Goal: Transaction & Acquisition: Purchase product/service

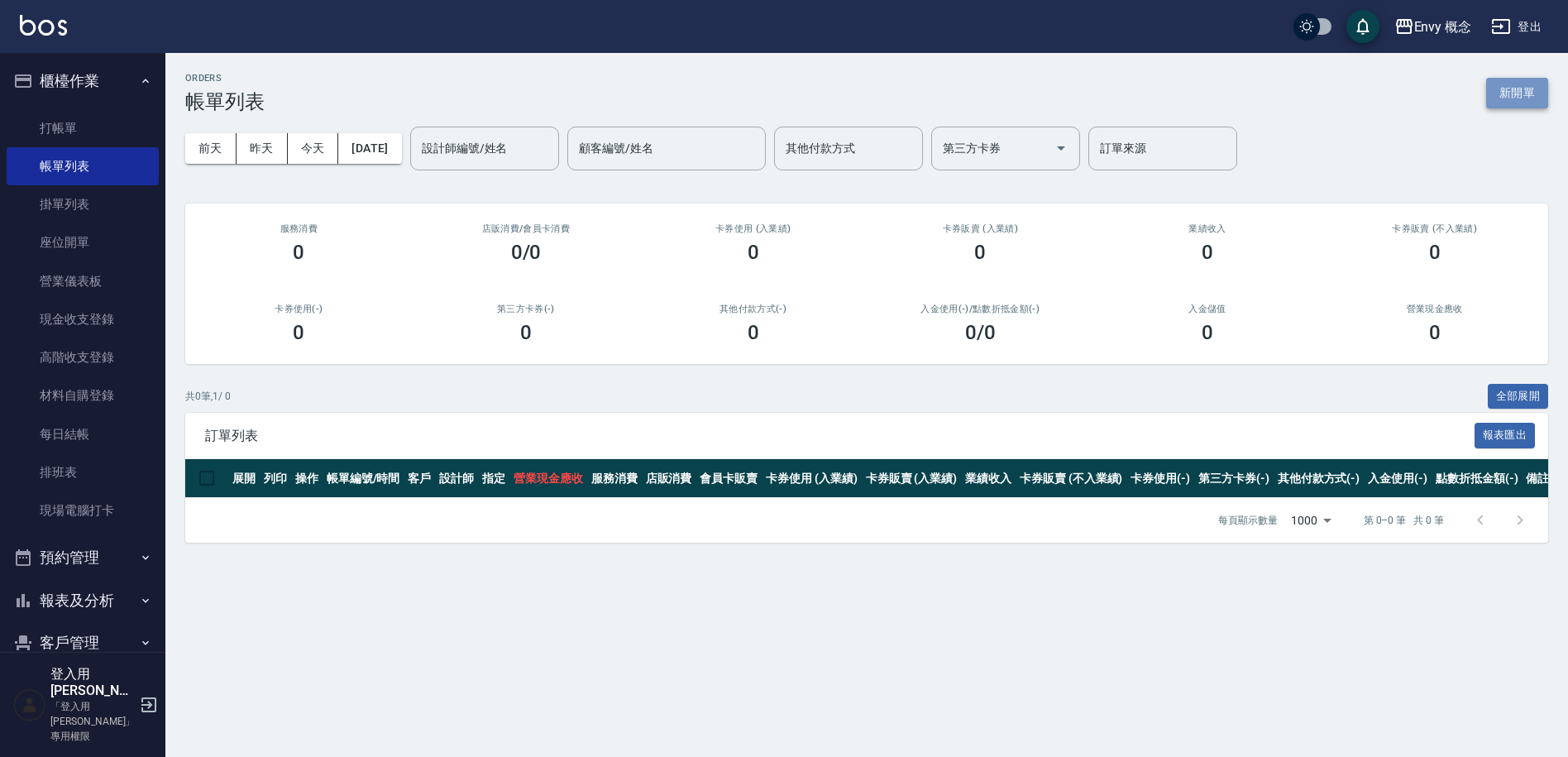
click at [1530, 103] on button "新開單" at bounding box center [1517, 93] width 62 height 31
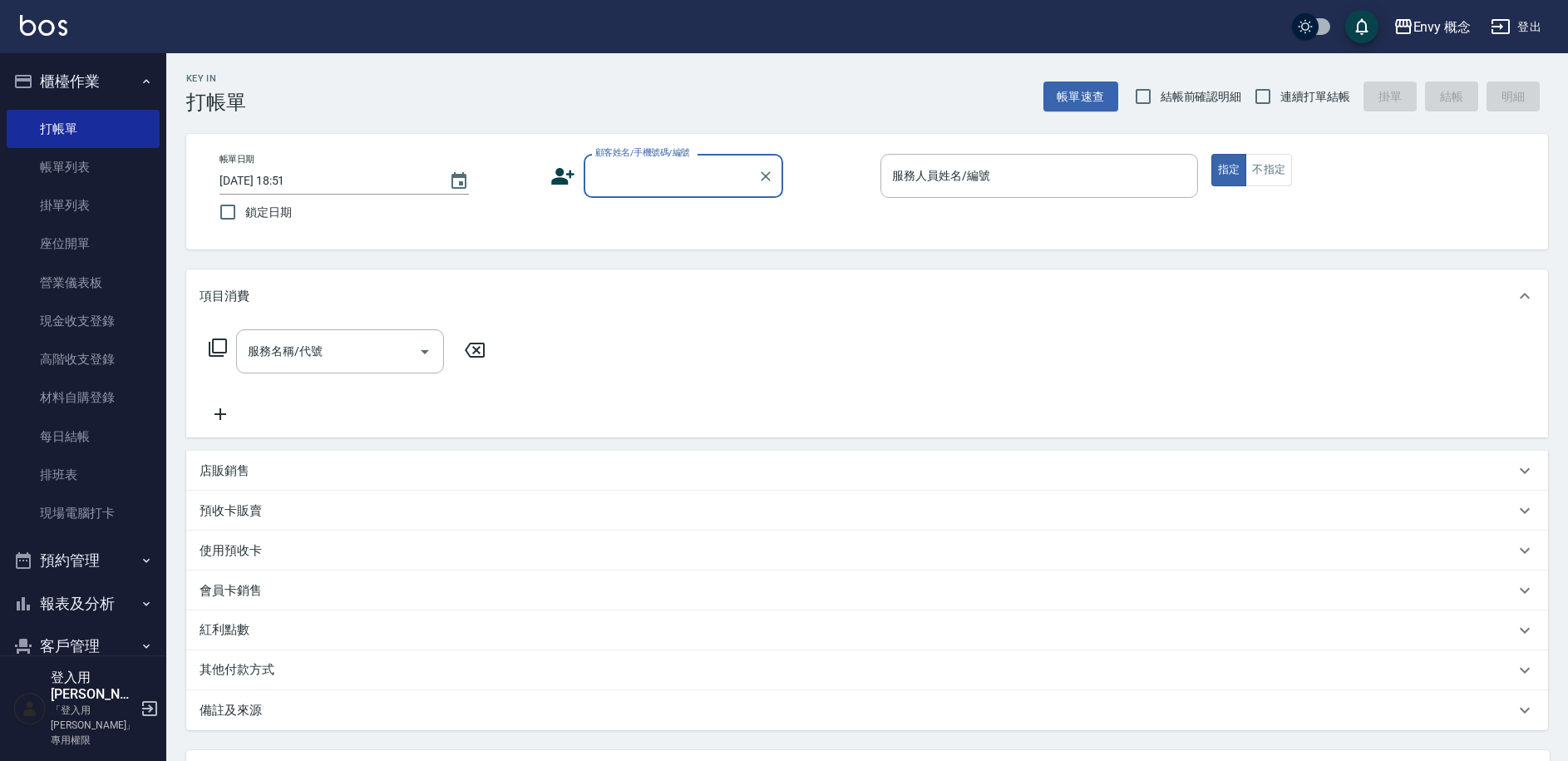
click at [620, 178] on input "顧客姓名/手機號碼/編號" at bounding box center [671, 176] width 160 height 29
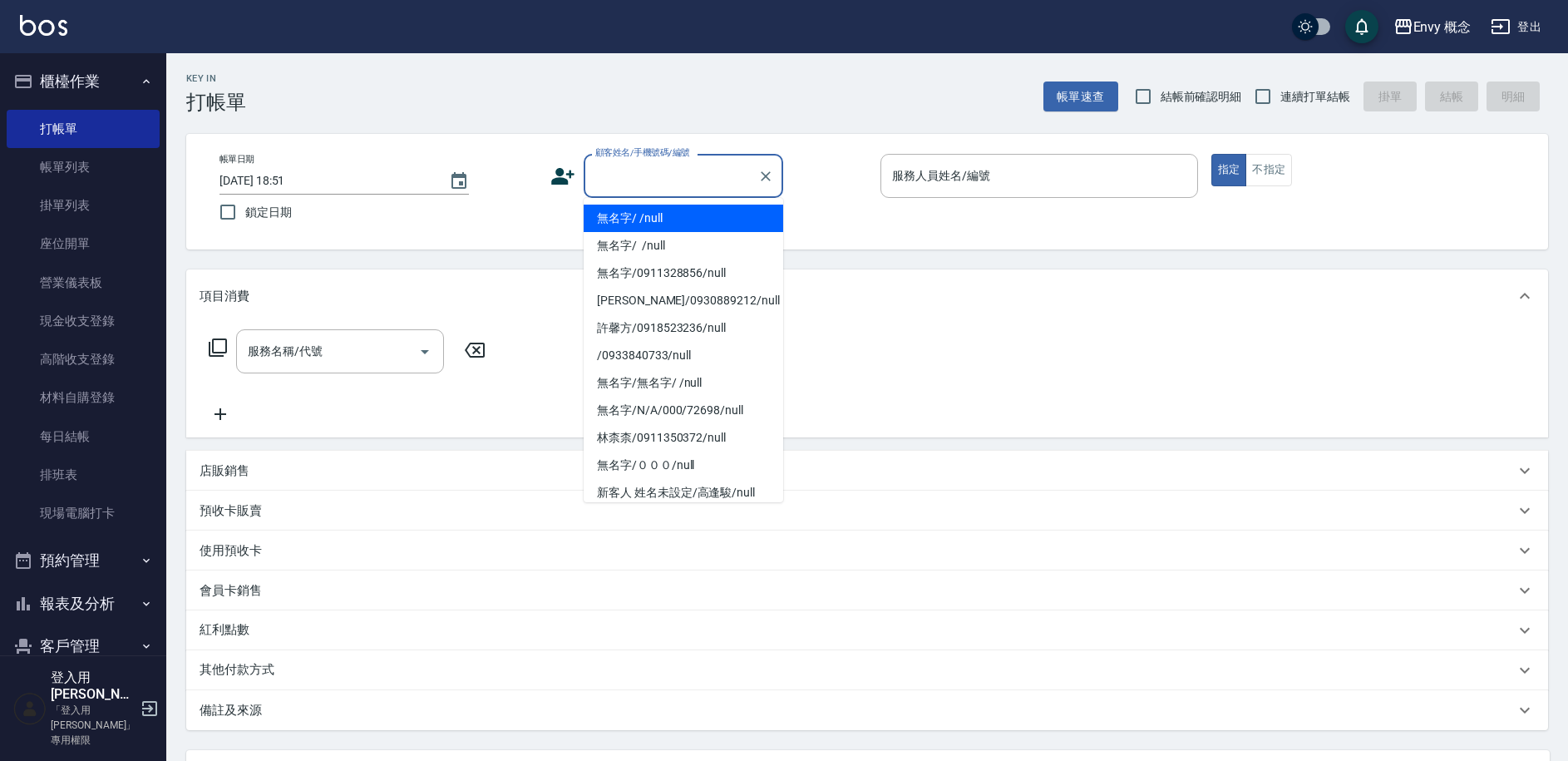
click at [638, 221] on li "無名字/ /null" at bounding box center [684, 218] width 200 height 28
type input "無名字/ /null"
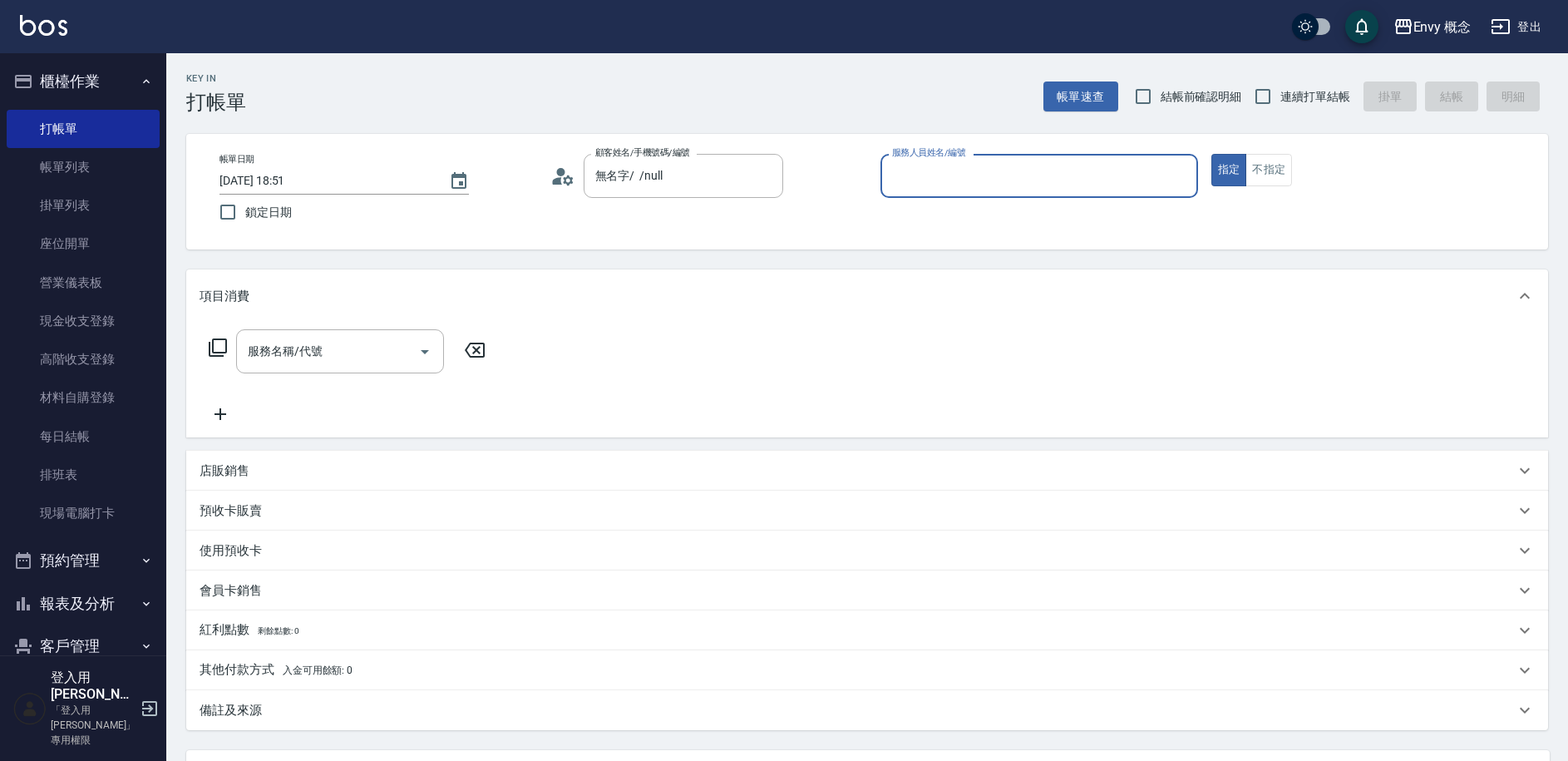
click at [994, 186] on input "服務人員姓名/編號" at bounding box center [1039, 176] width 302 height 29
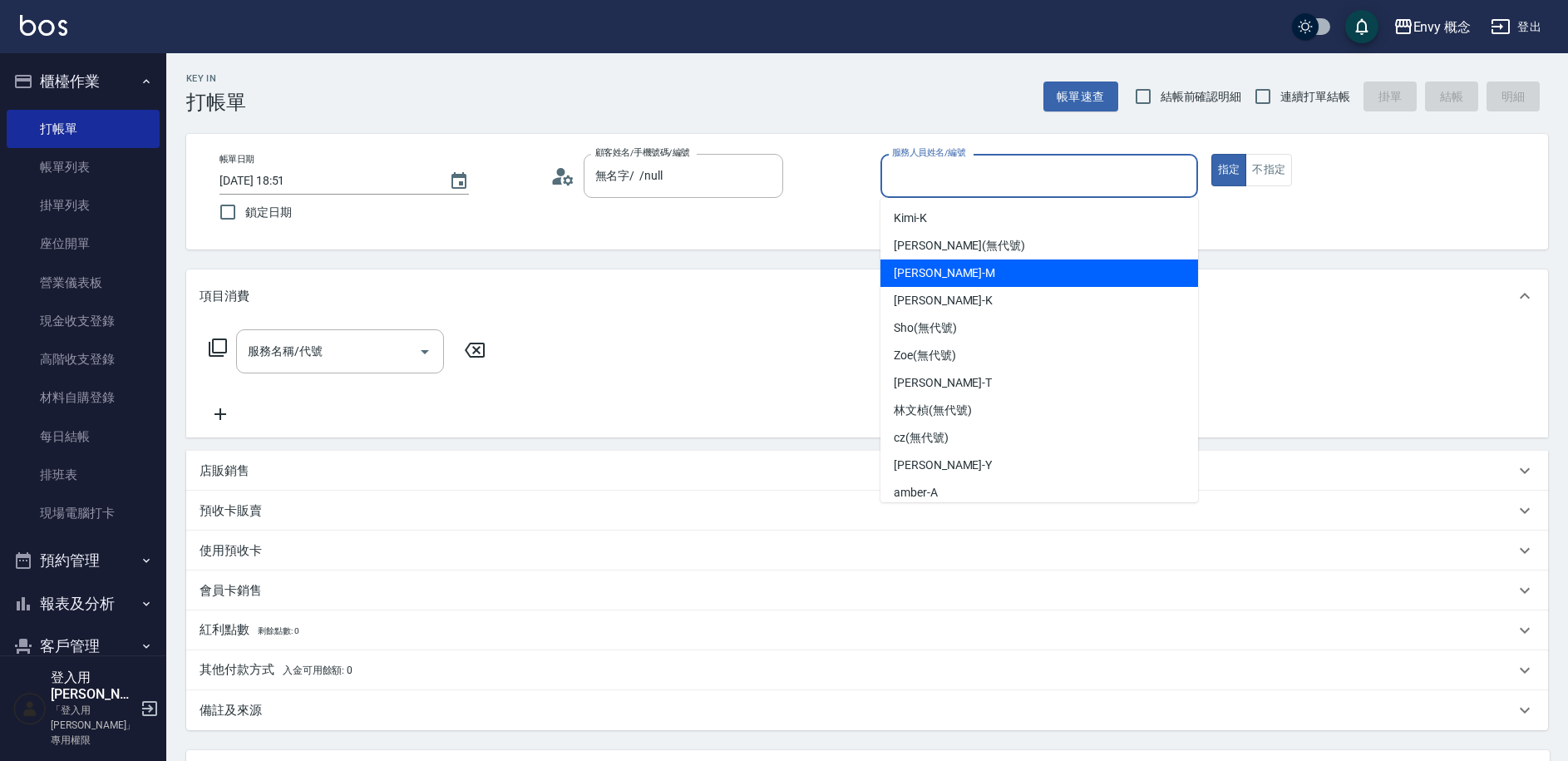
click at [951, 276] on div "[PERSON_NAME]" at bounding box center [1039, 273] width 317 height 28
type input "[PERSON_NAME]"
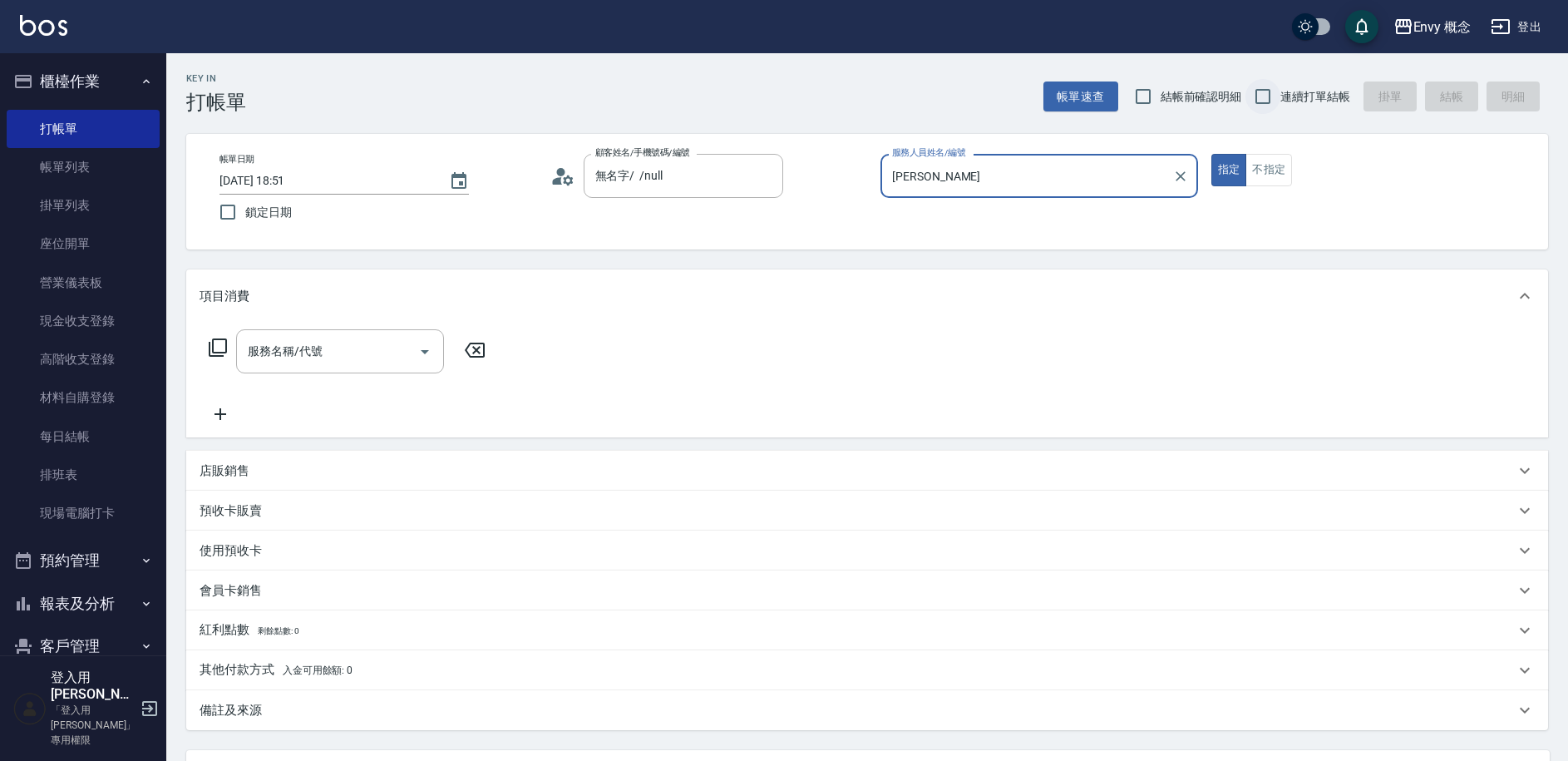
click at [1261, 95] on input "連續打單結帳" at bounding box center [1263, 97] width 35 height 35
checkbox input "true"
click at [325, 347] on input "服務名稱/代號" at bounding box center [328, 351] width 168 height 29
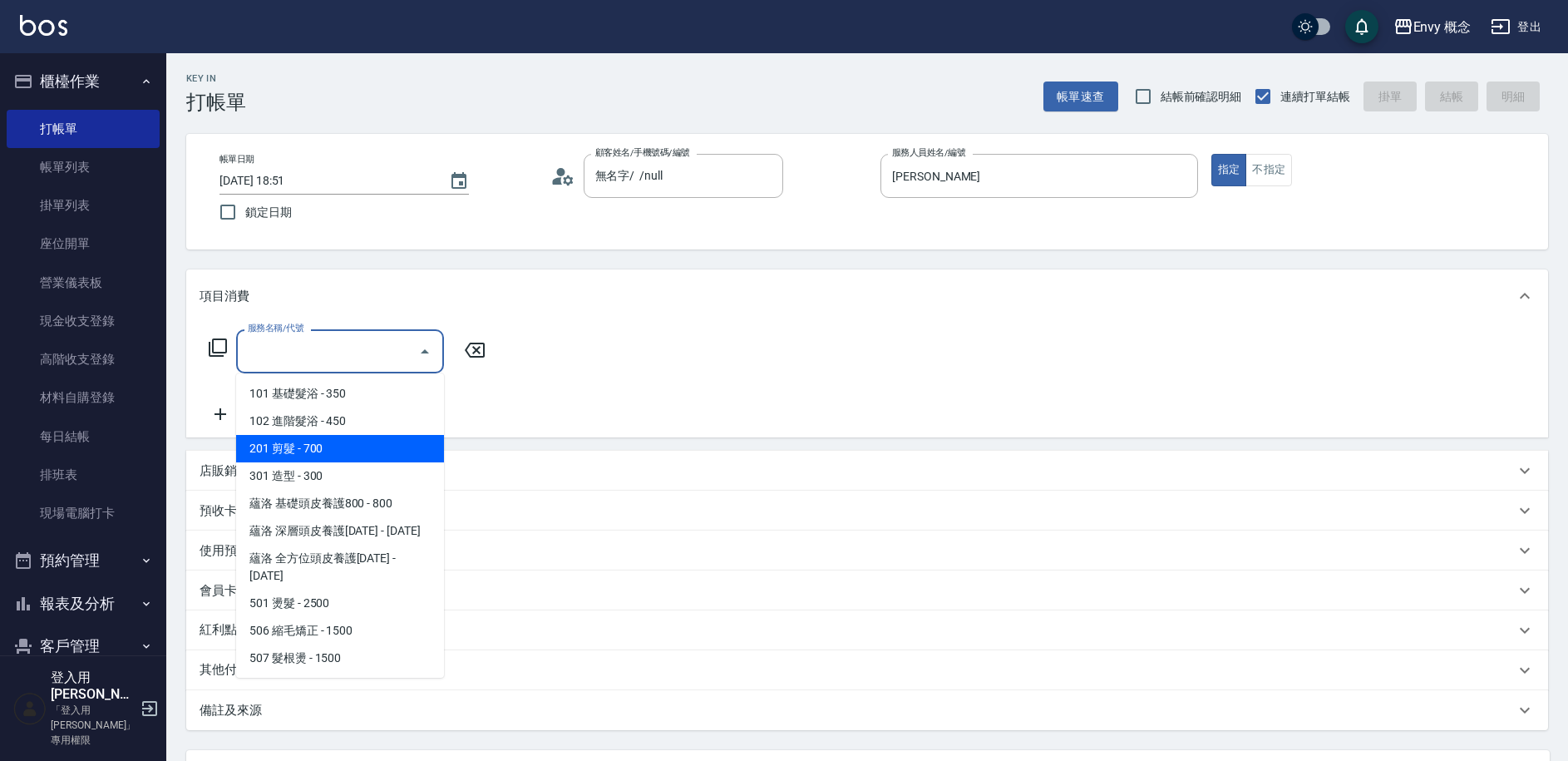
type input "˙"
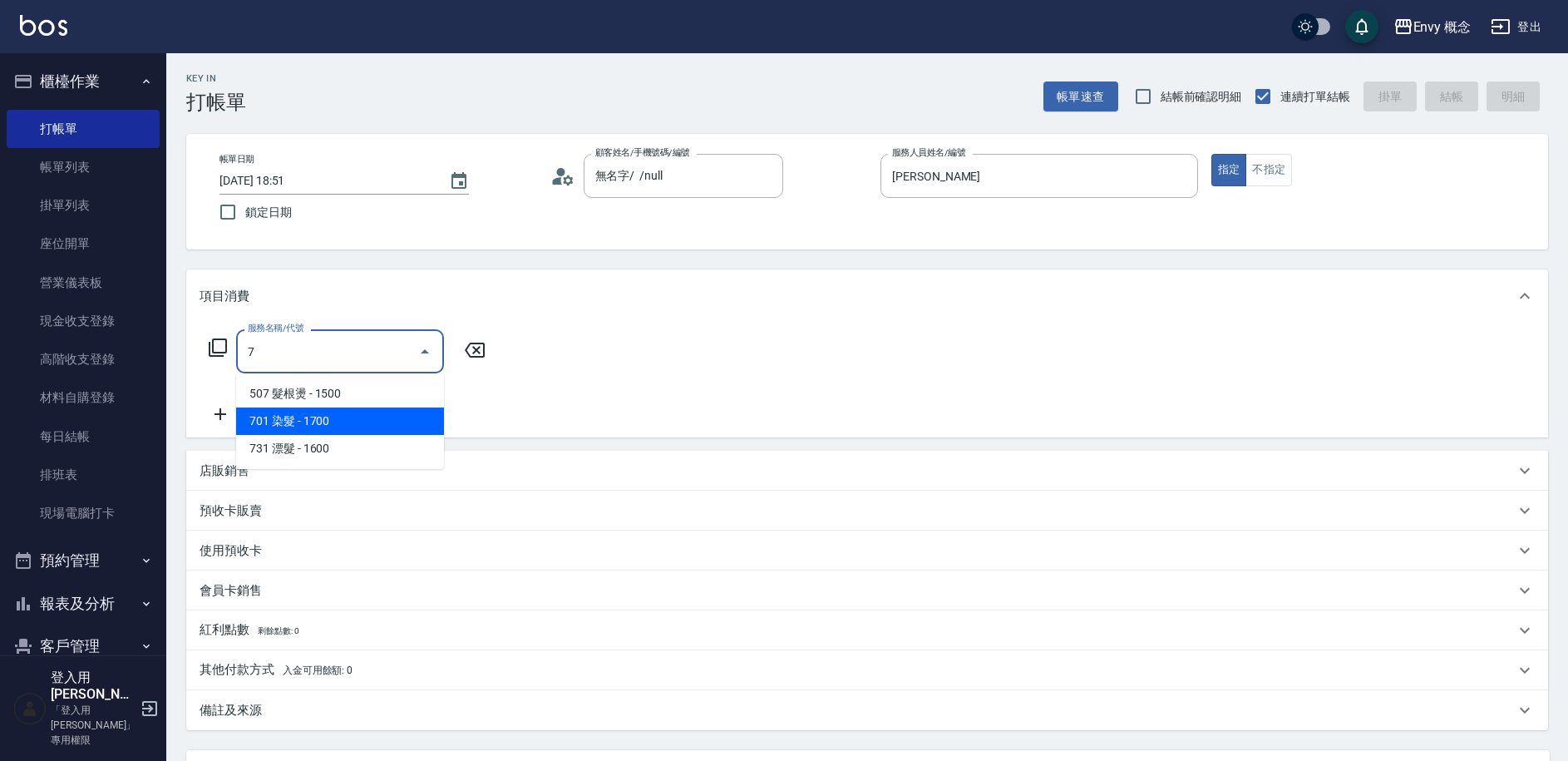
click at [317, 428] on span "701 染髮 - 1700" at bounding box center [339, 421] width 207 height 28
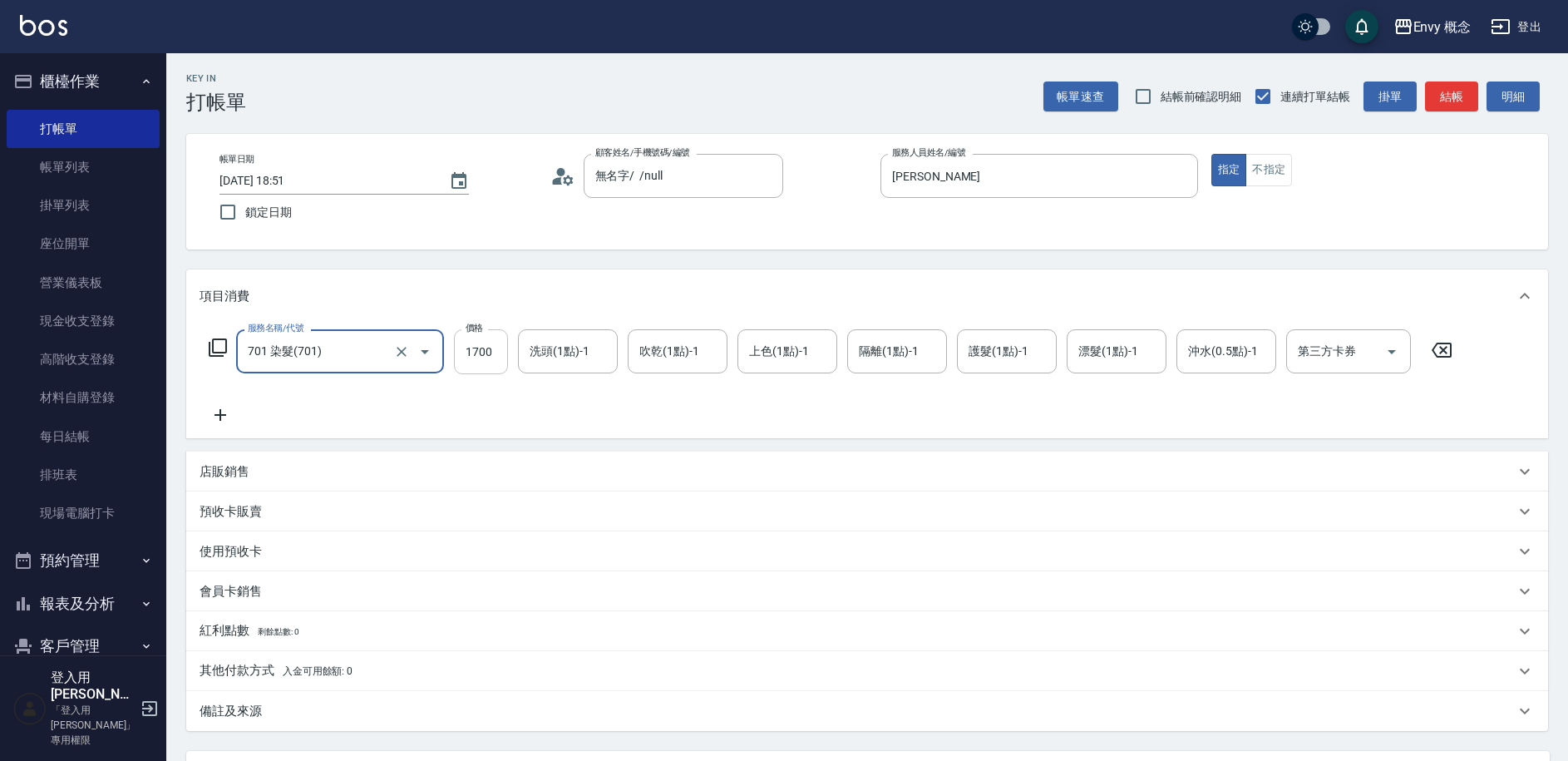
type input "701 染髮(701)"
click at [494, 350] on input "1700" at bounding box center [480, 351] width 54 height 45
type input "3500"
click at [262, 674] on p "其他付款方式 入金可用餘額: 0" at bounding box center [276, 671] width 153 height 18
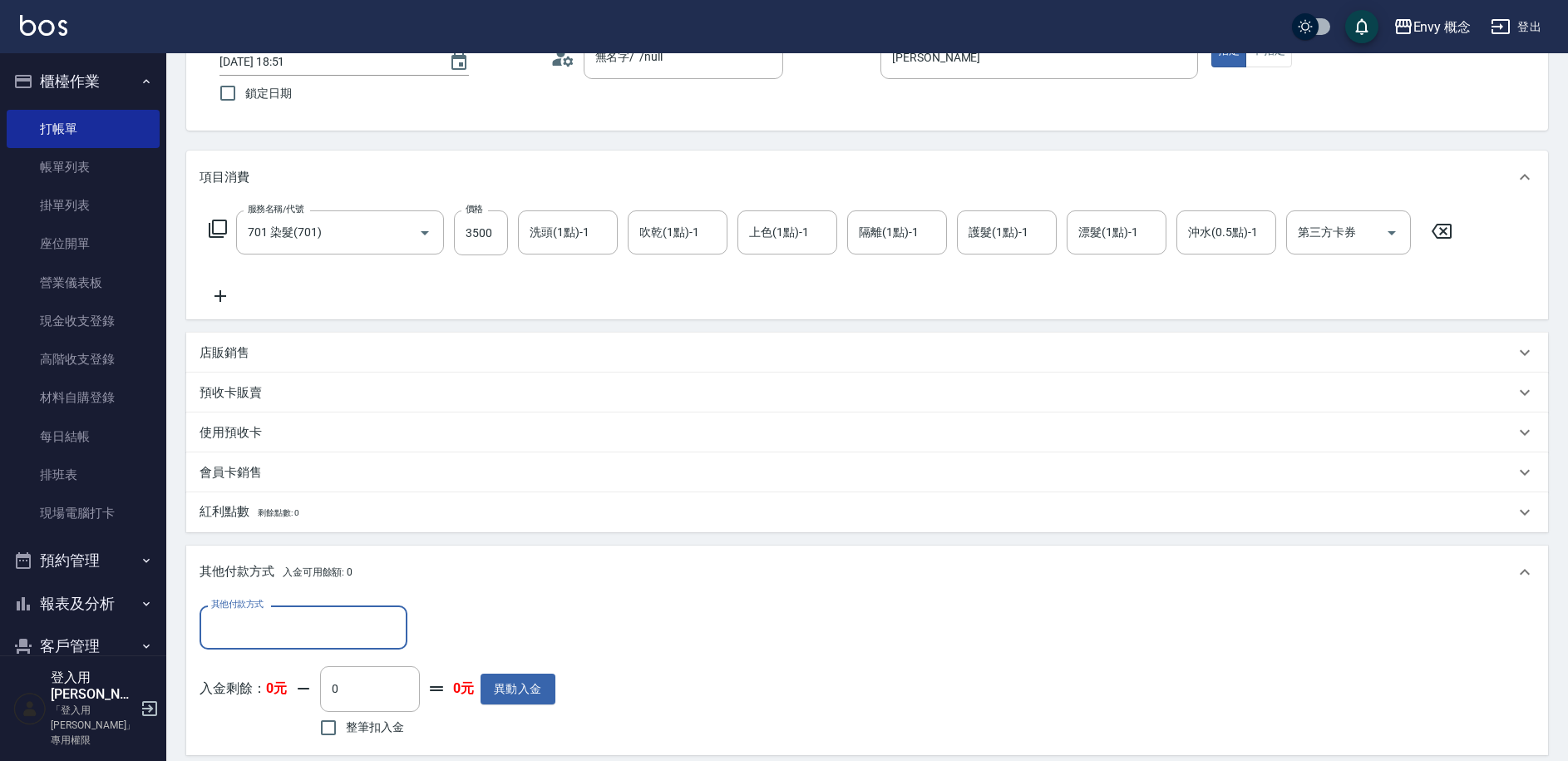
scroll to position [304, 0]
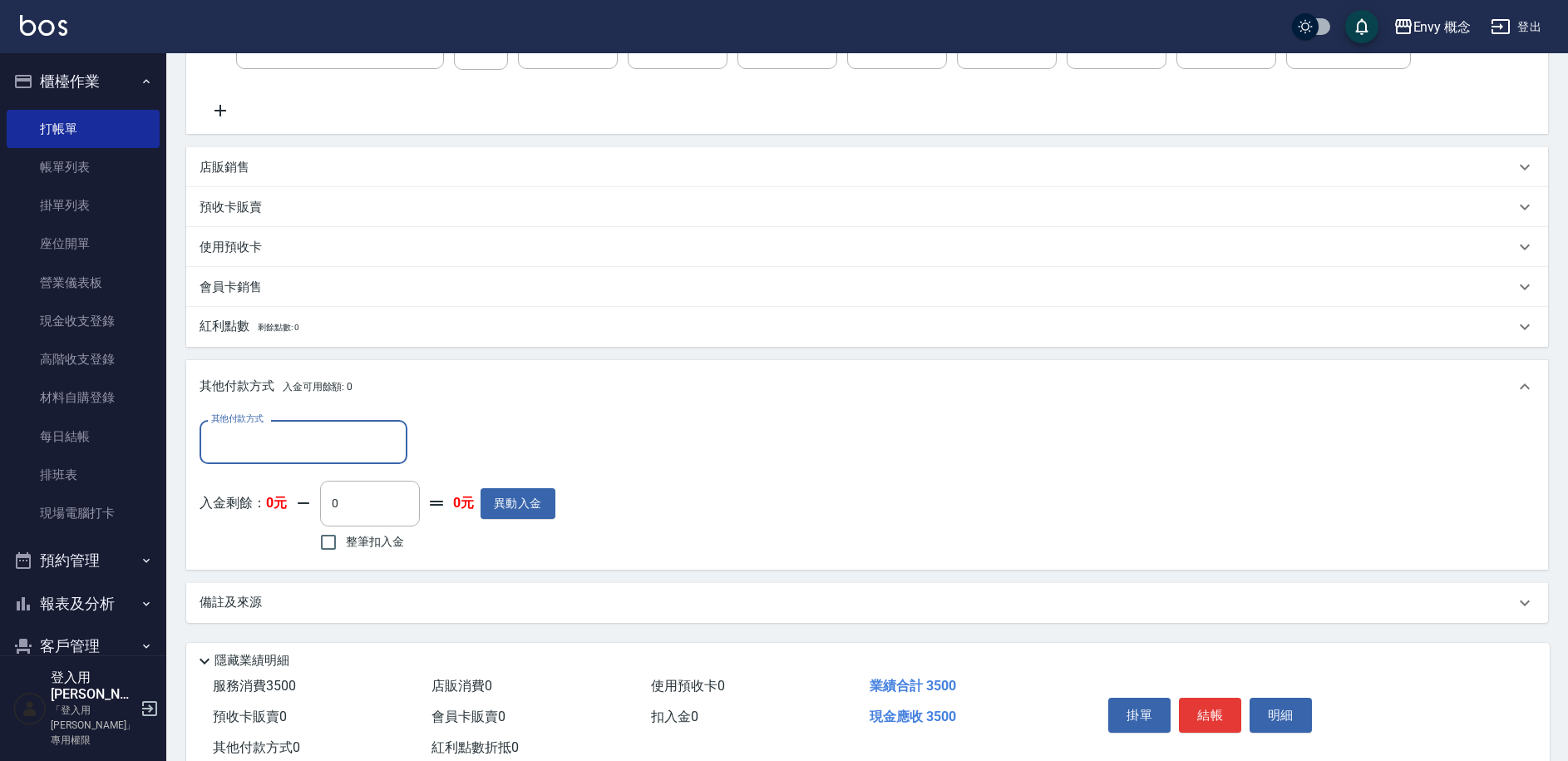
click at [265, 441] on input "其他付款方式" at bounding box center [303, 442] width 193 height 29
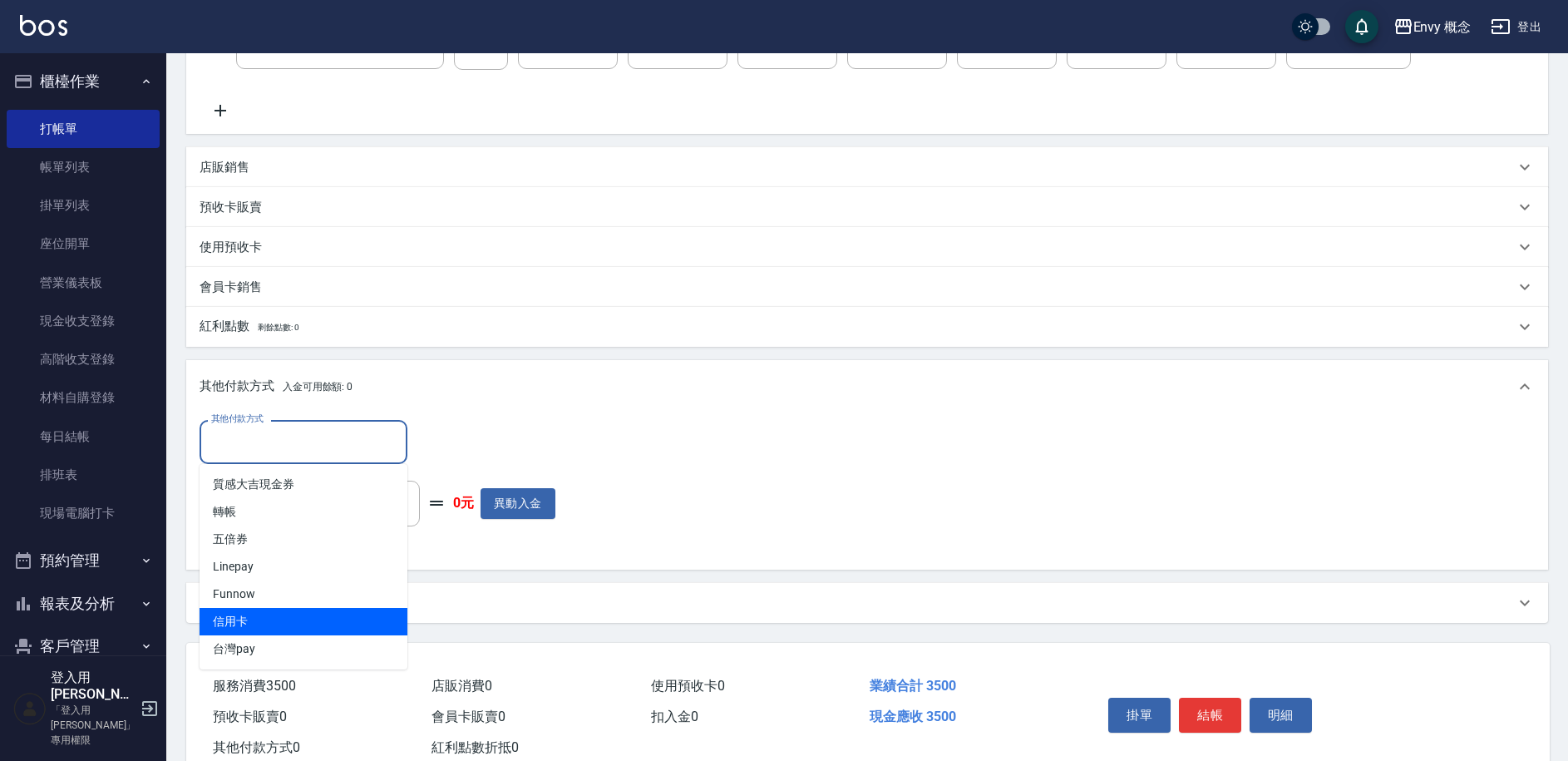
click at [273, 608] on span "信用卡" at bounding box center [303, 622] width 207 height 28
type input "信用卡"
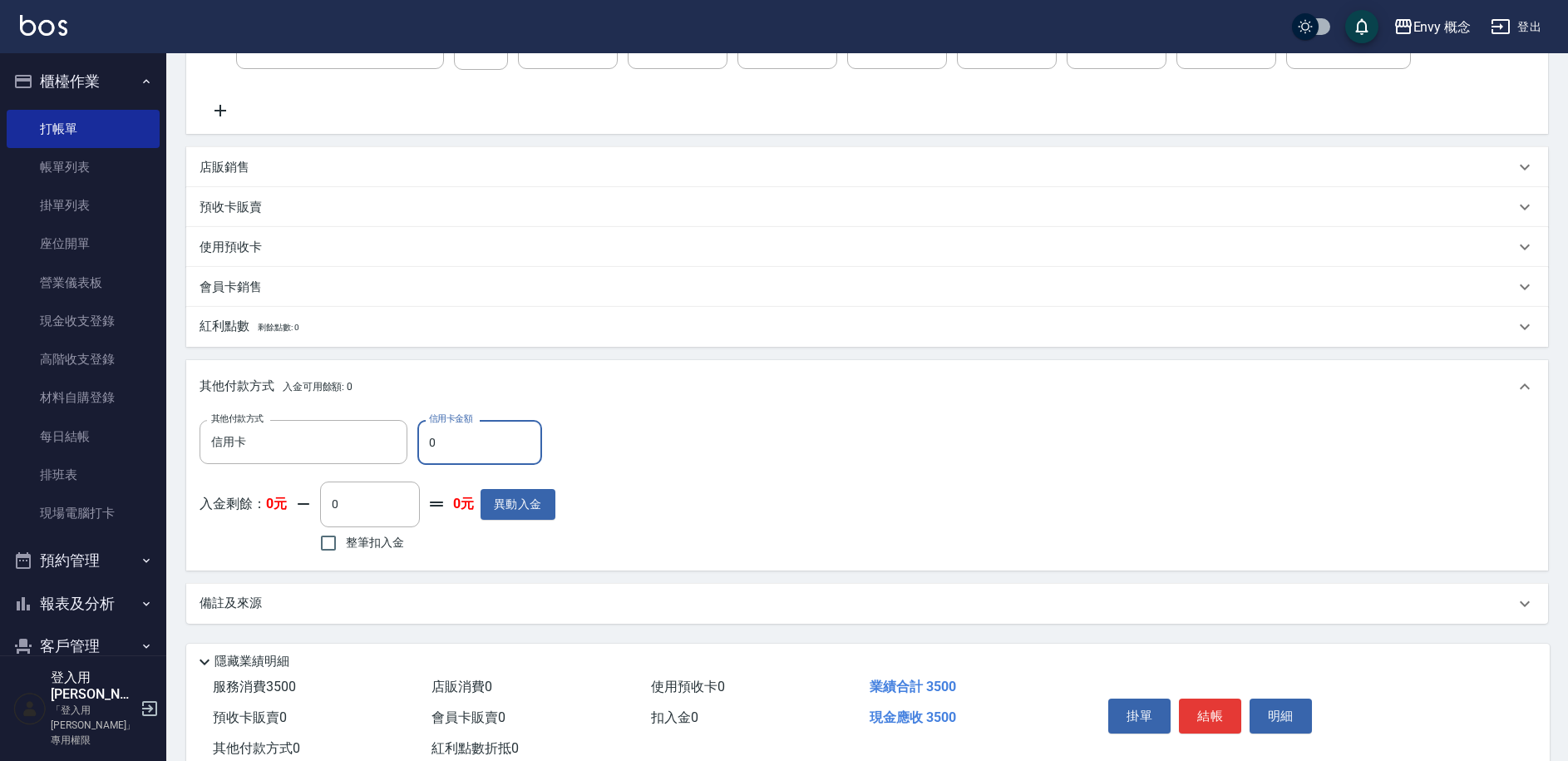
drag, startPoint x: 439, startPoint y: 445, endPoint x: 431, endPoint y: 441, distance: 8.9
click at [431, 441] on input "0" at bounding box center [480, 442] width 124 height 45
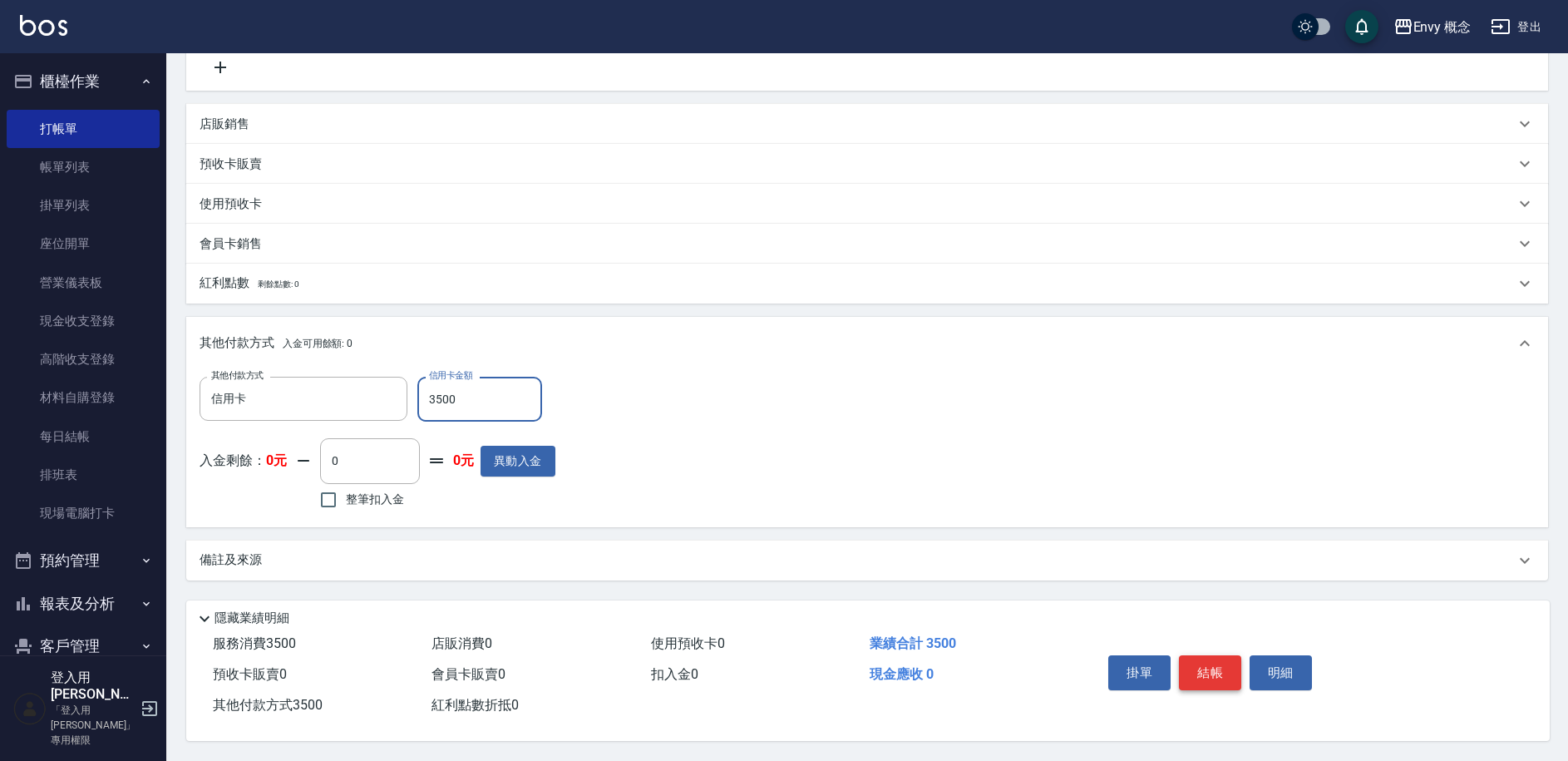
scroll to position [355, 0]
type input "3500"
click at [1209, 663] on button "結帳" at bounding box center [1210, 673] width 62 height 35
type input "[DATE] 18:52"
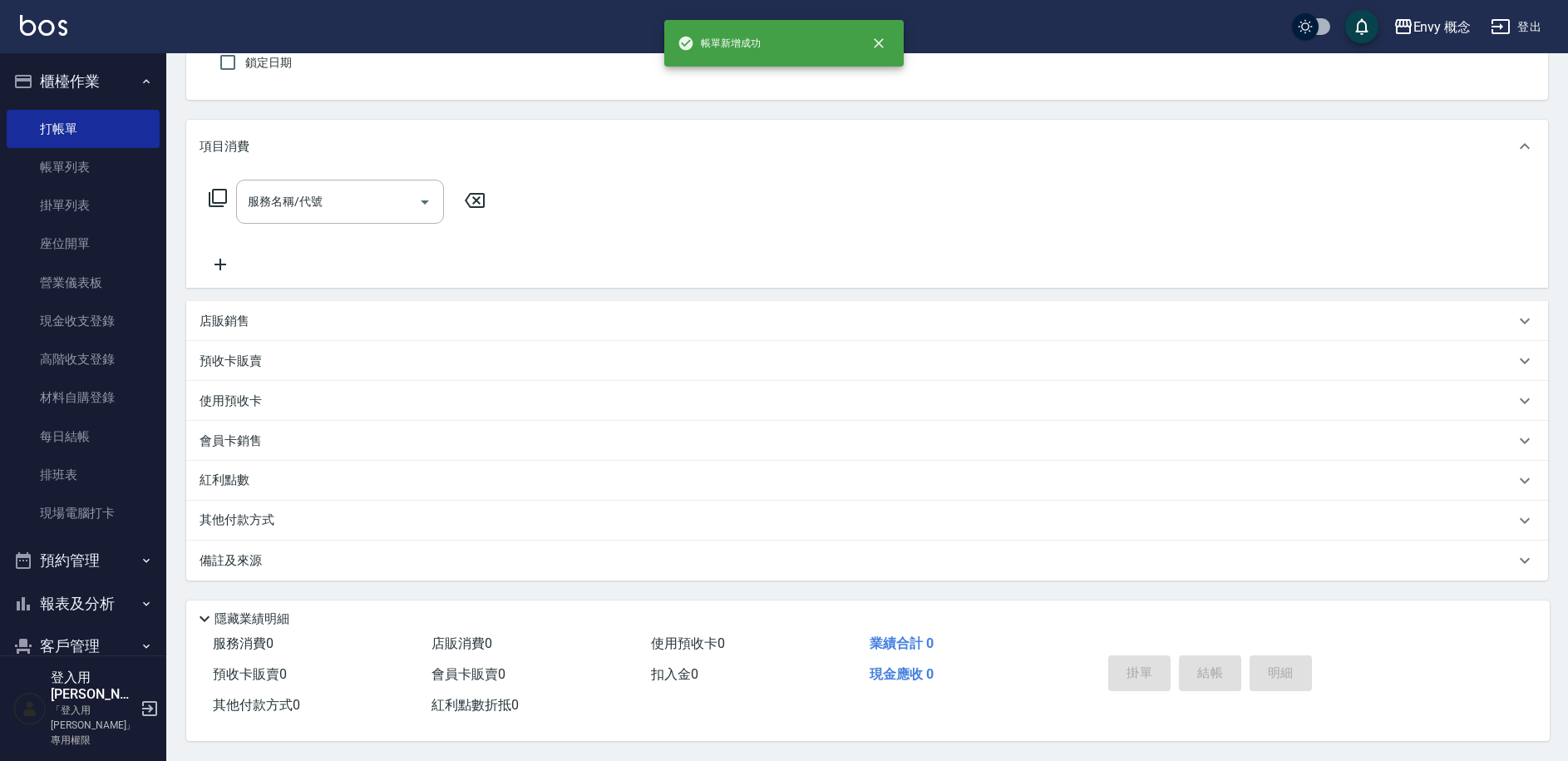
scroll to position [0, 0]
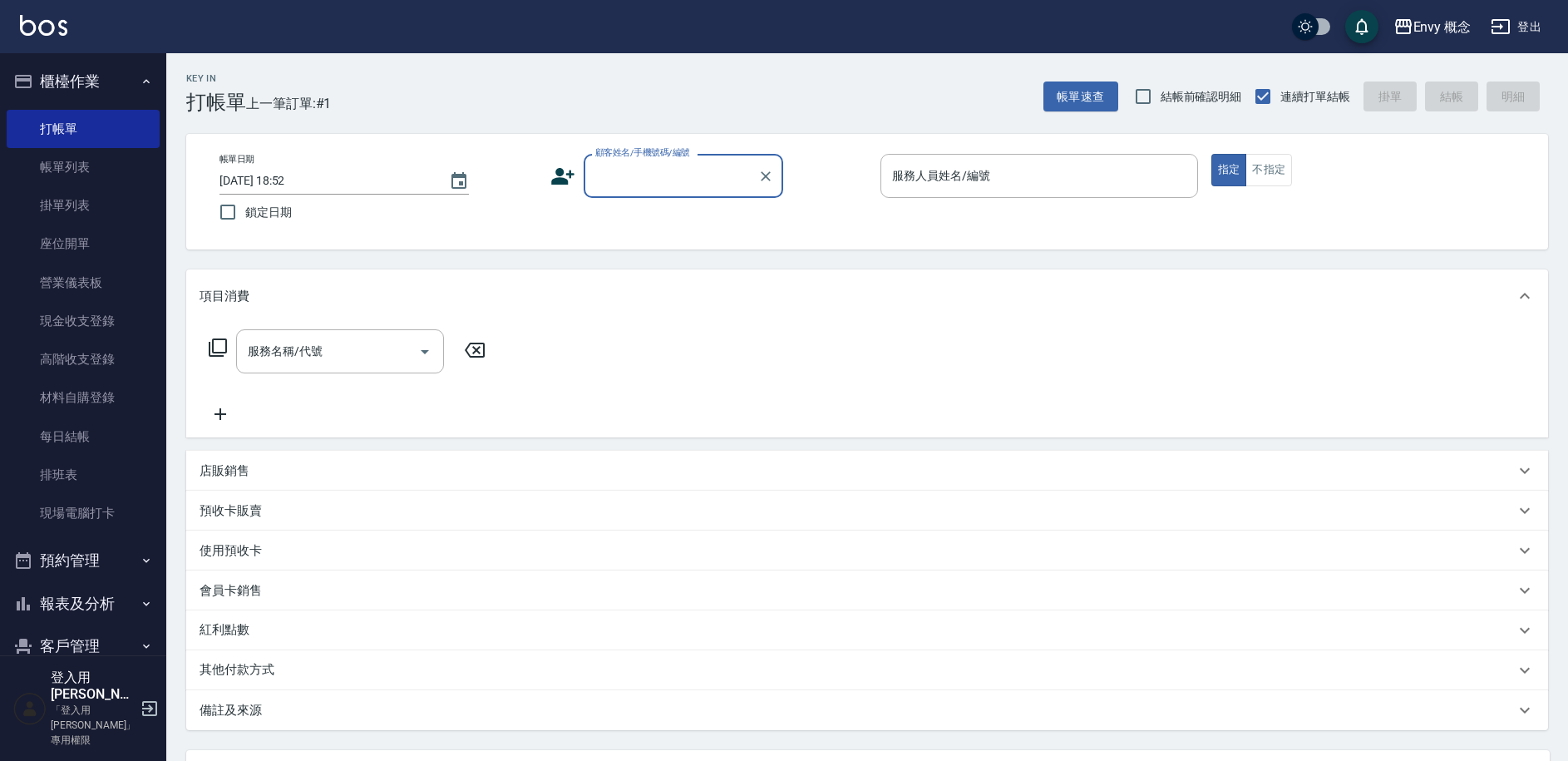
click at [687, 178] on input "顧客姓名/手機號碼/編號" at bounding box center [671, 176] width 160 height 29
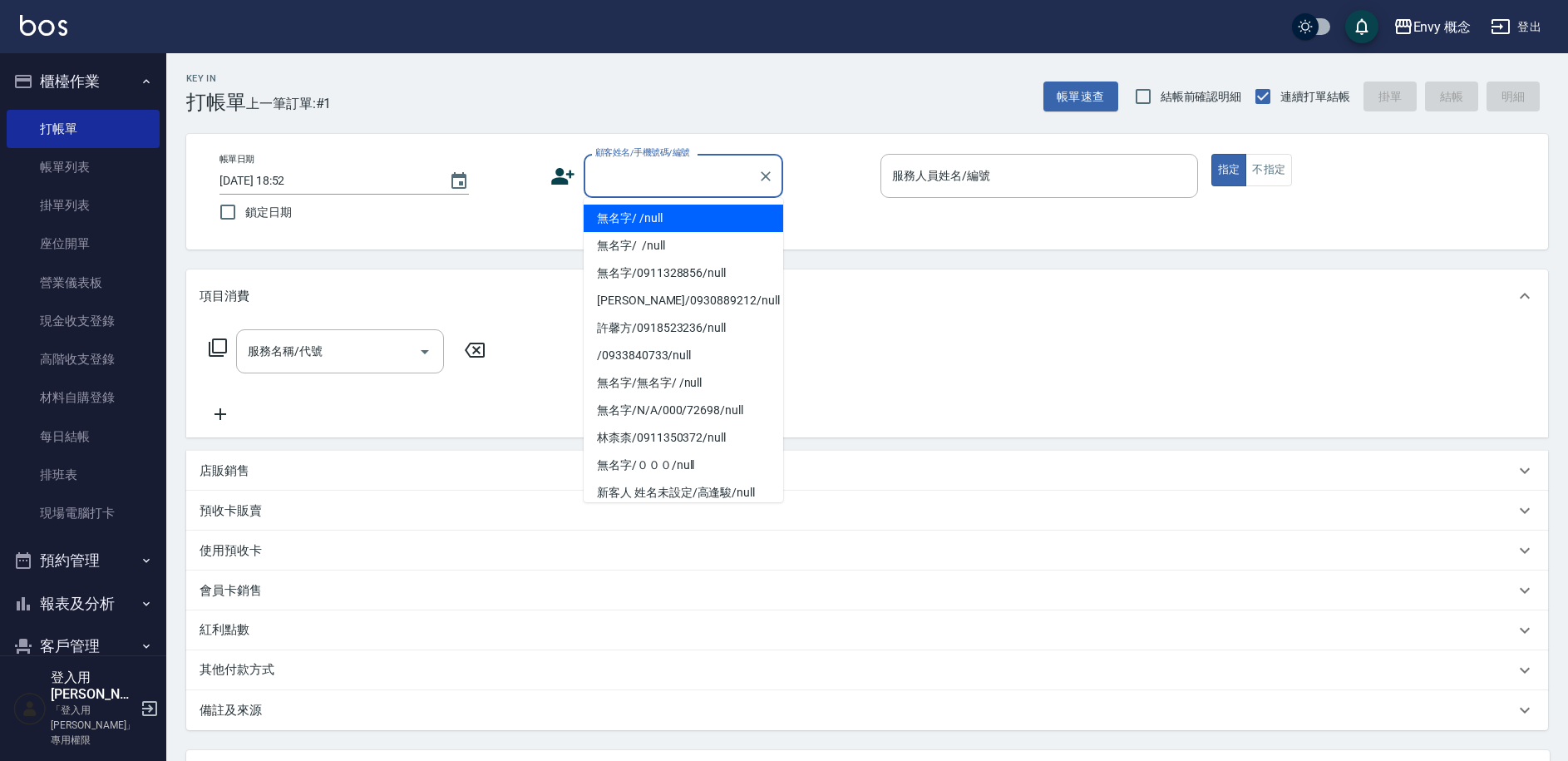
click at [689, 213] on li "無名字/ /null" at bounding box center [684, 218] width 200 height 28
type input "無名字/ /null"
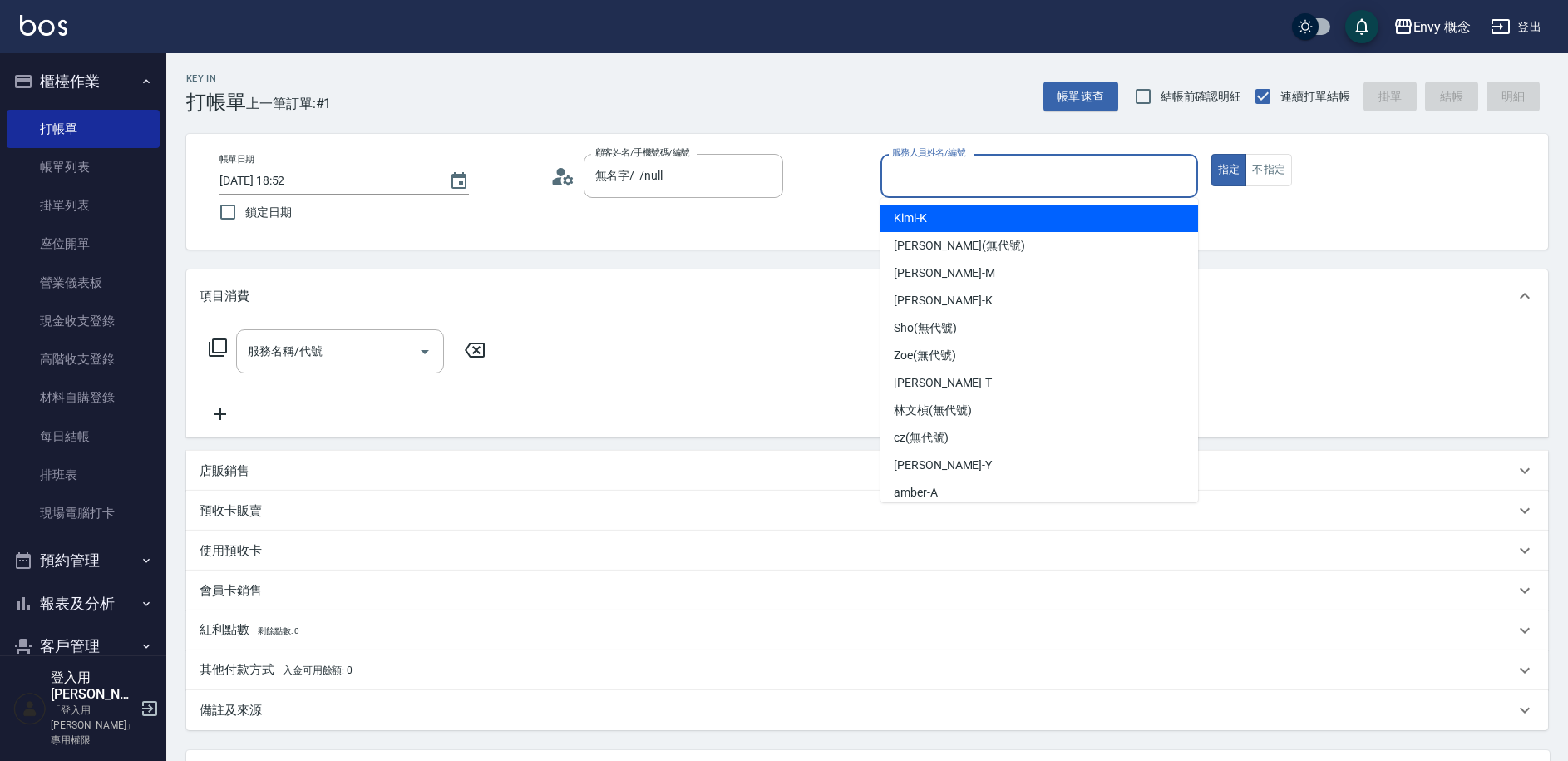
click at [922, 186] on input "服務人員姓名/編號" at bounding box center [1039, 176] width 302 height 29
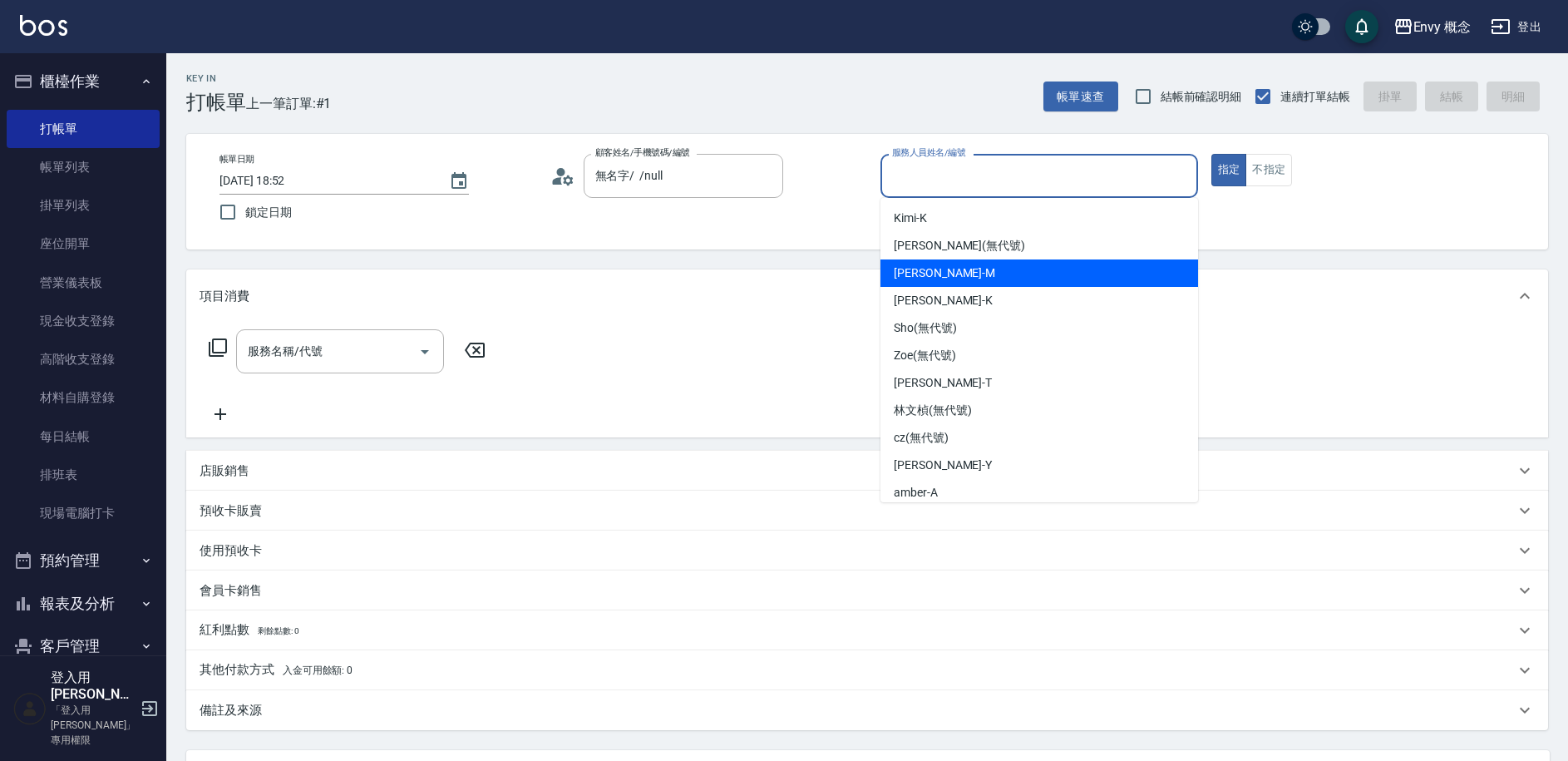
click at [952, 265] on div "[PERSON_NAME]" at bounding box center [1039, 273] width 317 height 28
type input "[PERSON_NAME]"
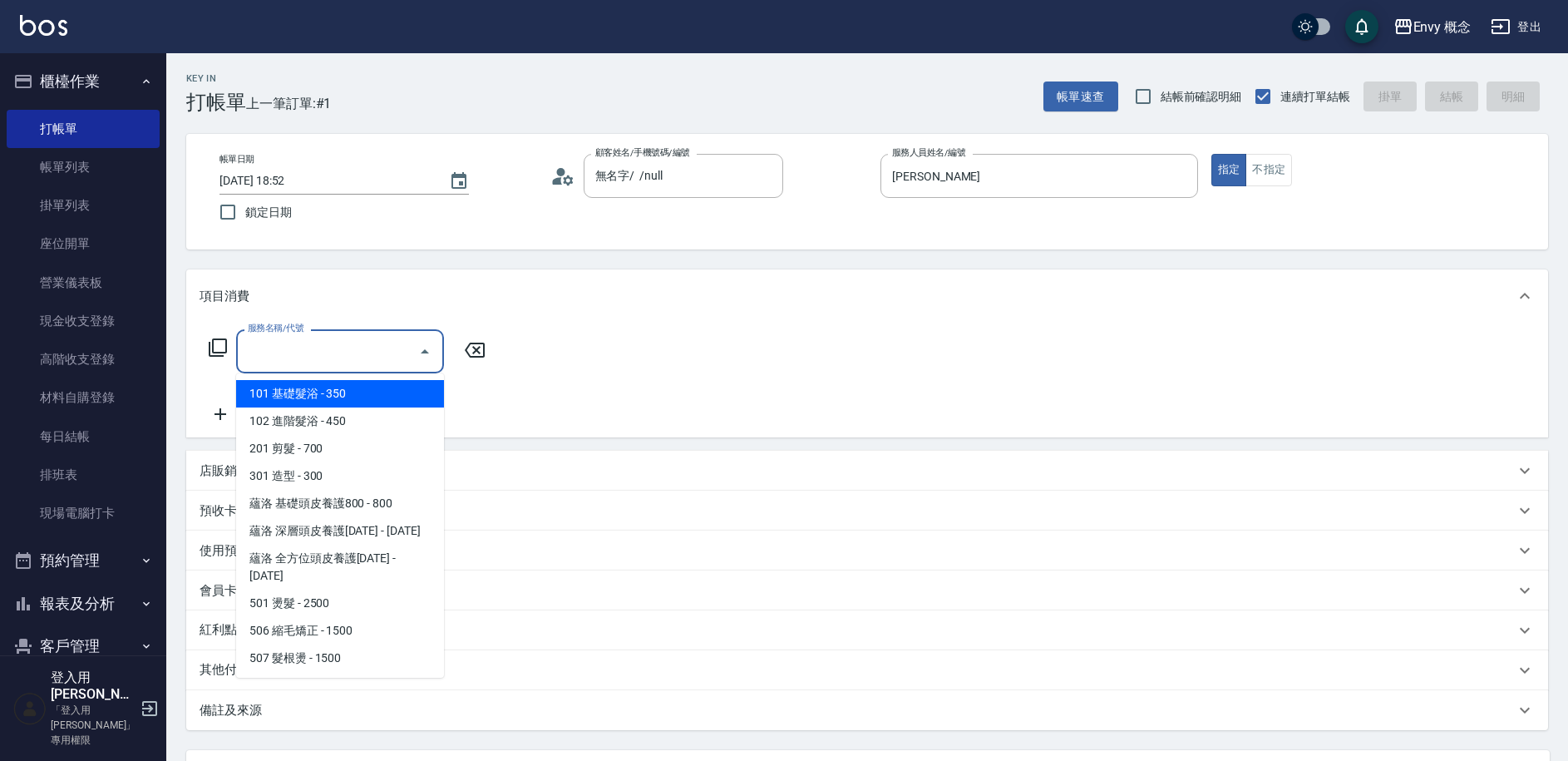
click at [293, 354] on input "服務名稱/代號" at bounding box center [328, 351] width 168 height 29
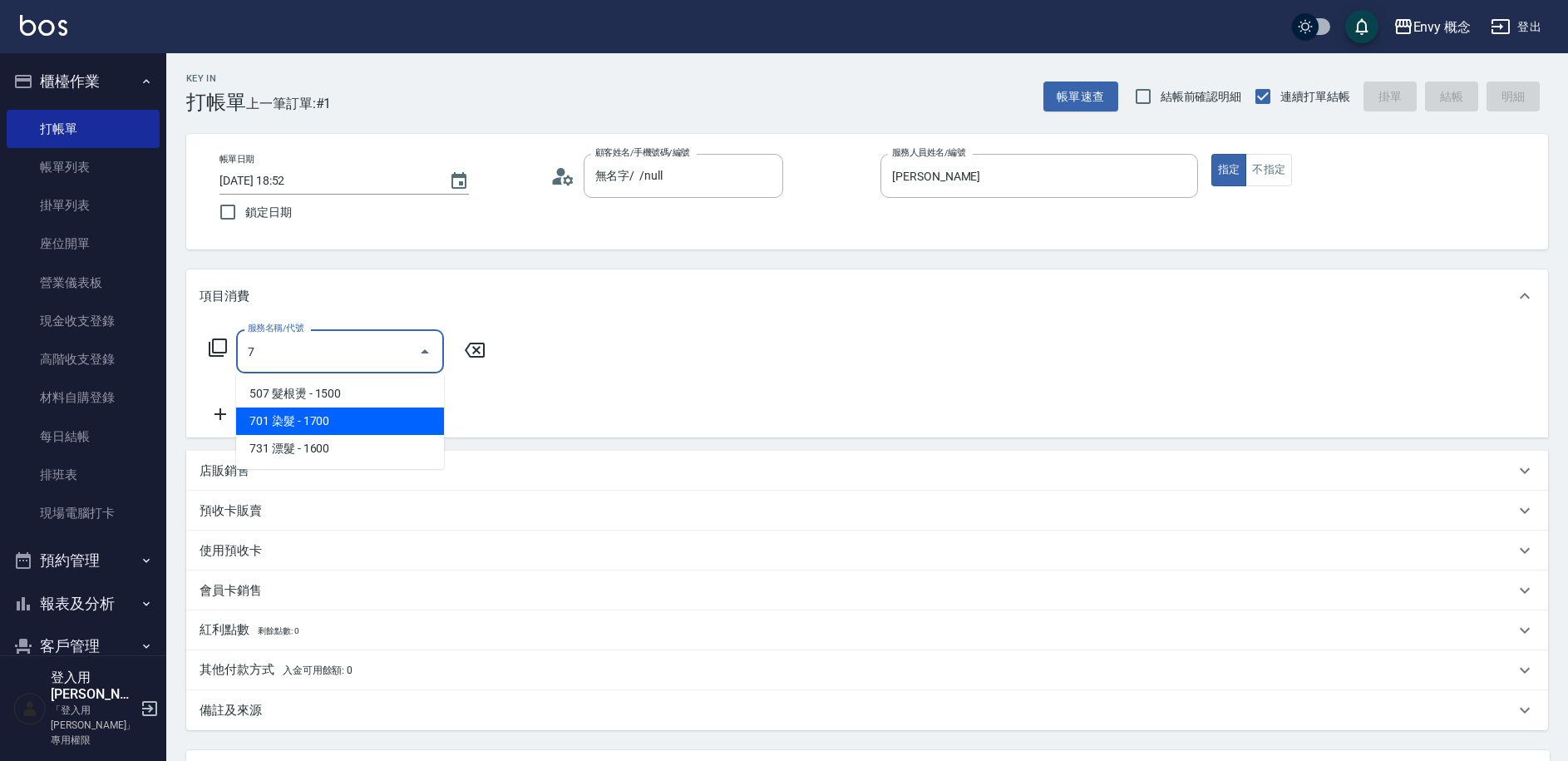
click at [284, 425] on span "701 染髮 - 1700" at bounding box center [339, 421] width 207 height 28
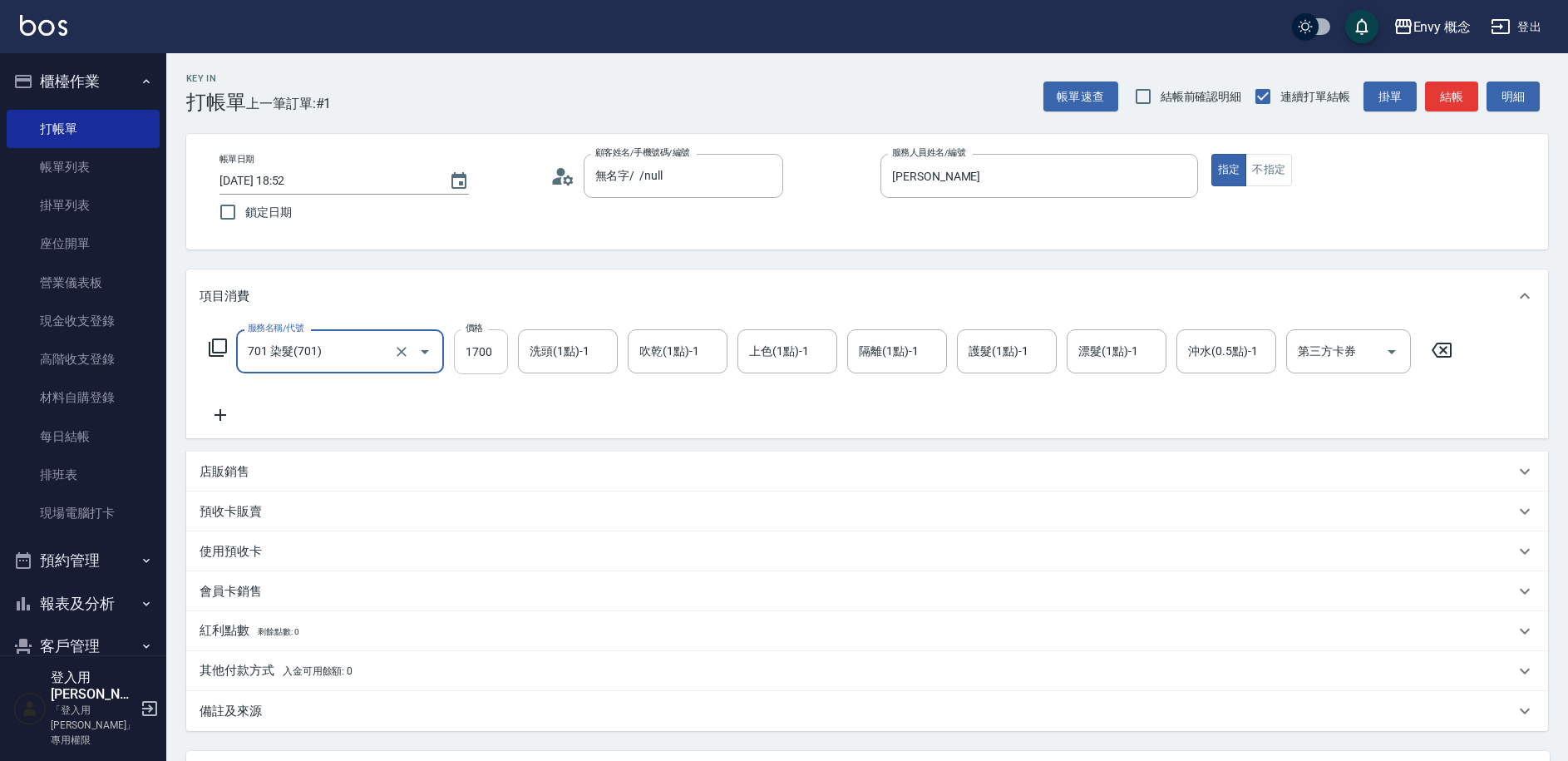
type input "701 染髮(701)"
click at [501, 350] on input "1700" at bounding box center [480, 351] width 54 height 45
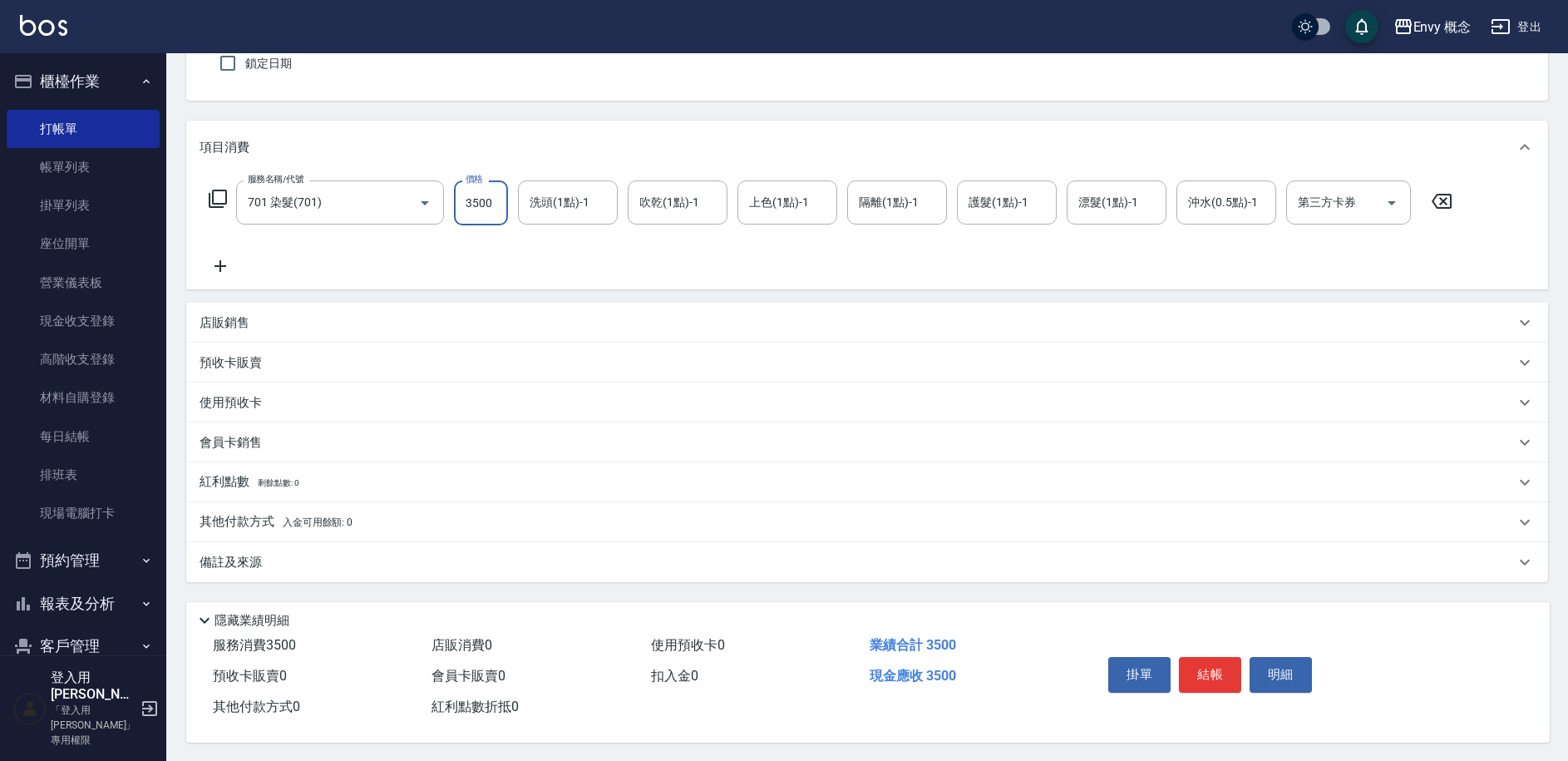
scroll to position [158, 0]
type input "3500"
click at [203, 517] on p "其他付款方式 入金可用餘額: 0" at bounding box center [276, 521] width 153 height 18
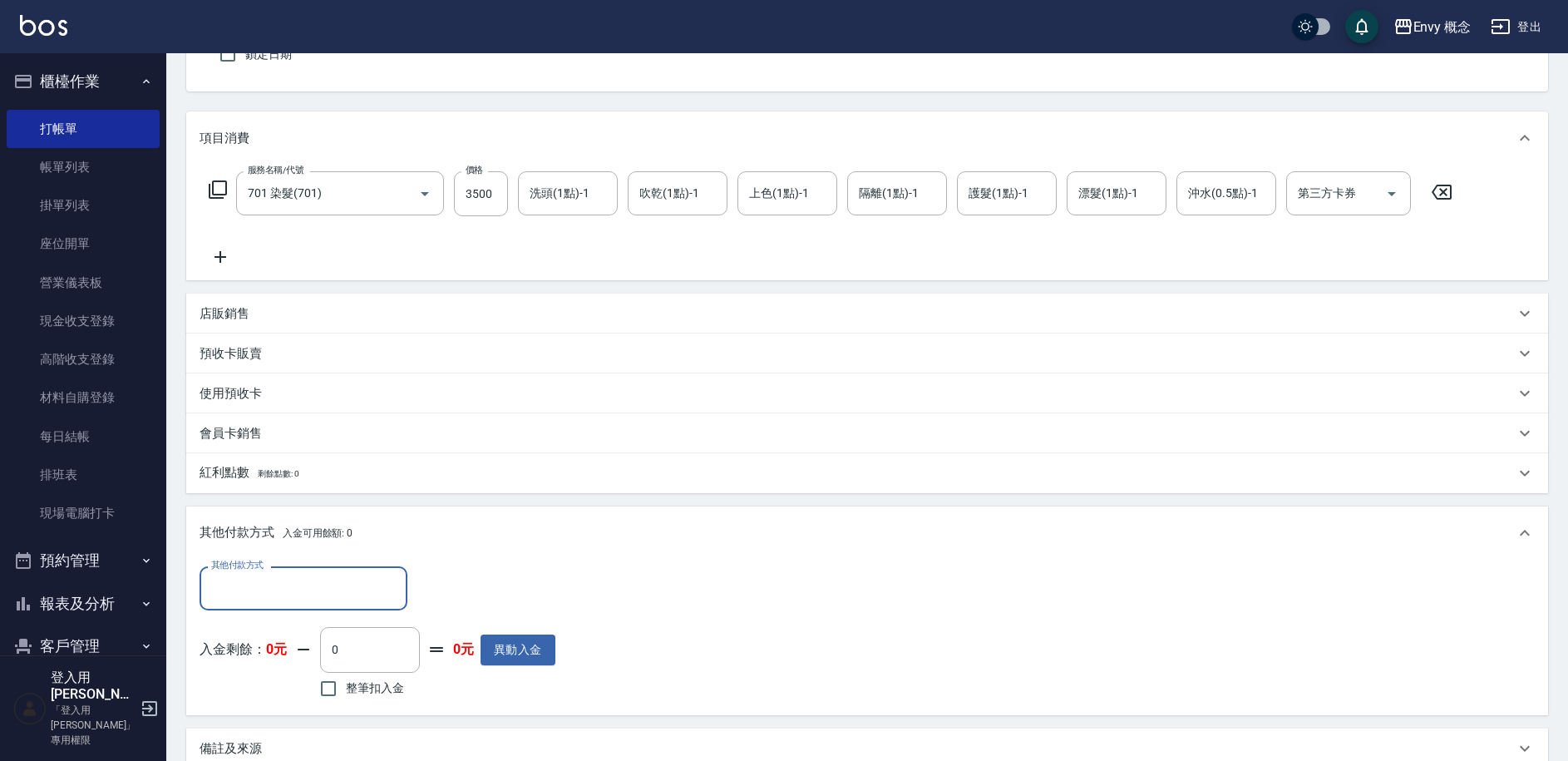
scroll to position [0, 0]
click at [267, 602] on input "其他付款方式" at bounding box center [303, 588] width 193 height 29
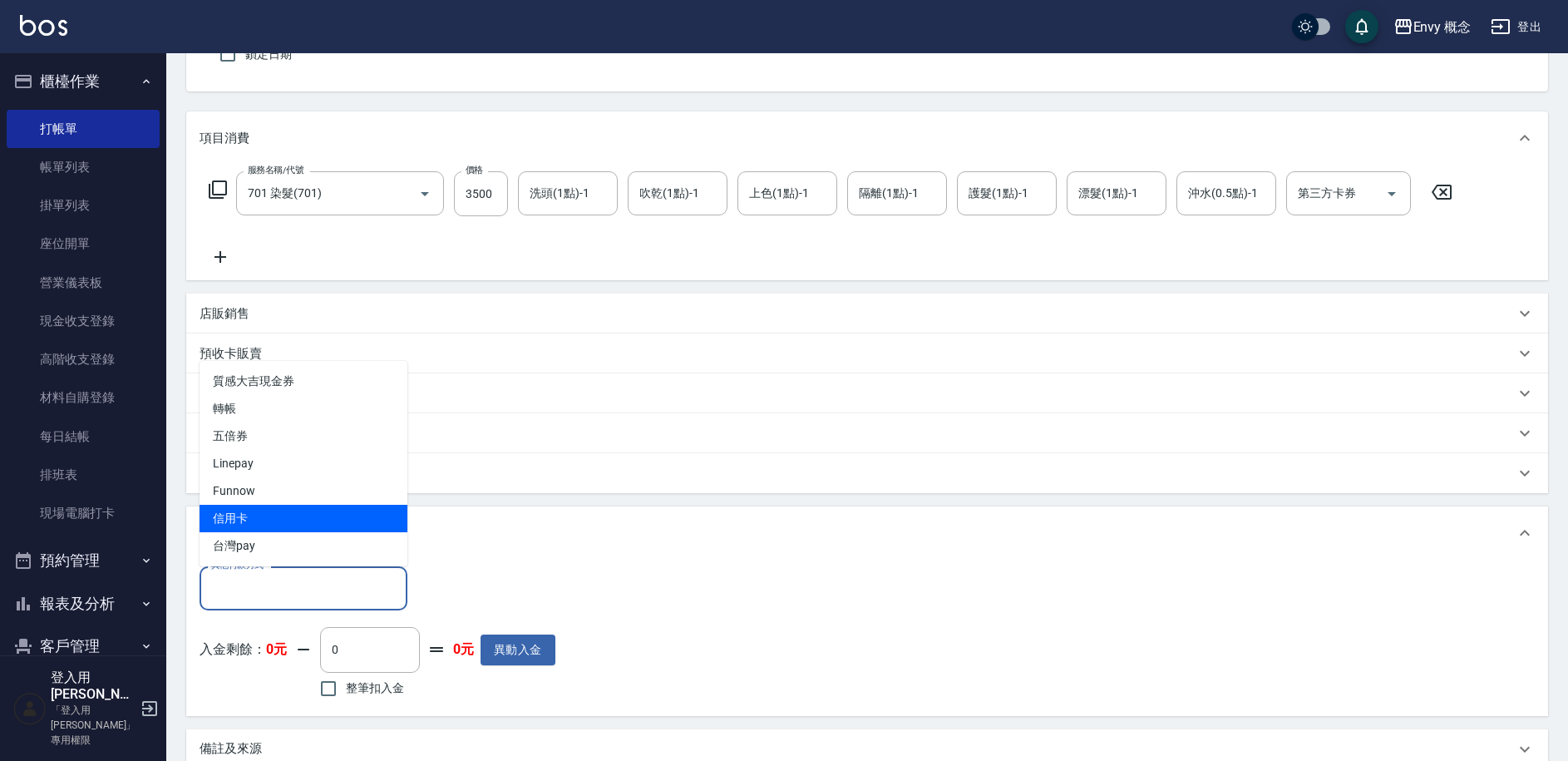
click at [279, 505] on span "信用卡" at bounding box center [303, 518] width 207 height 28
type input "信用卡"
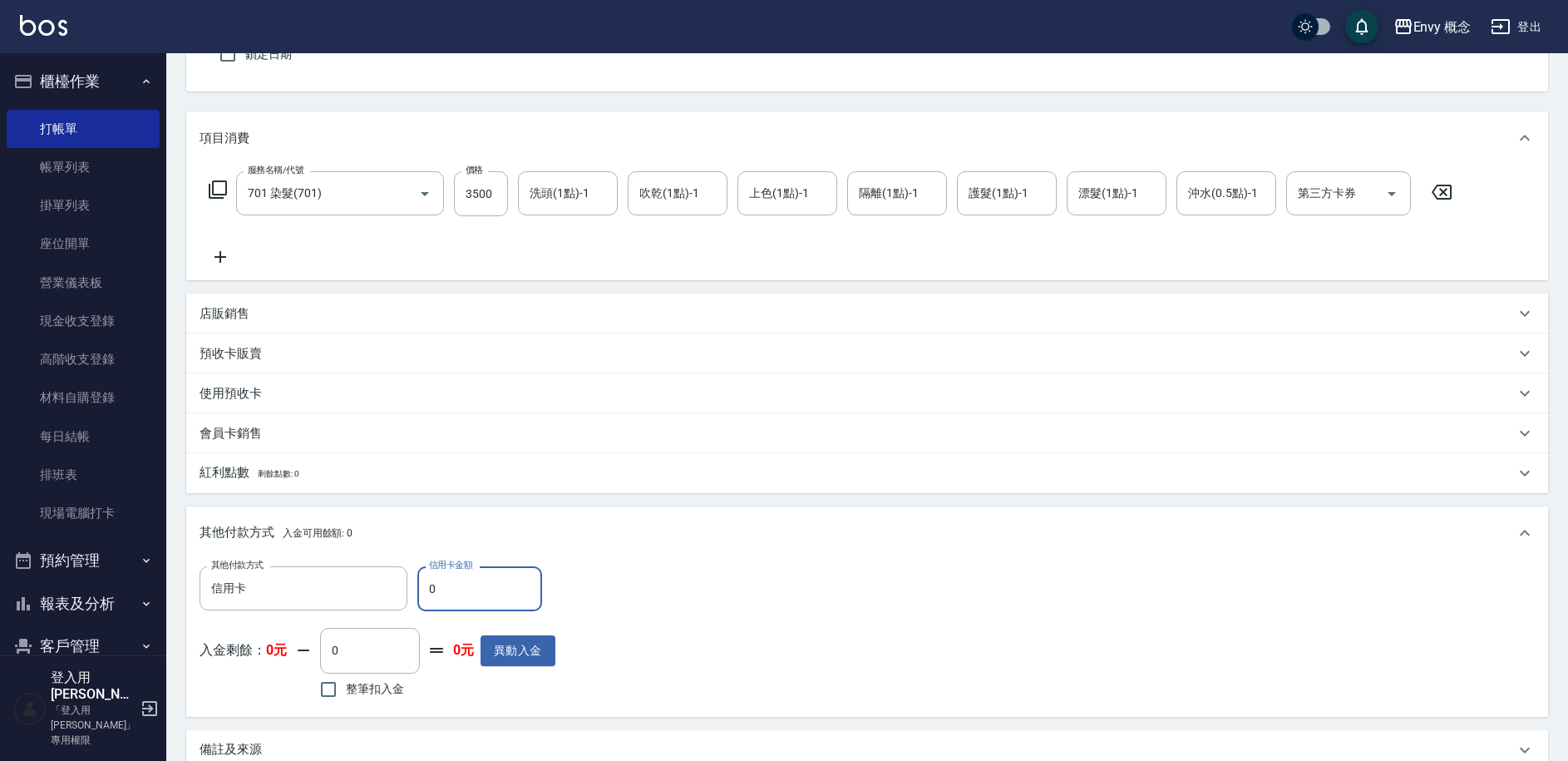
drag, startPoint x: 445, startPoint y: 590, endPoint x: 426, endPoint y: 590, distance: 19.0
click at [426, 590] on input "0" at bounding box center [480, 588] width 124 height 45
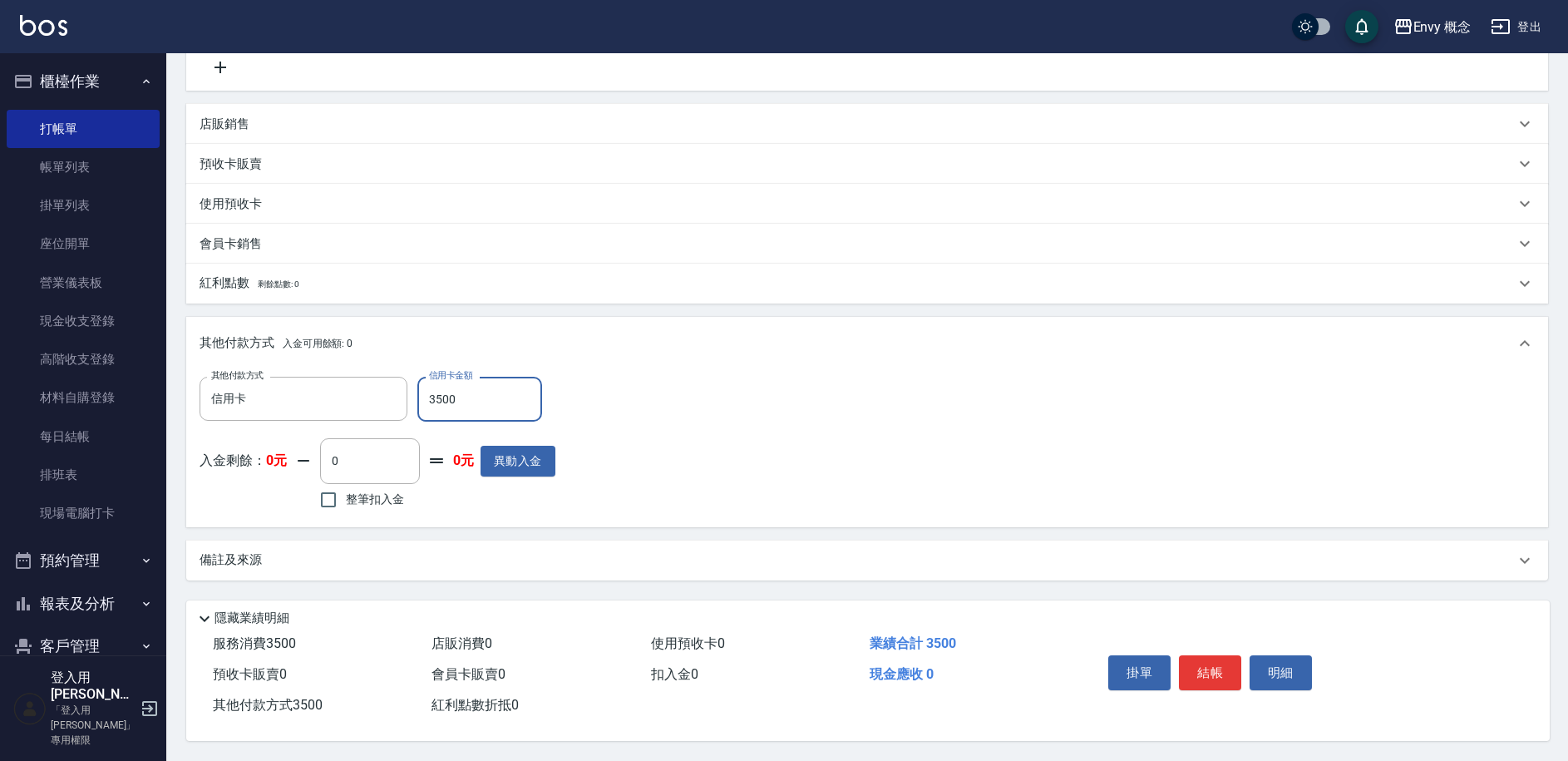
scroll to position [355, 0]
type input "3500"
click at [1204, 666] on button "結帳" at bounding box center [1210, 673] width 62 height 35
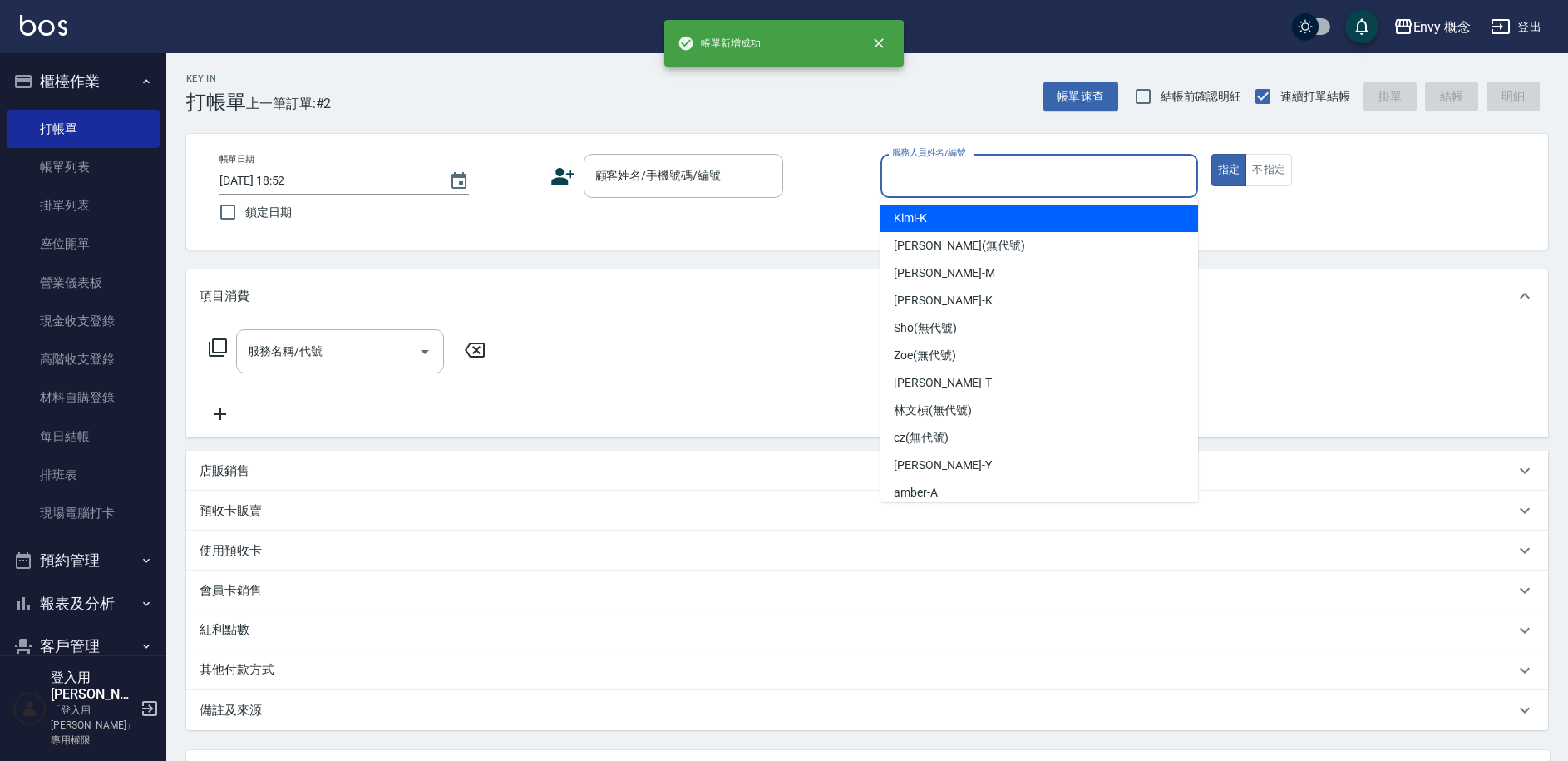
click at [944, 183] on input "服務人員姓名/編號" at bounding box center [1039, 176] width 302 height 29
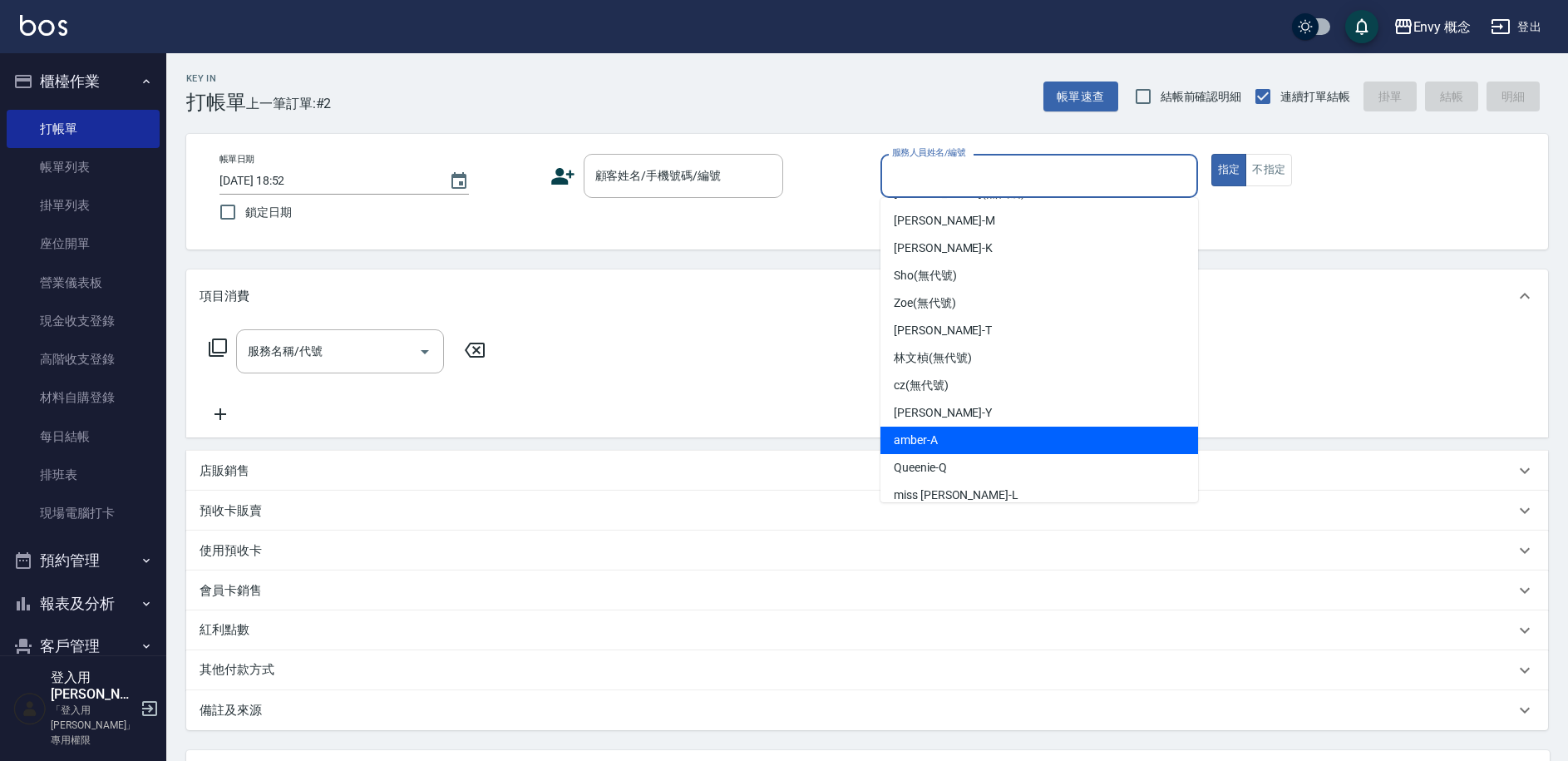
scroll to position [29, 0]
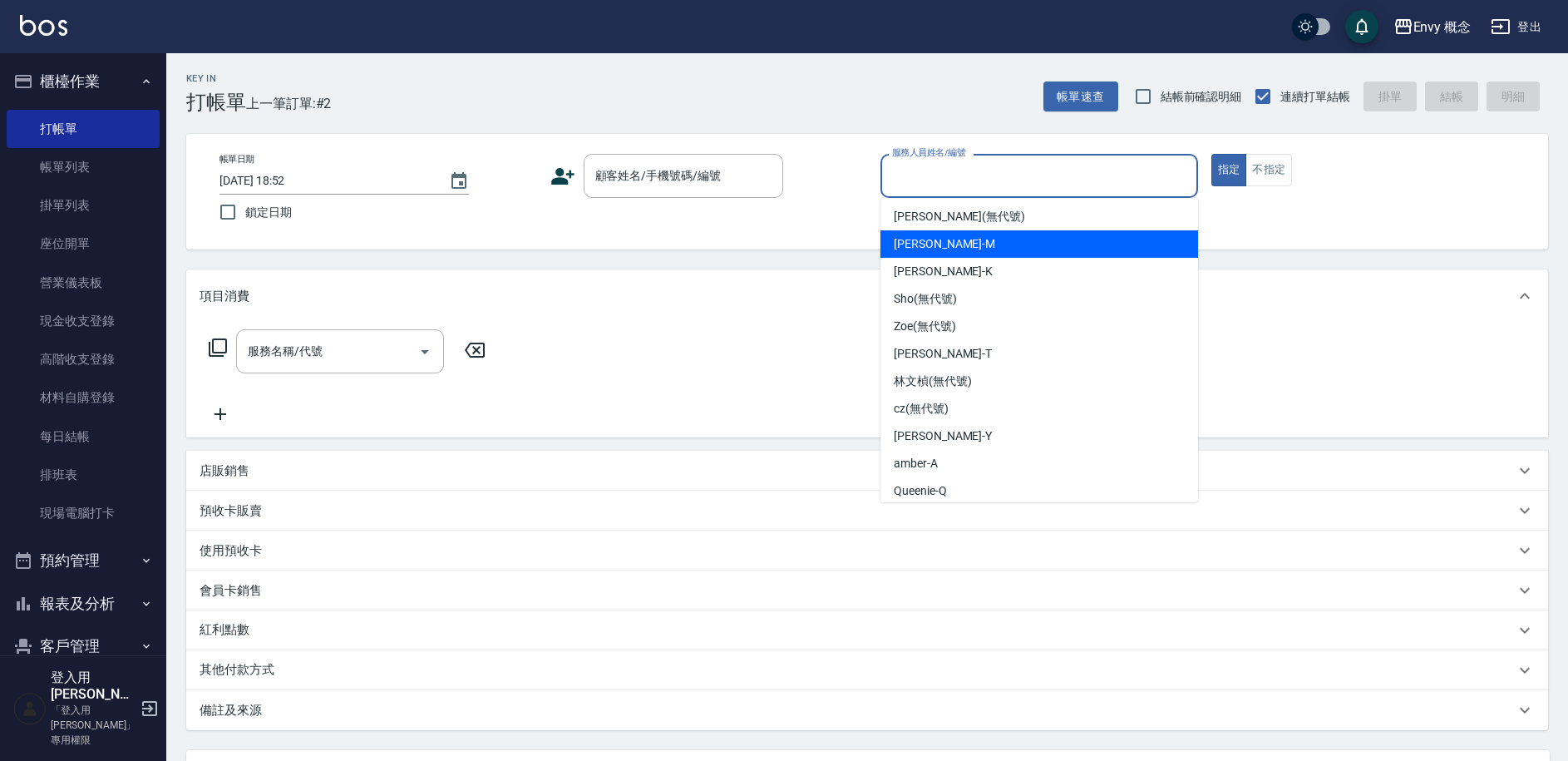
click at [952, 235] on div "[PERSON_NAME]" at bounding box center [1039, 244] width 317 height 28
type input "[PERSON_NAME]"
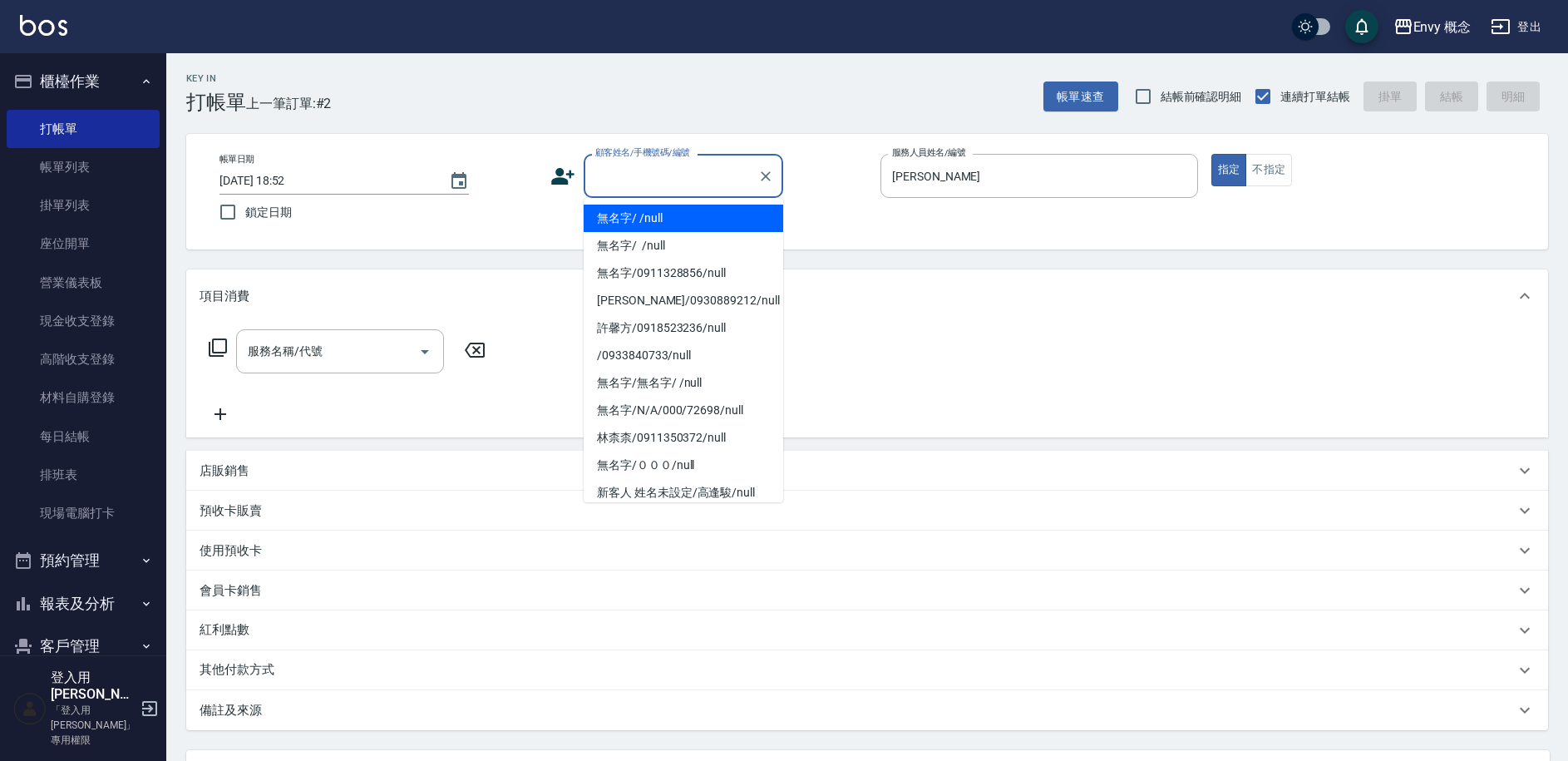
click at [630, 176] on div "顧客姓名/手機號碼/編號 顧客姓名/手機號碼/編號" at bounding box center [684, 176] width 200 height 44
click at [640, 225] on li "無名字/ /null" at bounding box center [684, 218] width 200 height 28
type input "無名字/ /null"
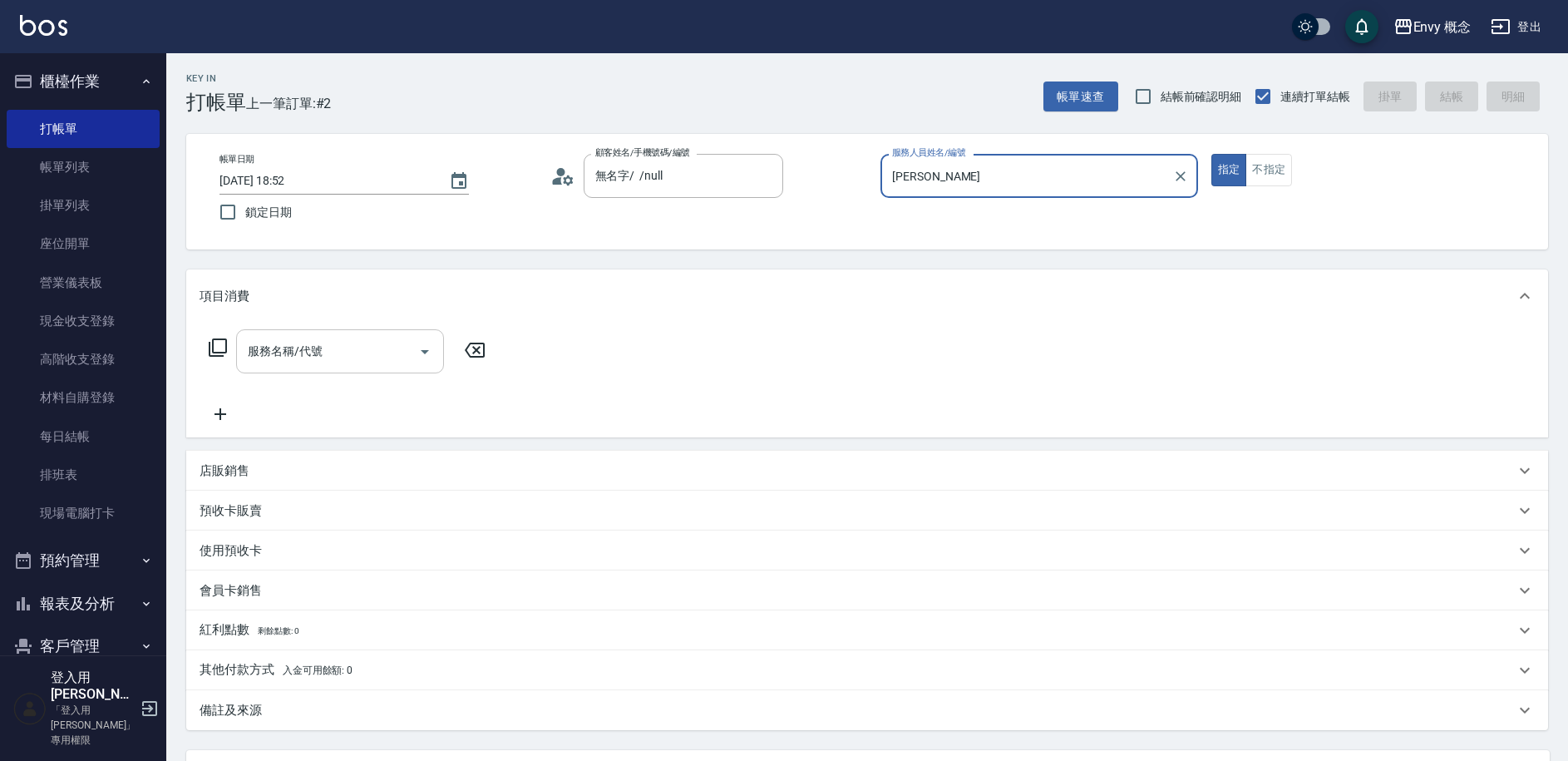
click at [324, 357] on input "服務名稱/代號" at bounding box center [328, 351] width 168 height 29
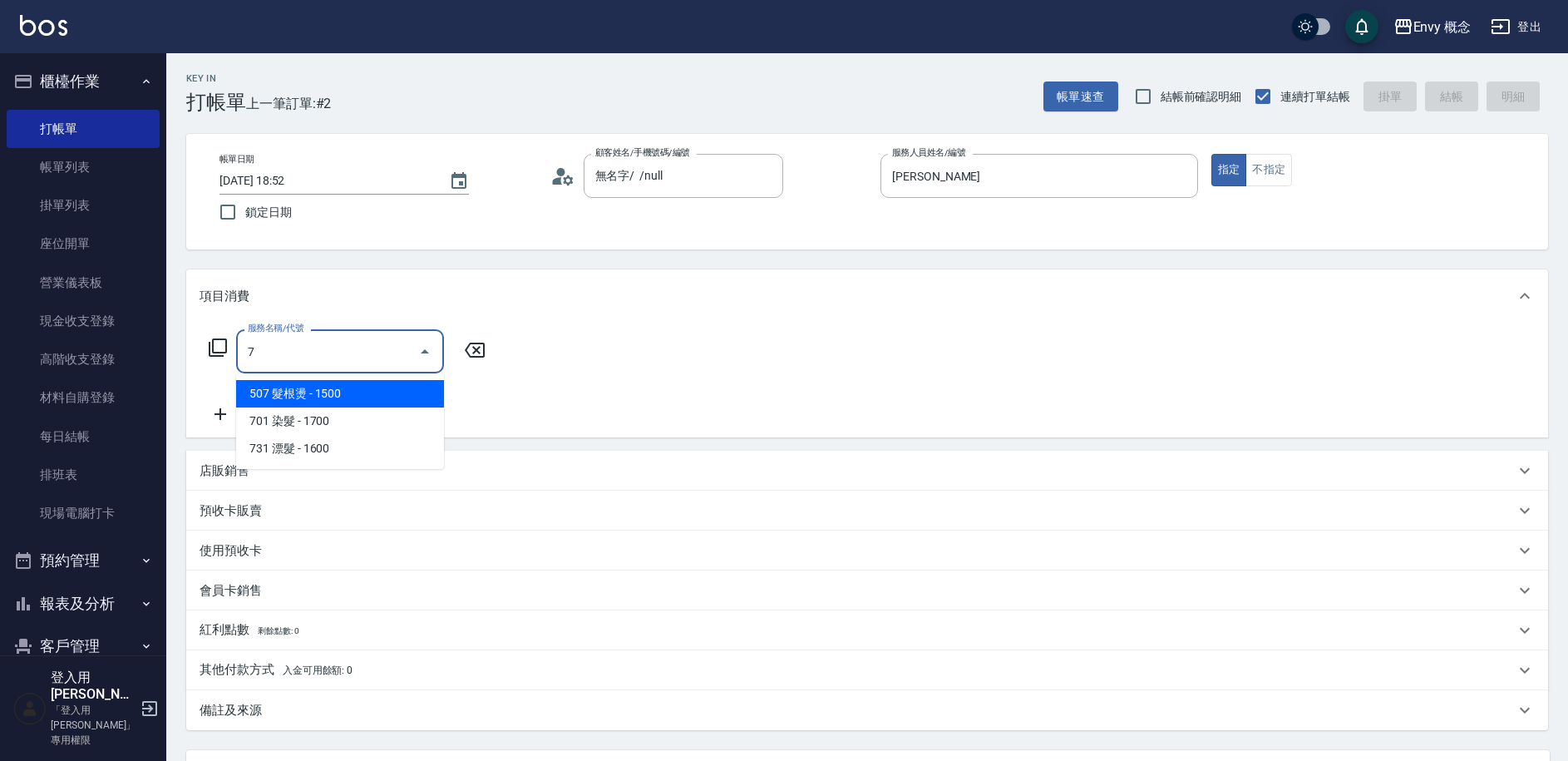
type input "7"
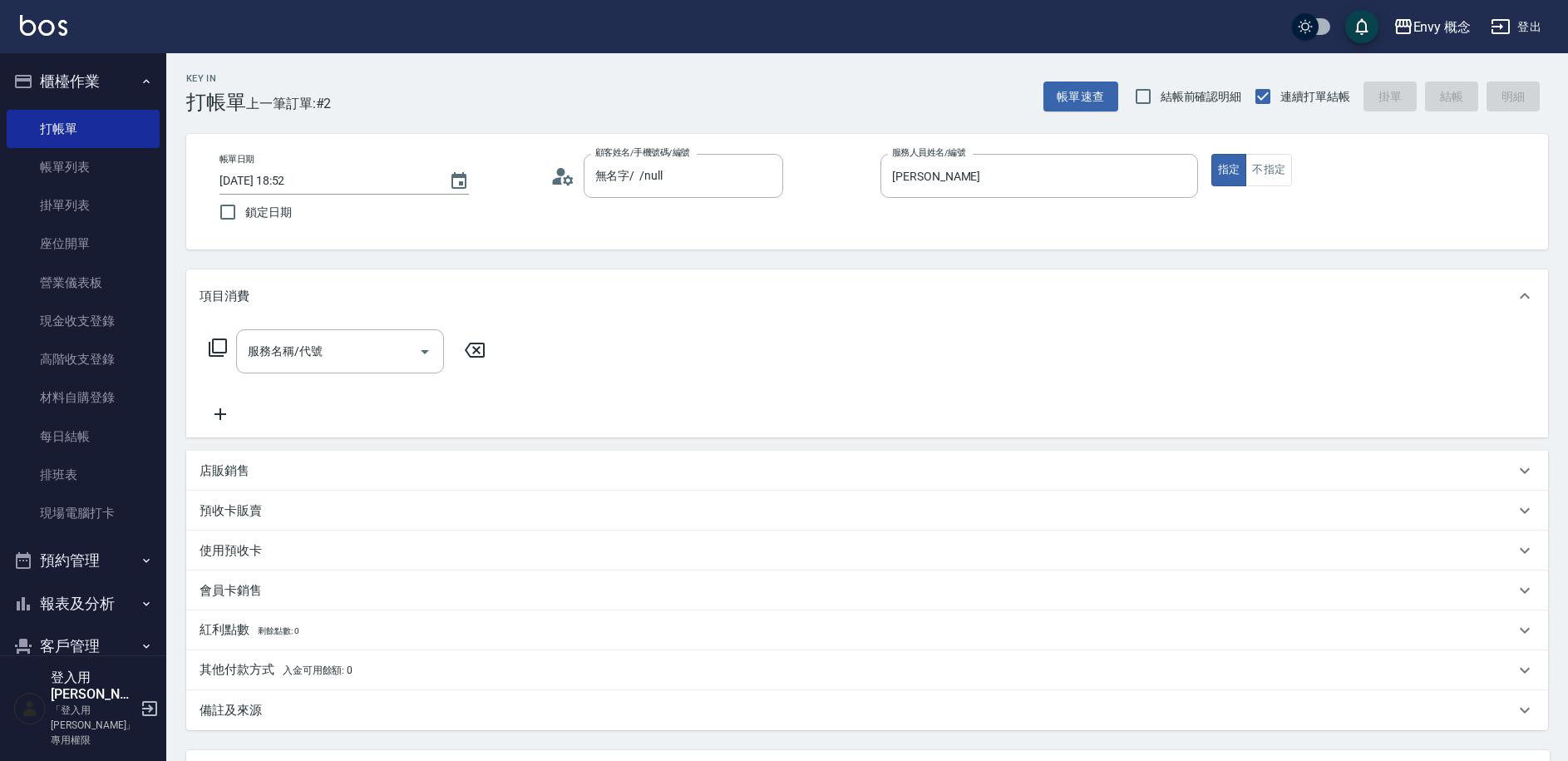
click at [579, 413] on div "服務名稱/代號 服務名稱/代號" at bounding box center [867, 380] width 1361 height 115
click at [335, 357] on input "服務名稱/代號" at bounding box center [328, 351] width 168 height 29
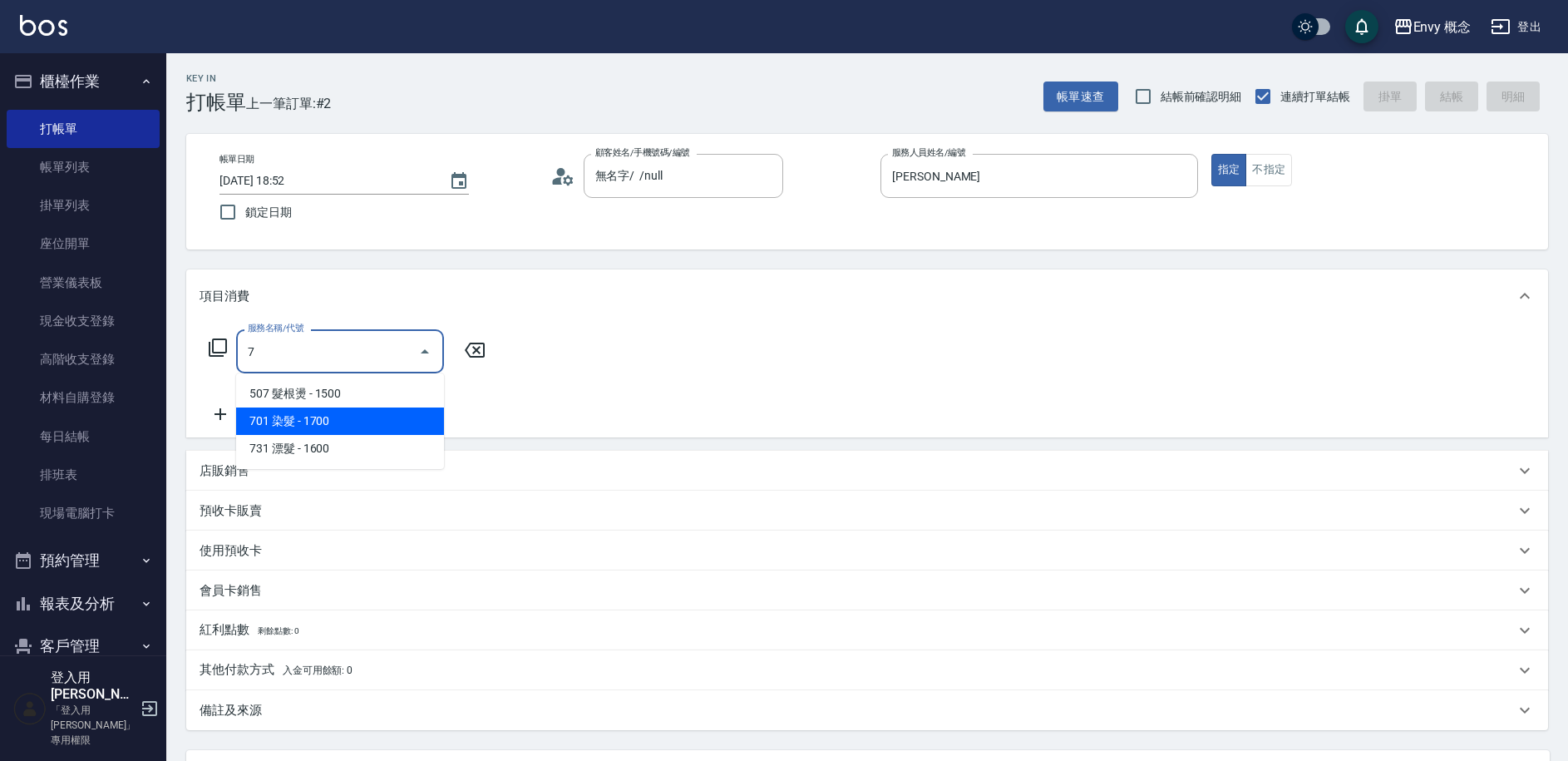
click at [308, 410] on span "701 染髮 - 1700" at bounding box center [339, 421] width 207 height 28
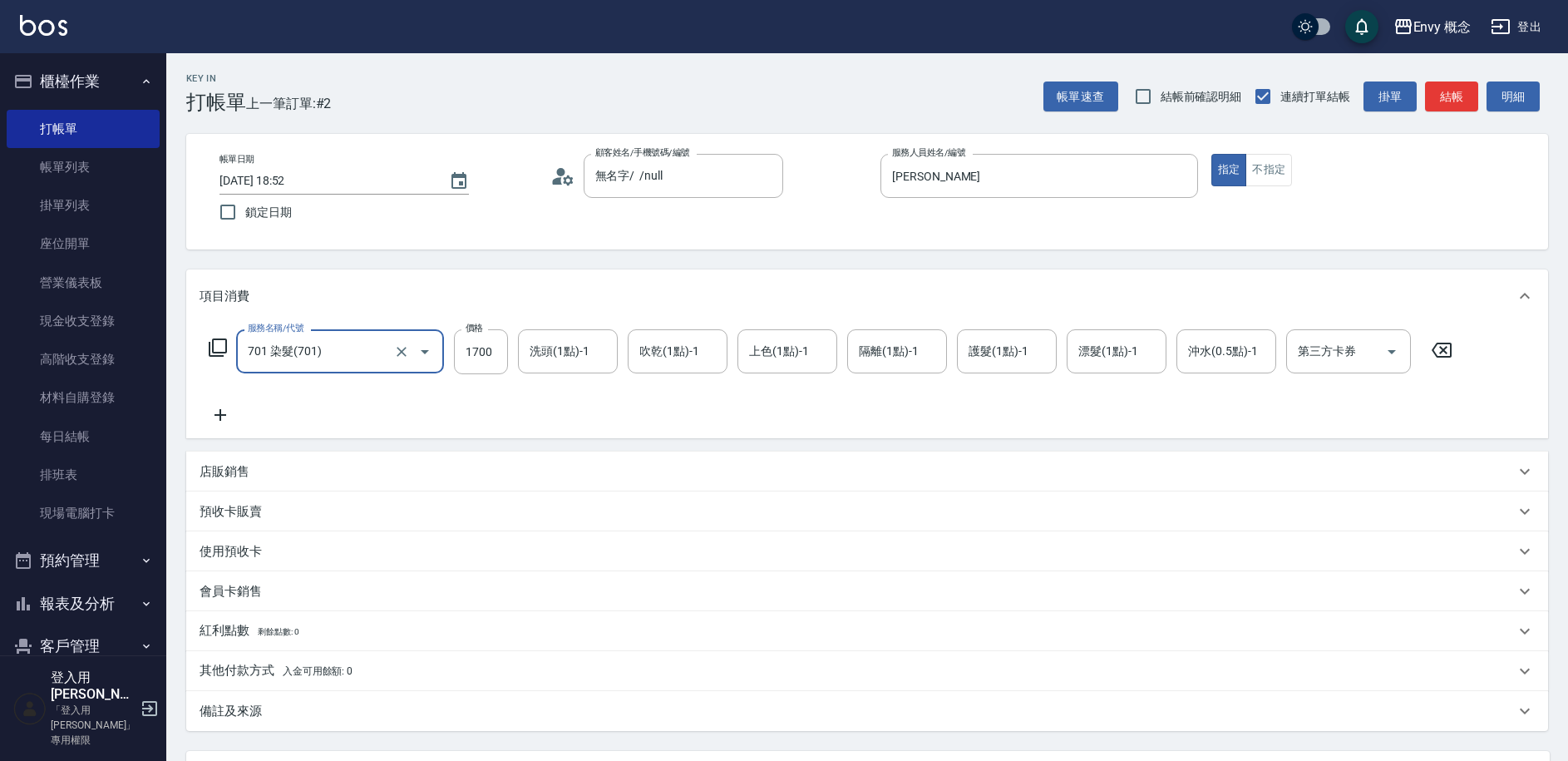
type input "701 染髮(701)"
click at [489, 356] on input "1700" at bounding box center [480, 351] width 54 height 45
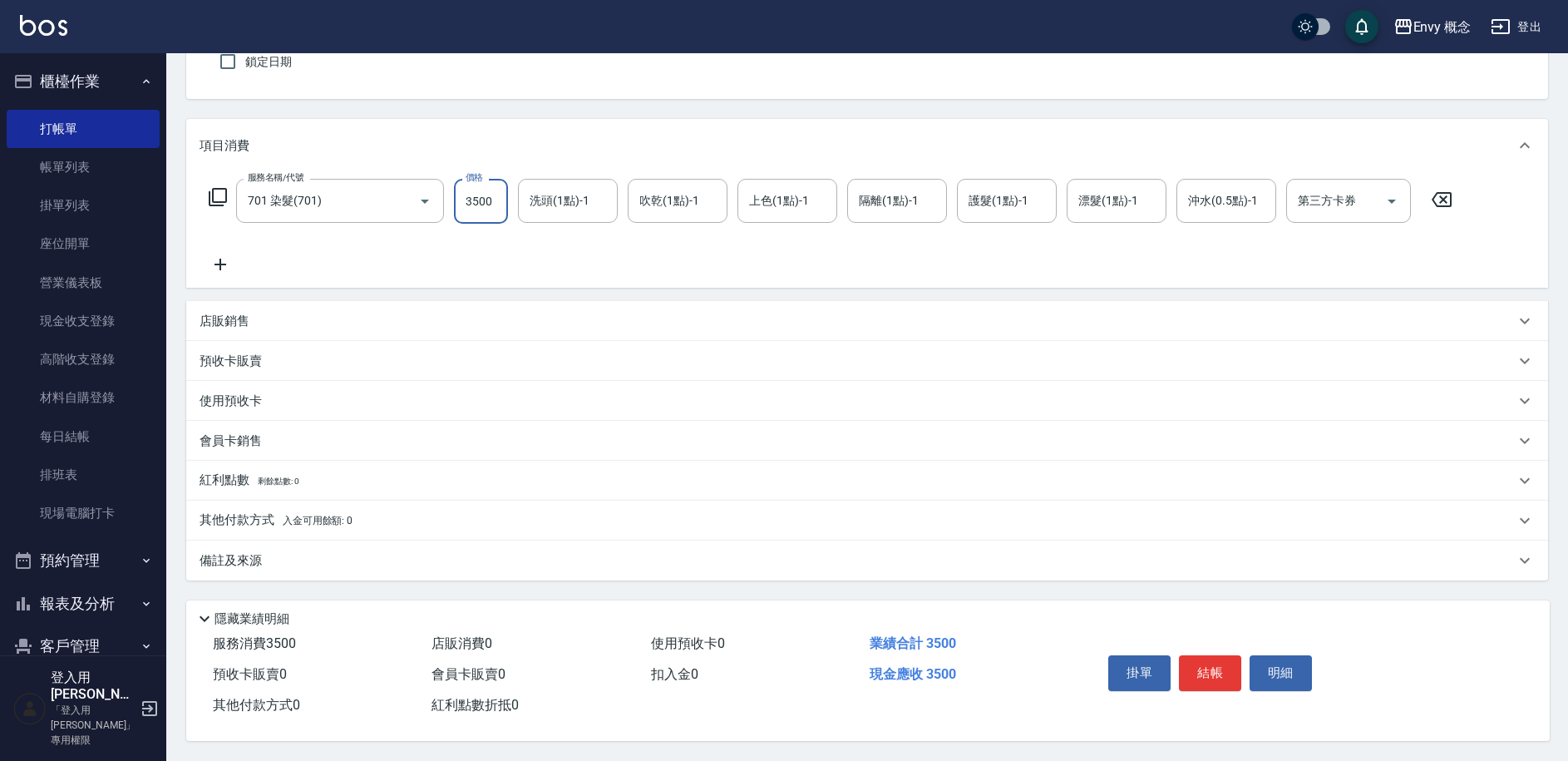
type input "3500"
click at [223, 514] on p "其他付款方式 入金可用餘額: 0" at bounding box center [276, 521] width 153 height 18
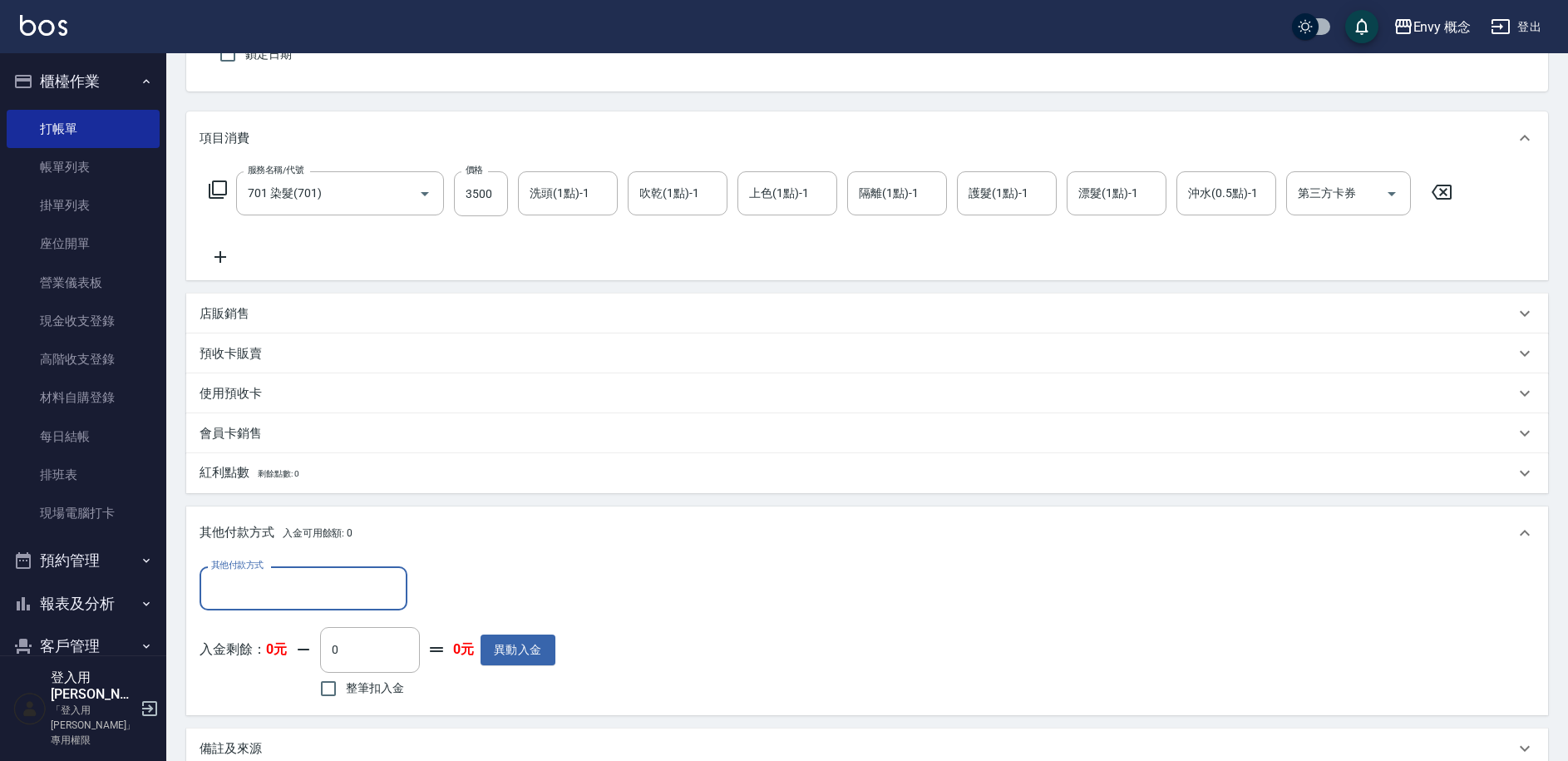
scroll to position [0, 0]
click at [265, 589] on input "其他付款方式" at bounding box center [303, 588] width 193 height 29
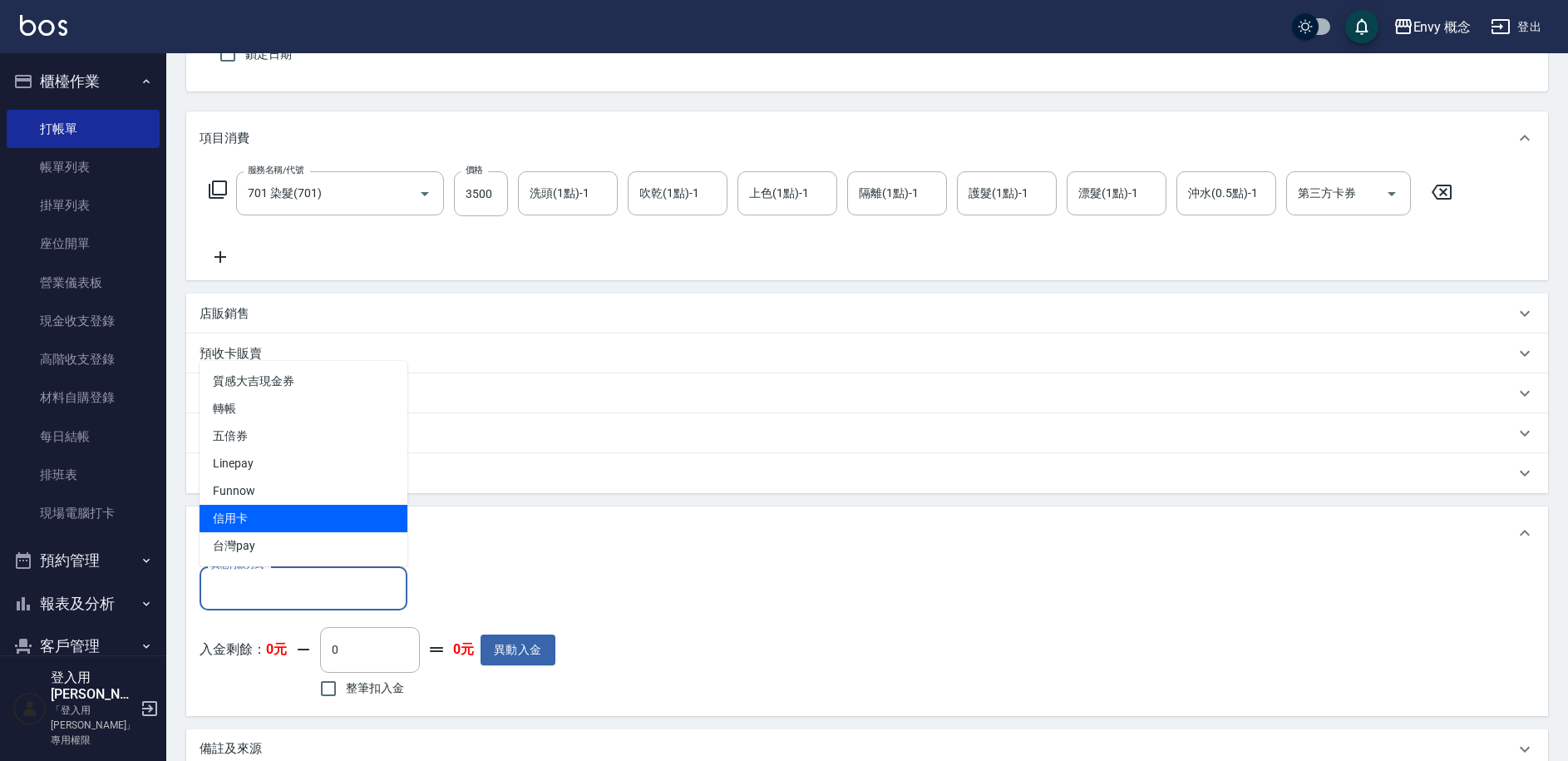
click at [268, 522] on span "信用卡" at bounding box center [303, 518] width 207 height 28
type input "信用卡"
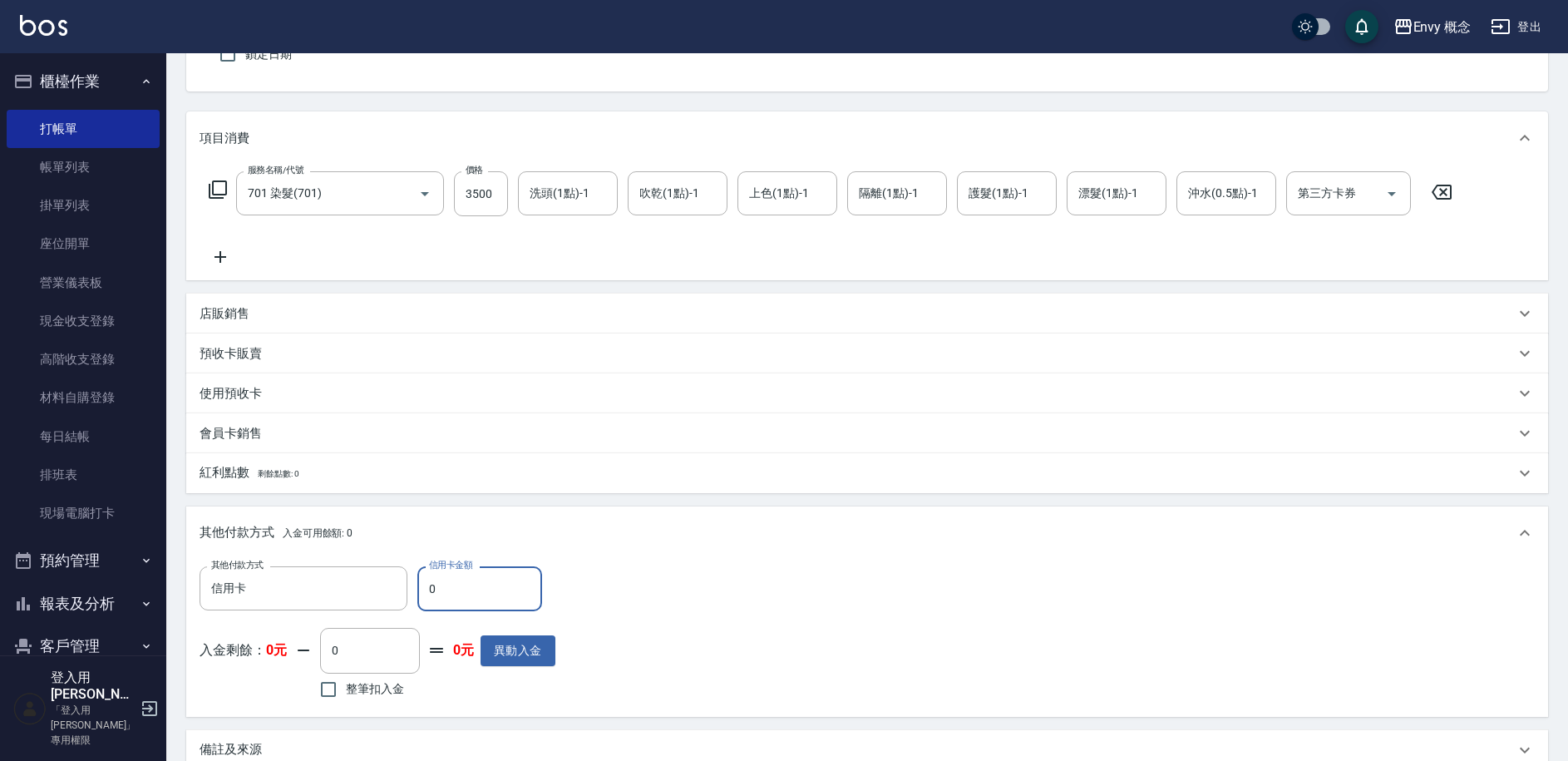
drag, startPoint x: 441, startPoint y: 591, endPoint x: 428, endPoint y: 591, distance: 13.0
click at [428, 591] on input "0" at bounding box center [480, 588] width 124 height 45
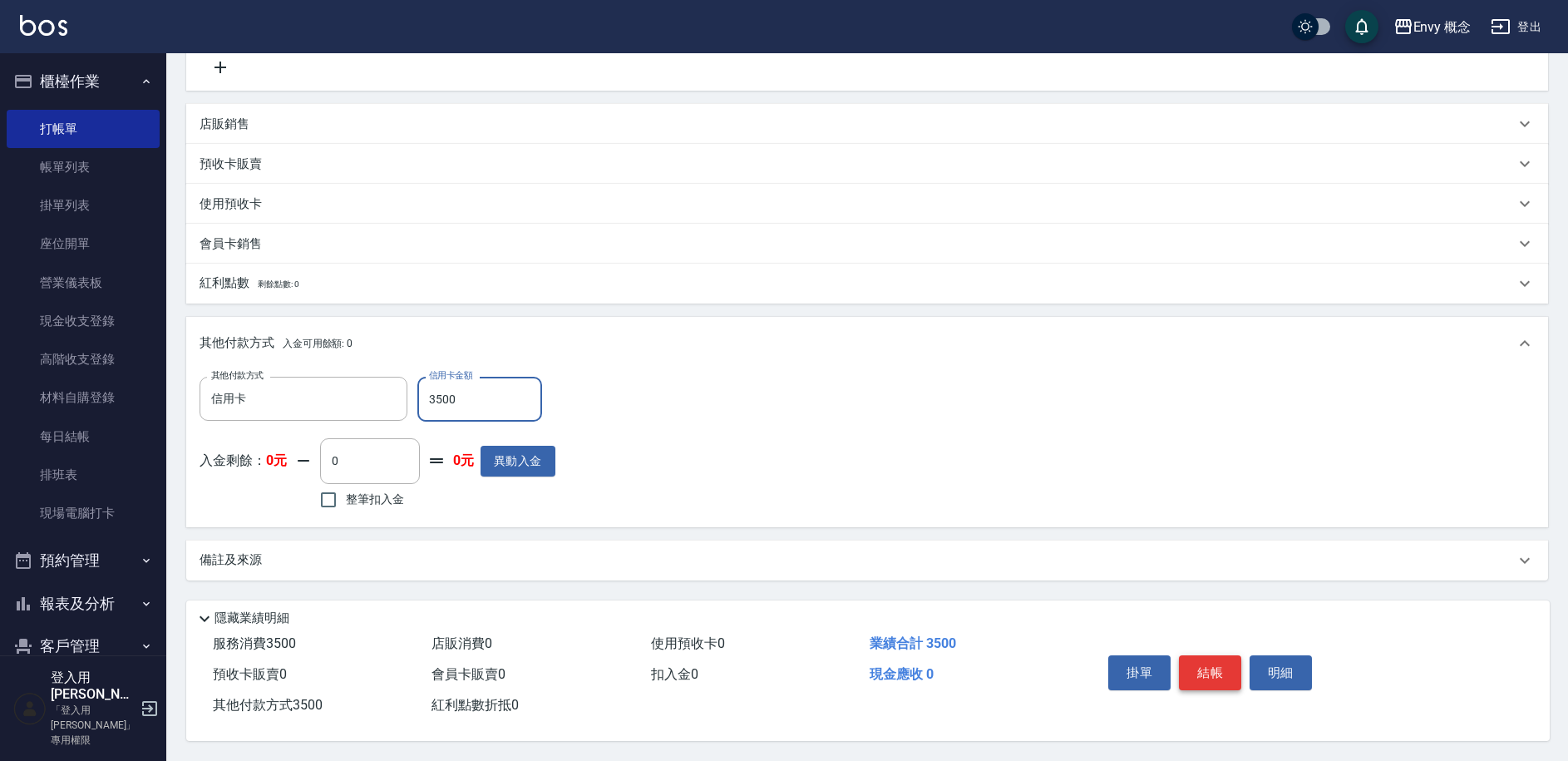
type input "3500"
click at [1215, 677] on button "結帳" at bounding box center [1210, 673] width 62 height 35
type input "[DATE] 18:53"
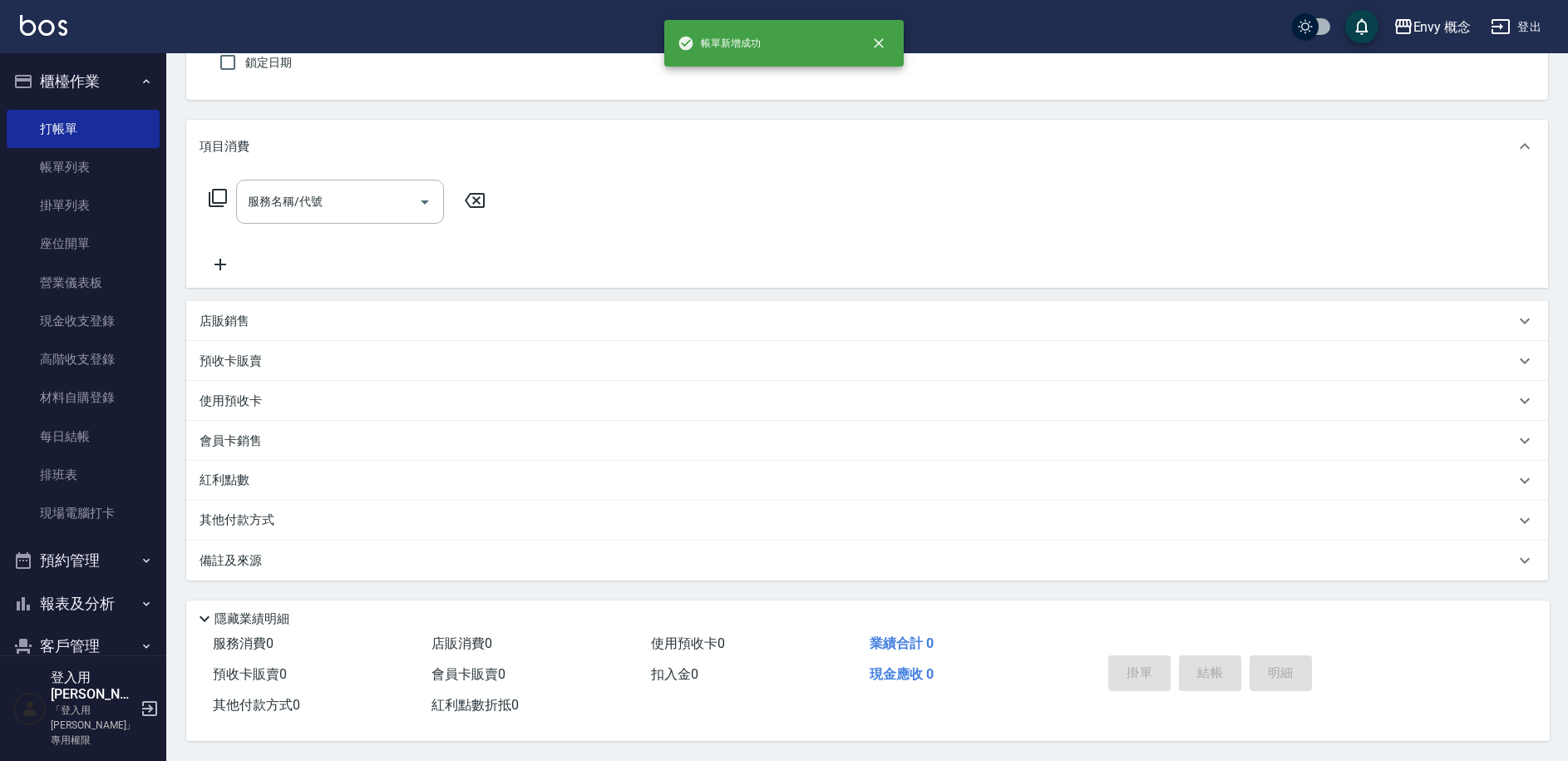
scroll to position [0, 0]
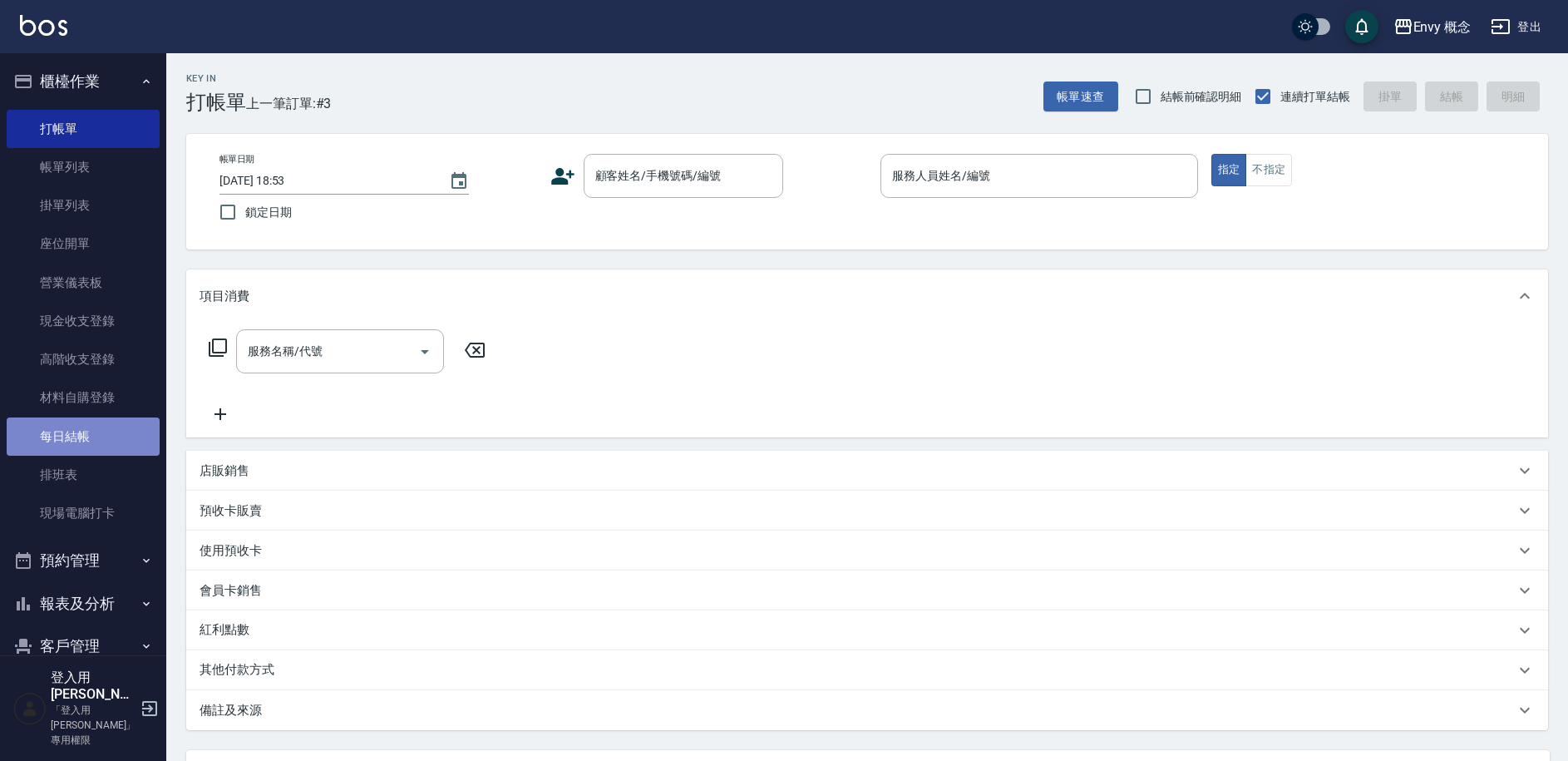
click at [98, 443] on link "每日結帳" at bounding box center [83, 437] width 153 height 39
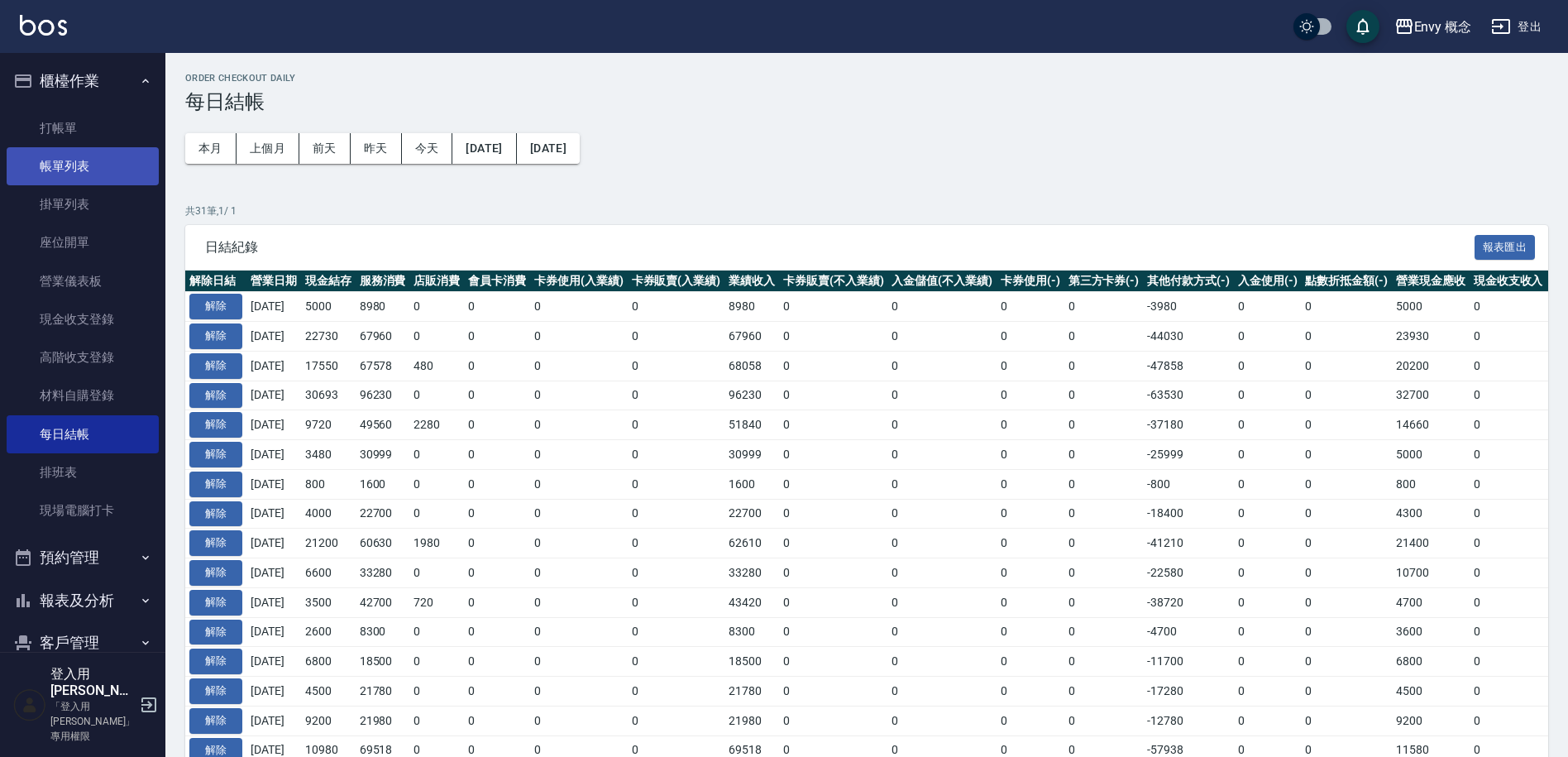
click at [94, 169] on link "帳單列表" at bounding box center [83, 166] width 152 height 38
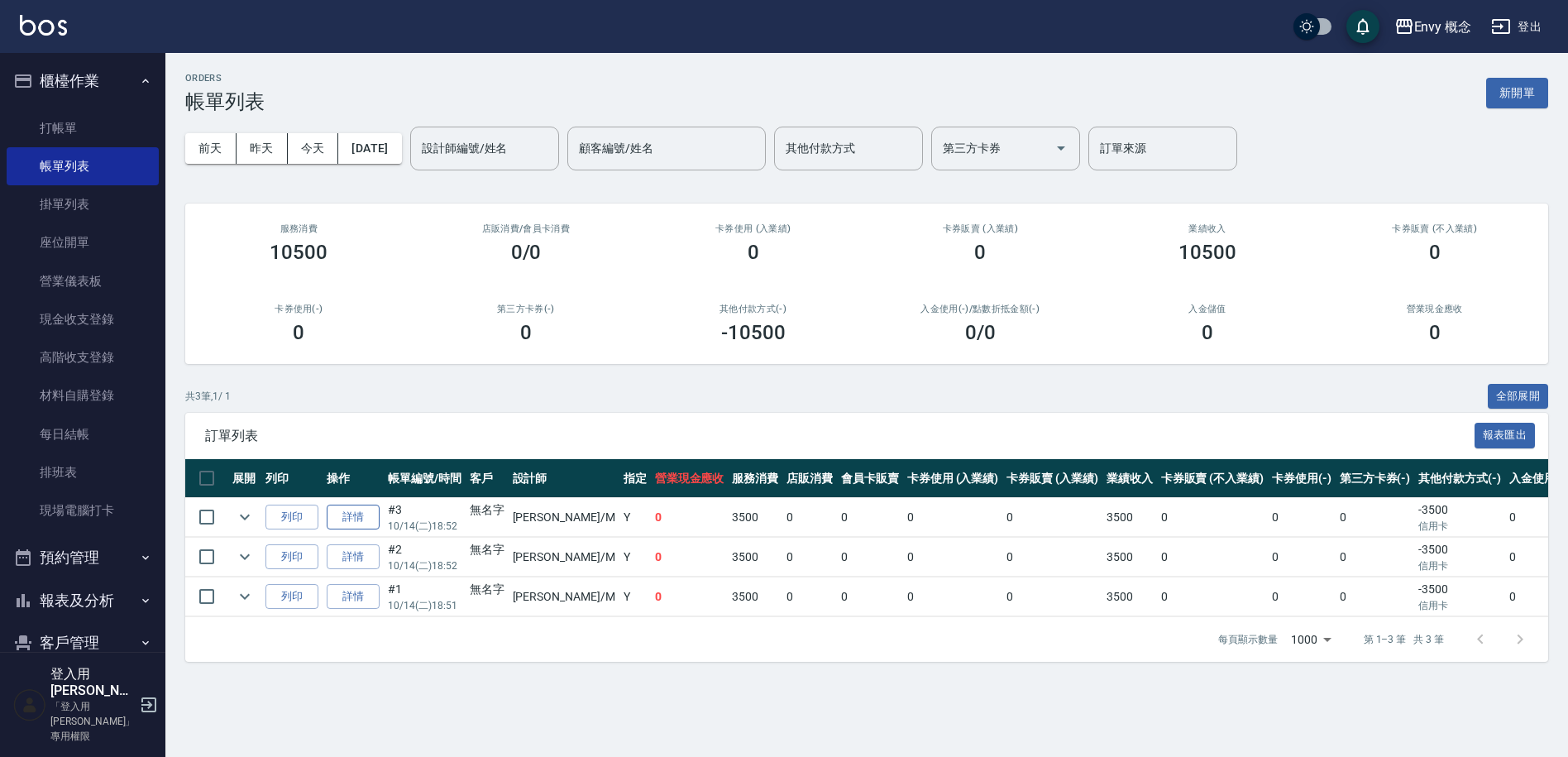
click at [342, 525] on link "詳情" at bounding box center [353, 517] width 53 height 26
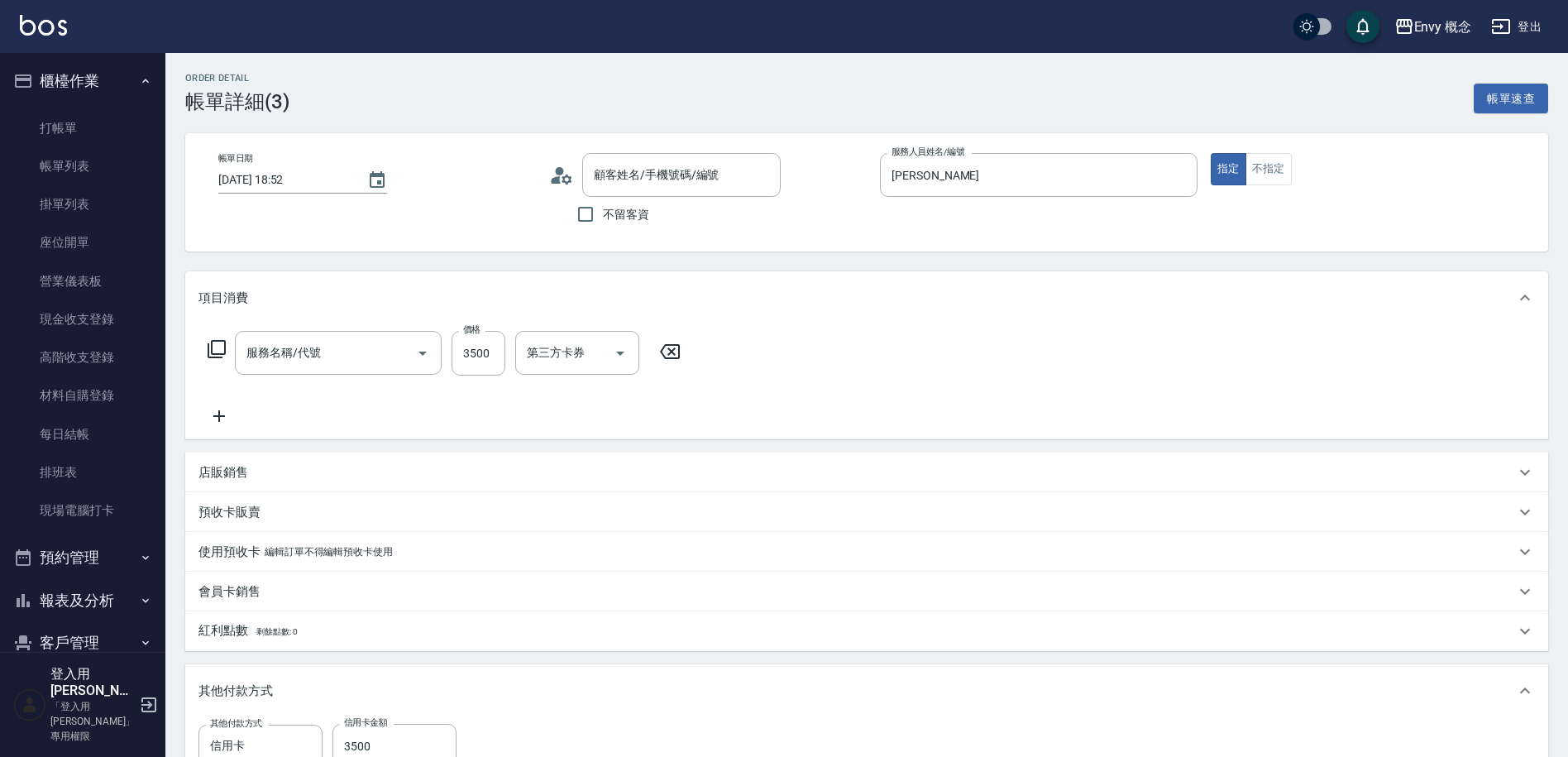
type input "[DATE] 18:52"
type input "[PERSON_NAME]"
type input "無名字/ /null"
type input "701 染髮(701)"
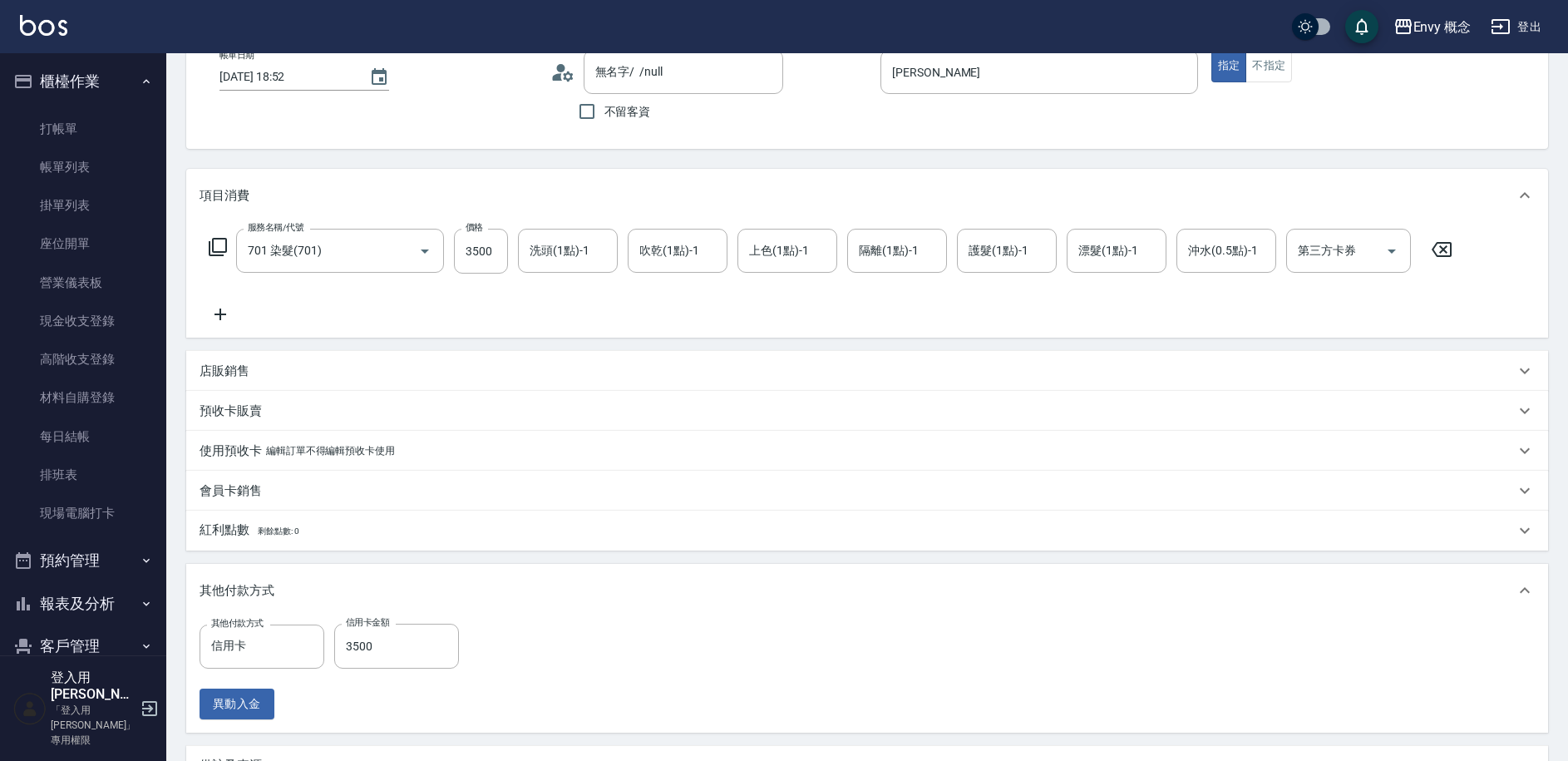
scroll to position [298, 0]
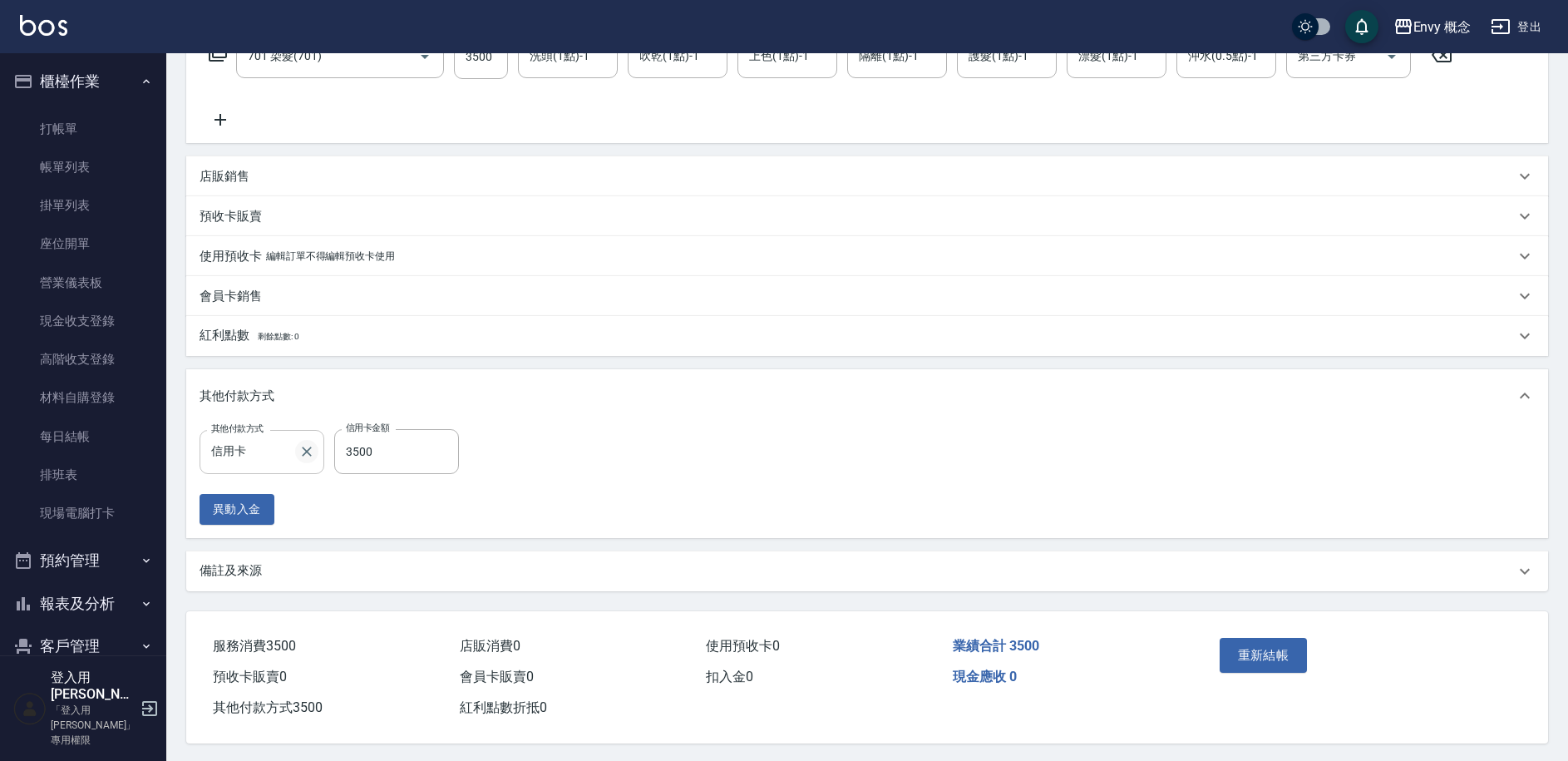
click at [310, 456] on icon "Clear" at bounding box center [307, 452] width 17 height 17
click at [1251, 647] on div "重新結帳" at bounding box center [1287, 666] width 148 height 72
click at [1251, 648] on button "重新結帳" at bounding box center [1263, 654] width 88 height 35
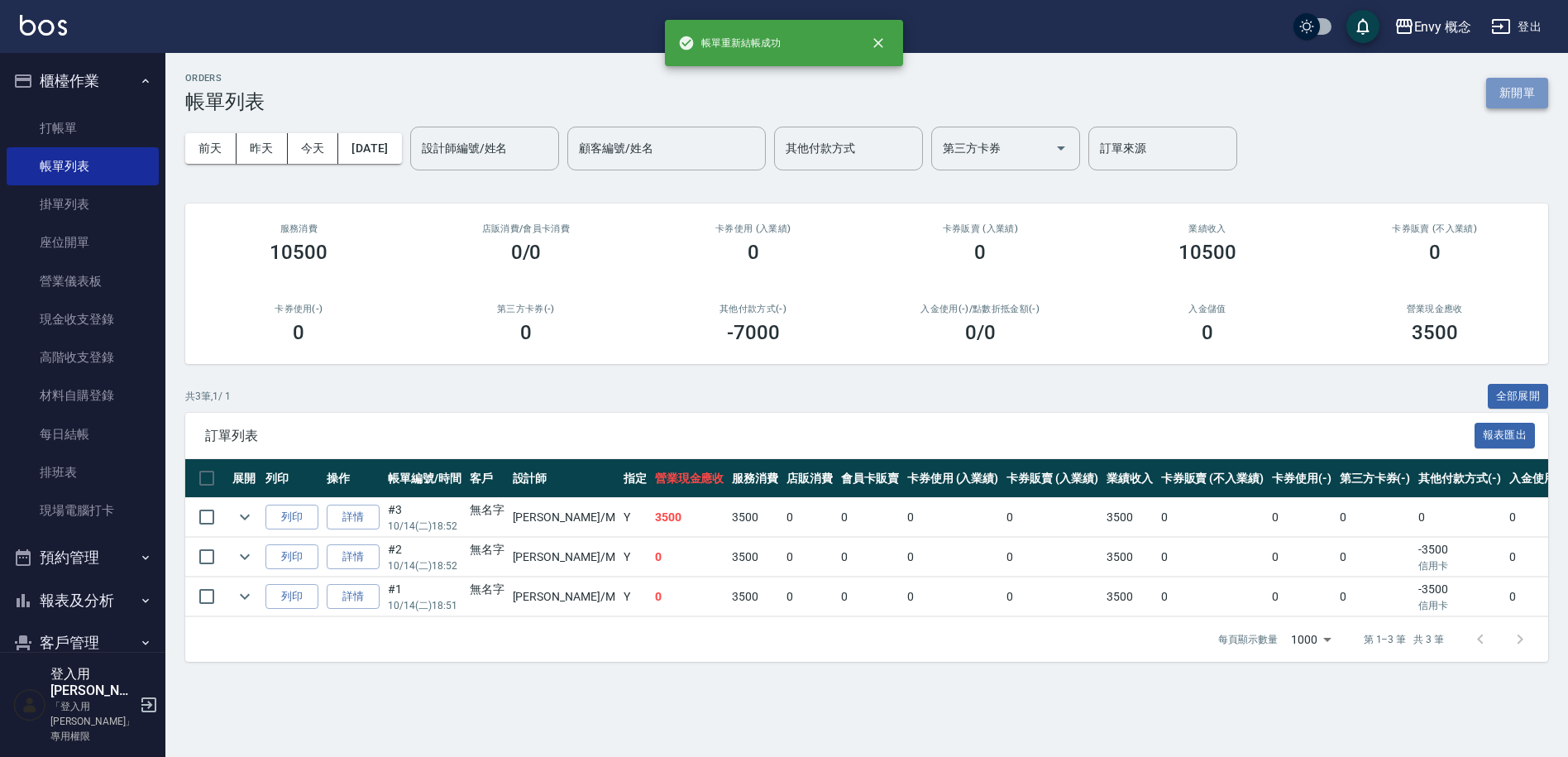
click at [1499, 94] on button "新開單" at bounding box center [1517, 93] width 62 height 31
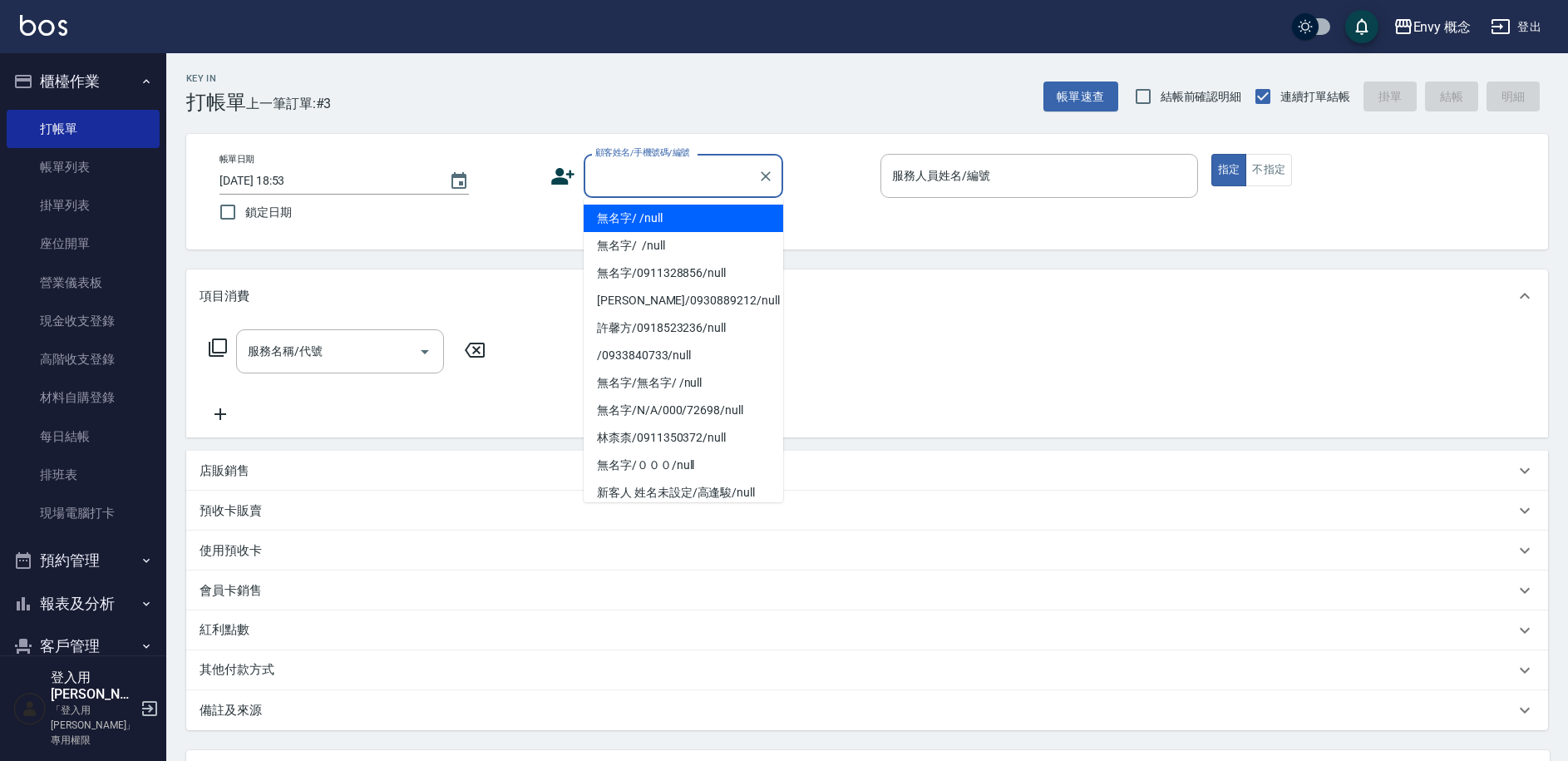
click at [649, 186] on input "顧客姓名/手機號碼/編號" at bounding box center [671, 176] width 160 height 29
click at [633, 221] on li "無名字/ /null" at bounding box center [684, 218] width 200 height 28
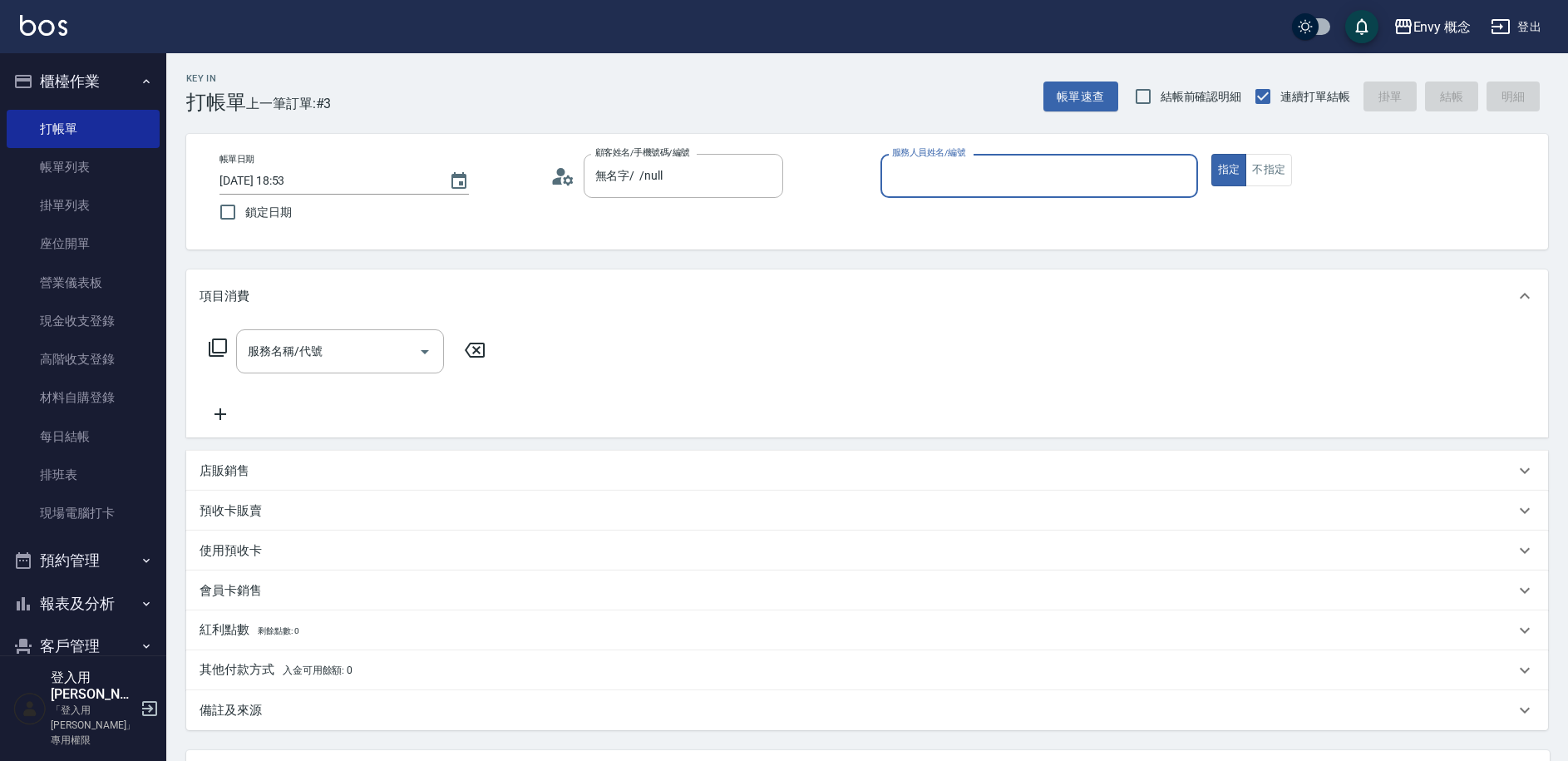
type input "無名字/ /null"
click at [936, 177] on input "服務人員姓名/編號" at bounding box center [1039, 176] width 302 height 29
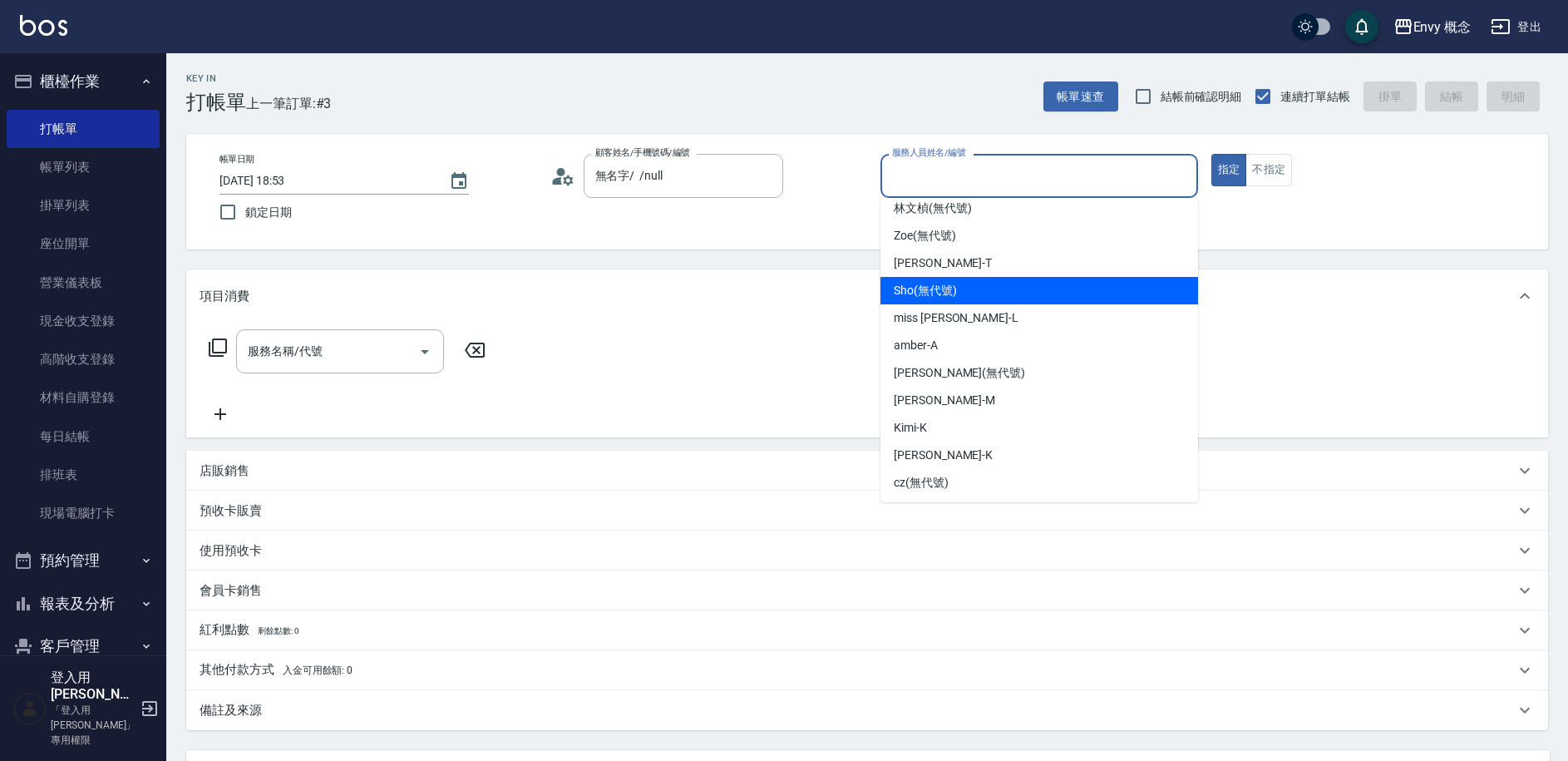
scroll to position [121, 0]
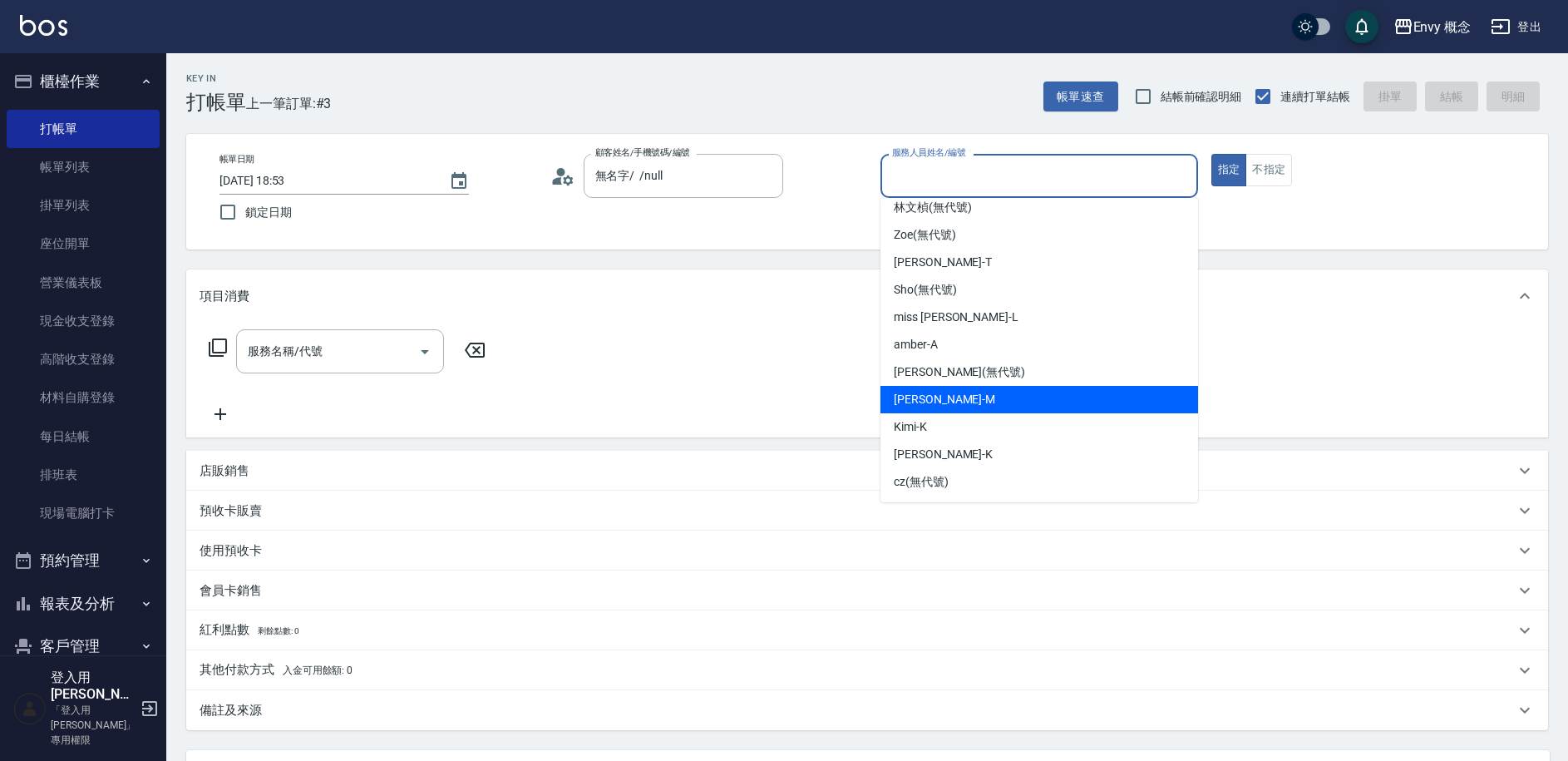
click at [969, 395] on div "[PERSON_NAME]" at bounding box center [1039, 399] width 317 height 28
type input "[PERSON_NAME]"
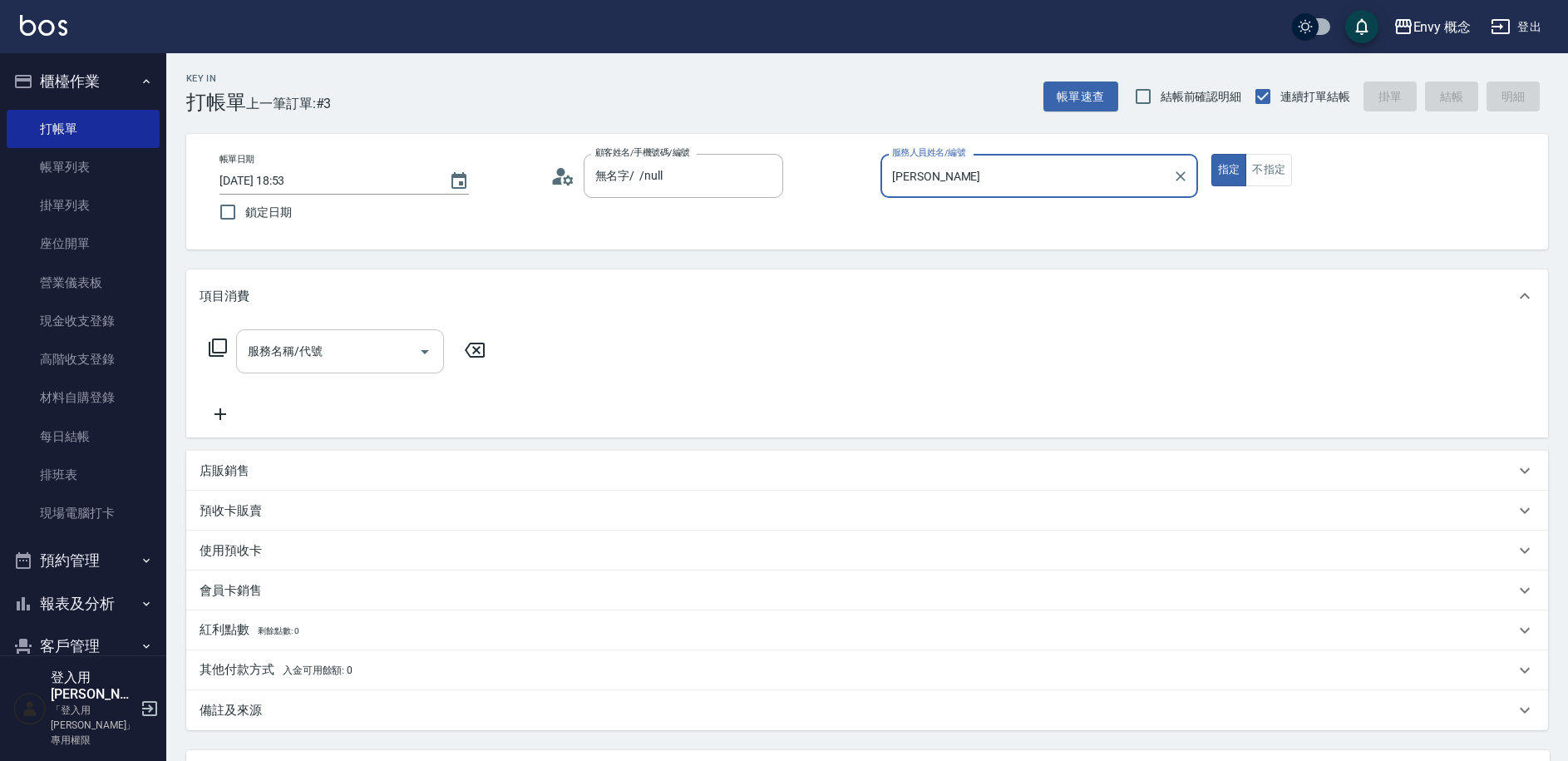
click at [338, 354] on input "服務名稱/代號" at bounding box center [328, 351] width 168 height 29
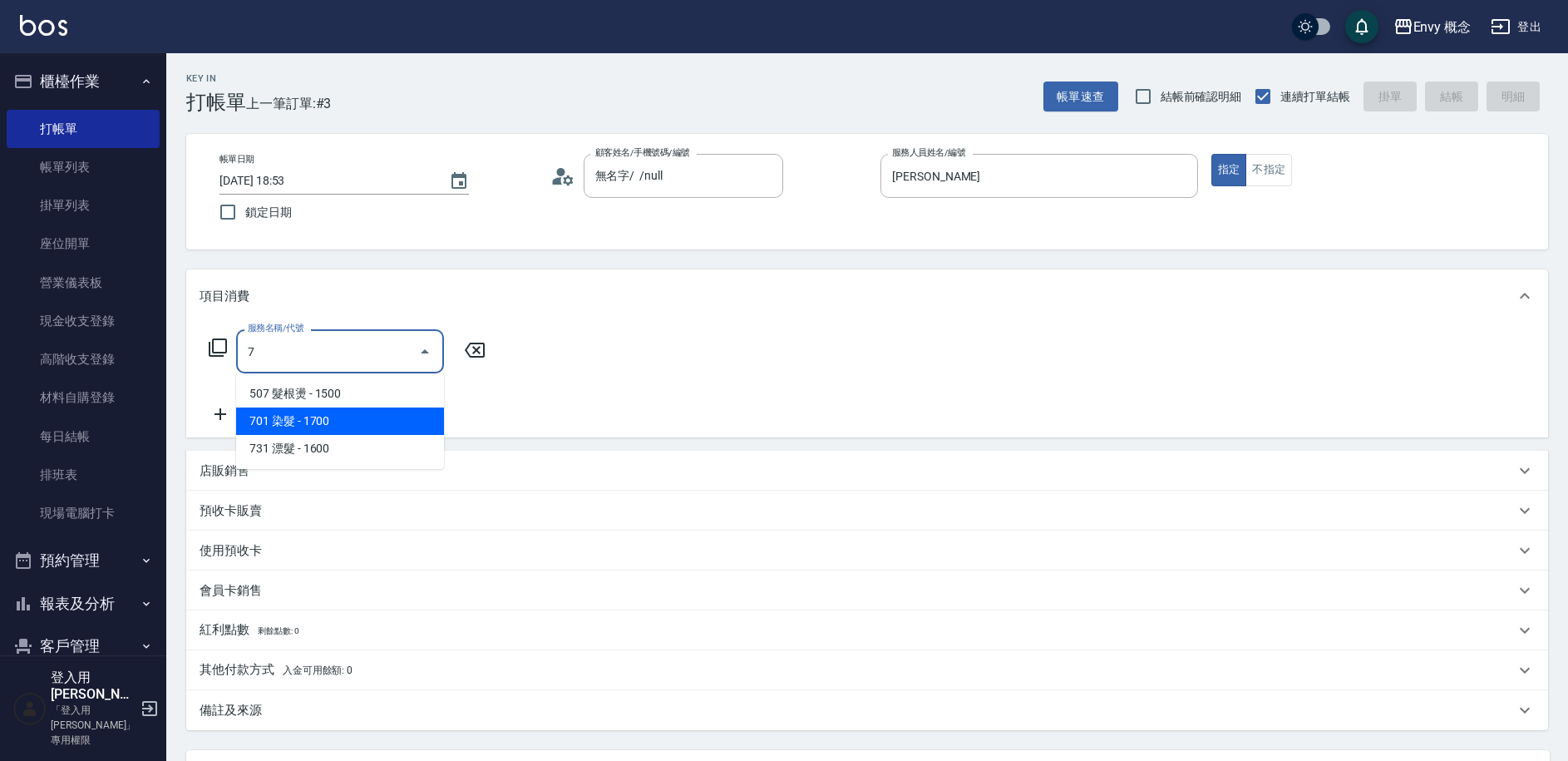
click at [302, 428] on span "701 染髮 - 1700" at bounding box center [339, 421] width 207 height 28
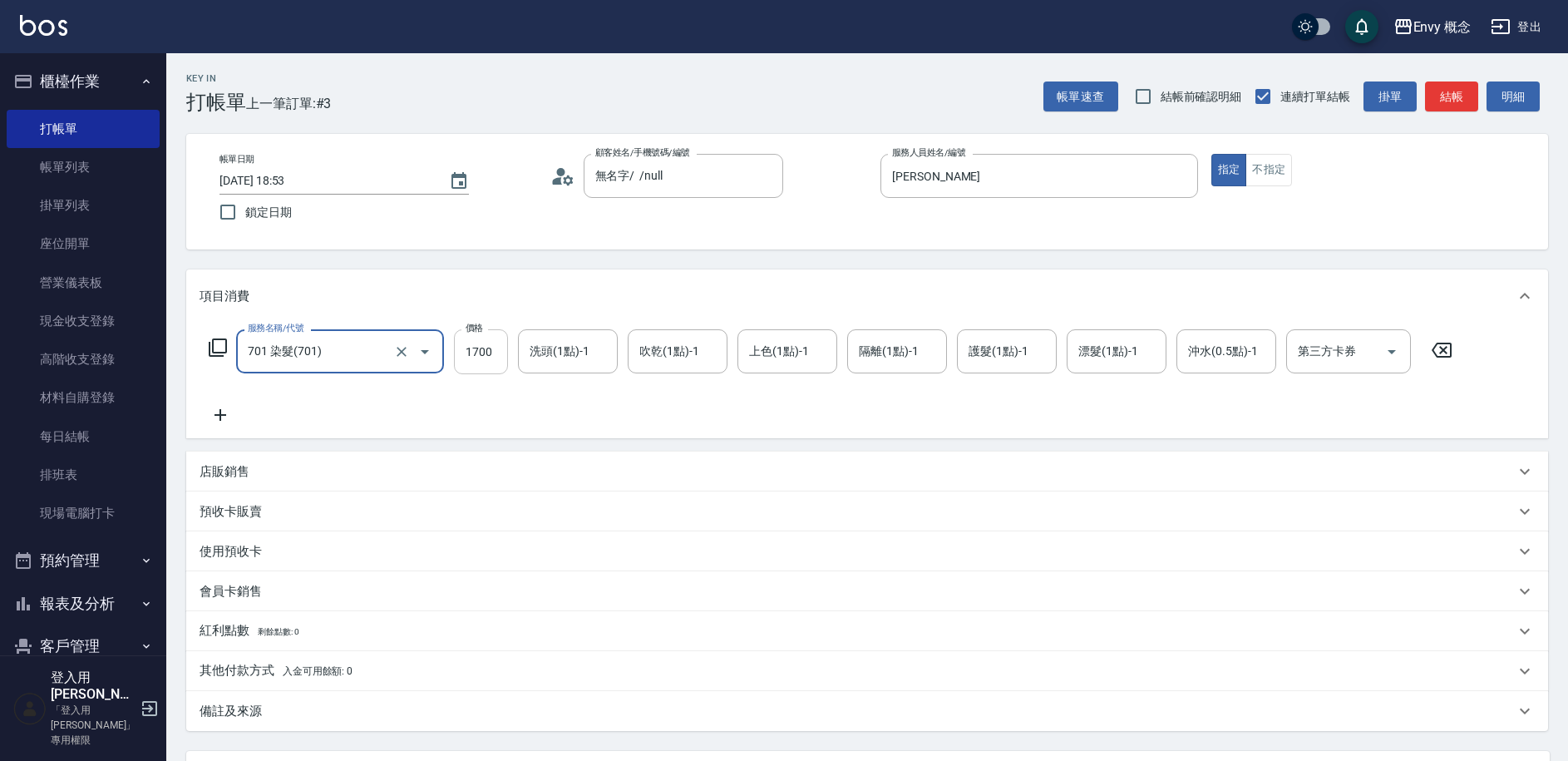
type input "701 染髮(701)"
click at [498, 352] on input "1700" at bounding box center [480, 351] width 54 height 45
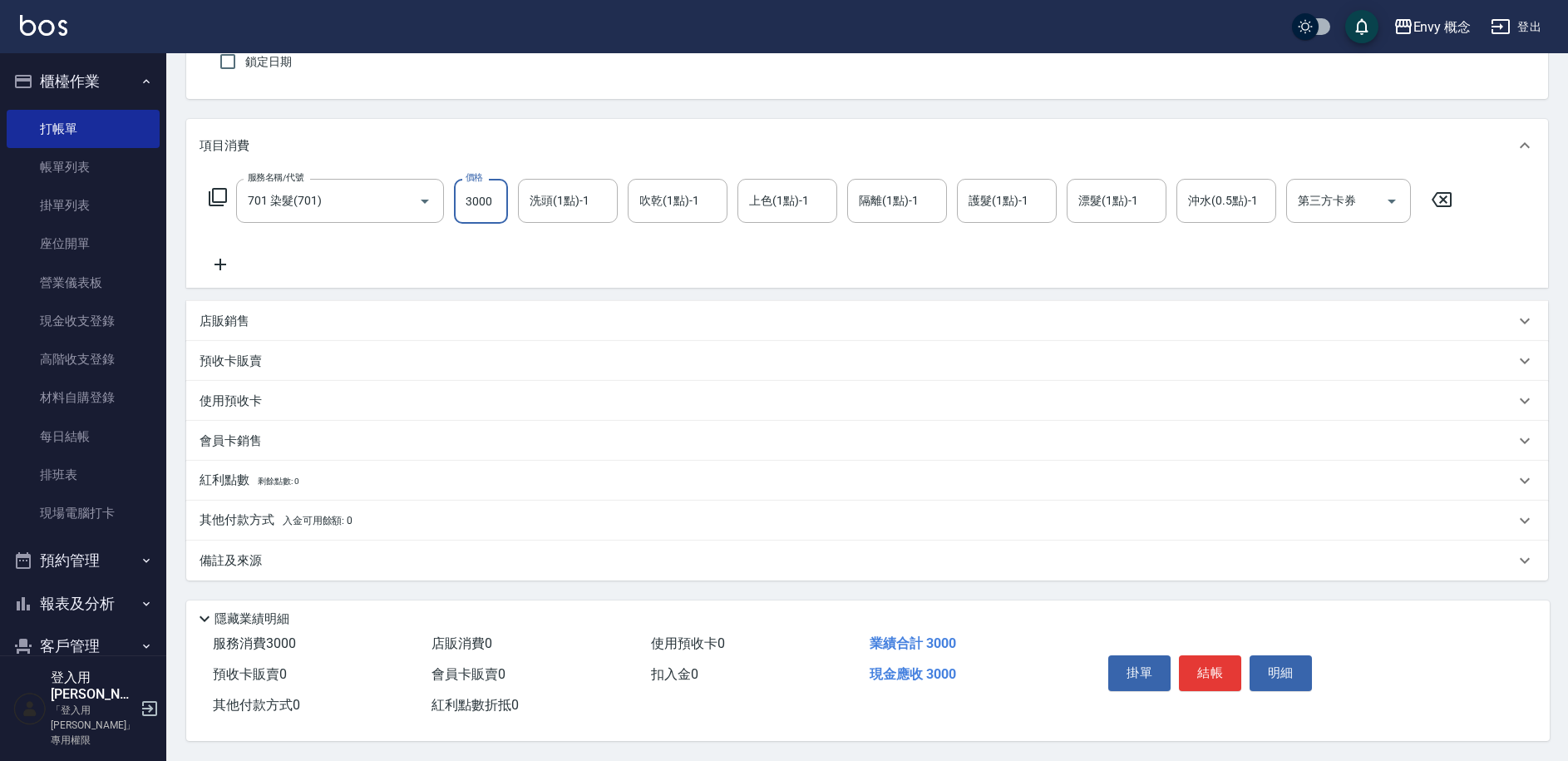
scroll to position [158, 0]
type input "3000"
click at [230, 512] on p "其他付款方式 入金可用餘額: 0" at bounding box center [276, 521] width 153 height 18
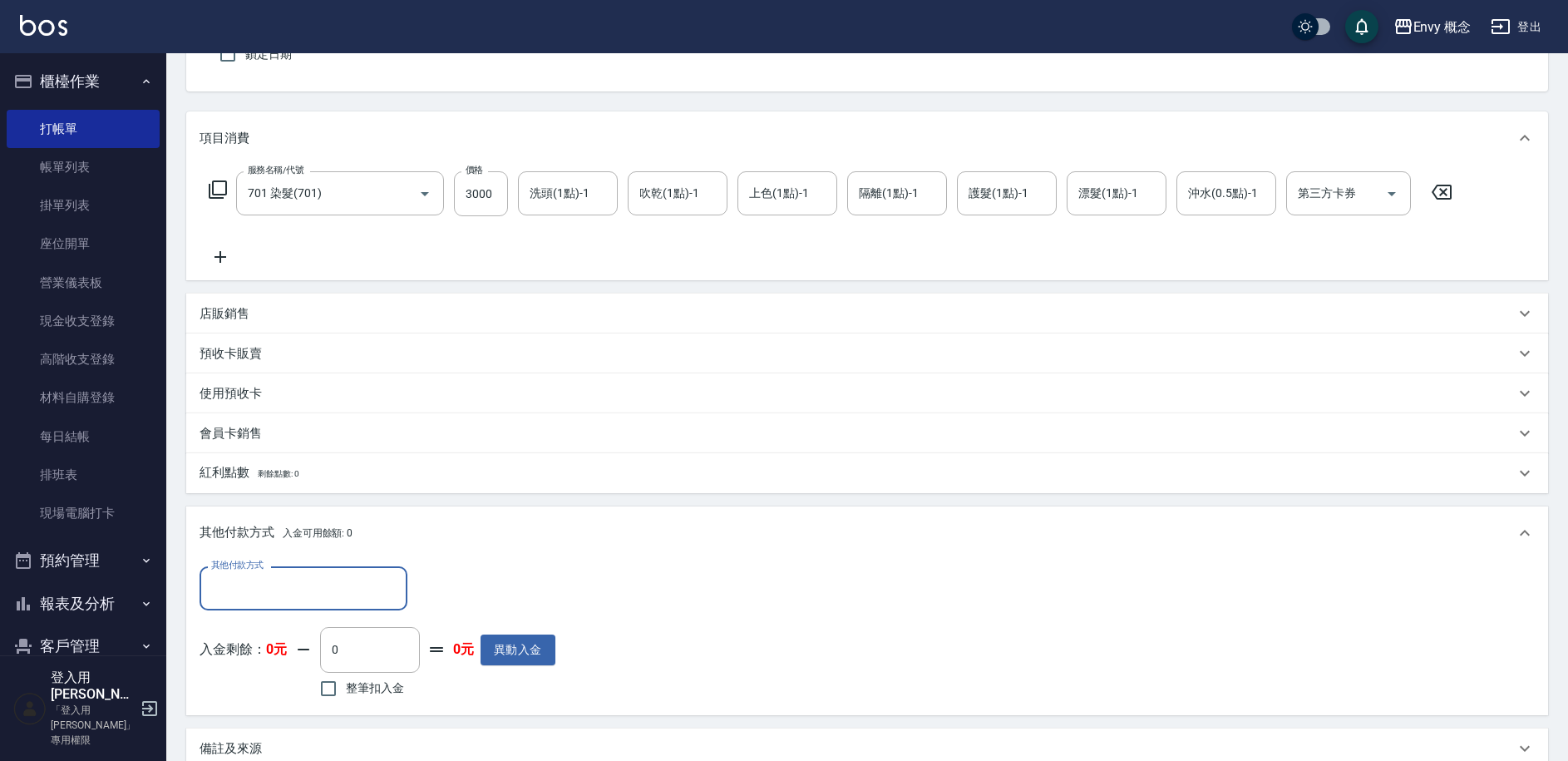
scroll to position [1, 0]
click at [261, 586] on input "其他付款方式" at bounding box center [303, 588] width 193 height 29
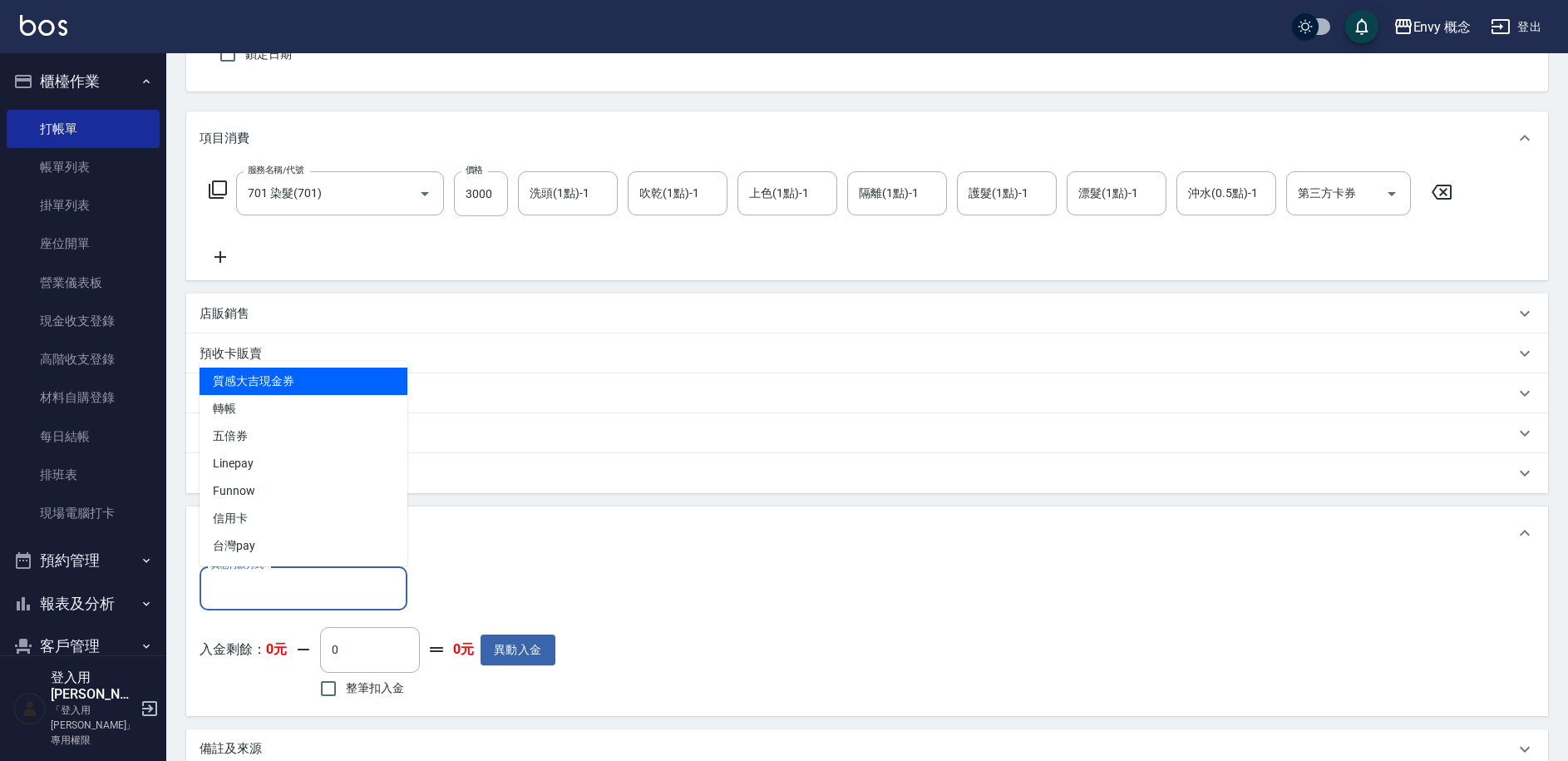
click at [590, 543] on div "其他付款方式 入金可用餘額: 0" at bounding box center [867, 533] width 1361 height 53
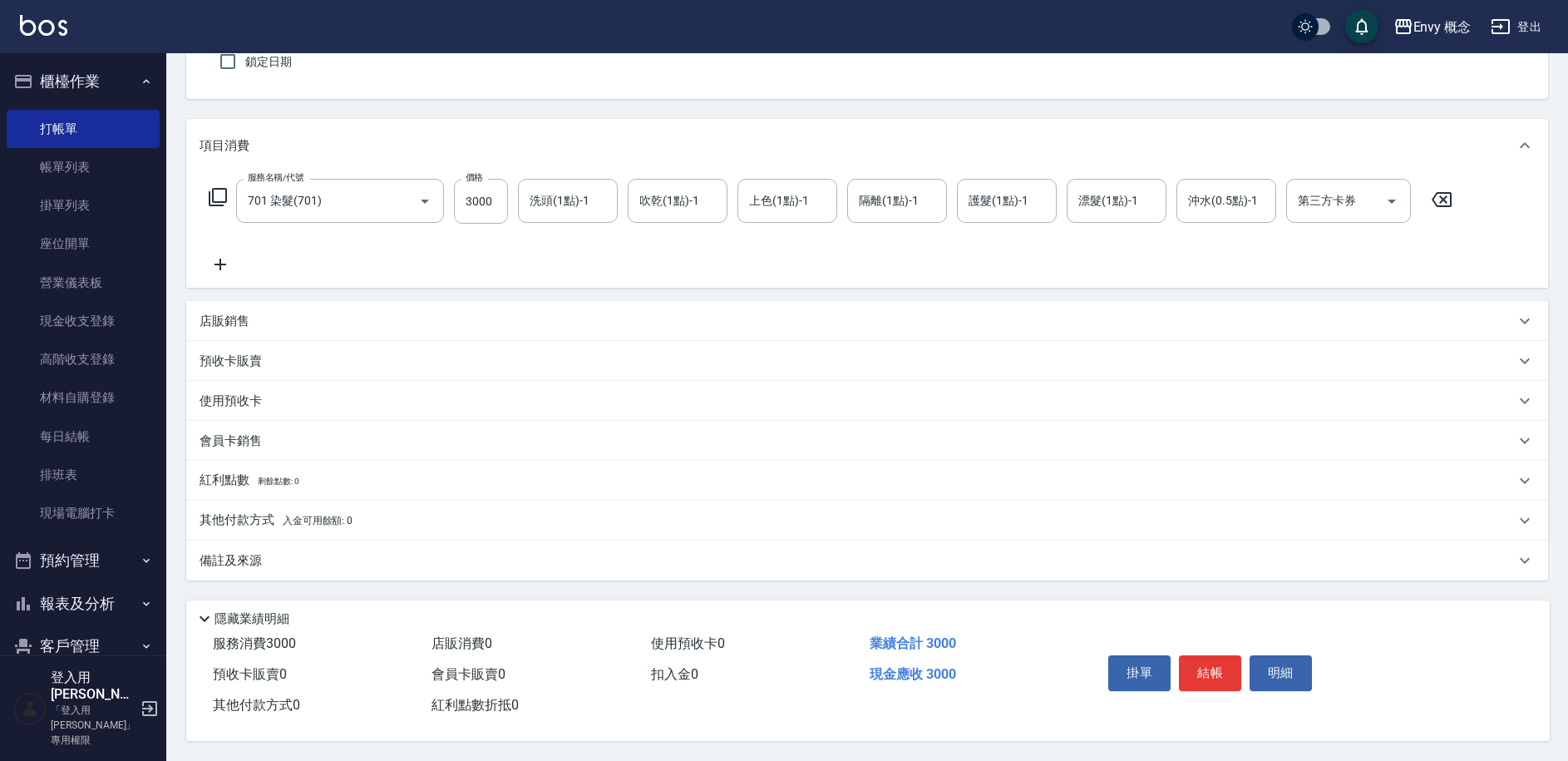
scroll to position [0, 0]
click at [1206, 659] on button "結帳" at bounding box center [1210, 673] width 62 height 35
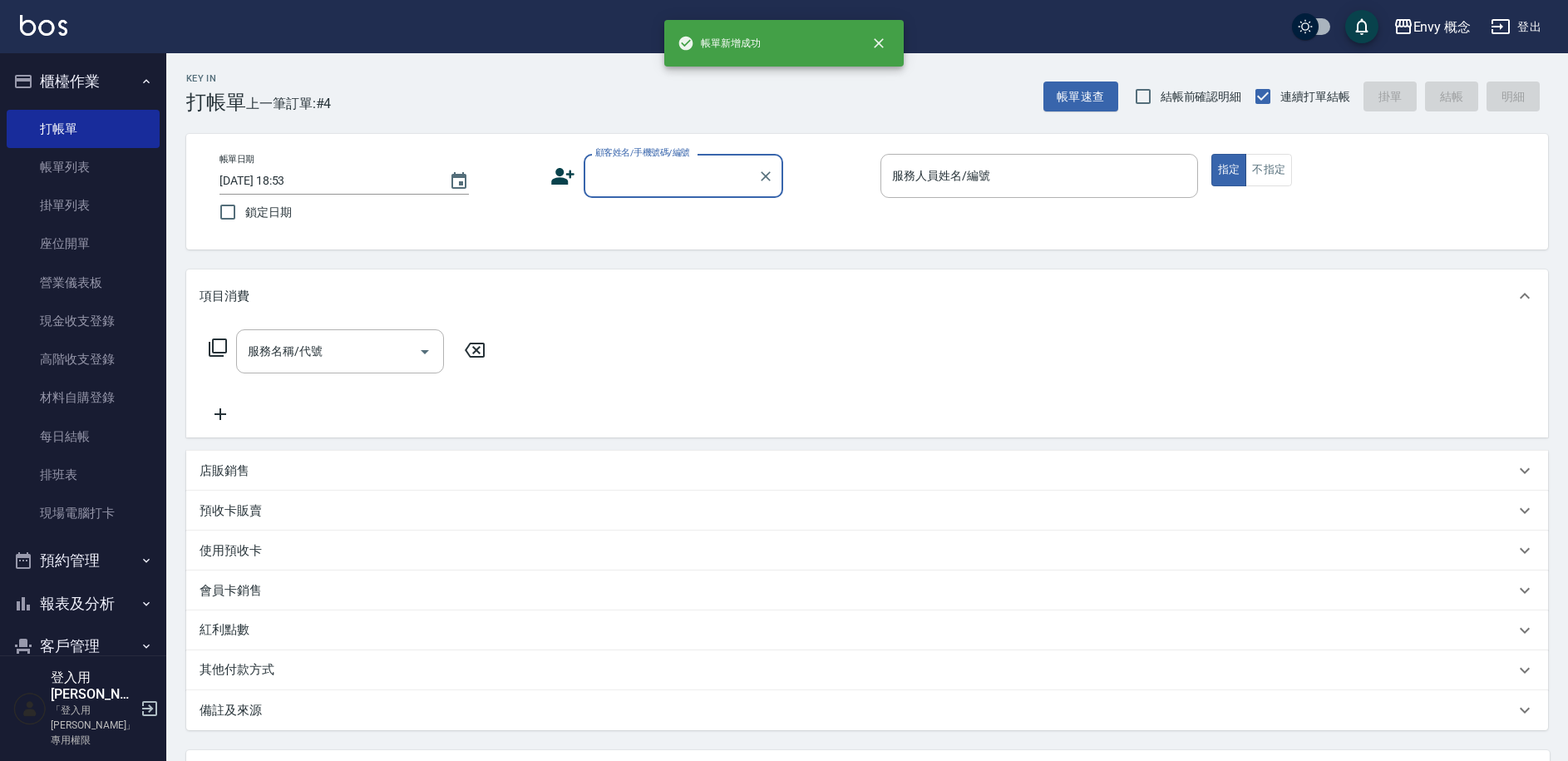
click at [650, 179] on input "顧客姓名/手機號碼/編號" at bounding box center [671, 176] width 160 height 29
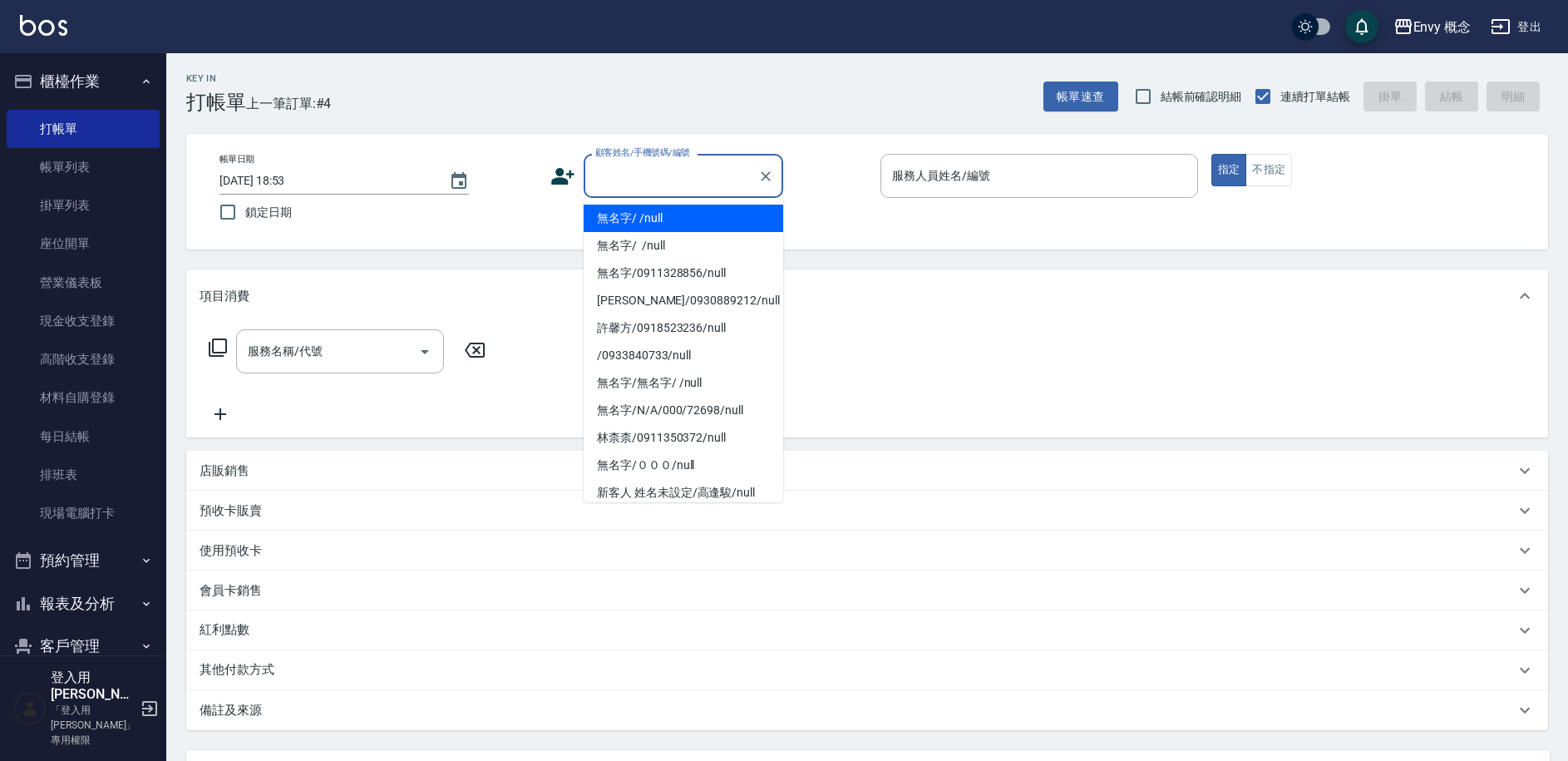
click at [644, 219] on li "無名字/ /null" at bounding box center [684, 218] width 200 height 28
type input "無名字/ /null"
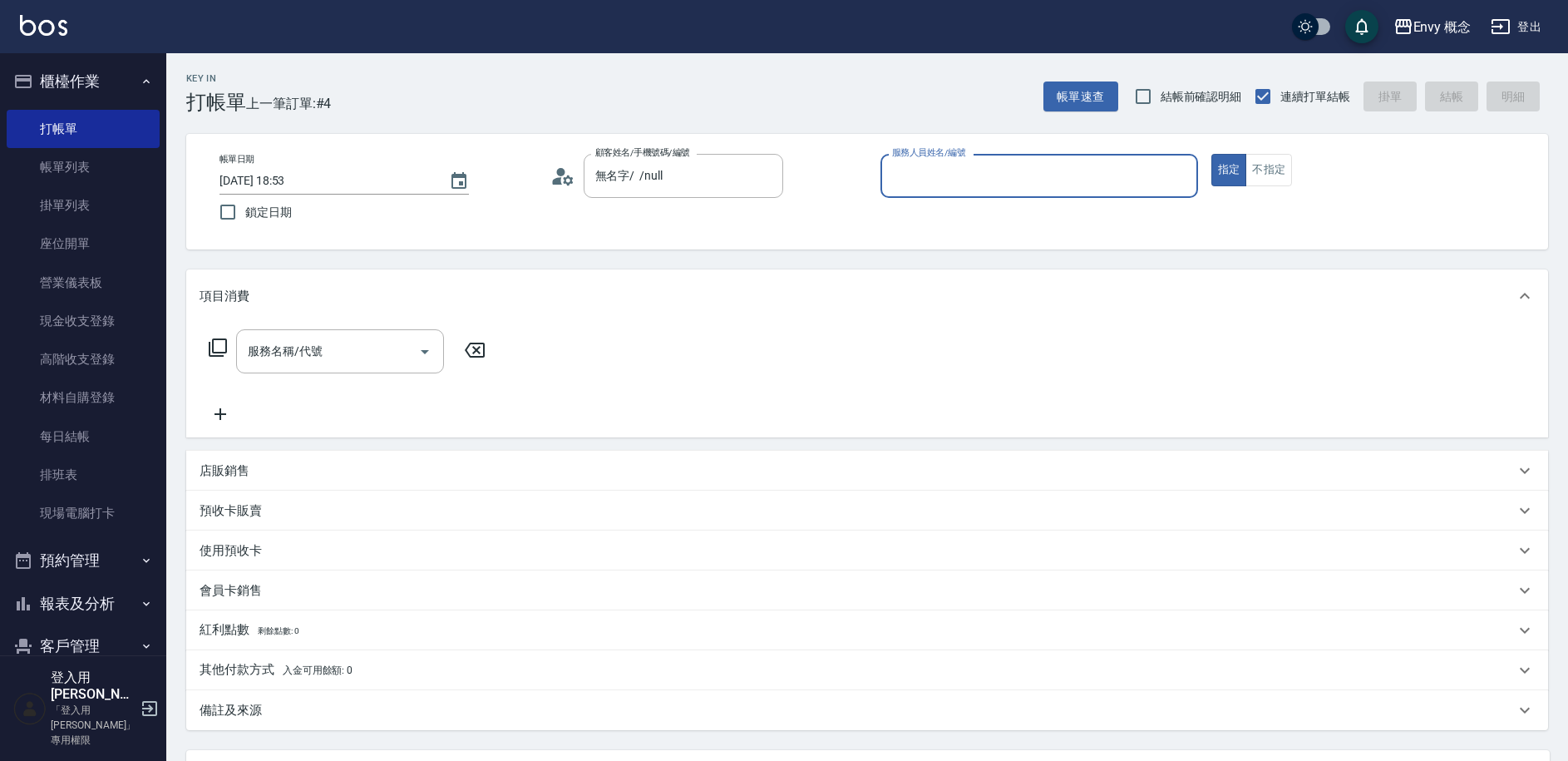
click at [936, 164] on input "服務人員姓名/編號" at bounding box center [1039, 176] width 302 height 29
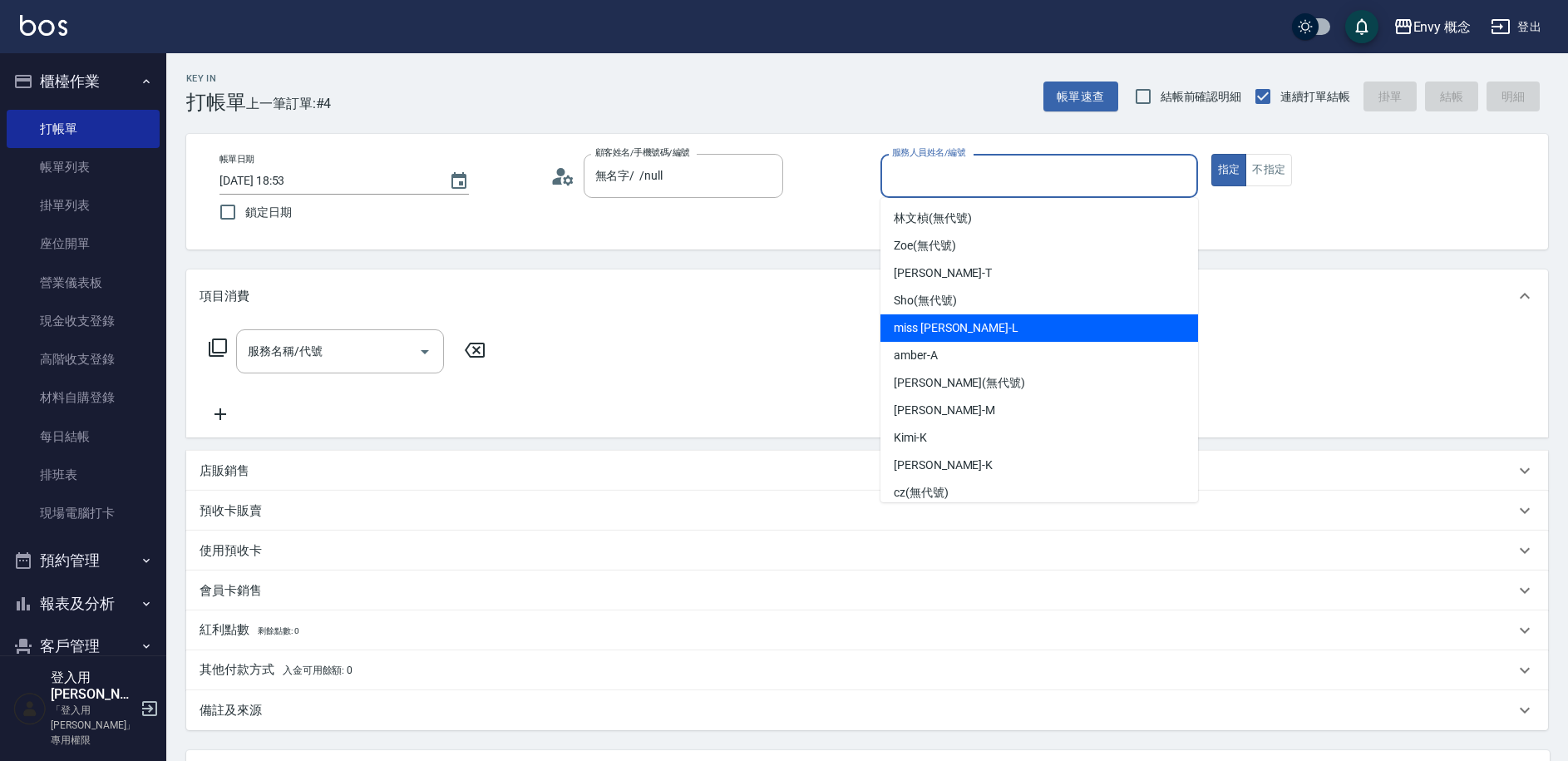
scroll to position [121, 0]
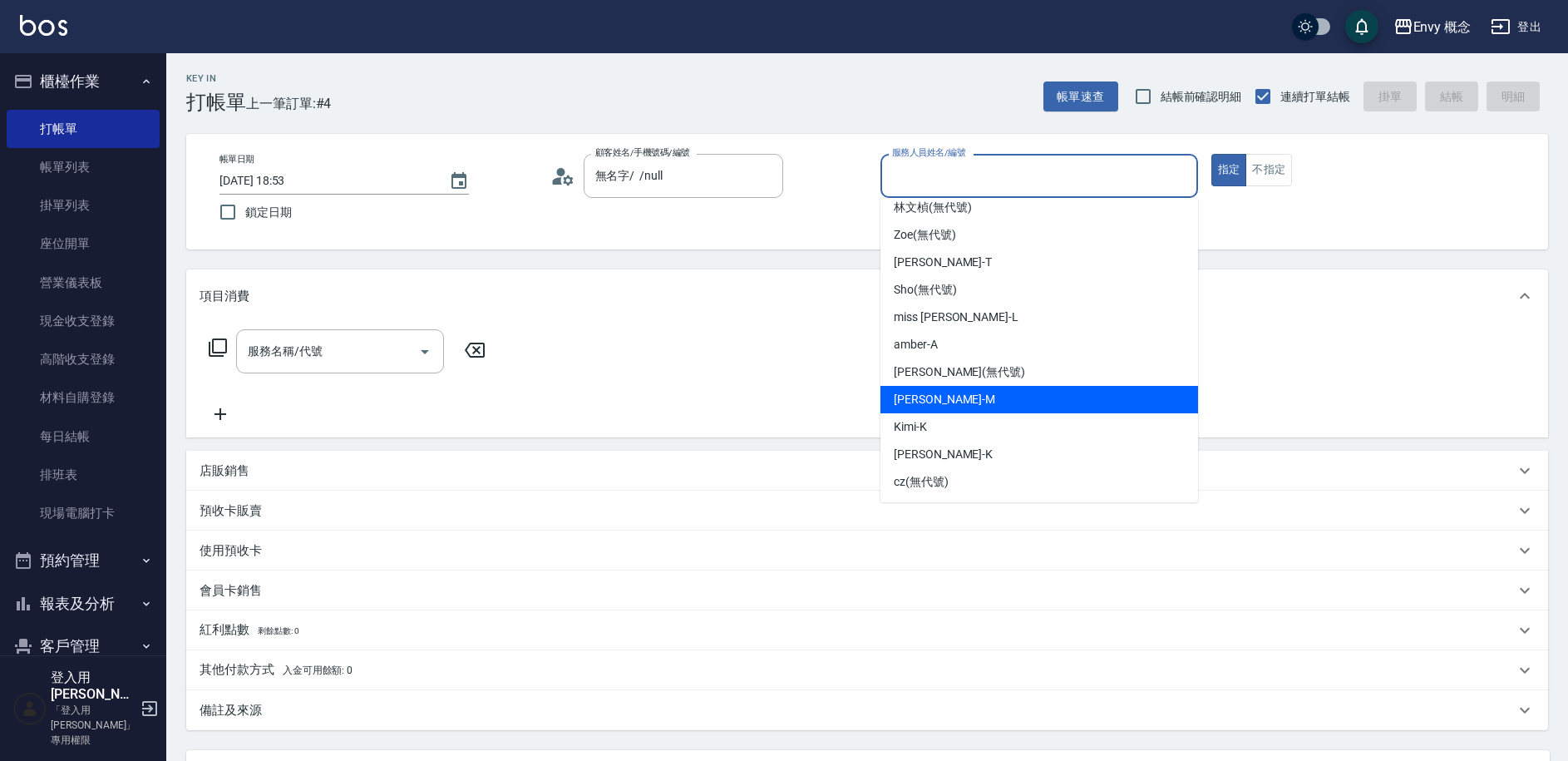
click at [957, 392] on div "[PERSON_NAME]" at bounding box center [1039, 399] width 317 height 28
type input "[PERSON_NAME]"
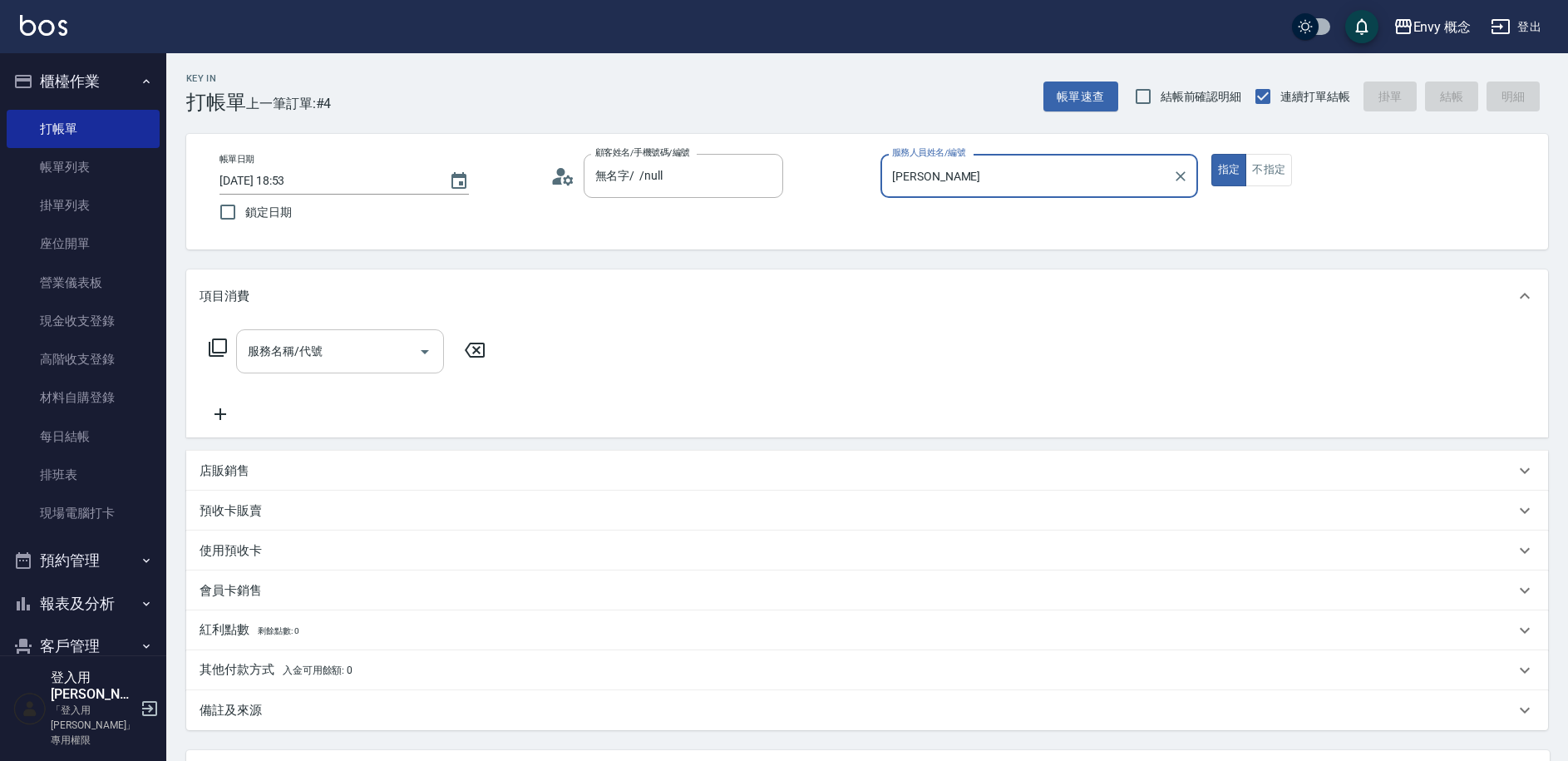
click at [304, 362] on input "服務名稱/代號" at bounding box center [328, 351] width 168 height 29
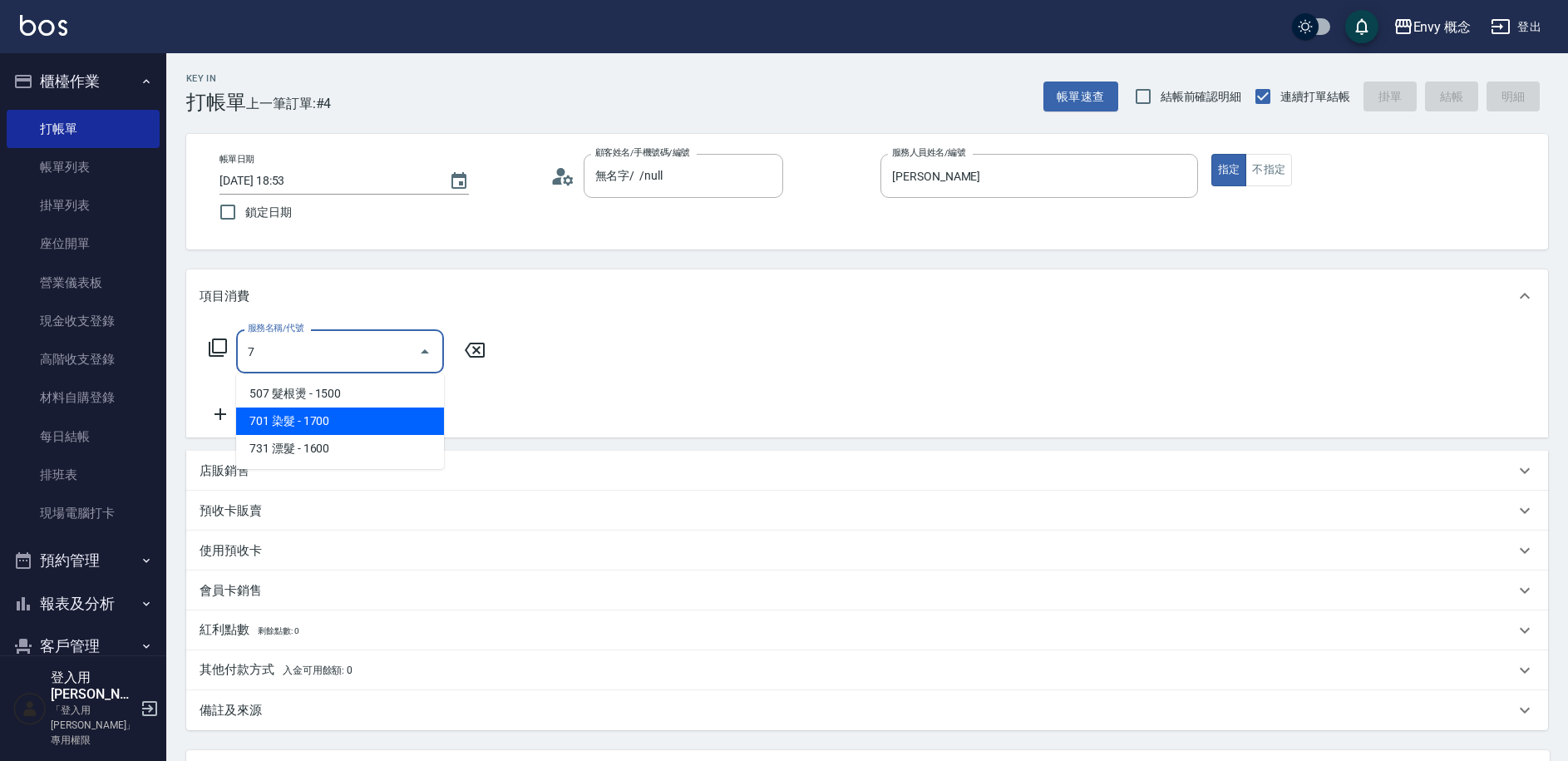
click at [315, 420] on span "701 染髮 - 1700" at bounding box center [339, 421] width 207 height 28
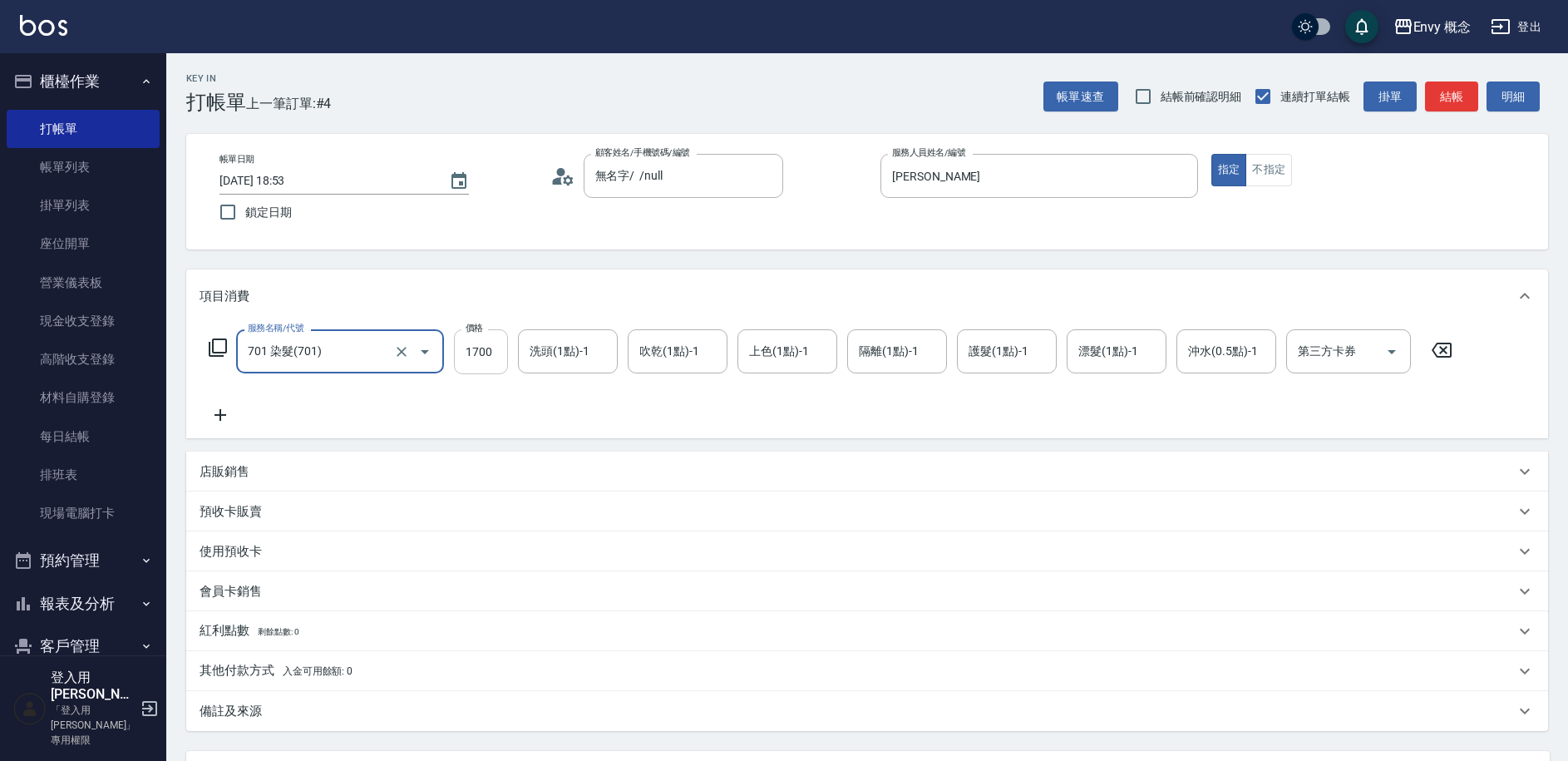
type input "701 染髮(701)"
click at [493, 362] on input "1700" at bounding box center [480, 351] width 54 height 45
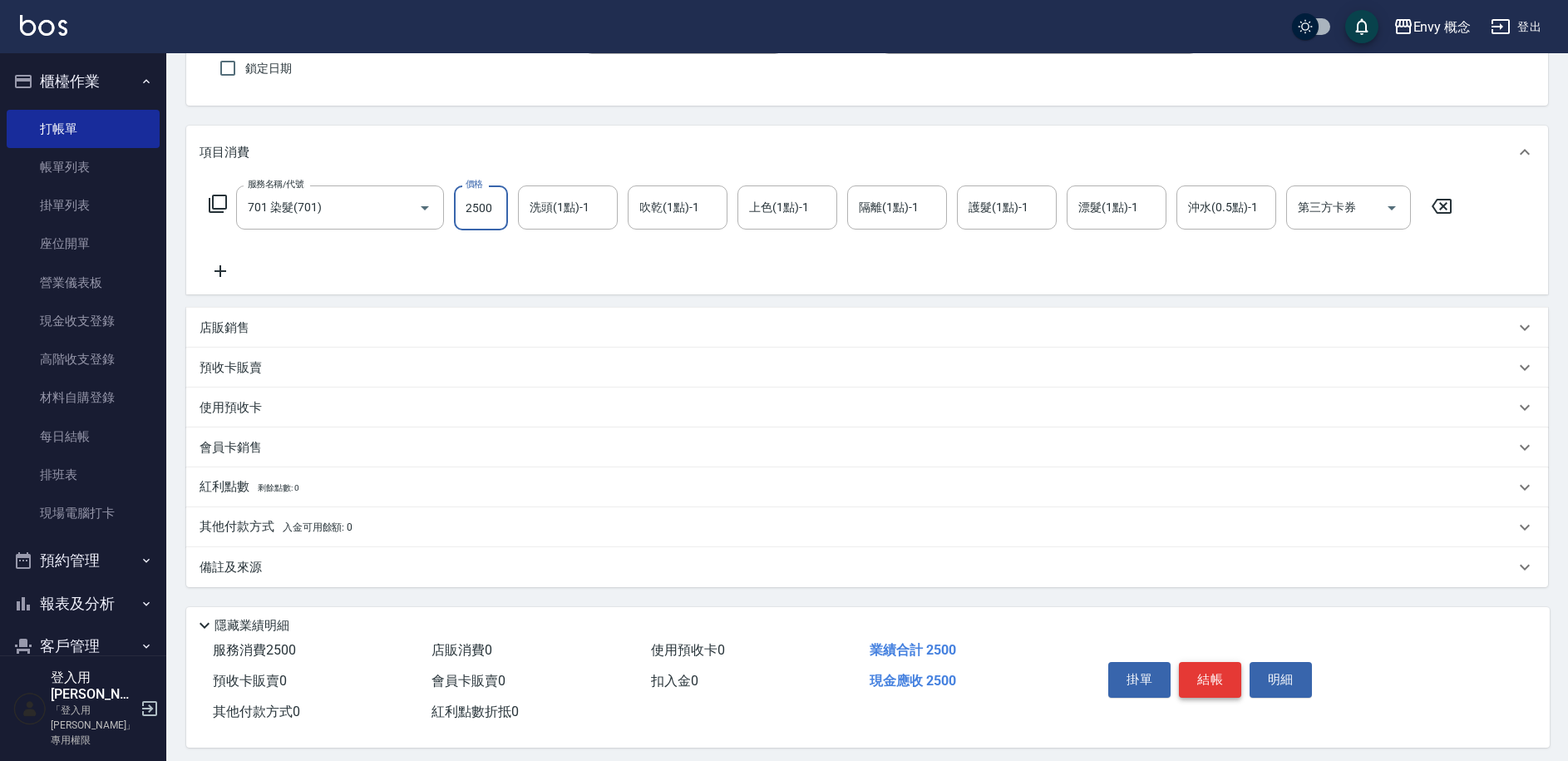
type input "2500"
click at [1203, 682] on button "結帳" at bounding box center [1210, 680] width 62 height 35
type input "[DATE] 18:54"
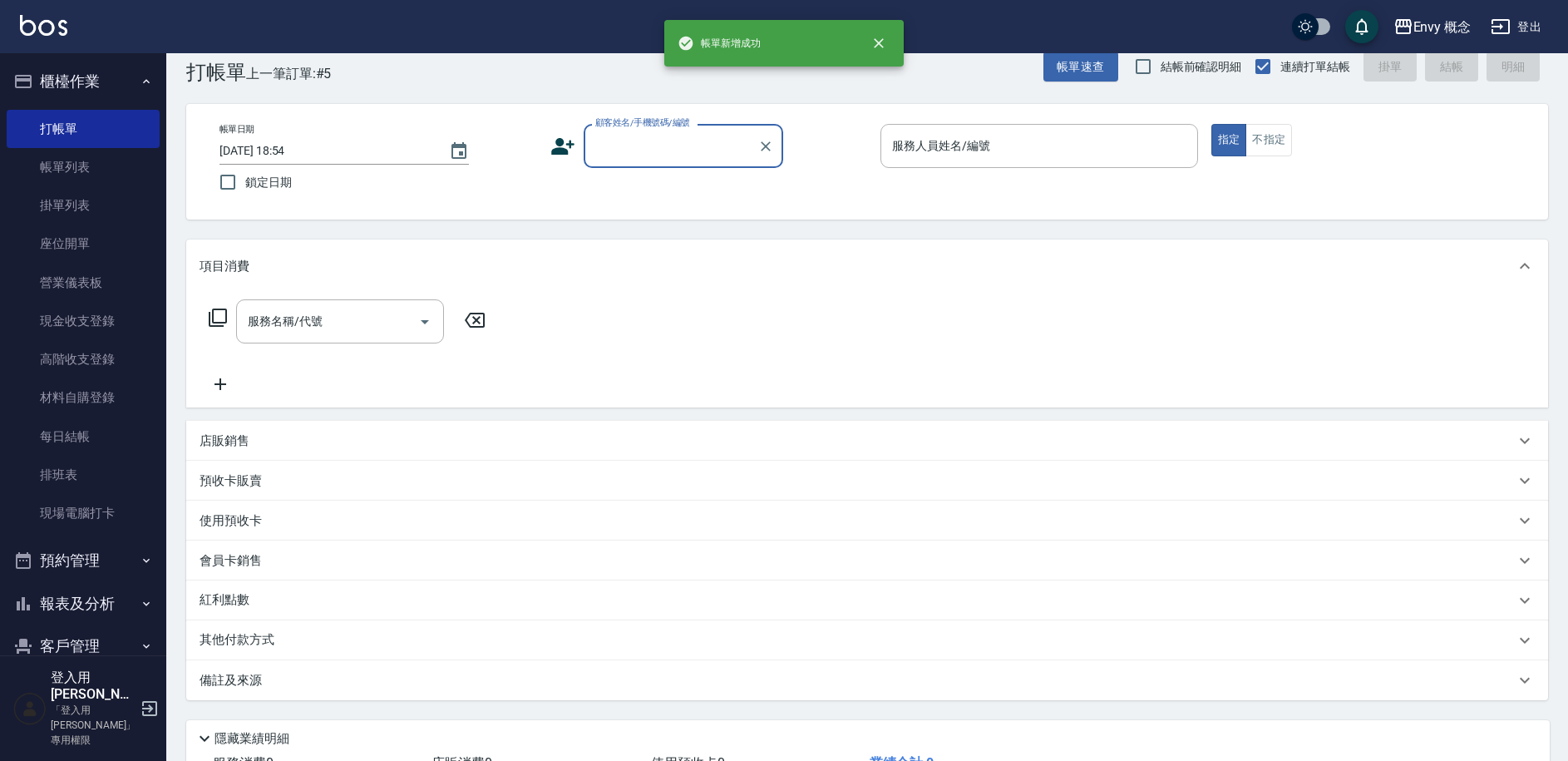
scroll to position [0, 0]
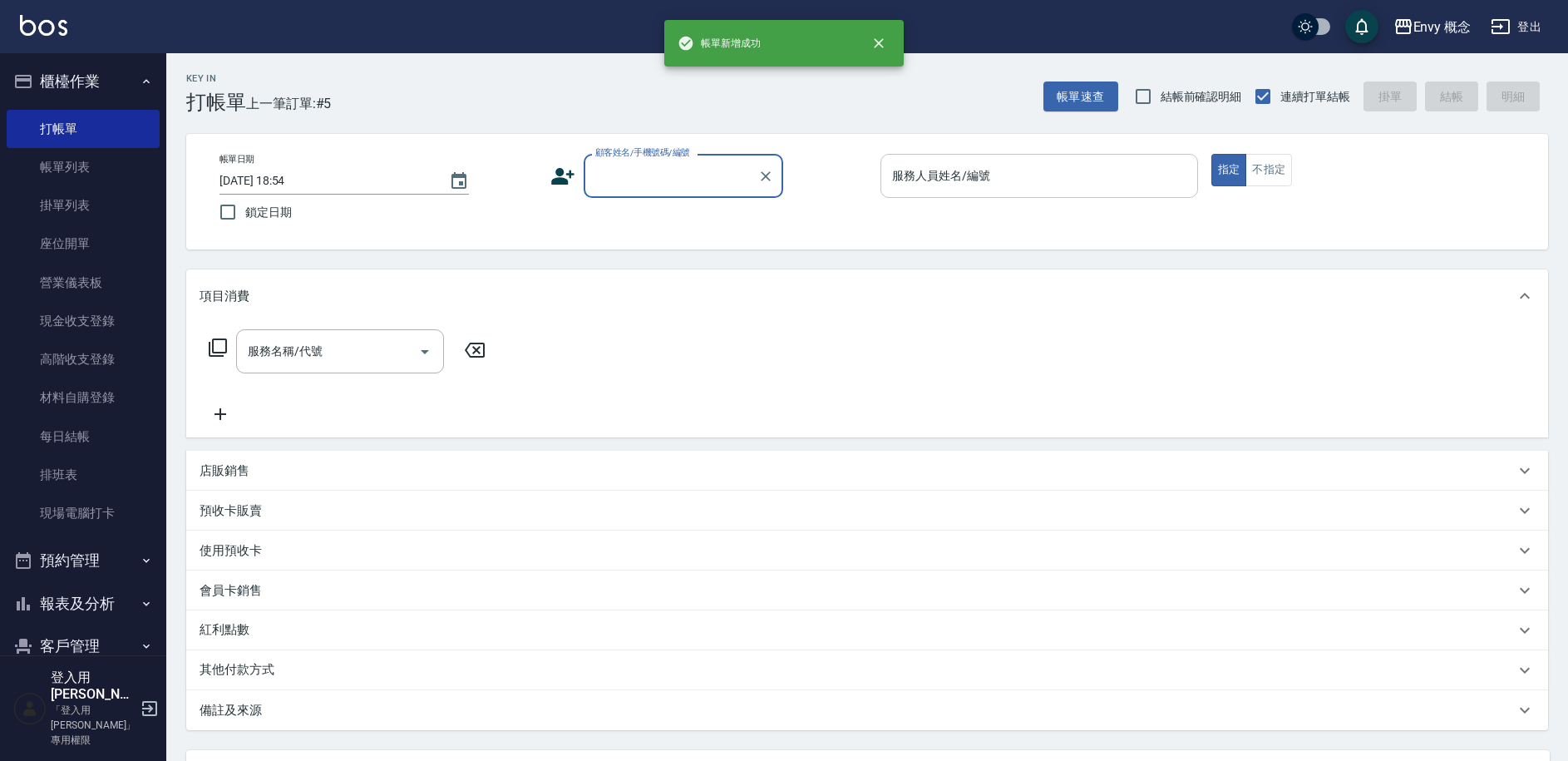
click at [1002, 180] on input "服務人員姓名/編號" at bounding box center [1039, 176] width 302 height 29
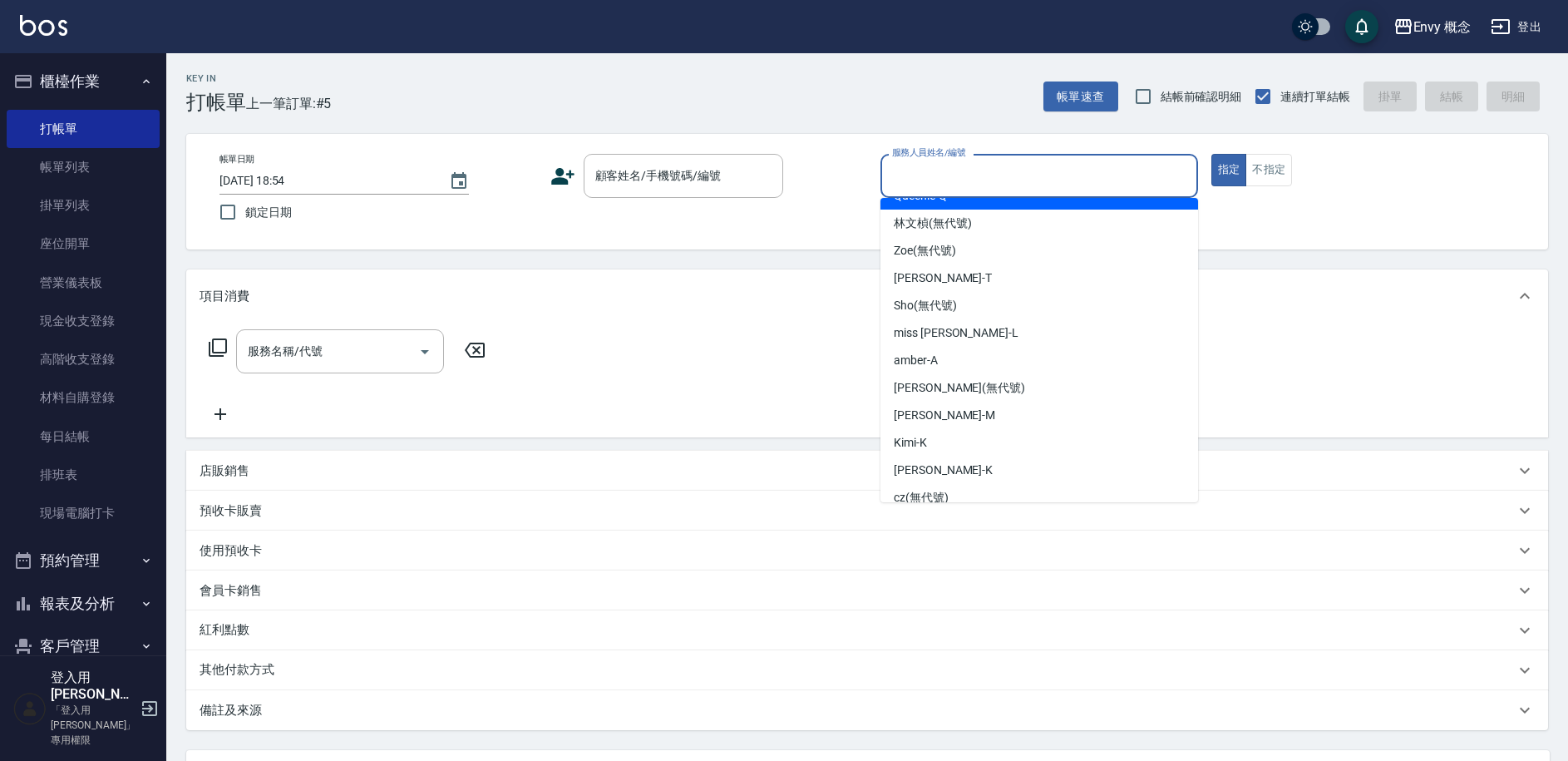
scroll to position [121, 0]
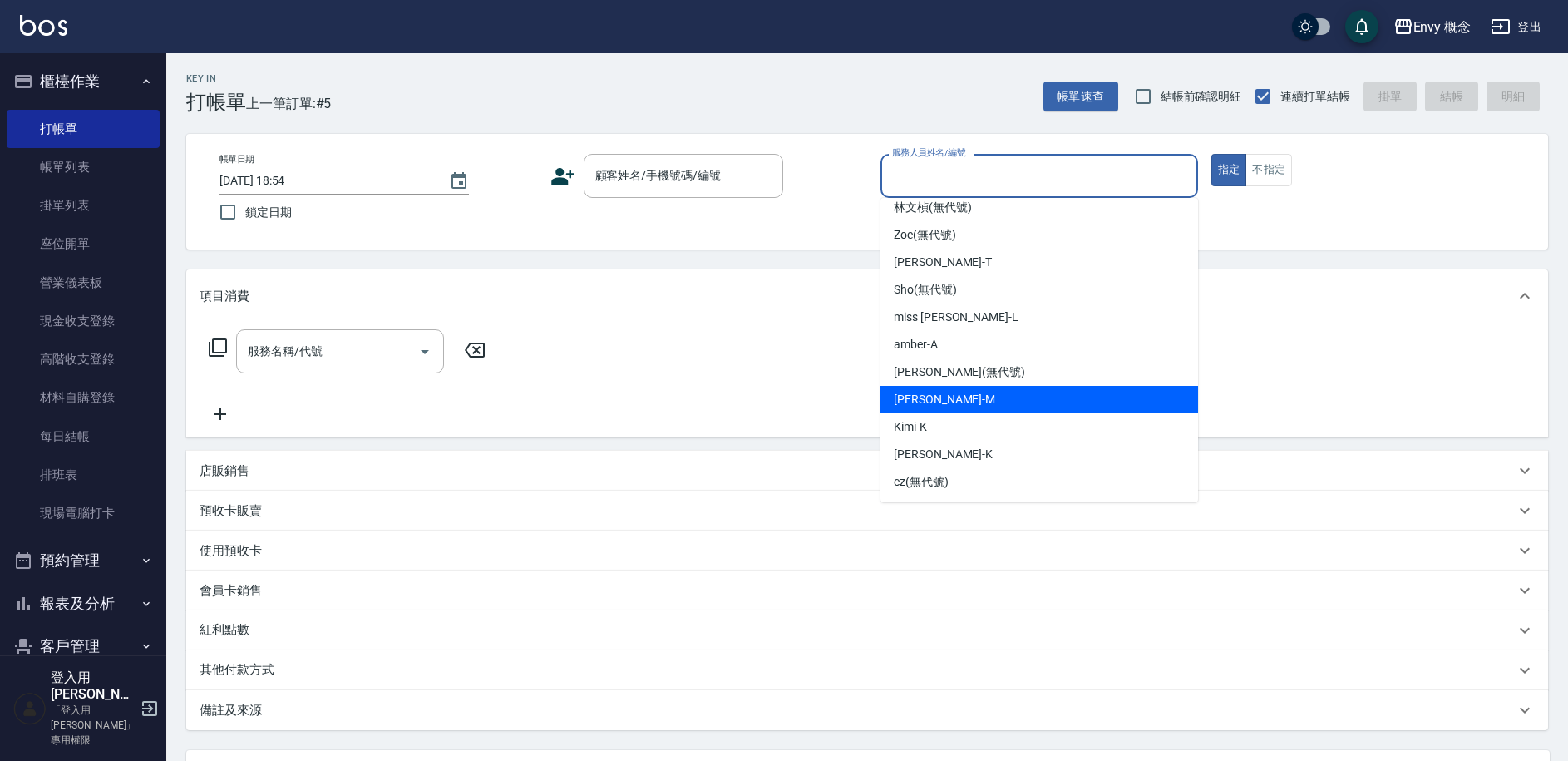
click at [952, 395] on div "[PERSON_NAME]" at bounding box center [1039, 399] width 317 height 28
type input "[PERSON_NAME]"
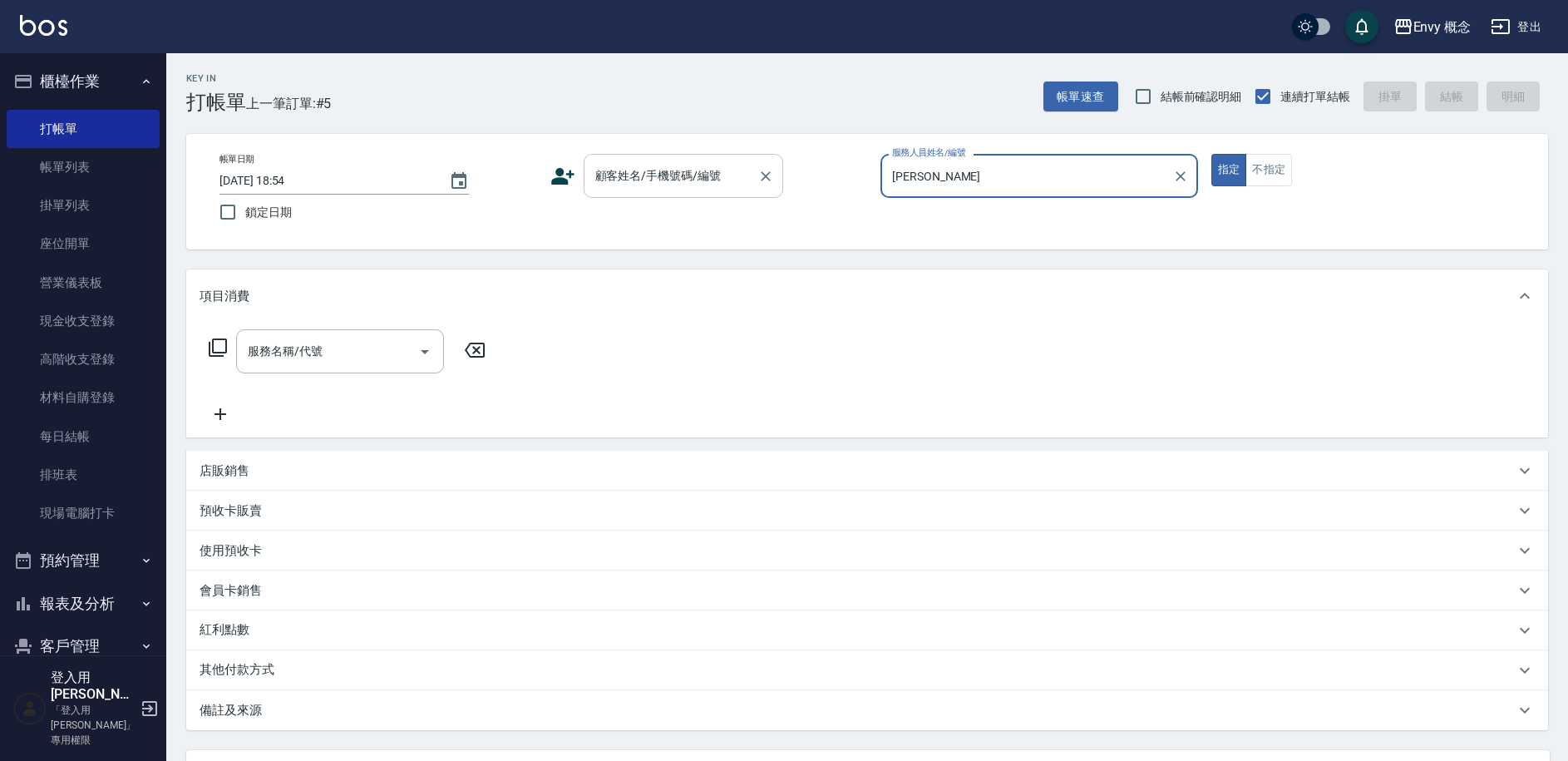
click at [659, 182] on div "顧客姓名/手機號碼/編號 顧客姓名/手機號碼/編號" at bounding box center [684, 176] width 200 height 44
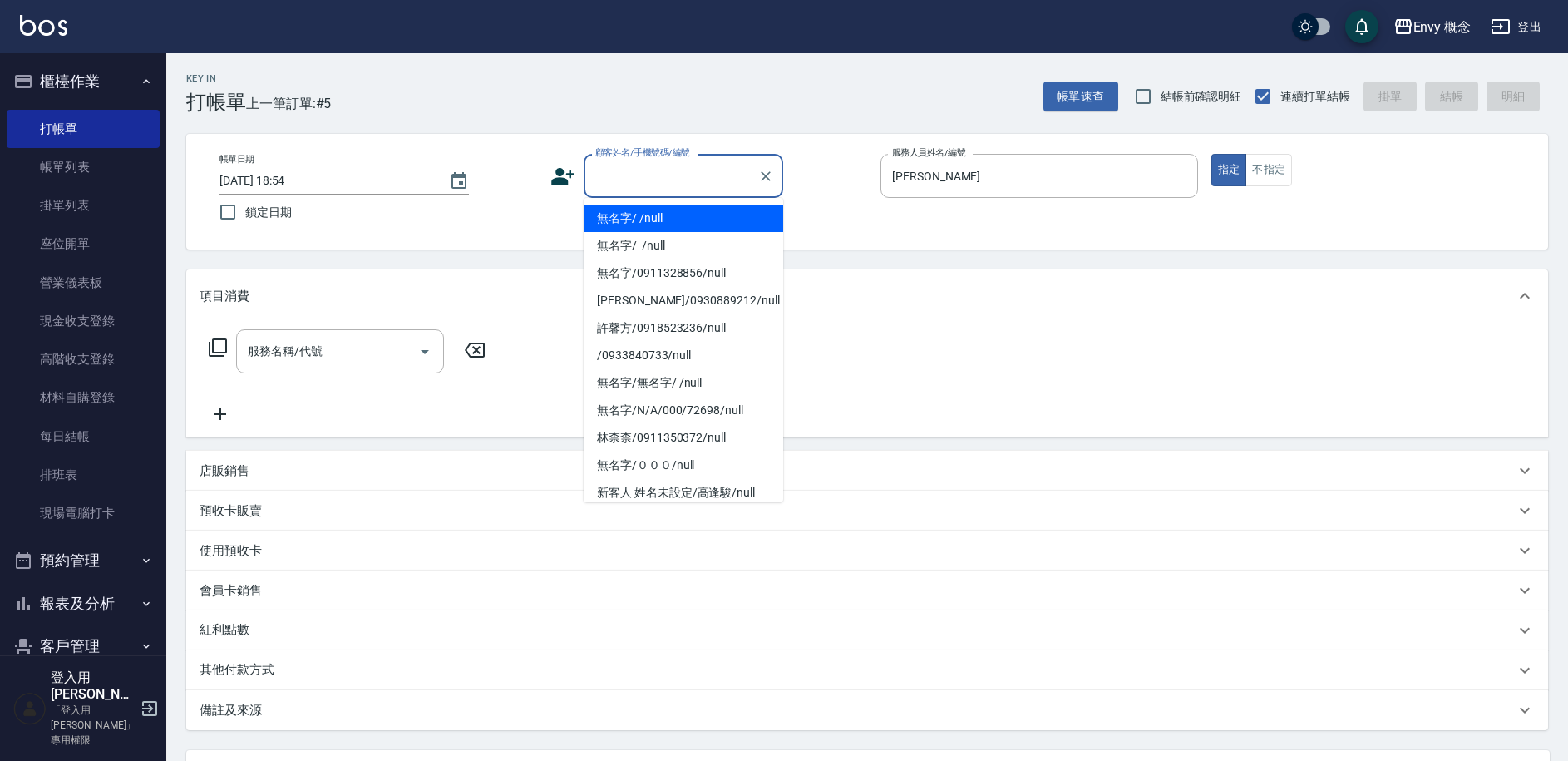
click at [659, 220] on li "無名字/ /null" at bounding box center [684, 218] width 200 height 28
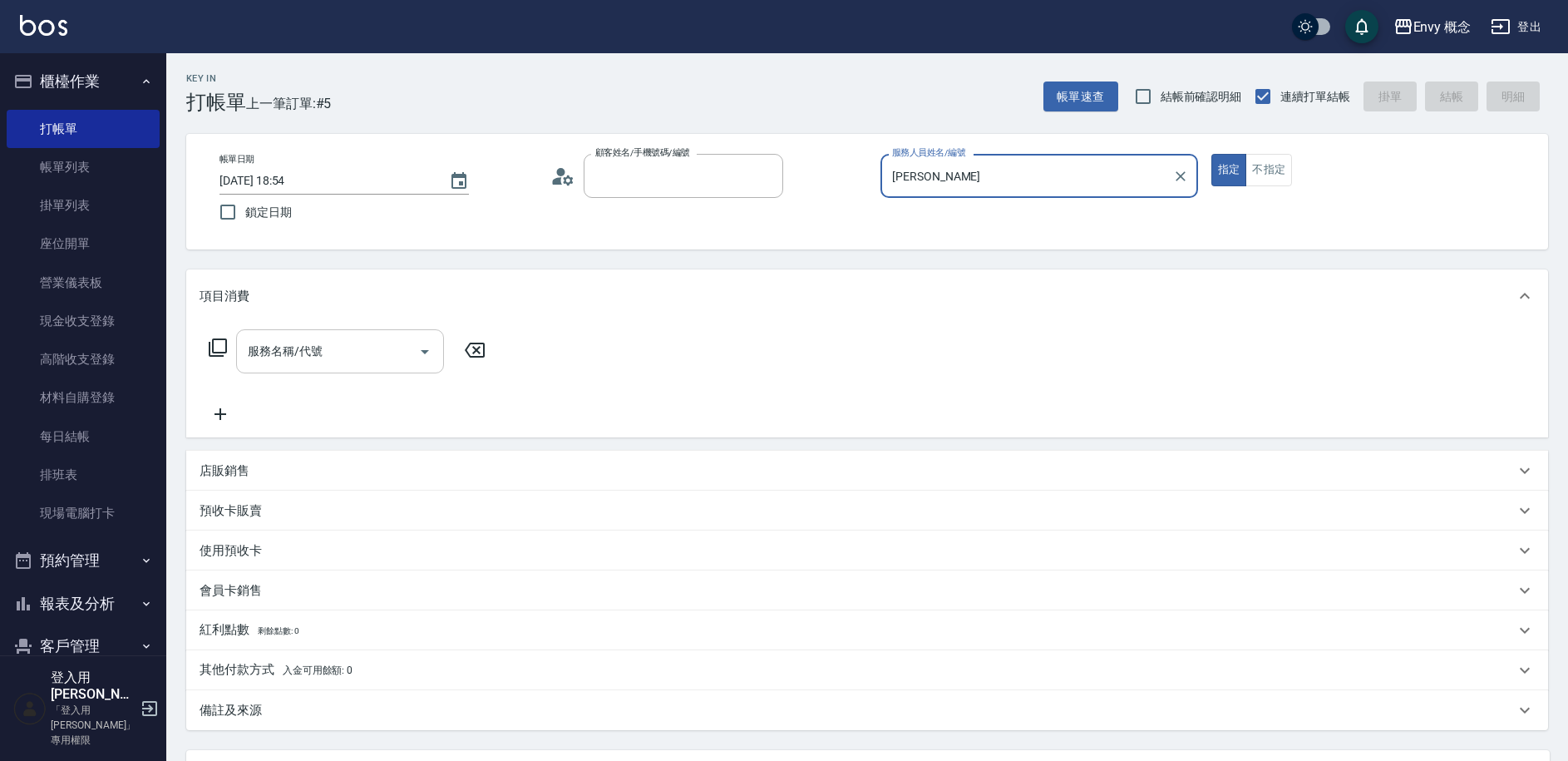
type input "無名字/ /null"
click at [317, 349] on div "服務名稱/代號 服務名稱/代號" at bounding box center [339, 351] width 207 height 44
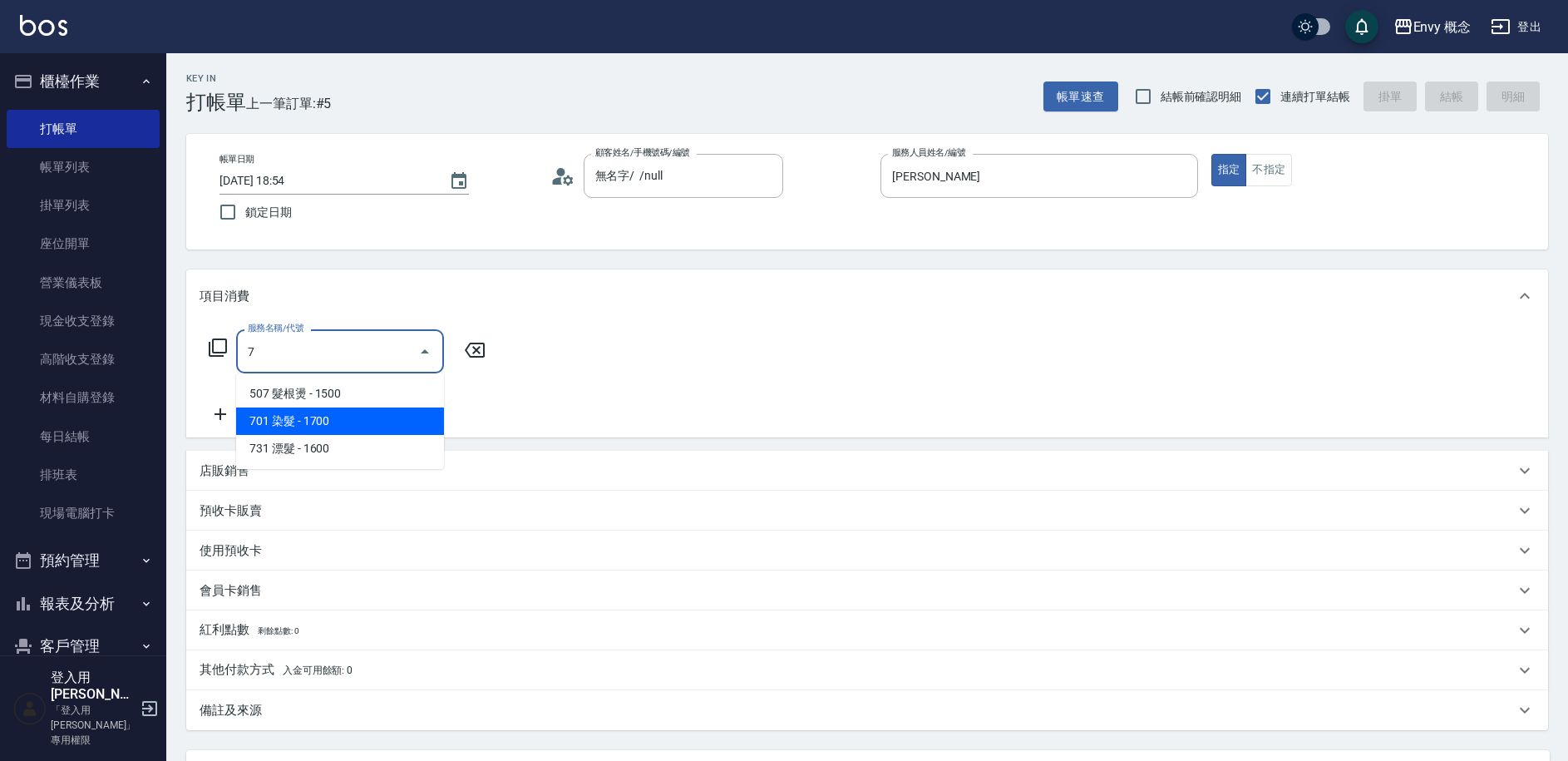
click at [311, 415] on span "701 染髮 - 1700" at bounding box center [339, 421] width 207 height 28
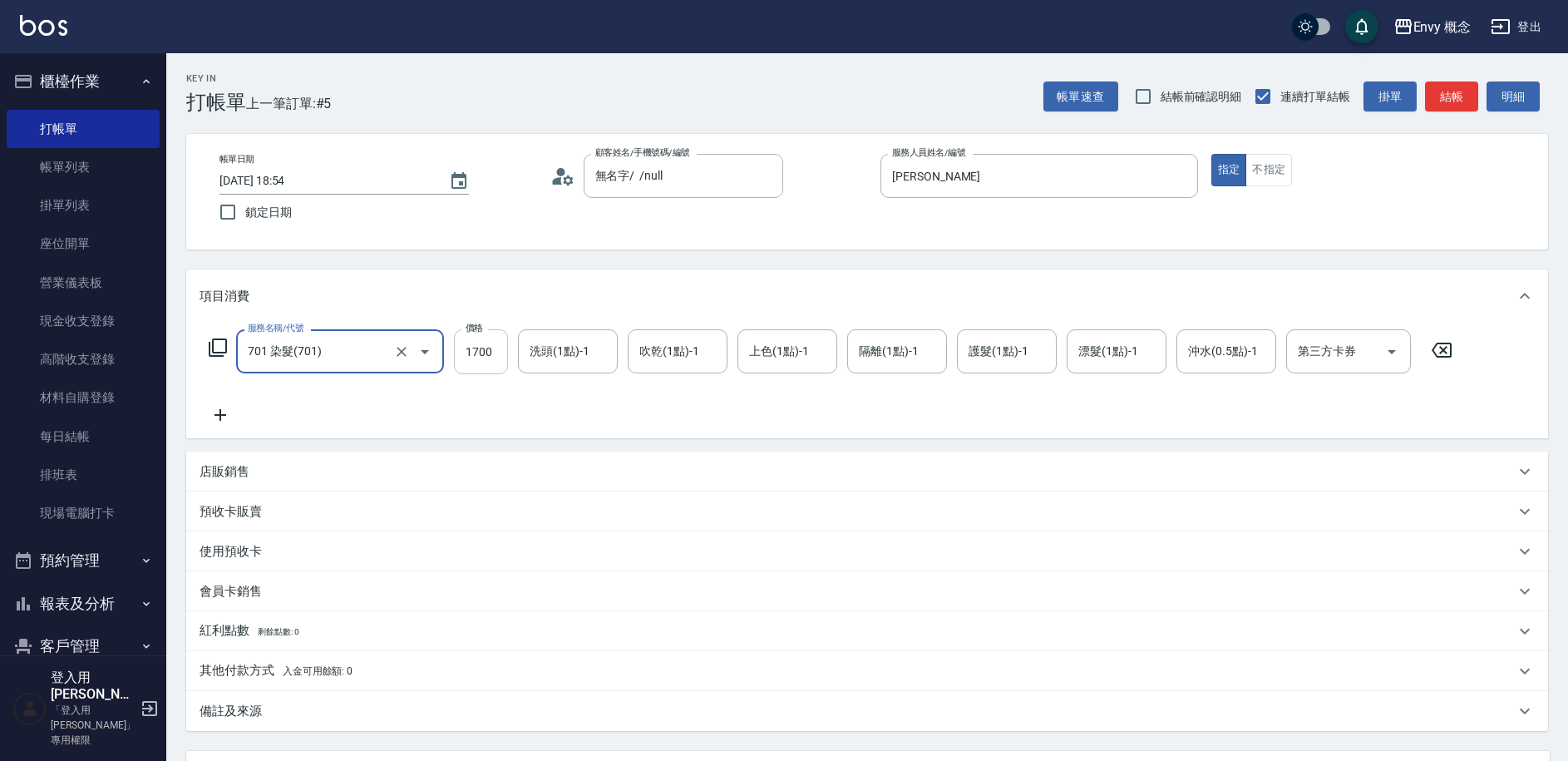
type input "701 染髮(701)"
click at [495, 353] on input "1700" at bounding box center [480, 351] width 54 height 45
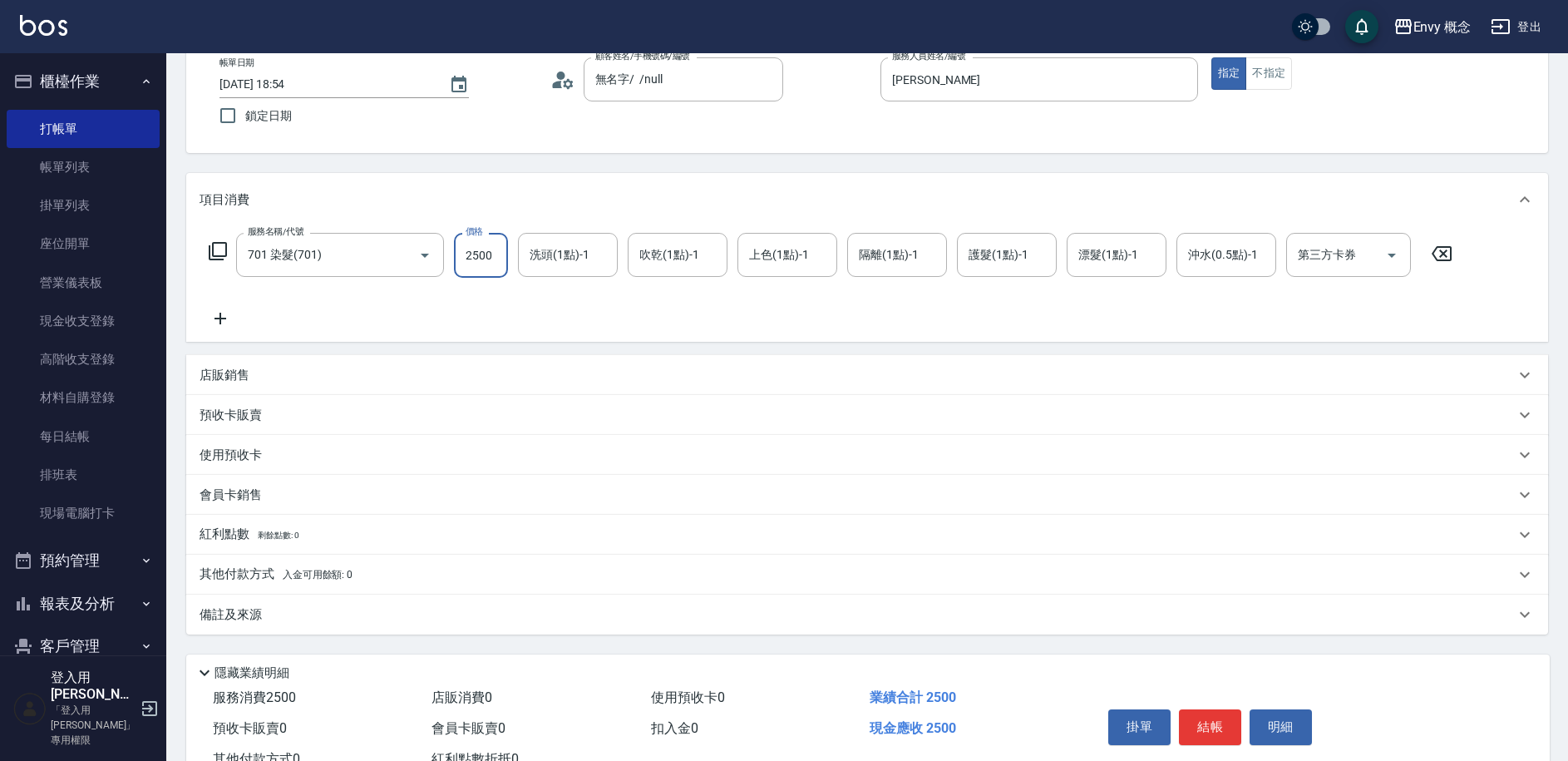
scroll to position [158, 0]
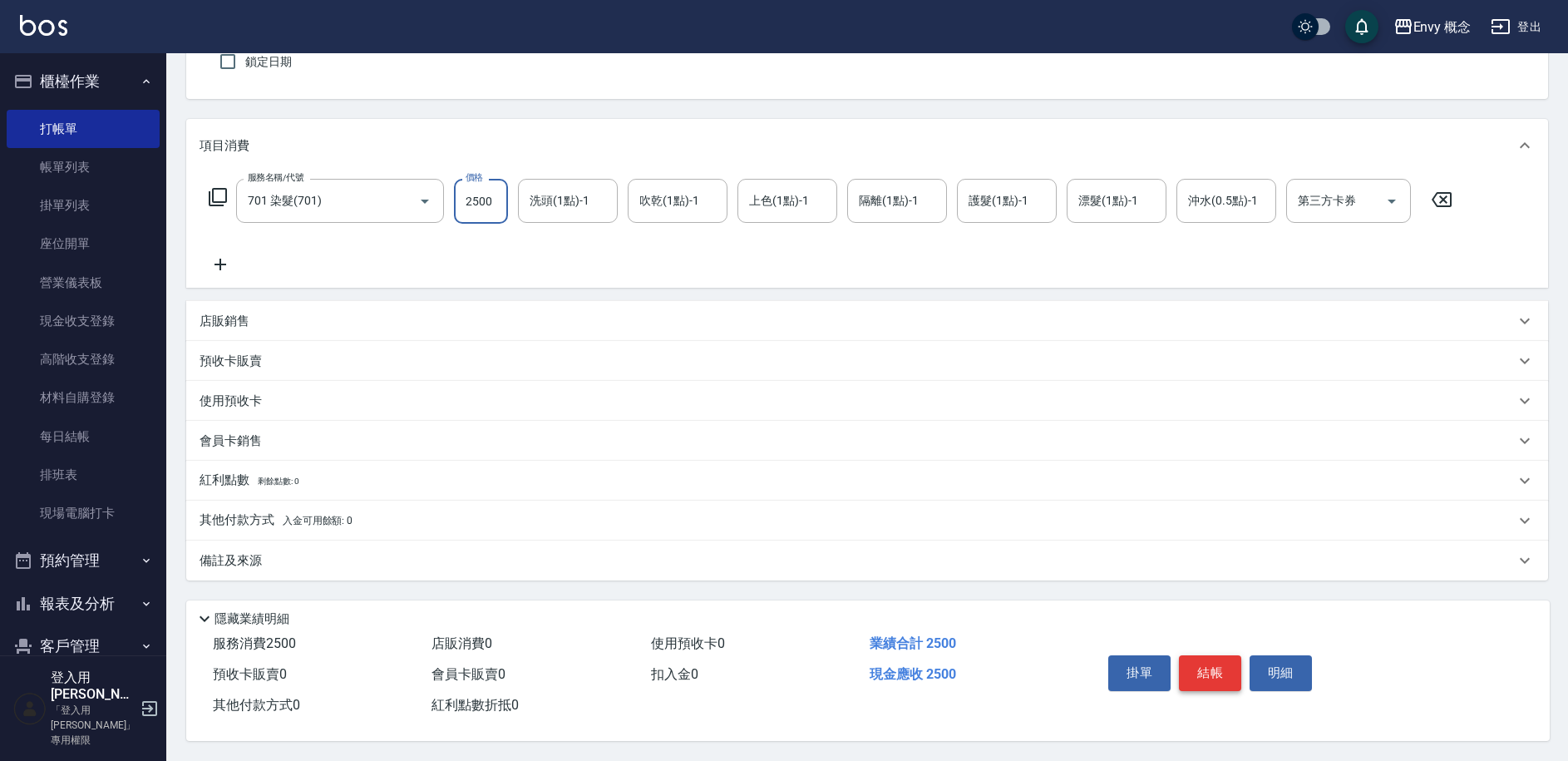
type input "2500"
click at [1179, 655] on button "結帳" at bounding box center [1210, 673] width 62 height 35
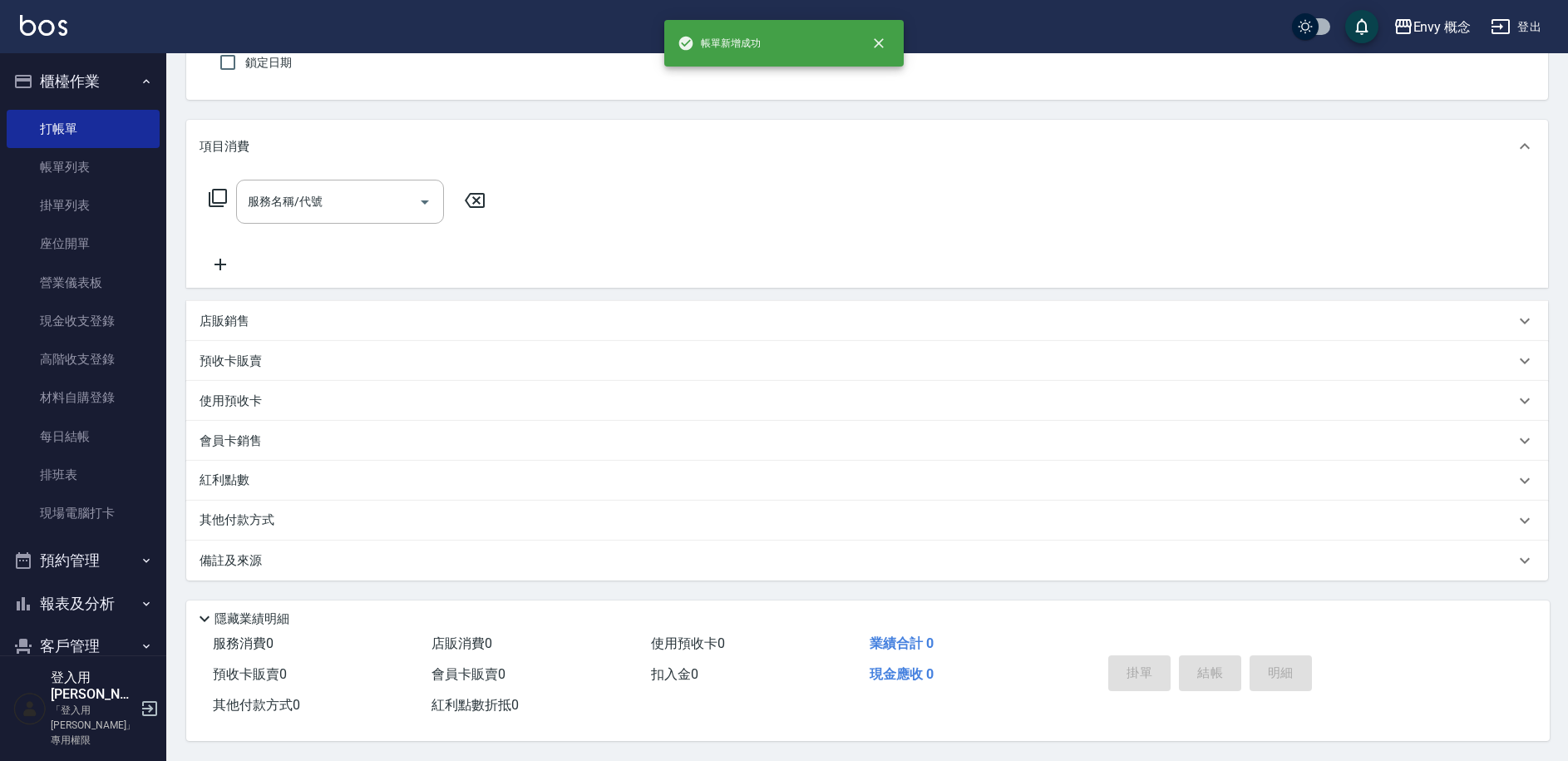
scroll to position [157, 0]
click at [92, 444] on link "每日結帳" at bounding box center [83, 437] width 153 height 39
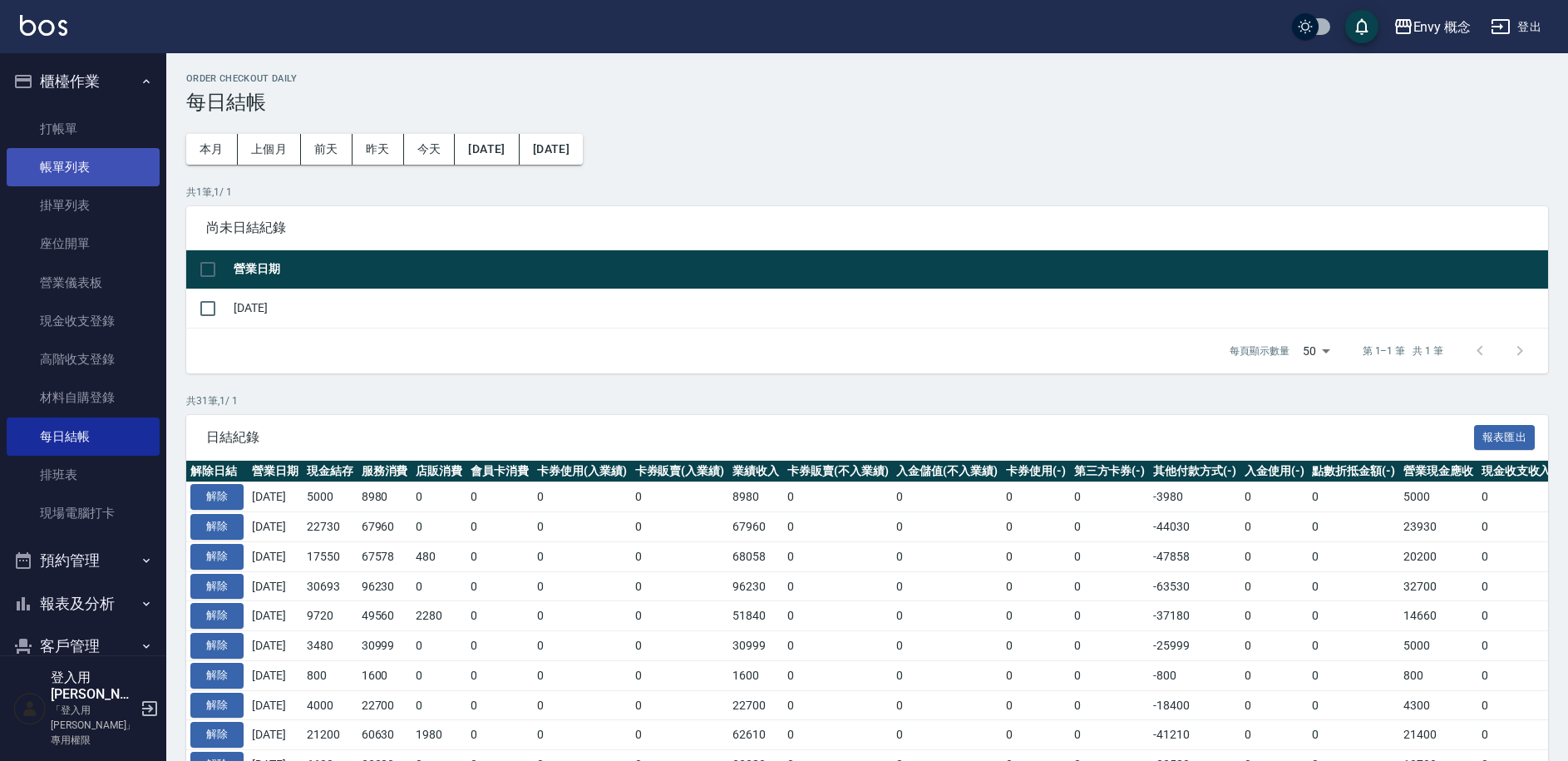
click at [95, 167] on link "帳單列表" at bounding box center [83, 167] width 153 height 39
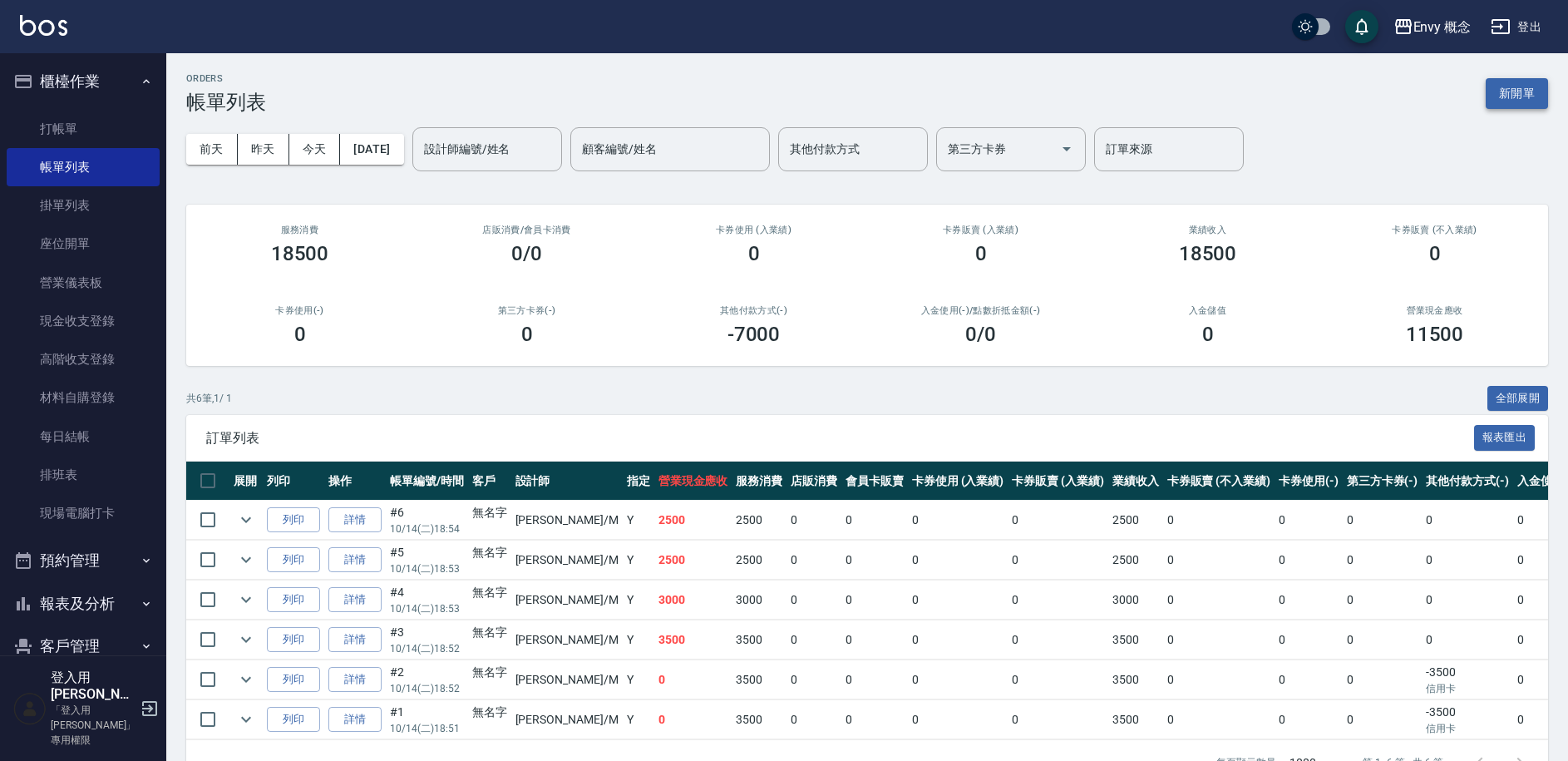
click at [1506, 95] on button "新開單" at bounding box center [1517, 93] width 62 height 31
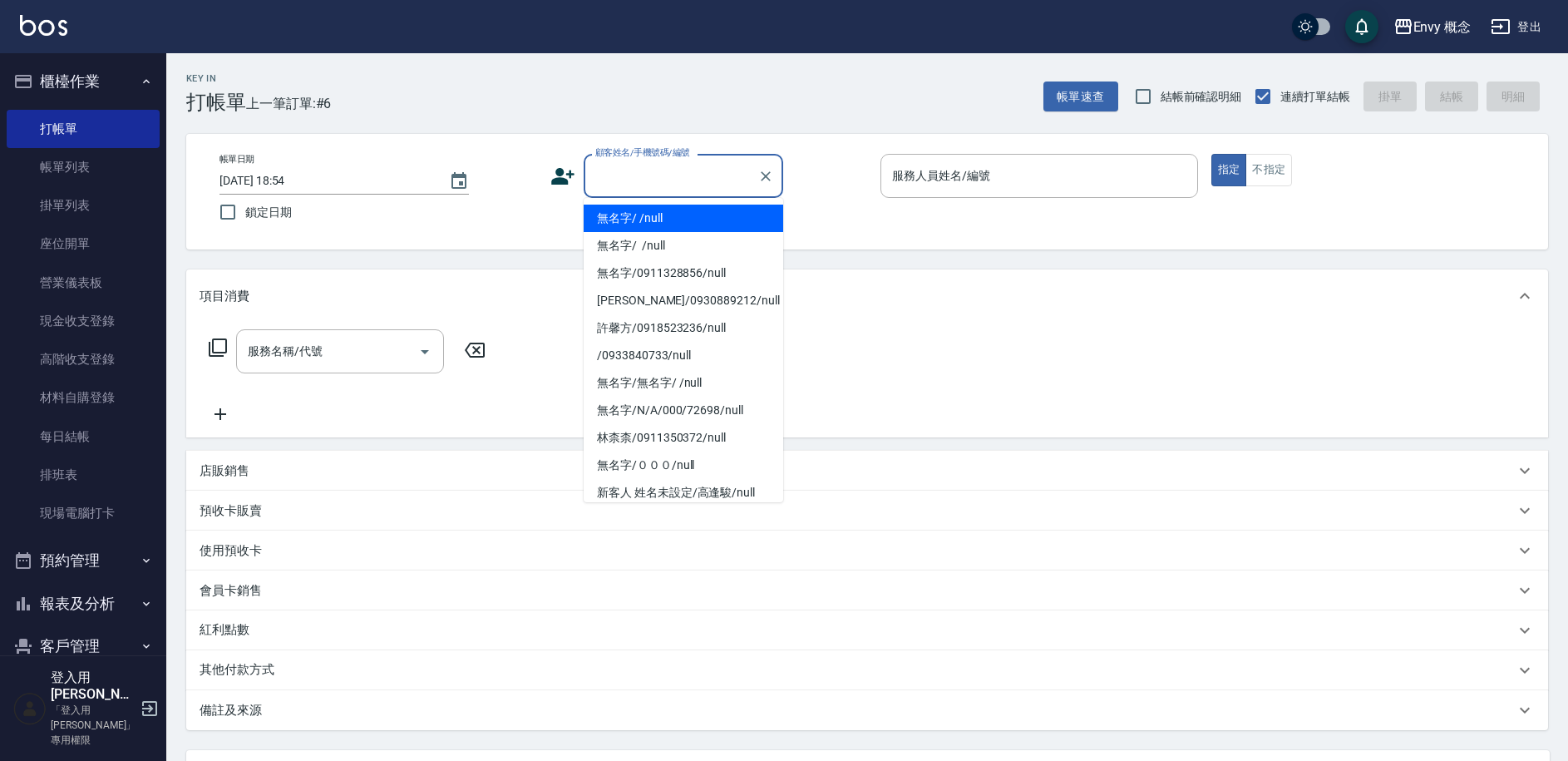
click at [674, 176] on input "顧客姓名/手機號碼/編號" at bounding box center [671, 176] width 160 height 29
click at [674, 218] on li "無名字/ /null" at bounding box center [684, 218] width 200 height 28
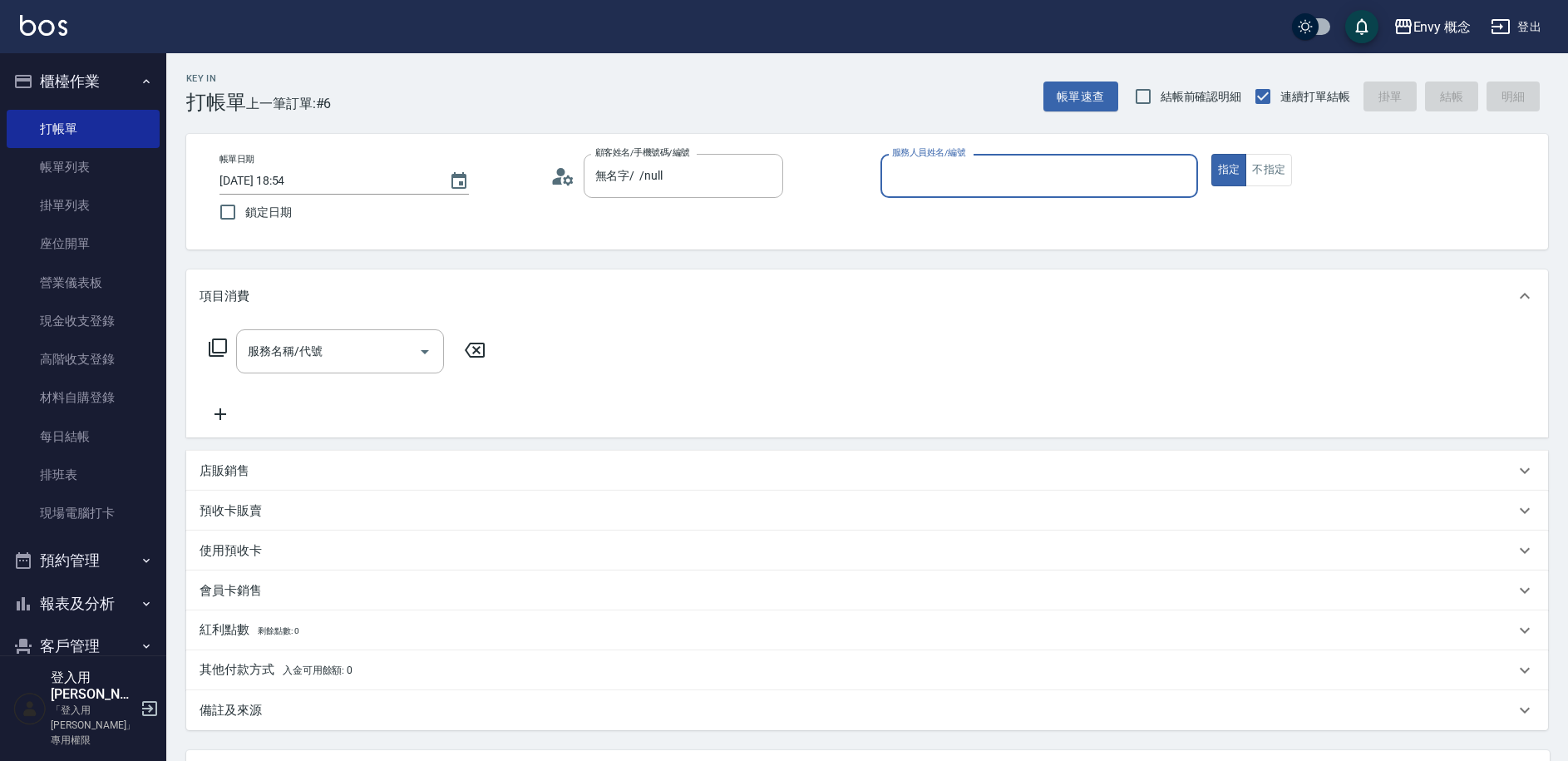
type input "無名字/ /null"
click at [1007, 174] on input "服務人員姓名/編號" at bounding box center [1039, 176] width 302 height 29
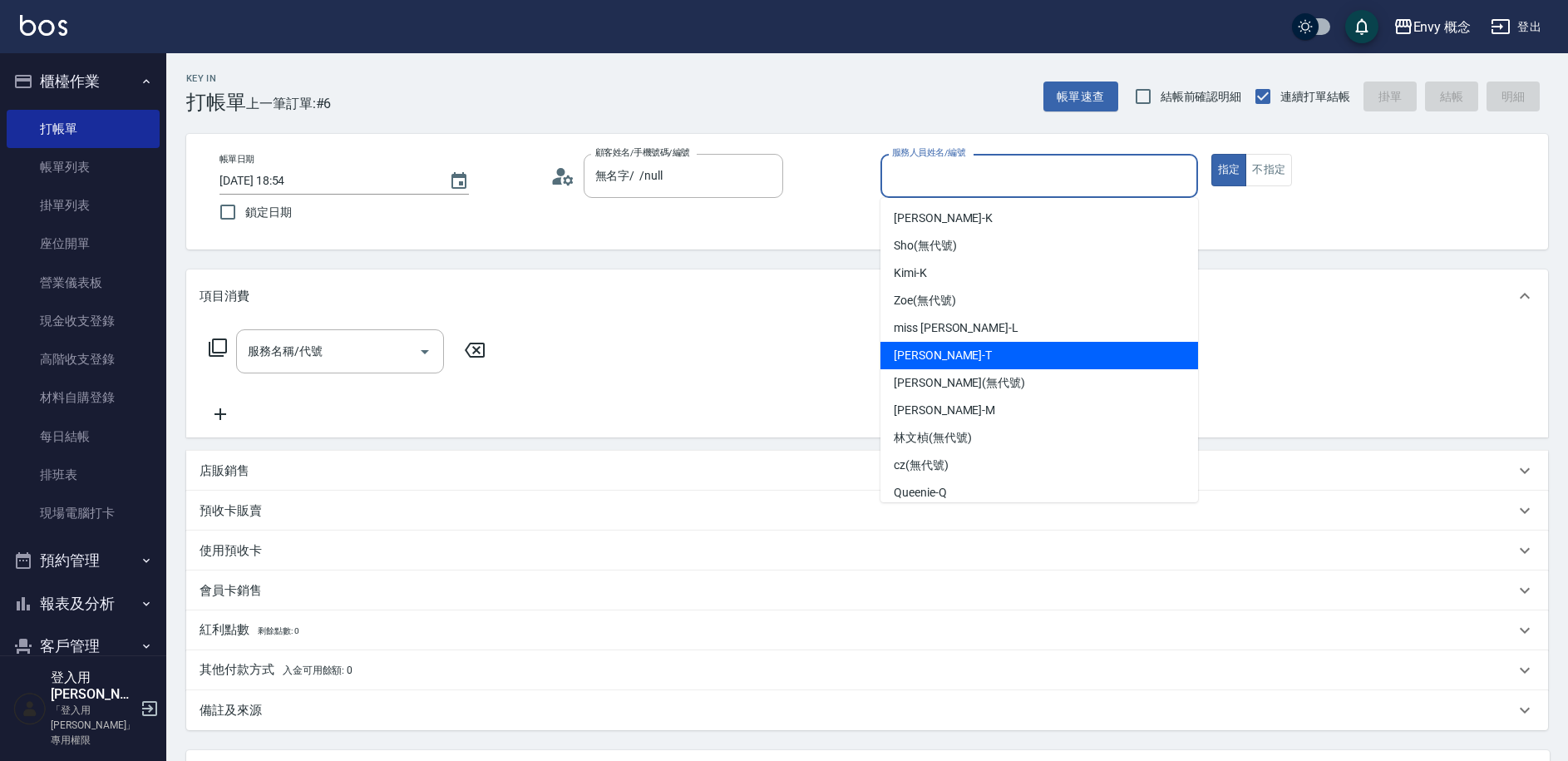
scroll to position [3, 0]
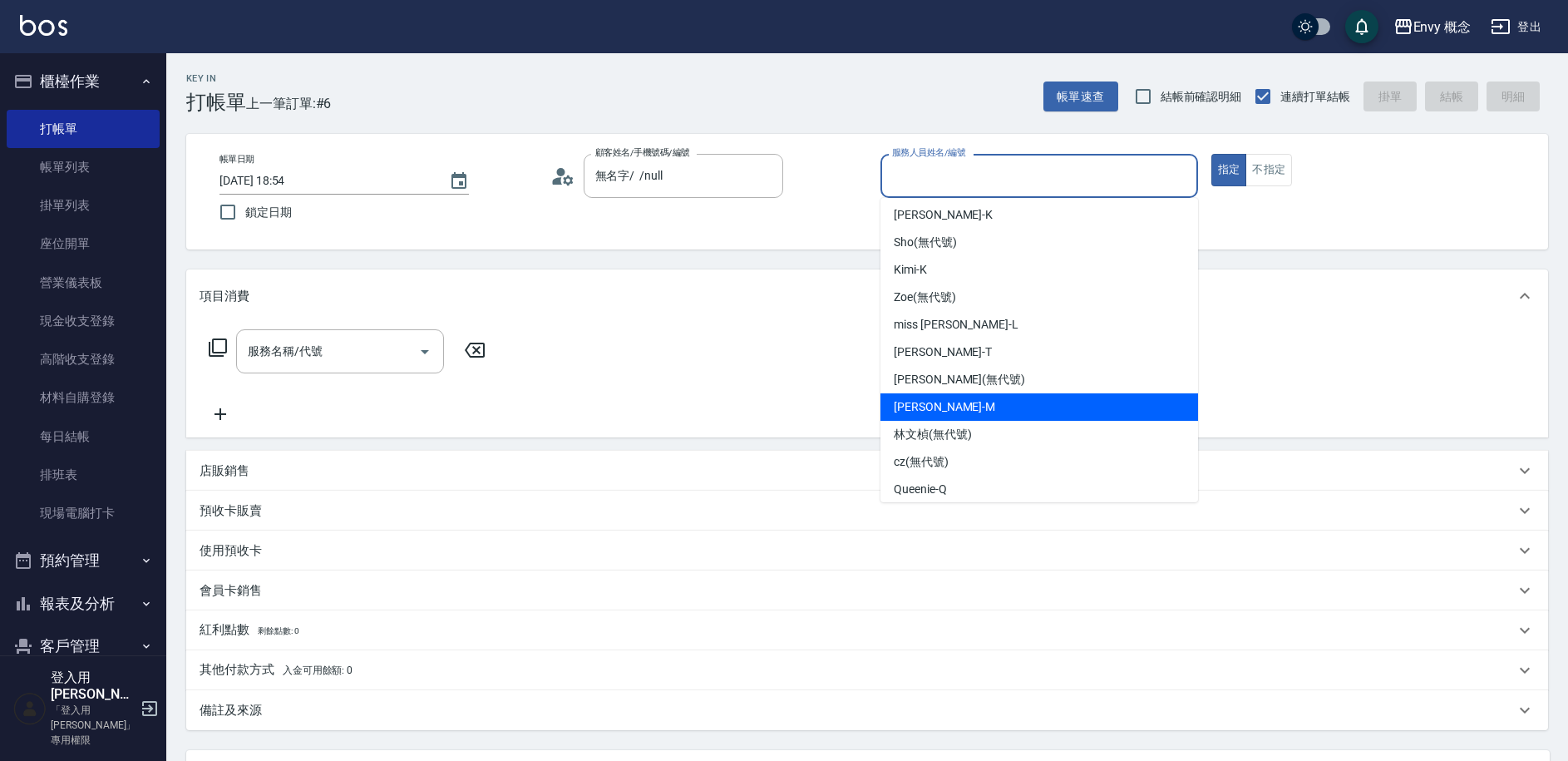
click at [983, 396] on div "[PERSON_NAME]" at bounding box center [1039, 407] width 317 height 28
type input "[PERSON_NAME]"
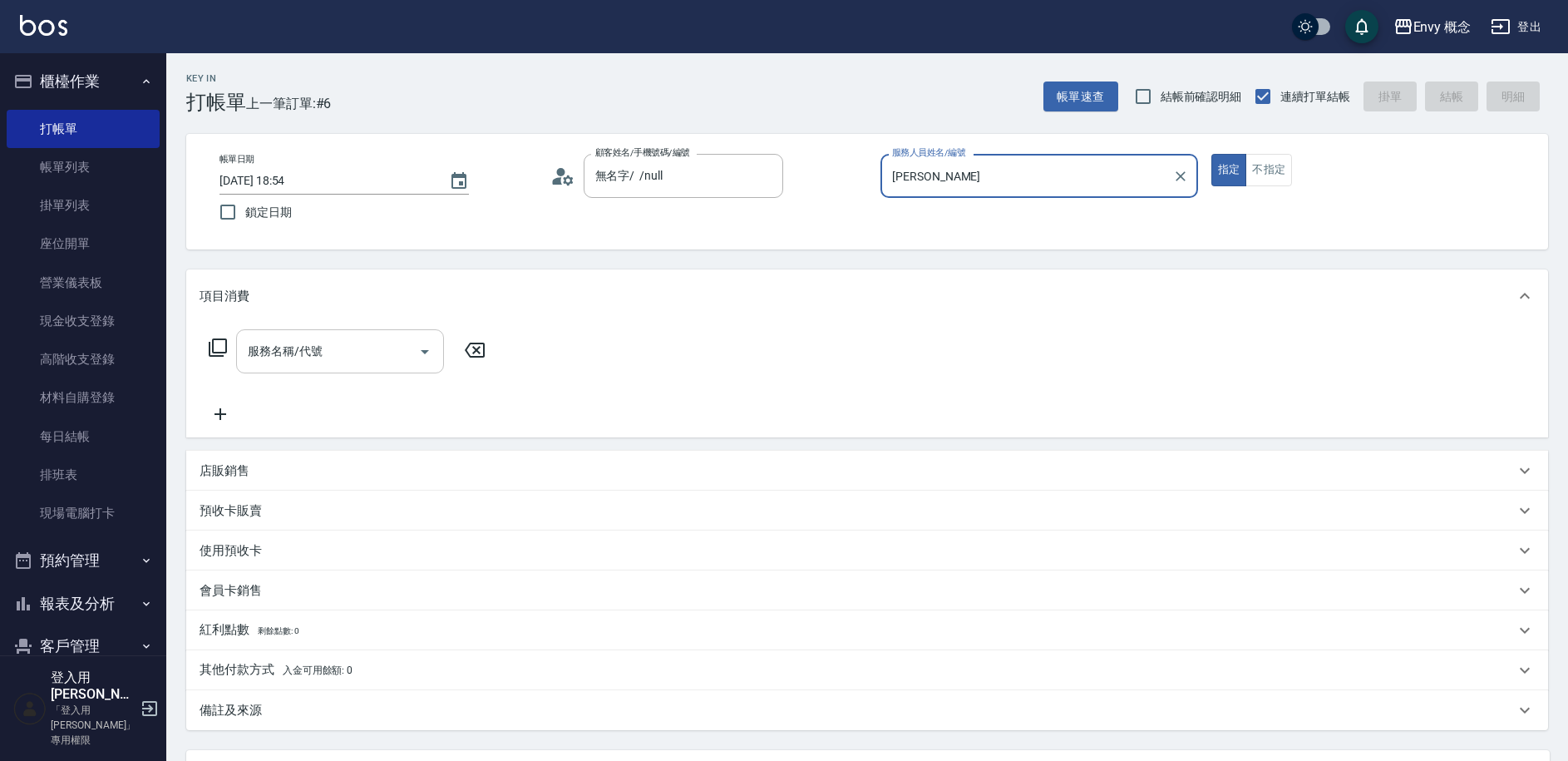
click at [325, 347] on input "服務名稱/代號" at bounding box center [328, 351] width 168 height 29
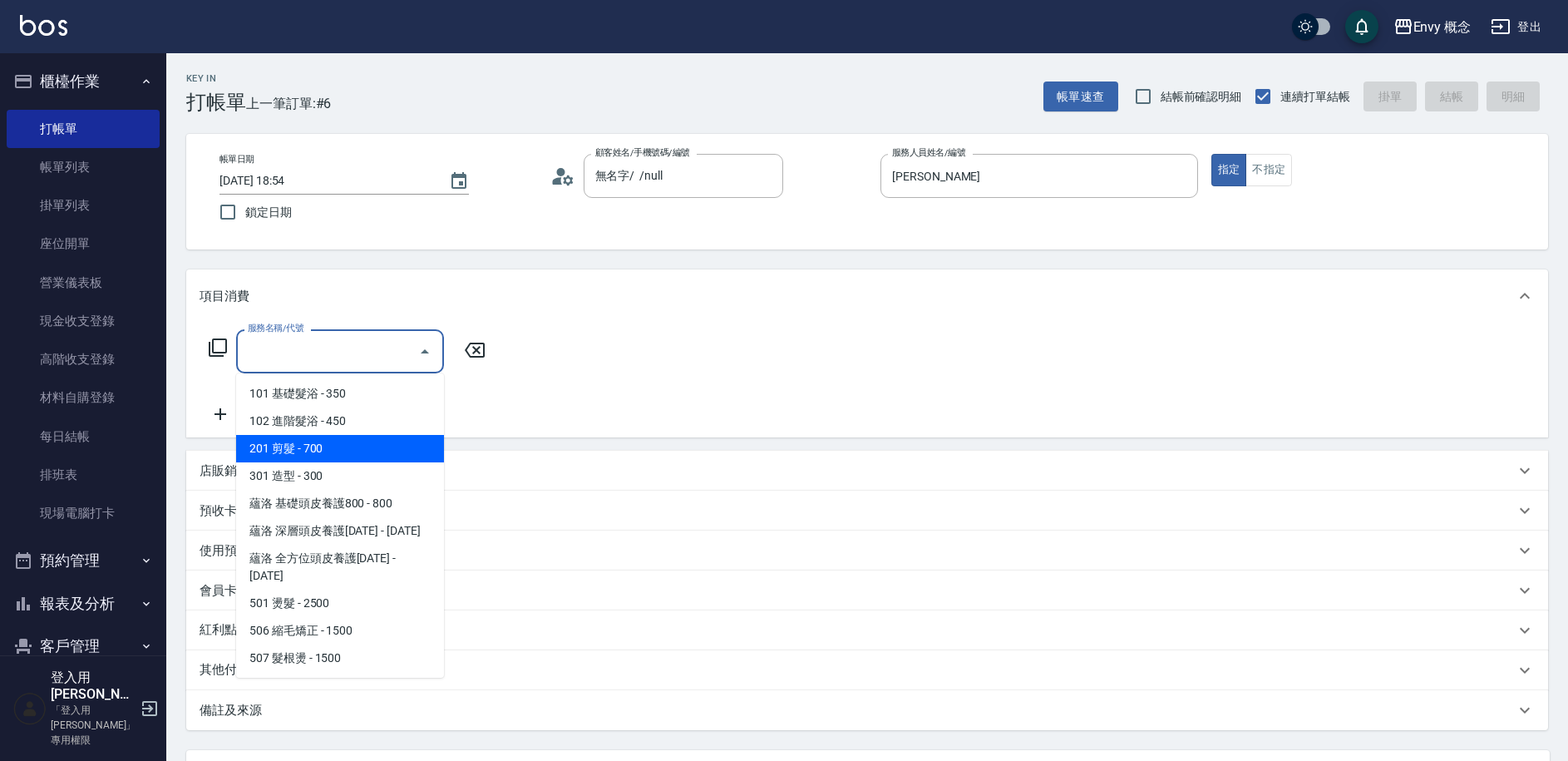
click at [307, 449] on span "201 剪髮 - 700" at bounding box center [339, 449] width 207 height 28
type input "201 剪髮(201)"
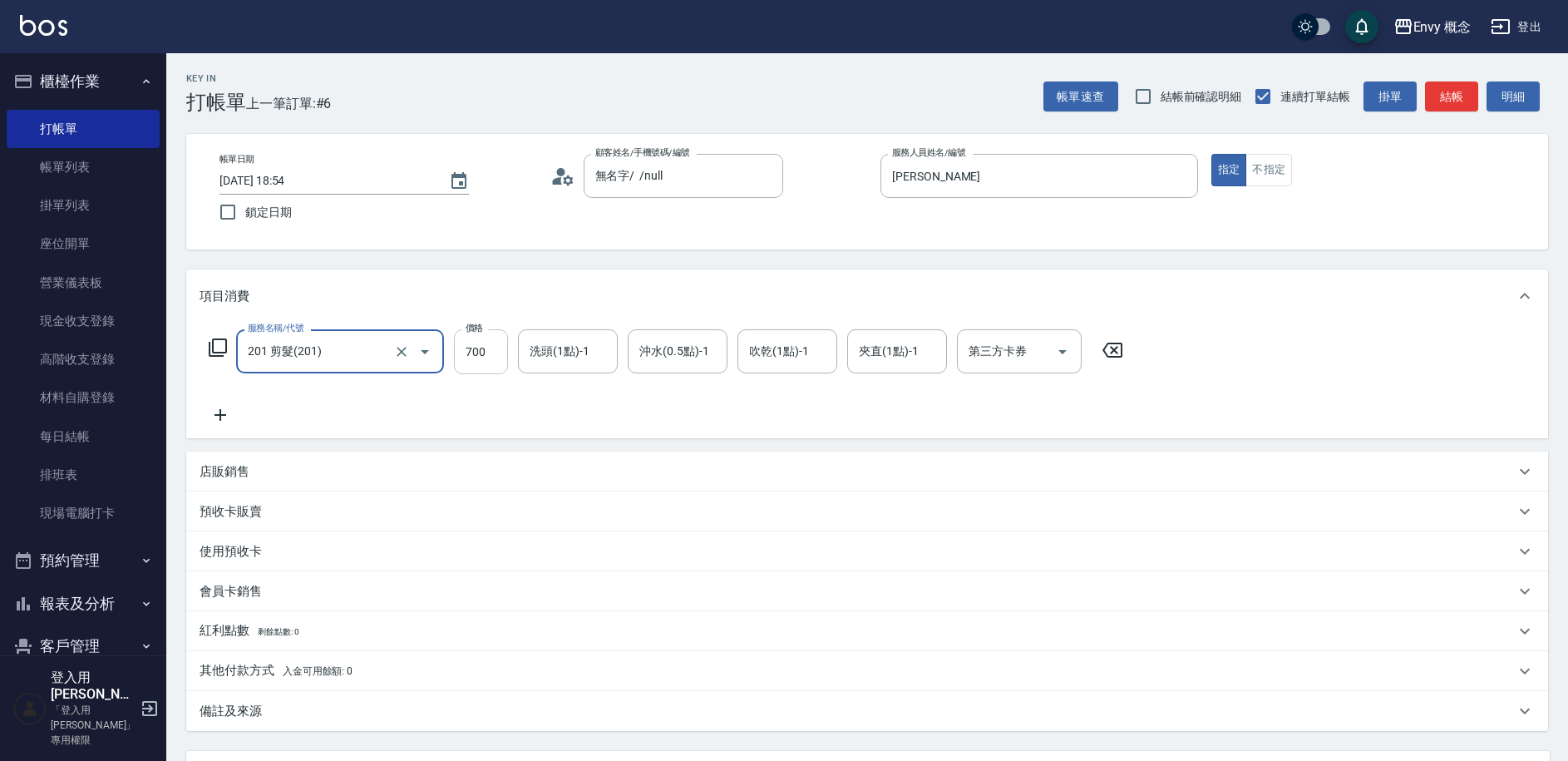
click at [500, 354] on input "700" at bounding box center [480, 351] width 54 height 45
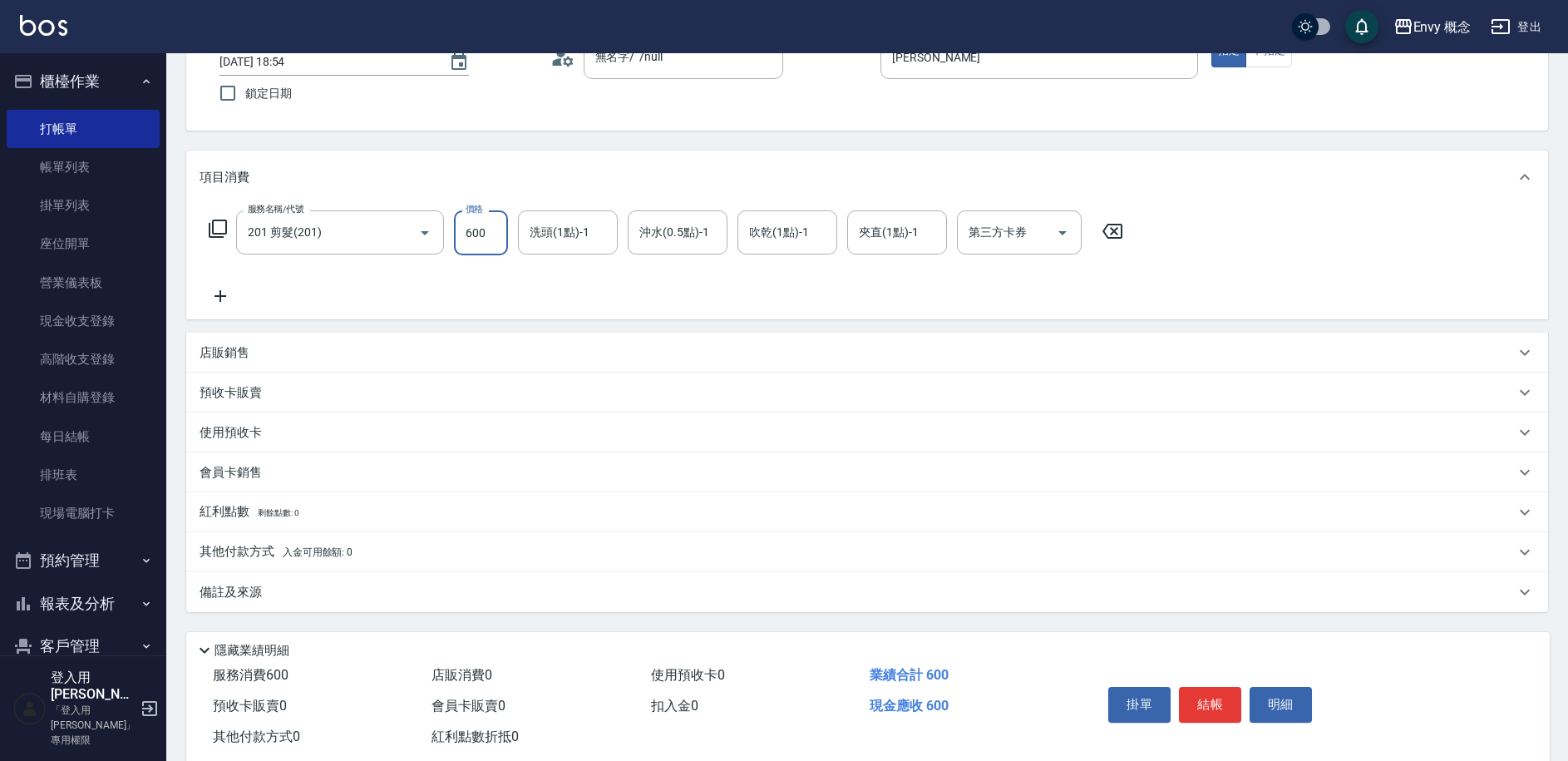
scroll to position [158, 0]
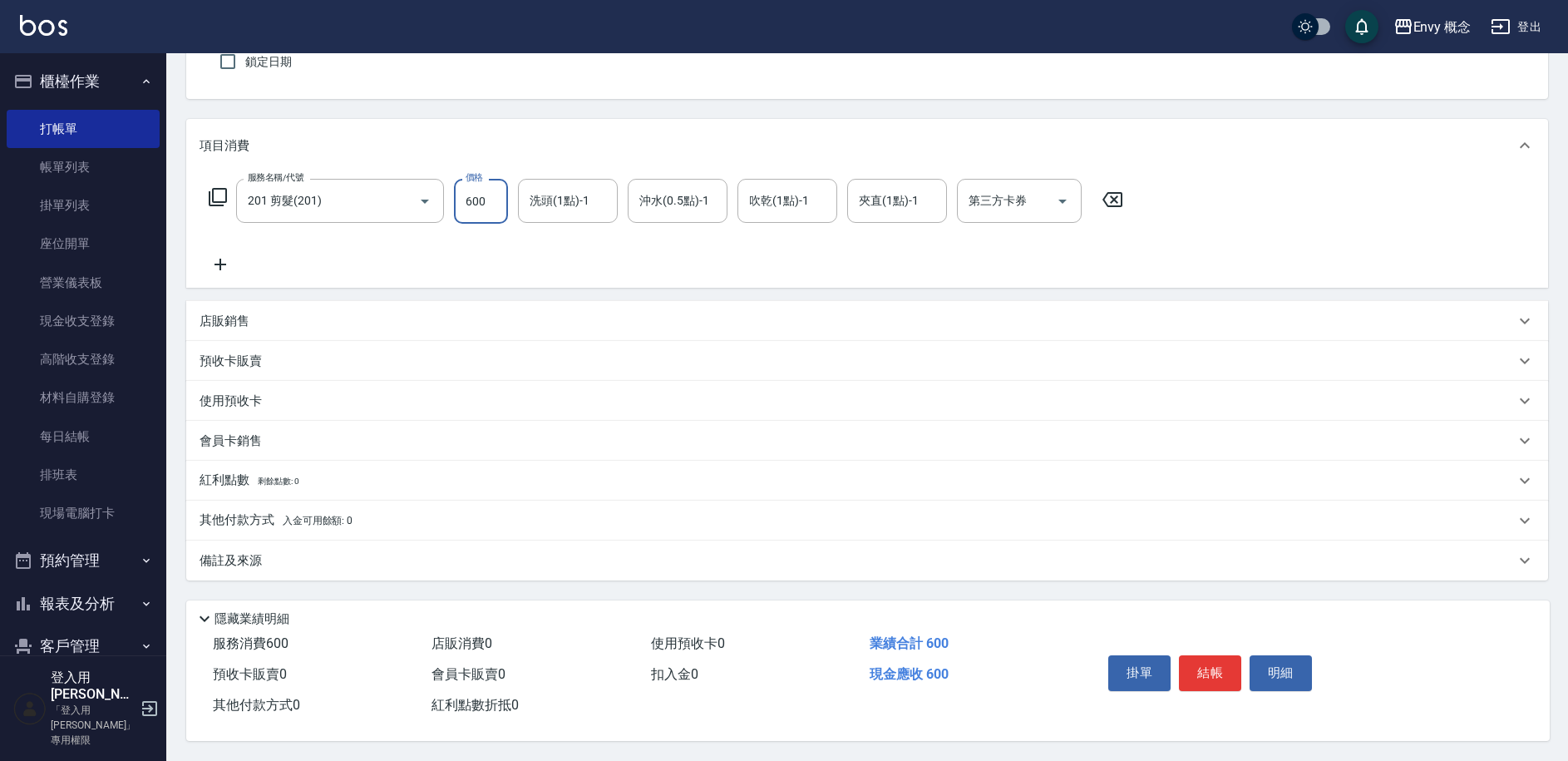
type input "600"
click at [240, 525] on div "其他付款方式 入金可用餘額: 0" at bounding box center [867, 521] width 1361 height 40
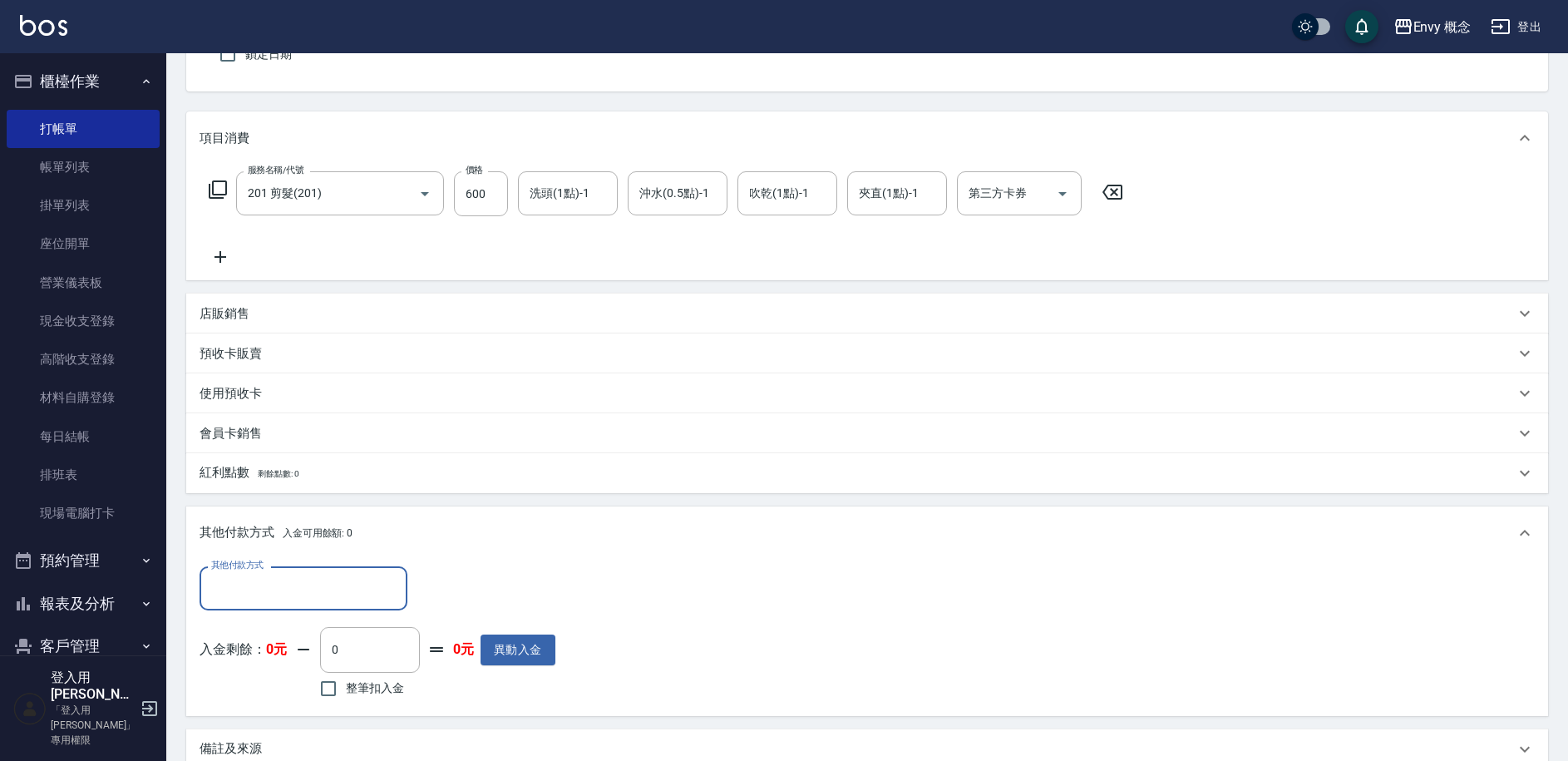
scroll to position [0, 0]
click at [265, 589] on input "其他付款方式" at bounding box center [303, 588] width 193 height 29
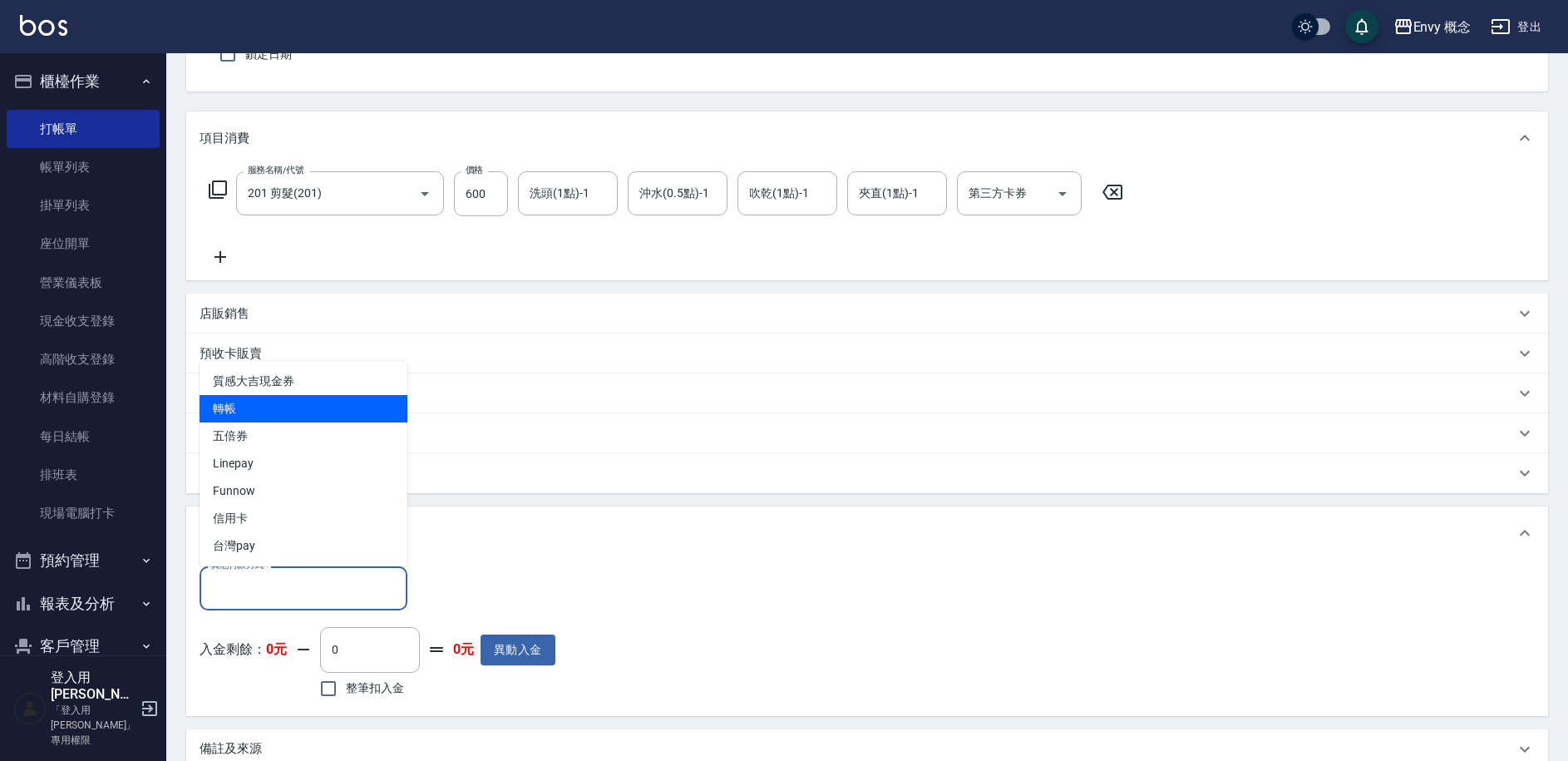
click at [291, 407] on span "轉帳" at bounding box center [303, 408] width 207 height 28
type input "轉帳"
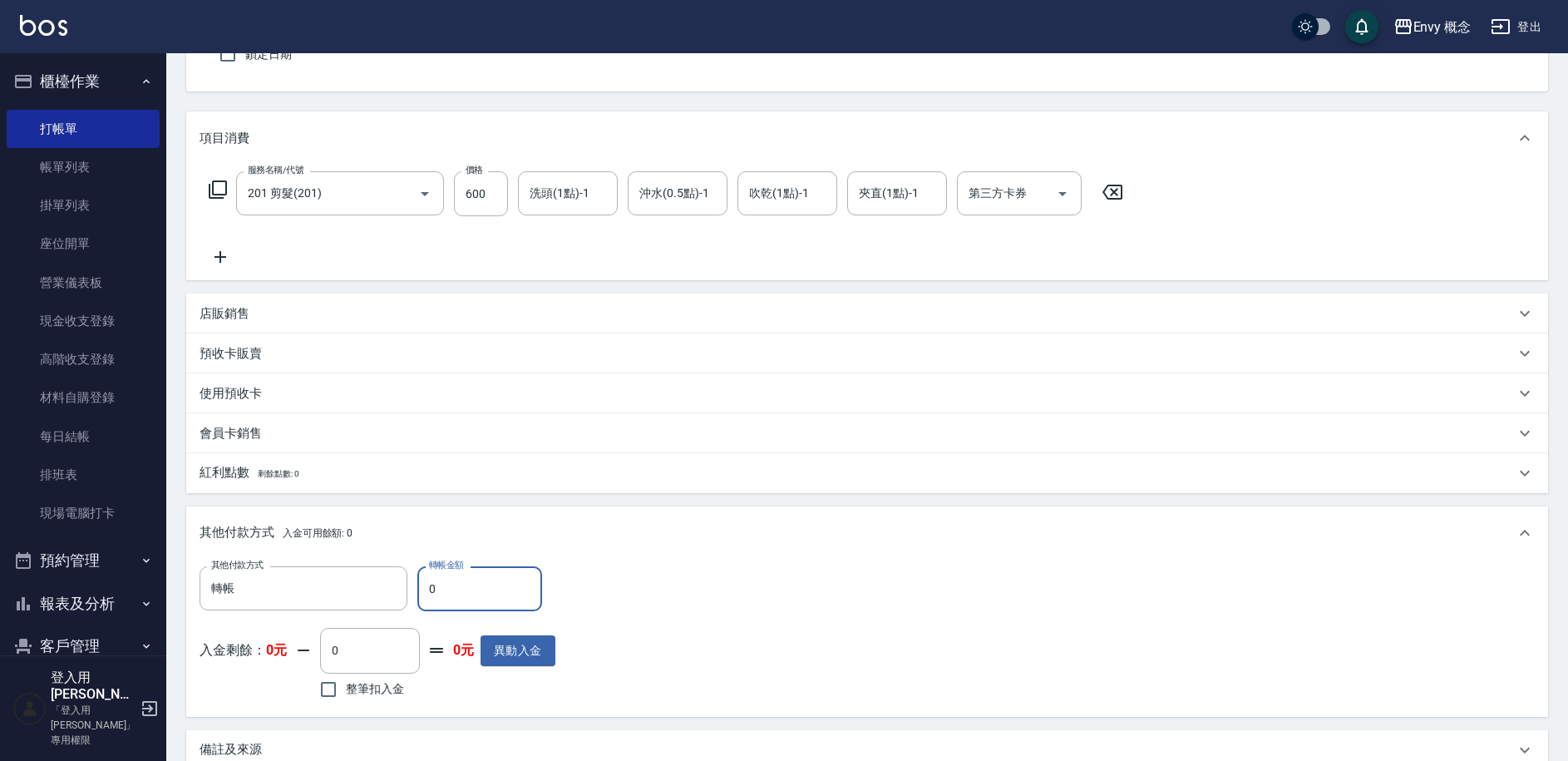
drag, startPoint x: 440, startPoint y: 589, endPoint x: 421, endPoint y: 585, distance: 19.4
click at [421, 585] on input "0" at bounding box center [480, 588] width 124 height 45
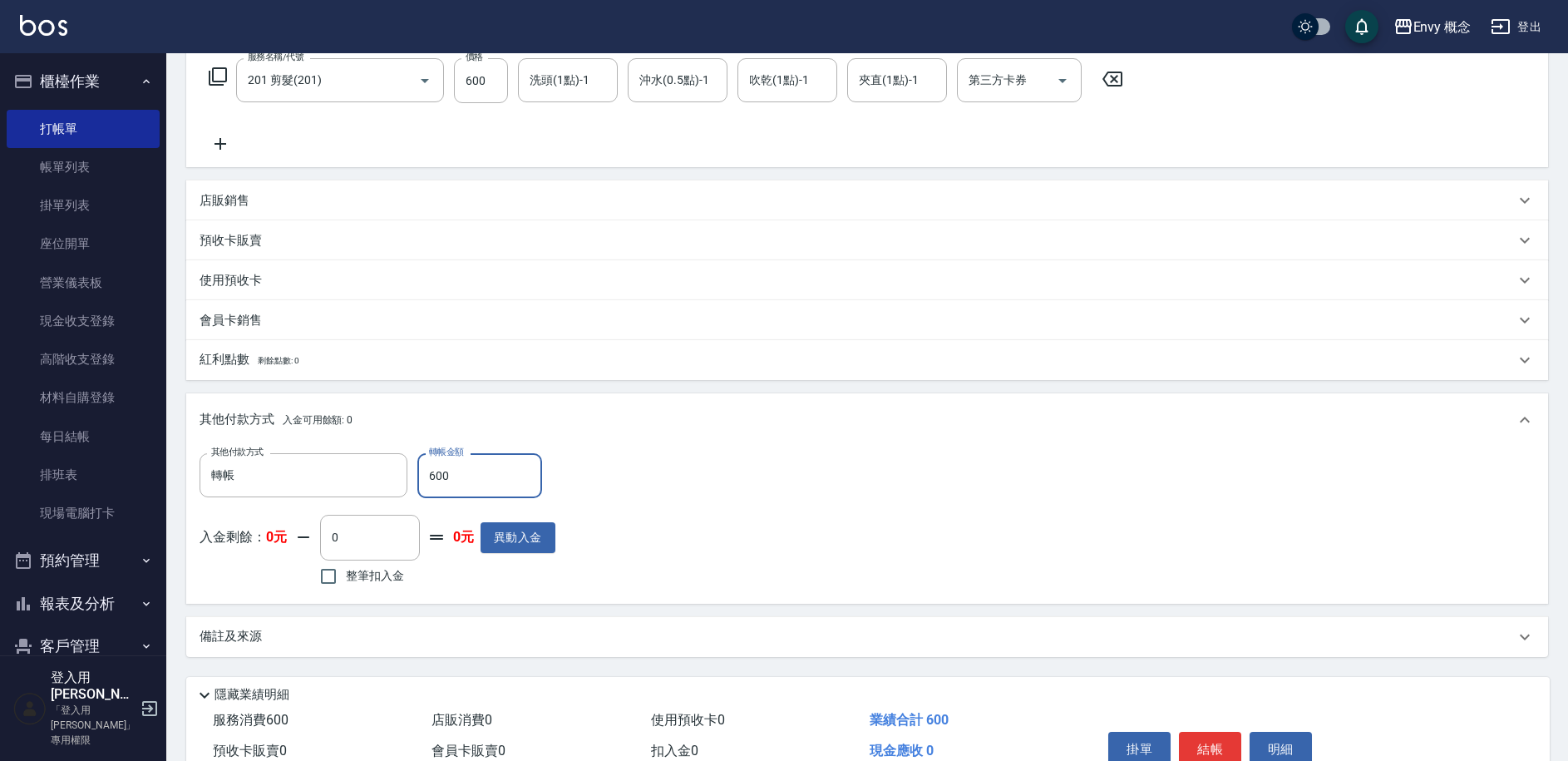
scroll to position [355, 0]
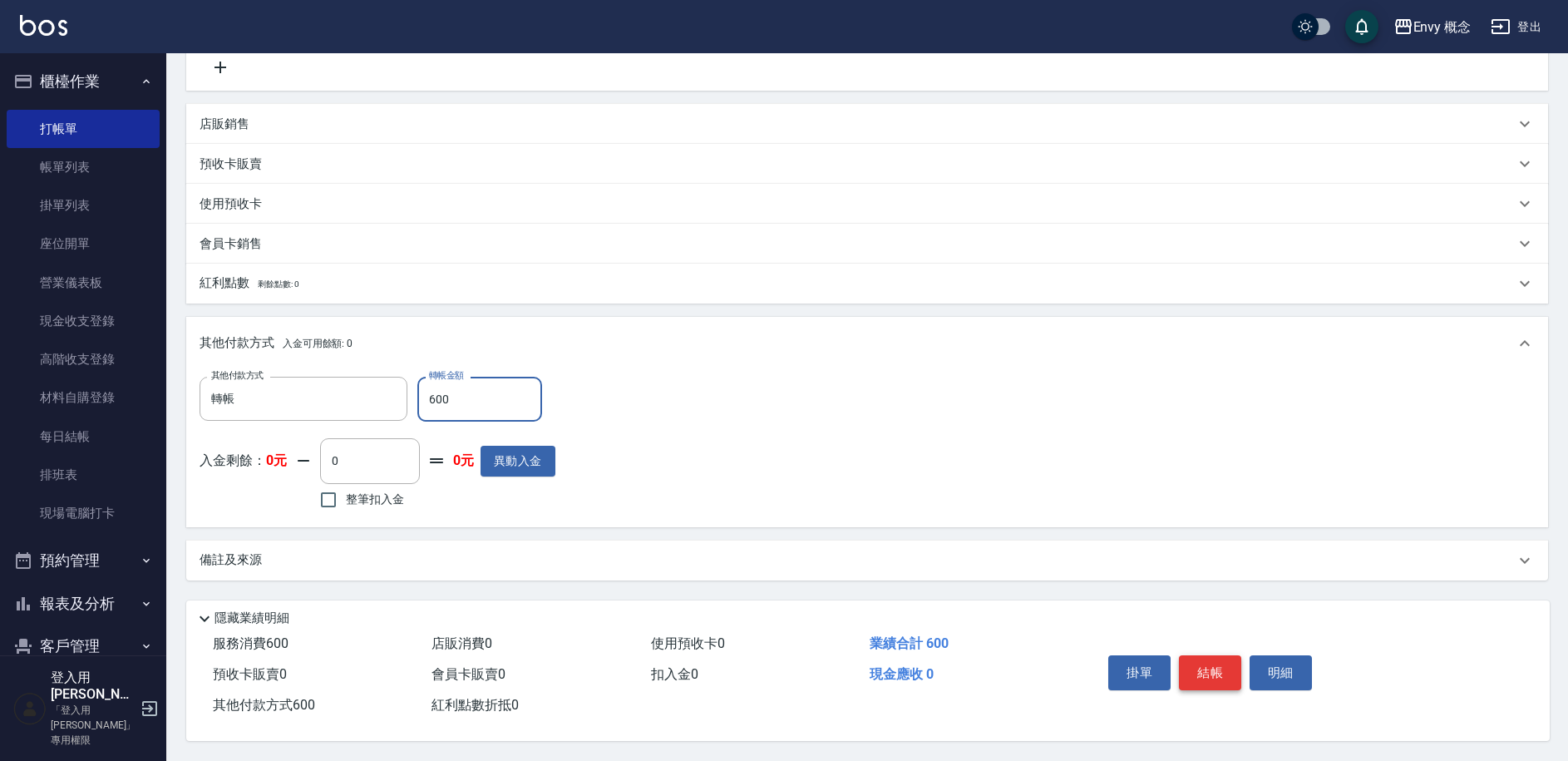
type input "600"
click at [1193, 675] on button "結帳" at bounding box center [1210, 673] width 62 height 35
type input "[DATE] 18:55"
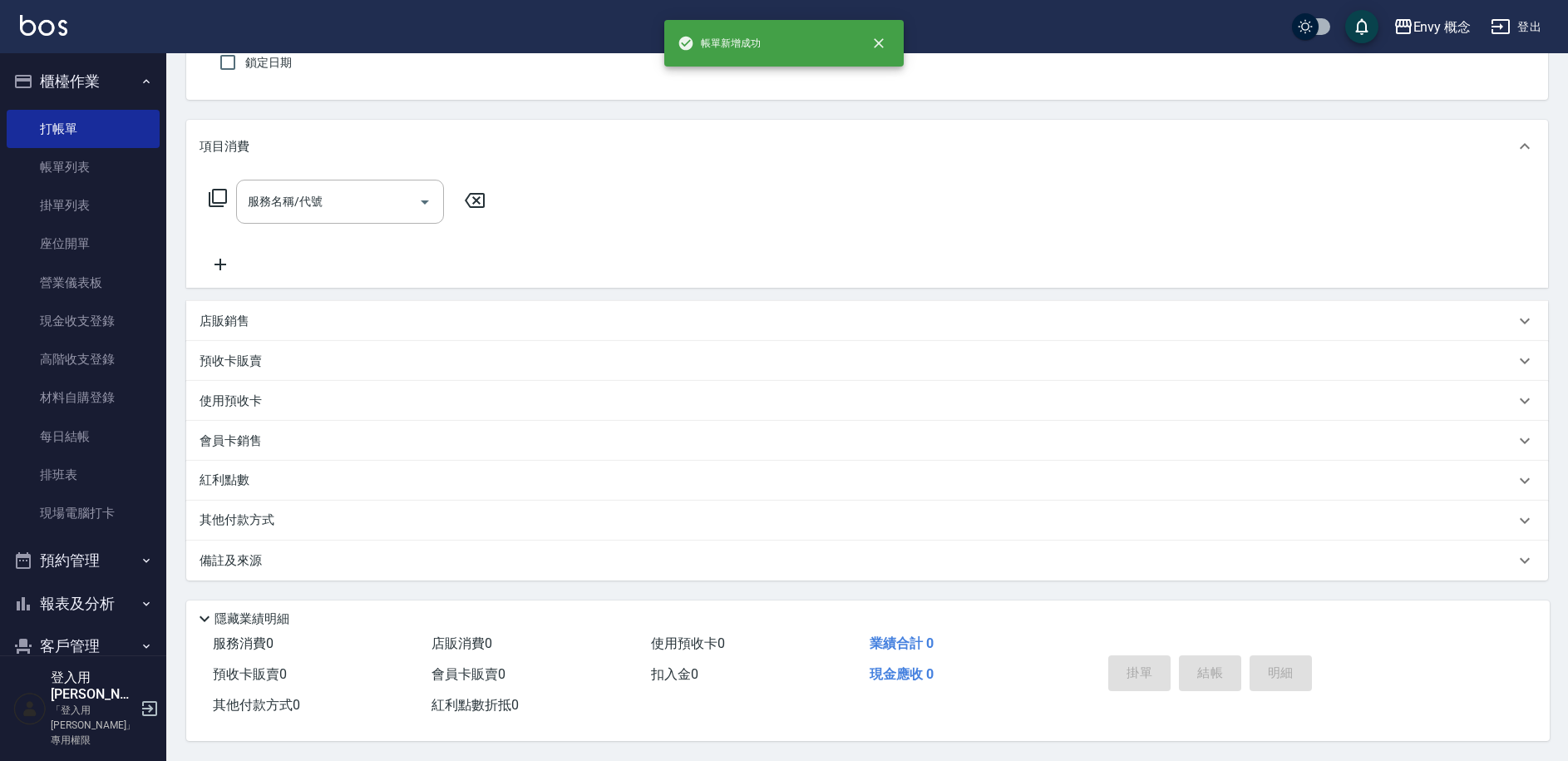
scroll to position [0, 0]
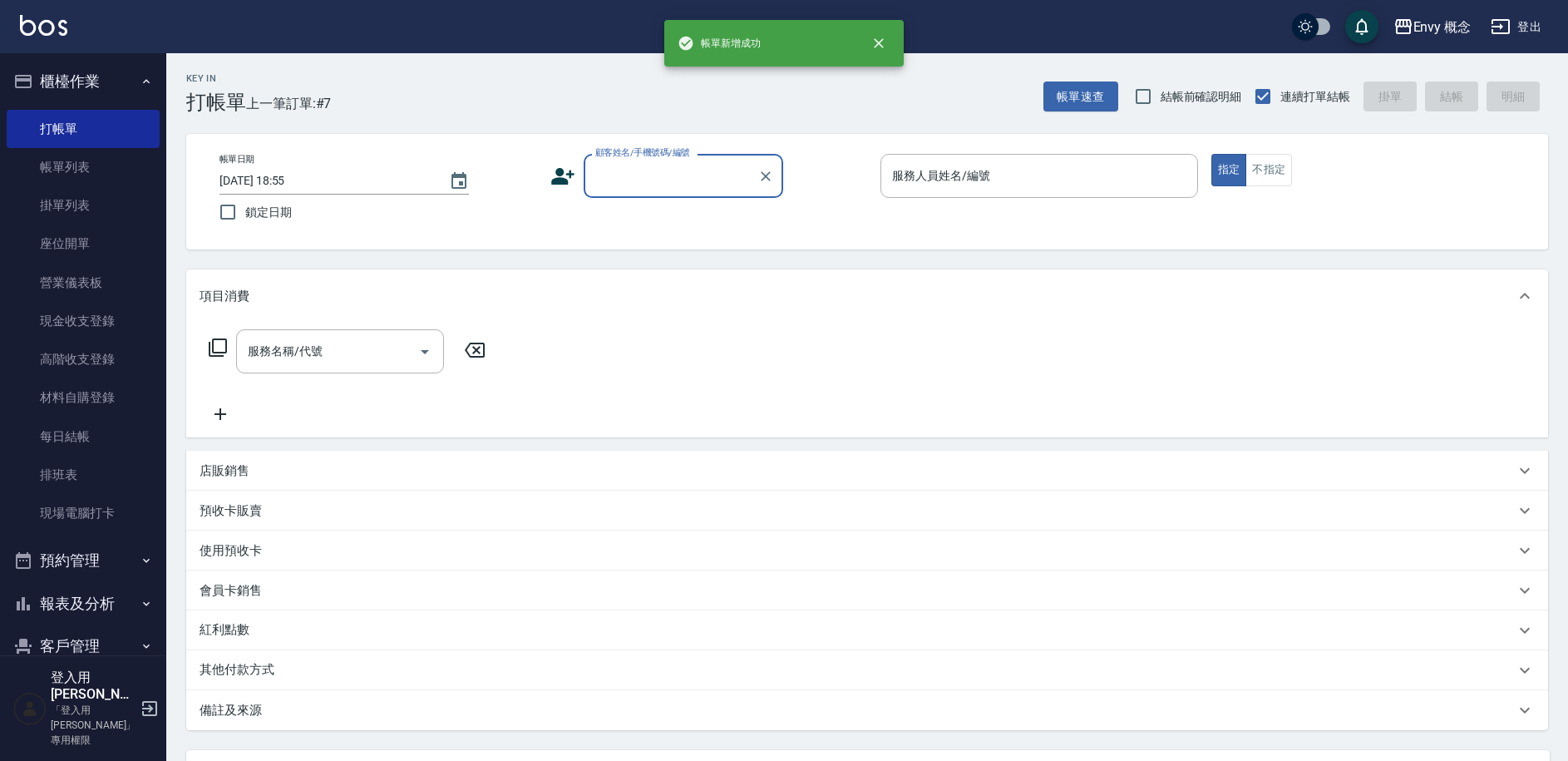
click at [617, 183] on input "顧客姓名/手機號碼/編號" at bounding box center [671, 176] width 160 height 29
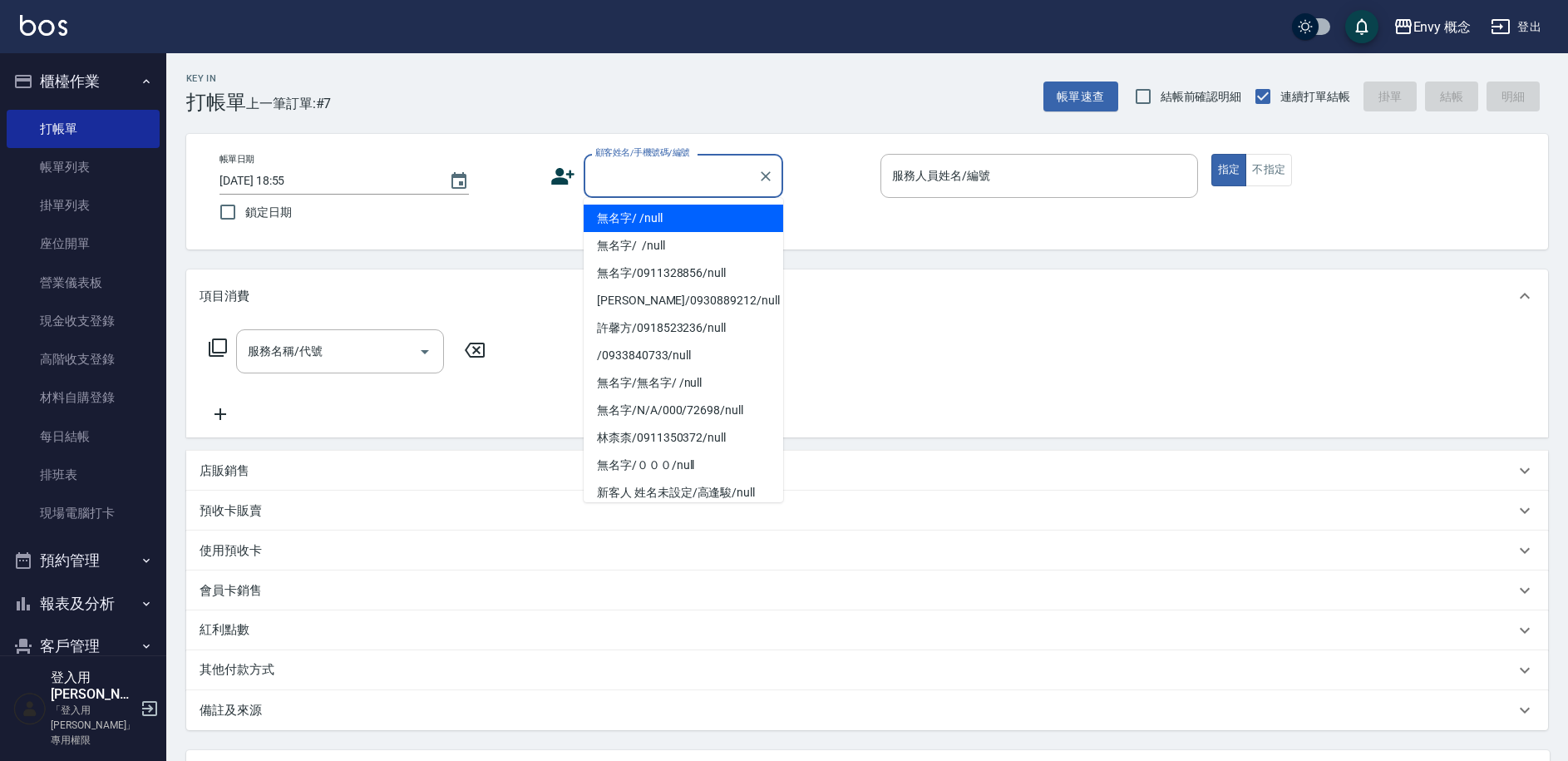
click at [623, 220] on li "無名字/ /null" at bounding box center [684, 218] width 200 height 28
type input "無名字/ /null"
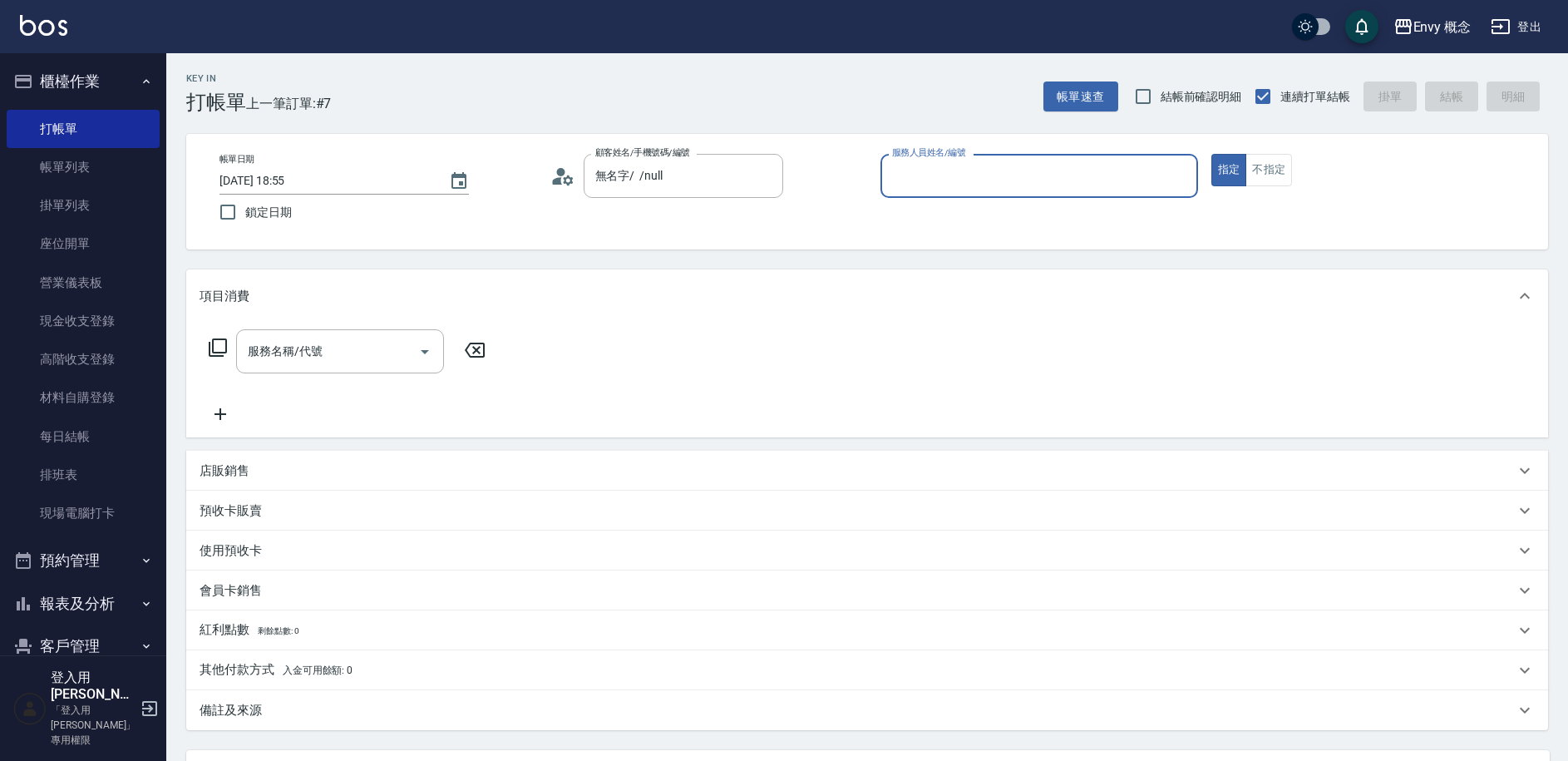
click at [921, 173] on input "服務人員姓名/編號" at bounding box center [1039, 176] width 302 height 29
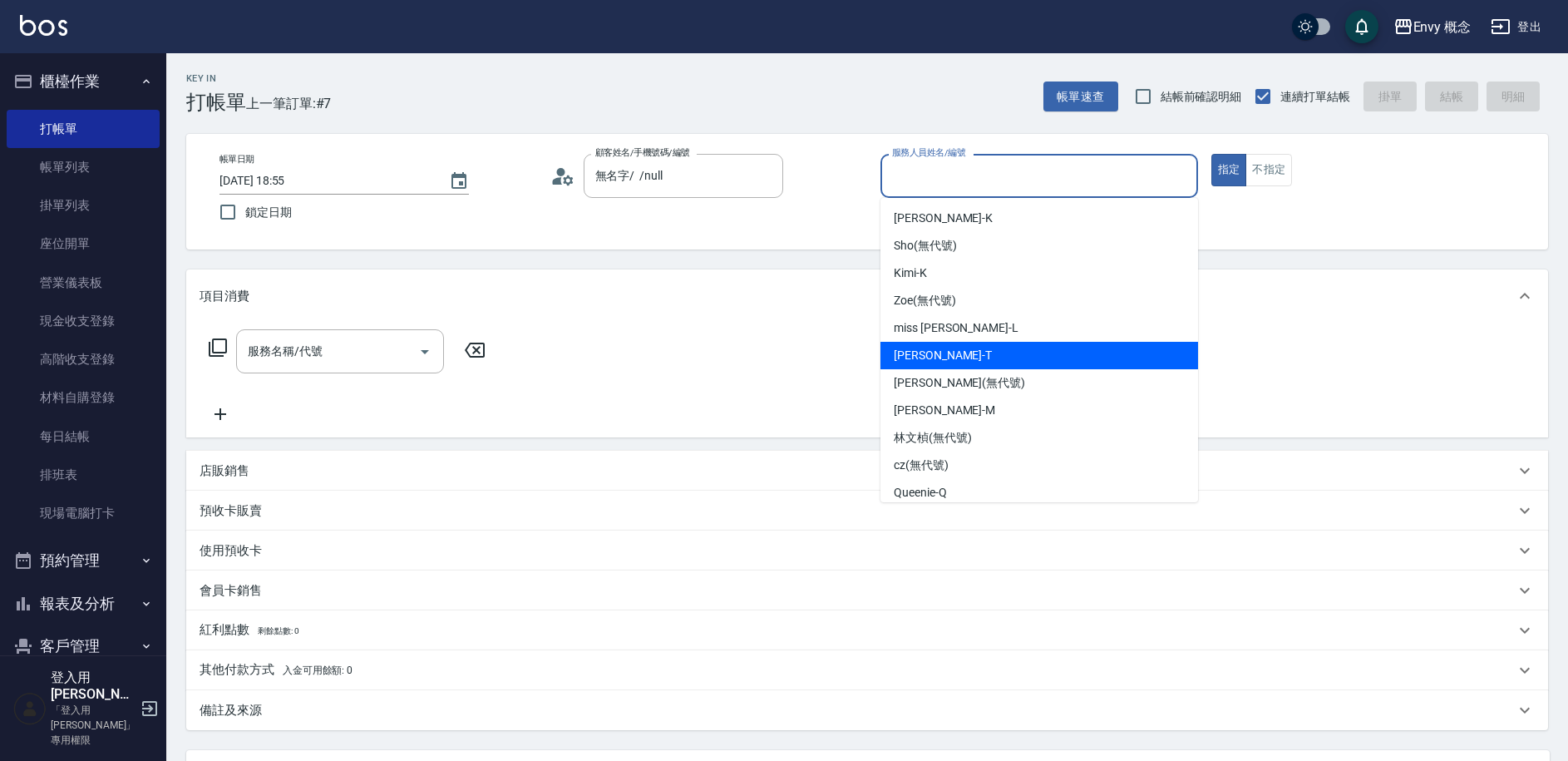
click at [961, 354] on div "[PERSON_NAME]" at bounding box center [1039, 355] width 317 height 28
type input "[PERSON_NAME]"
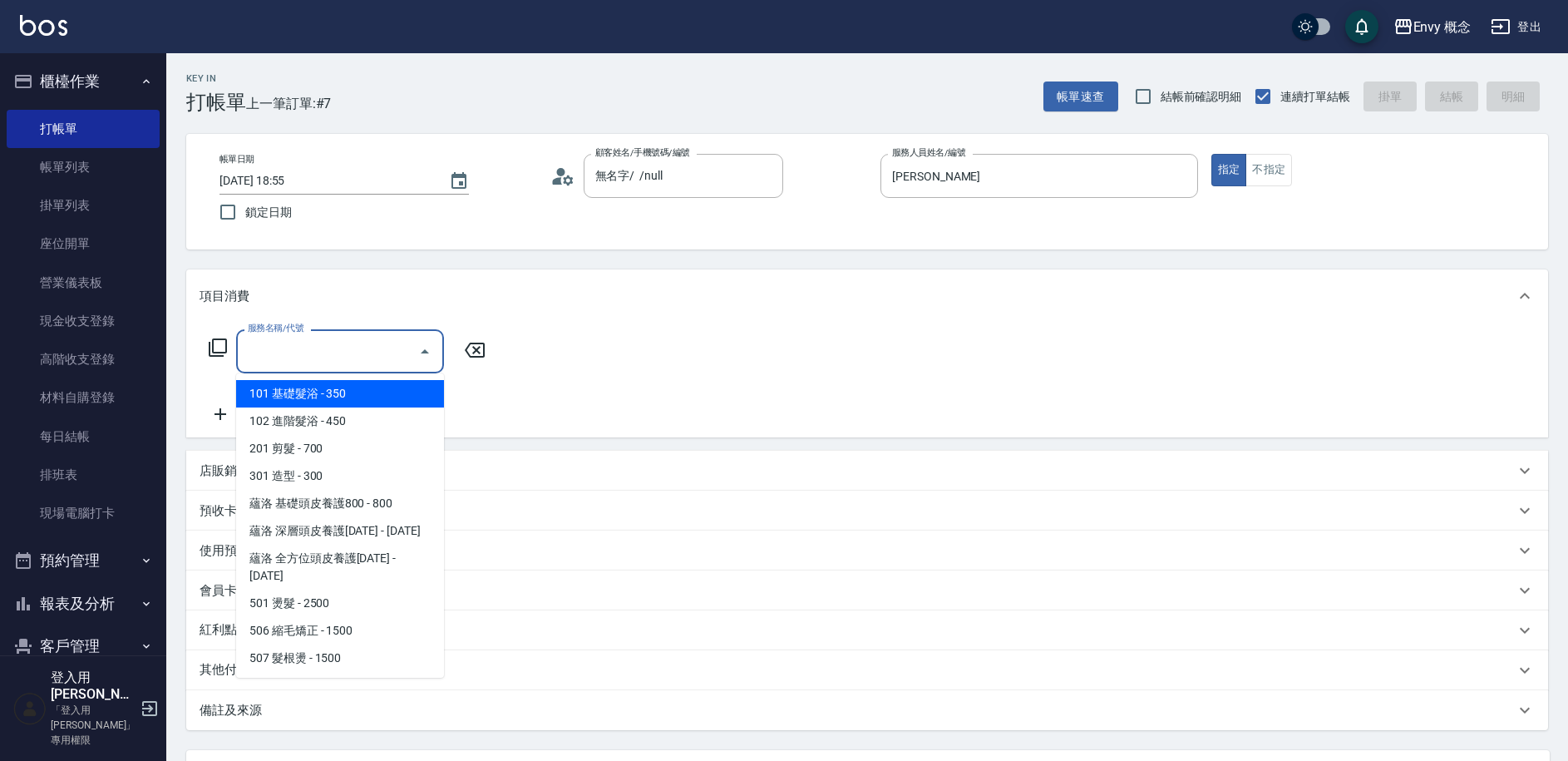
click at [328, 341] on input "服務名稱/代號" at bounding box center [328, 351] width 168 height 29
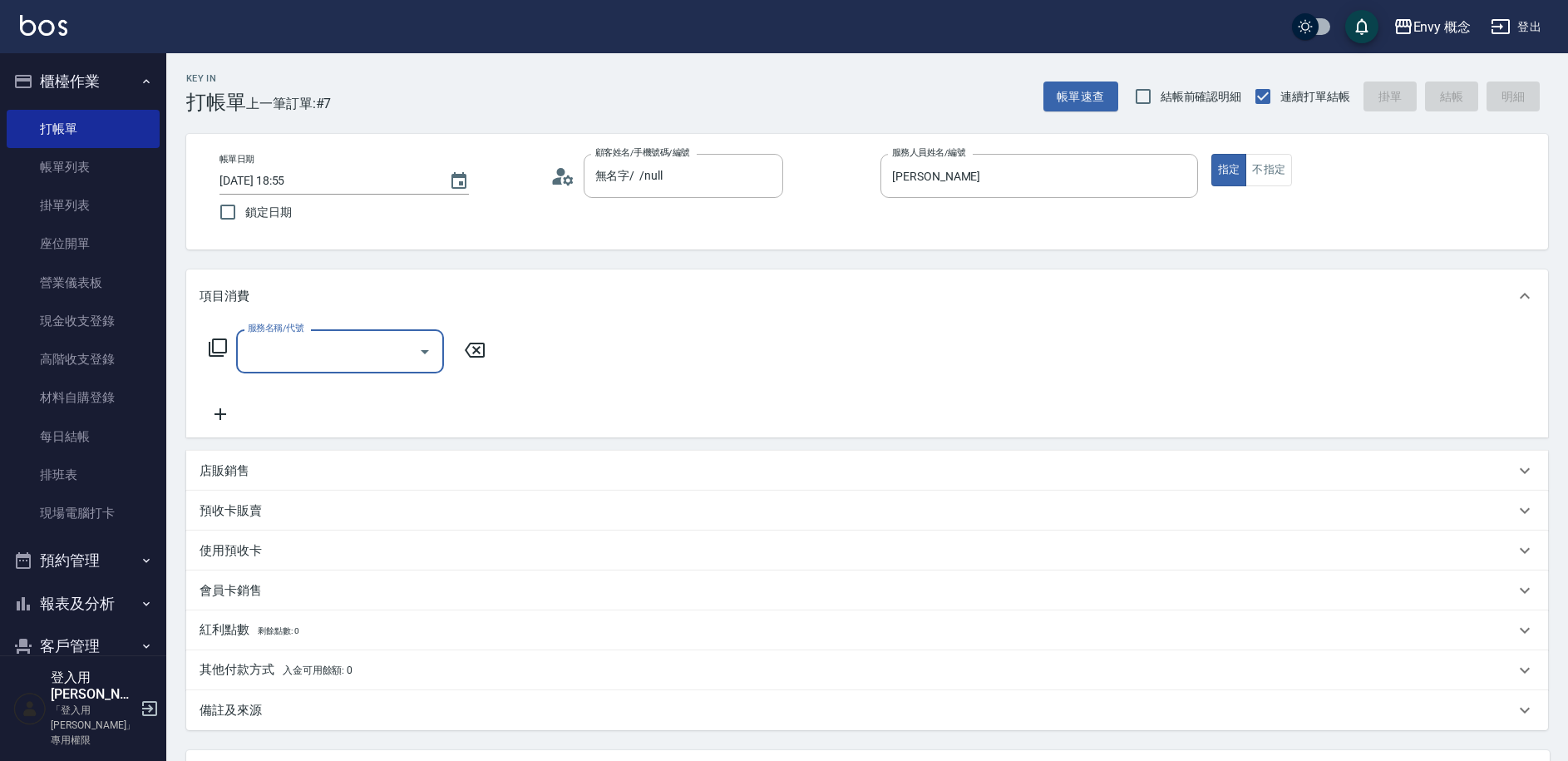
click at [318, 349] on input "服務名稱/代號" at bounding box center [328, 351] width 168 height 29
click at [319, 419] on span "701 染髮 - 1700" at bounding box center [339, 421] width 207 height 28
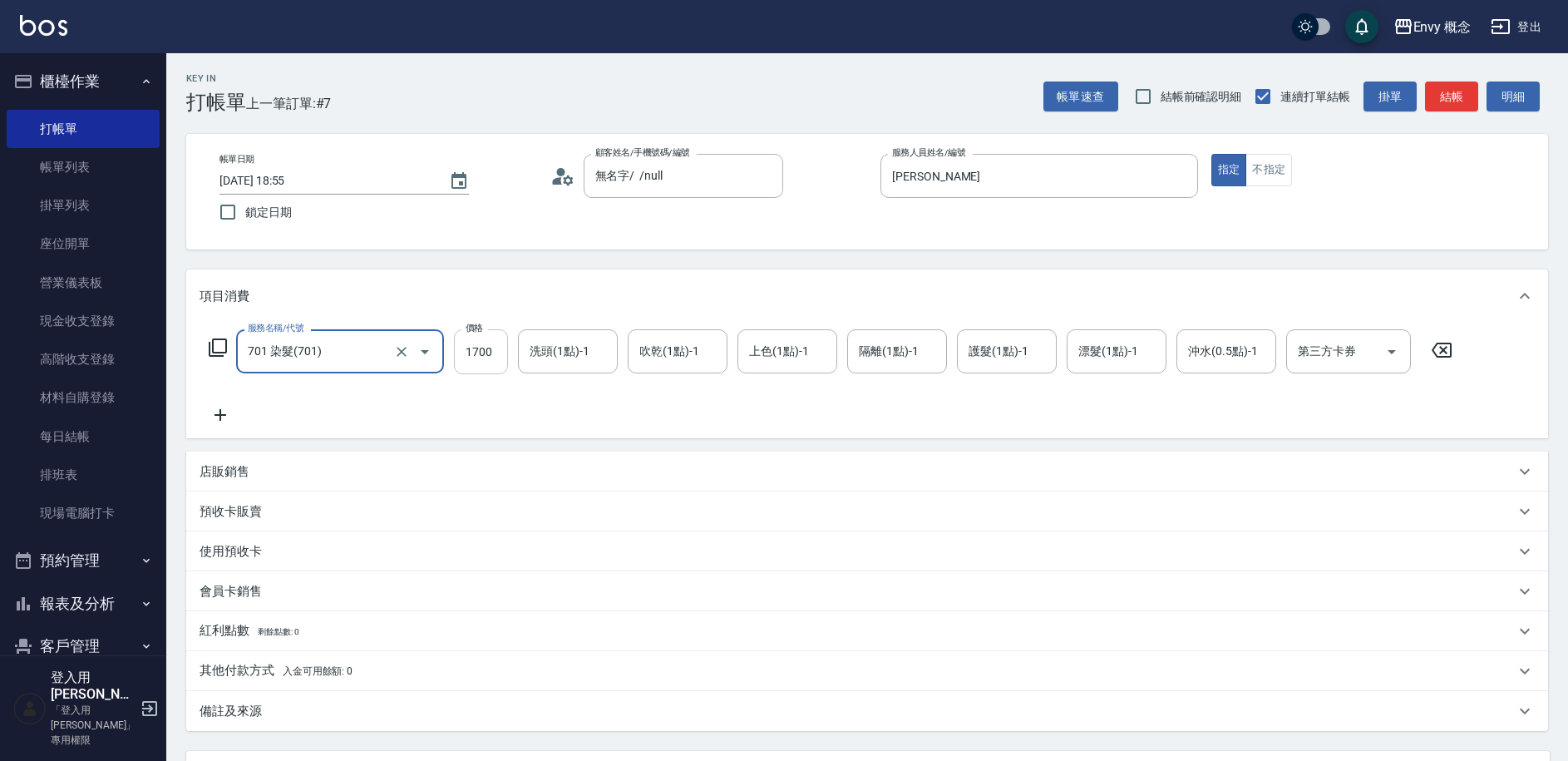
type input "701 染髮(701)"
click at [504, 354] on input "1700" at bounding box center [480, 351] width 54 height 45
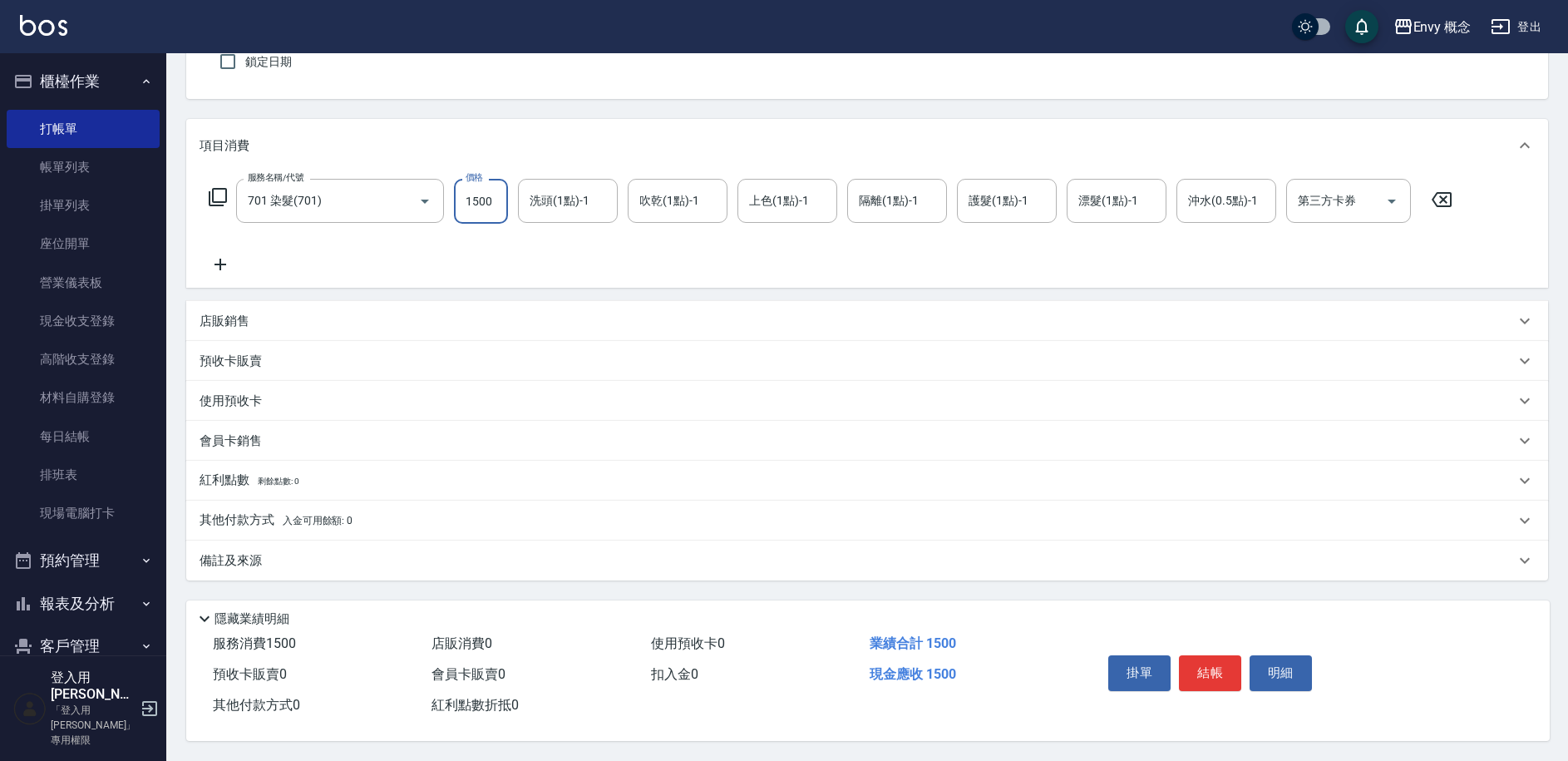
scroll to position [158, 0]
type input "1500"
click at [1194, 658] on button "結帳" at bounding box center [1210, 673] width 62 height 35
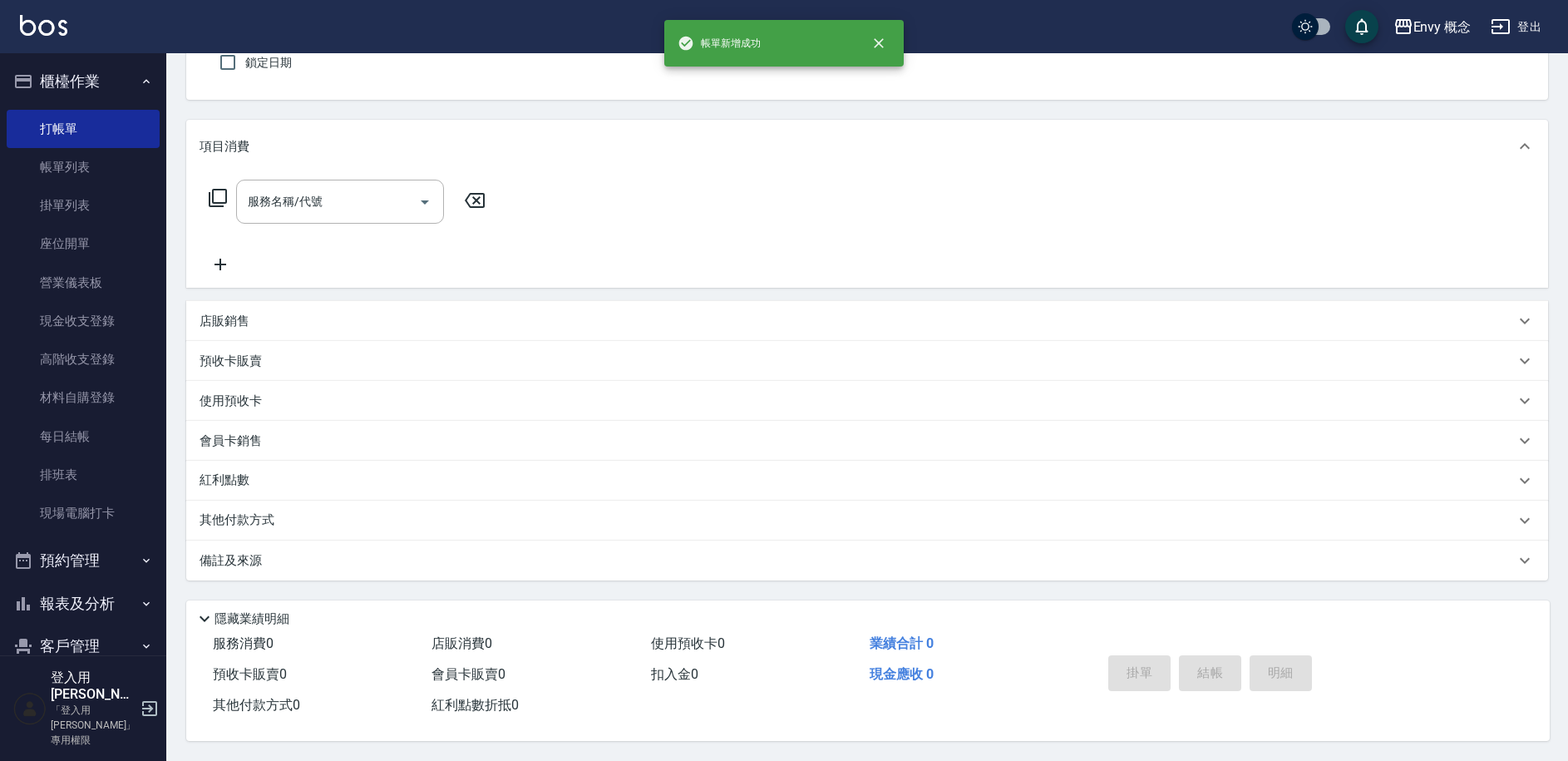
scroll to position [0, 0]
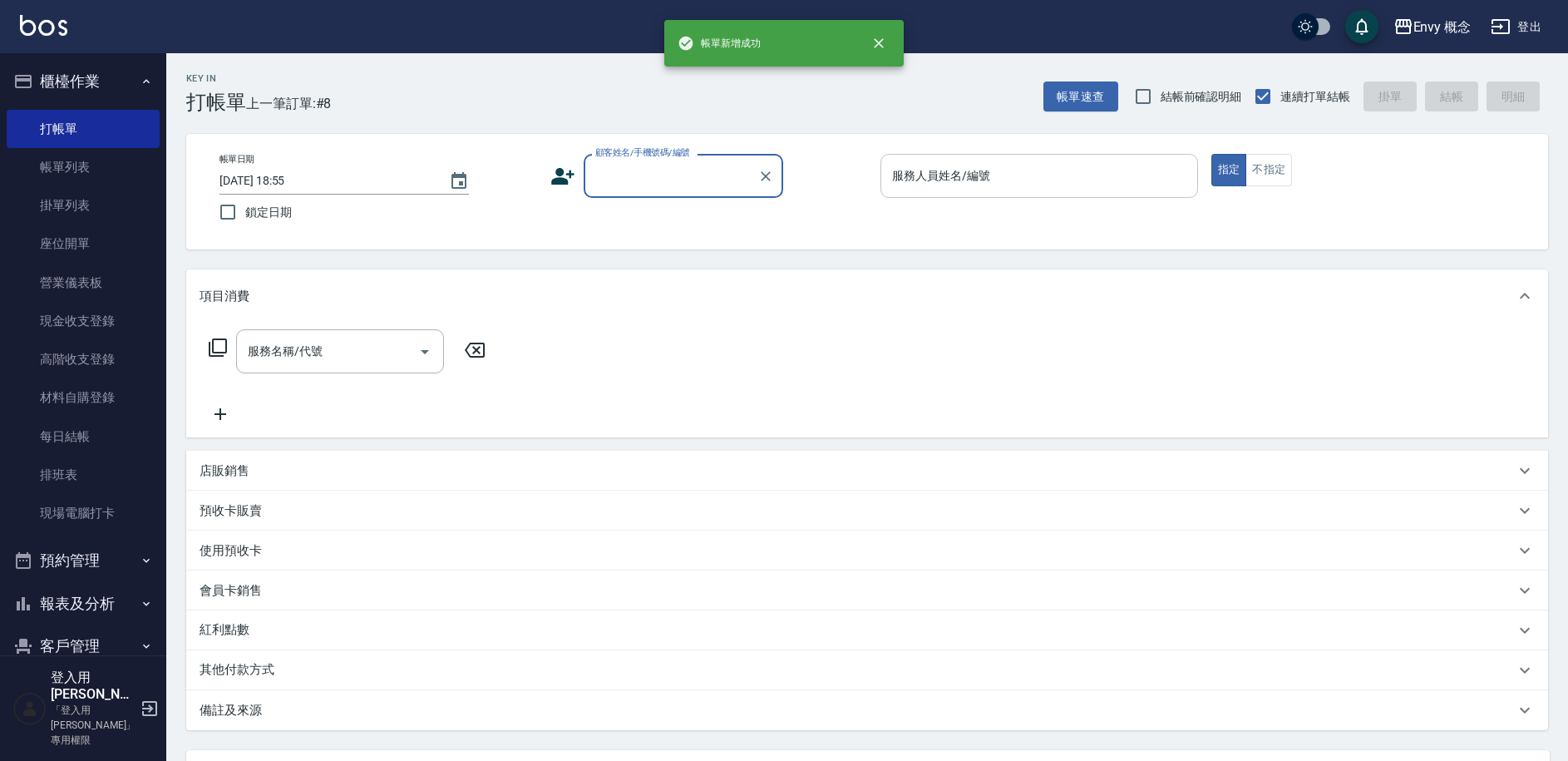
click at [999, 186] on input "服務人員姓名/編號" at bounding box center [1039, 176] width 302 height 29
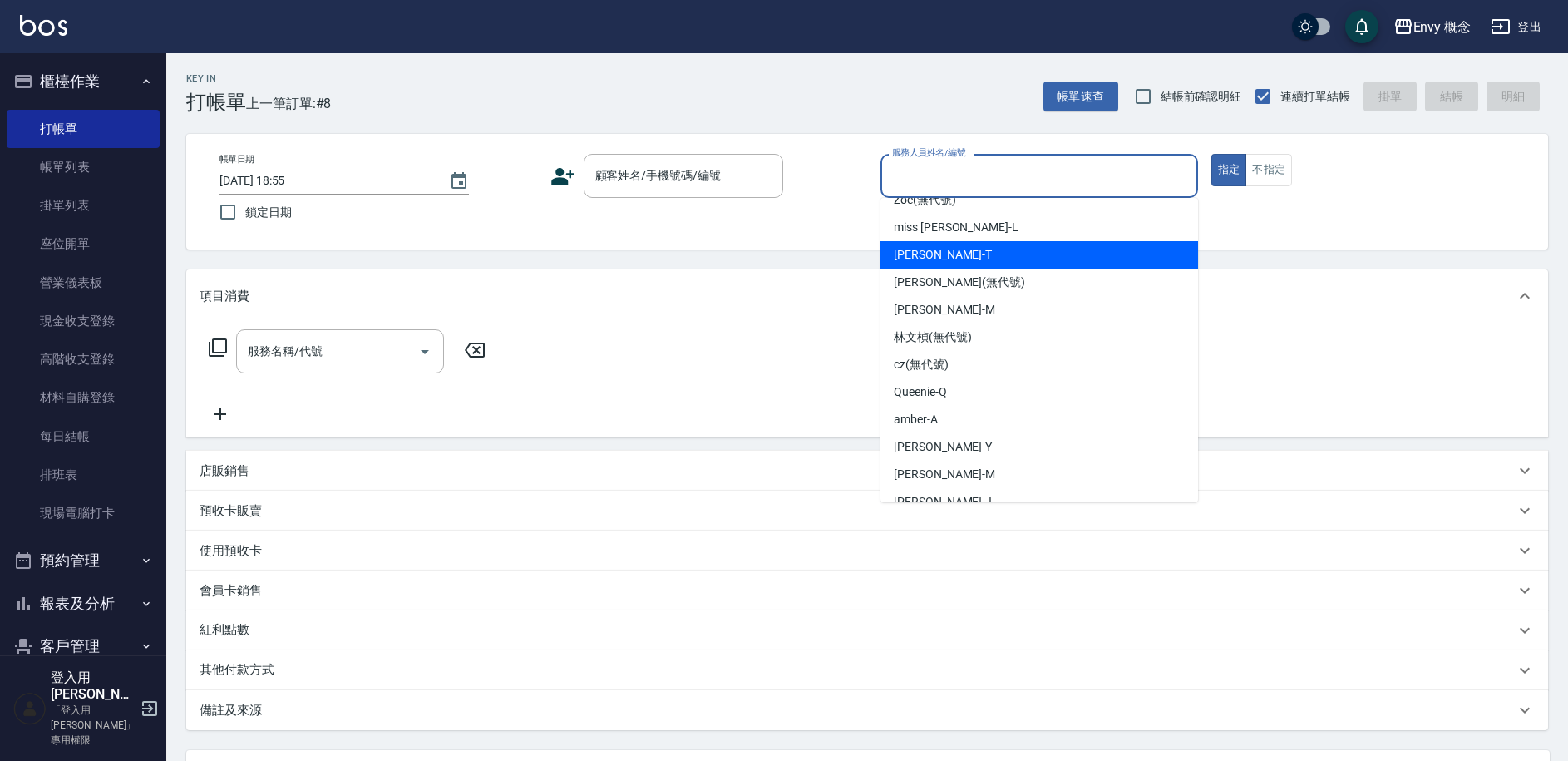
scroll to position [121, 0]
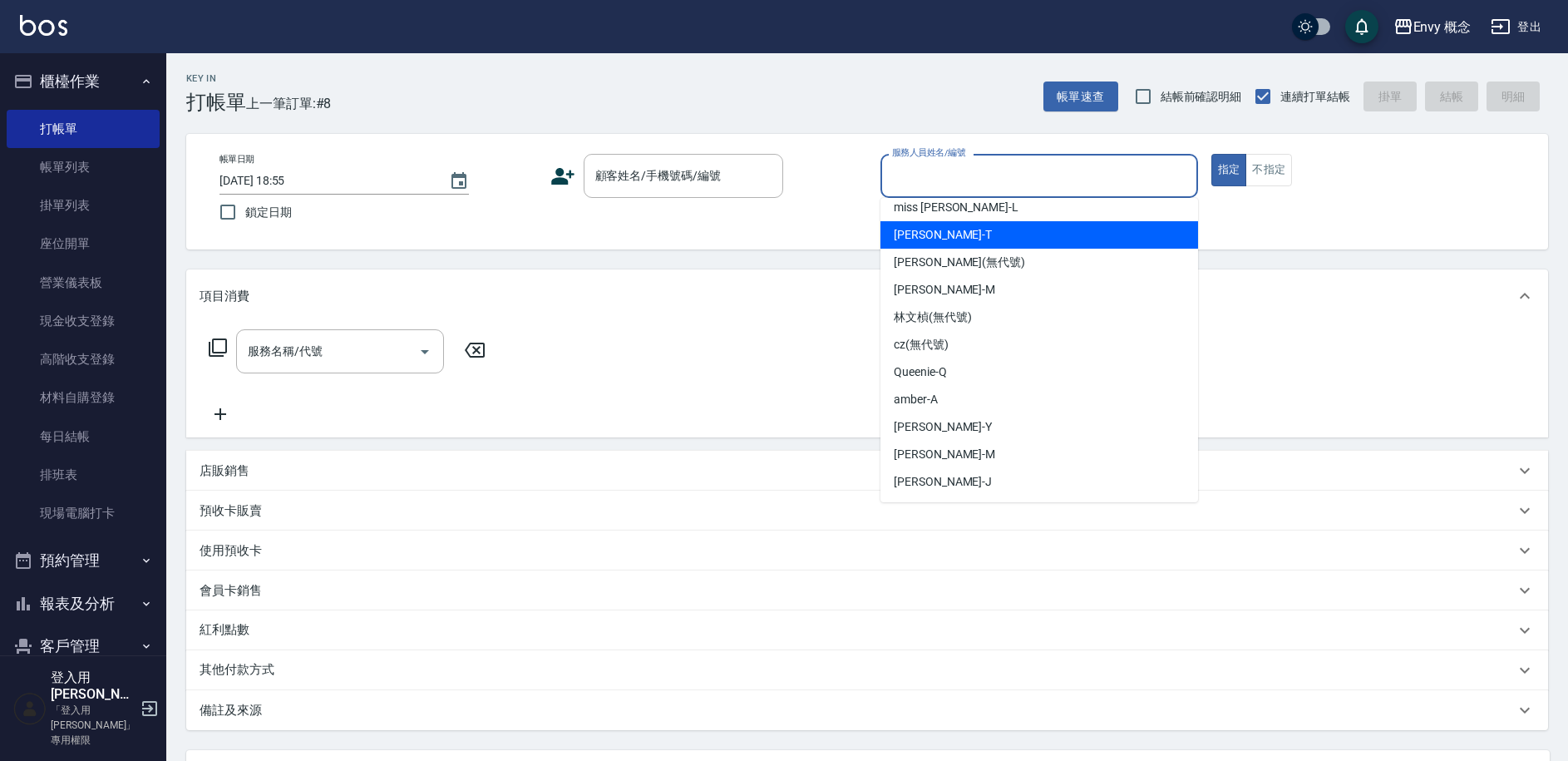
click at [970, 231] on div "[PERSON_NAME]" at bounding box center [1039, 234] width 317 height 28
type input "[PERSON_NAME]"
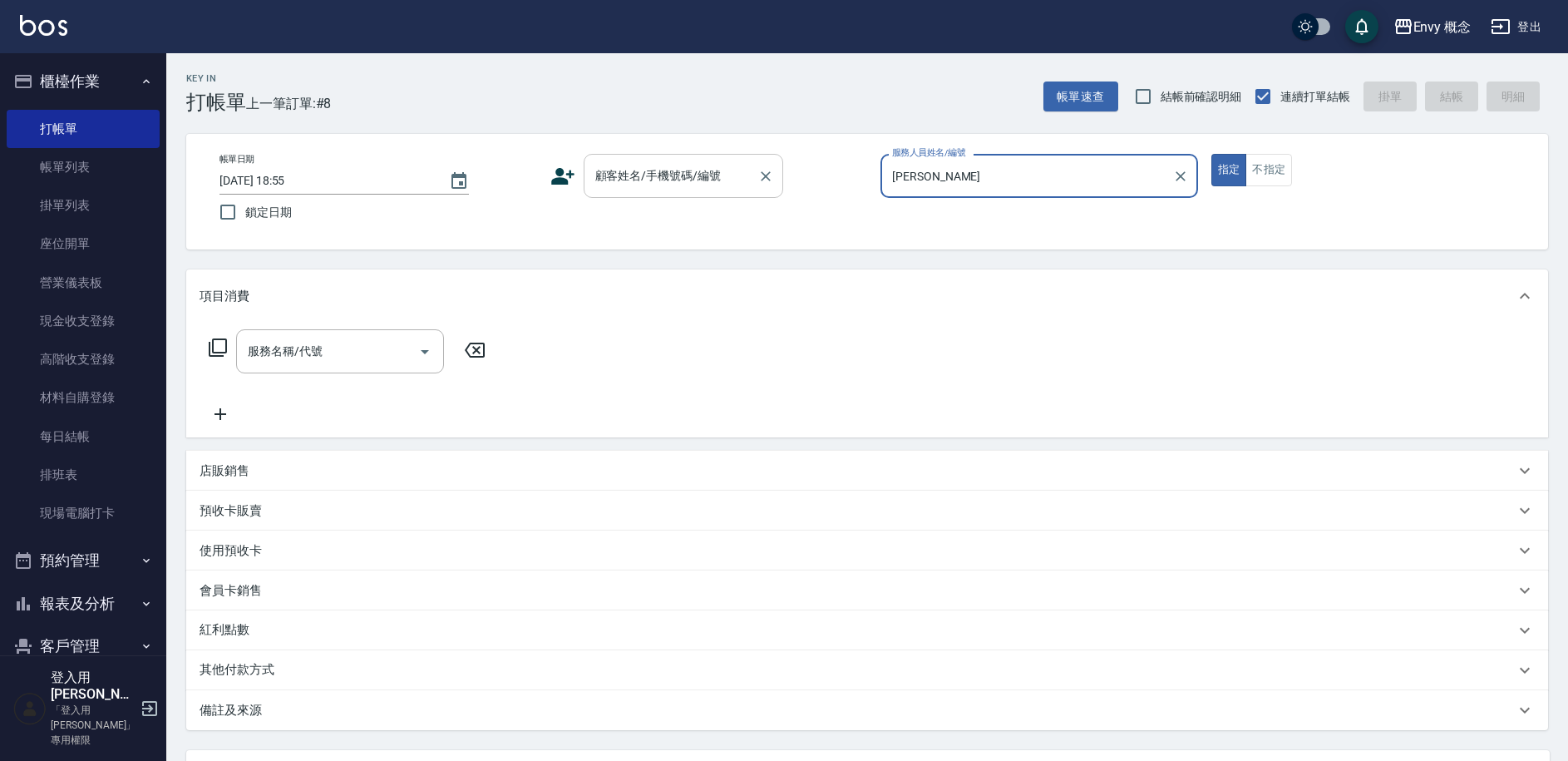
click at [653, 189] on input "顧客姓名/手機號碼/編號" at bounding box center [671, 176] width 160 height 29
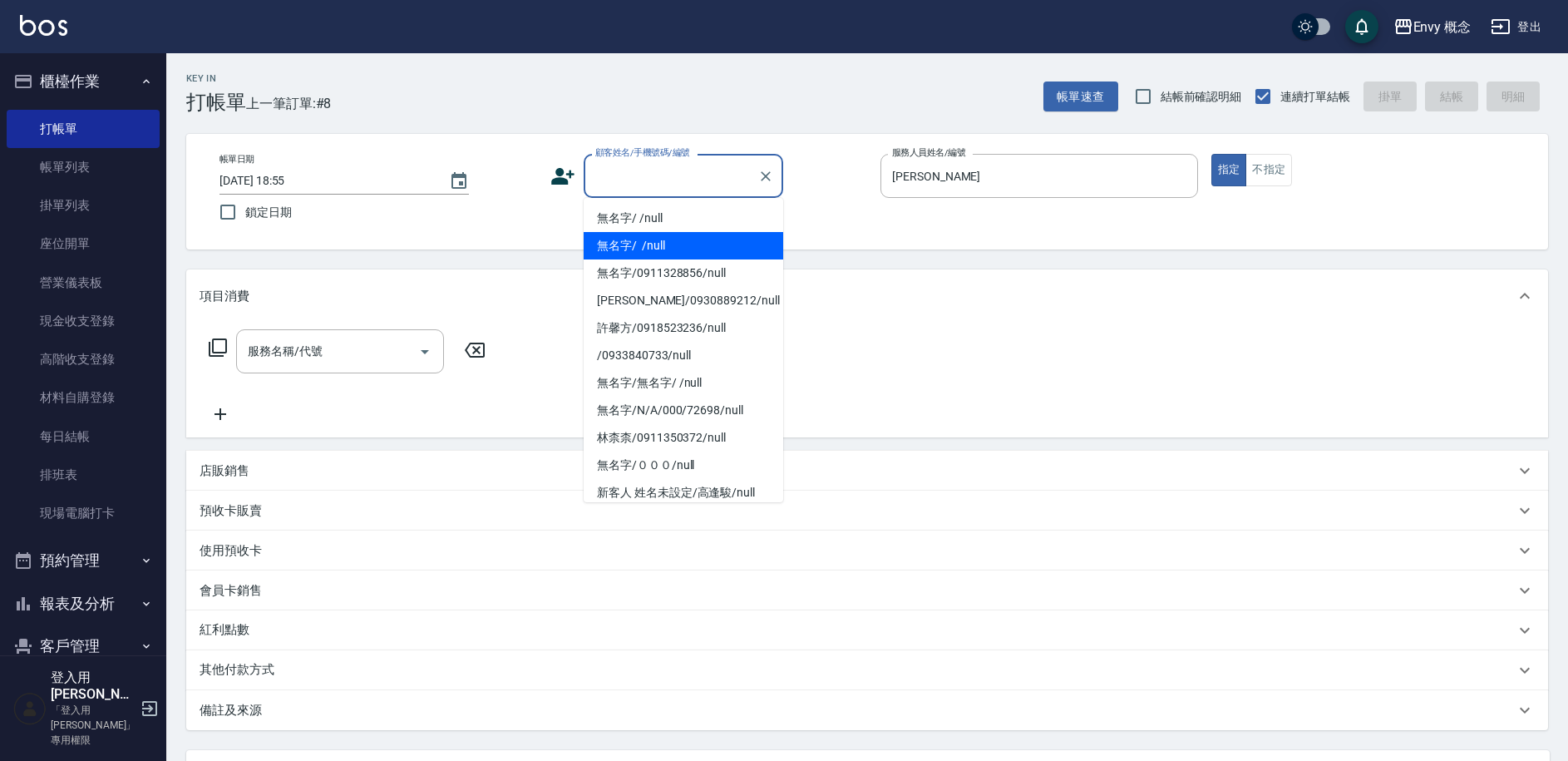
click at [656, 220] on li "無名字/ /null" at bounding box center [684, 218] width 200 height 28
type input "無名字/ /null"
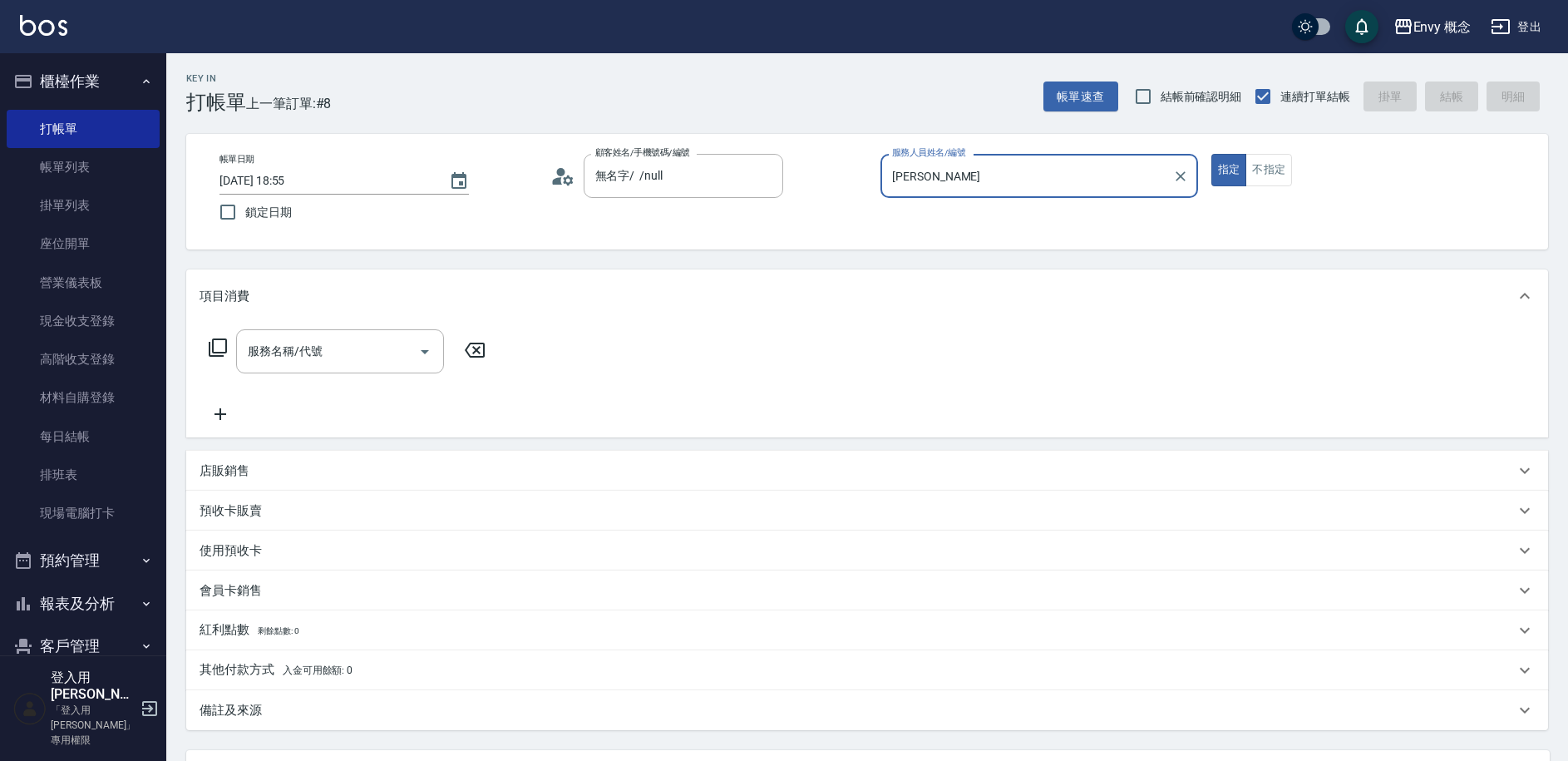
click at [297, 340] on input "服務名稱/代號" at bounding box center [328, 351] width 168 height 29
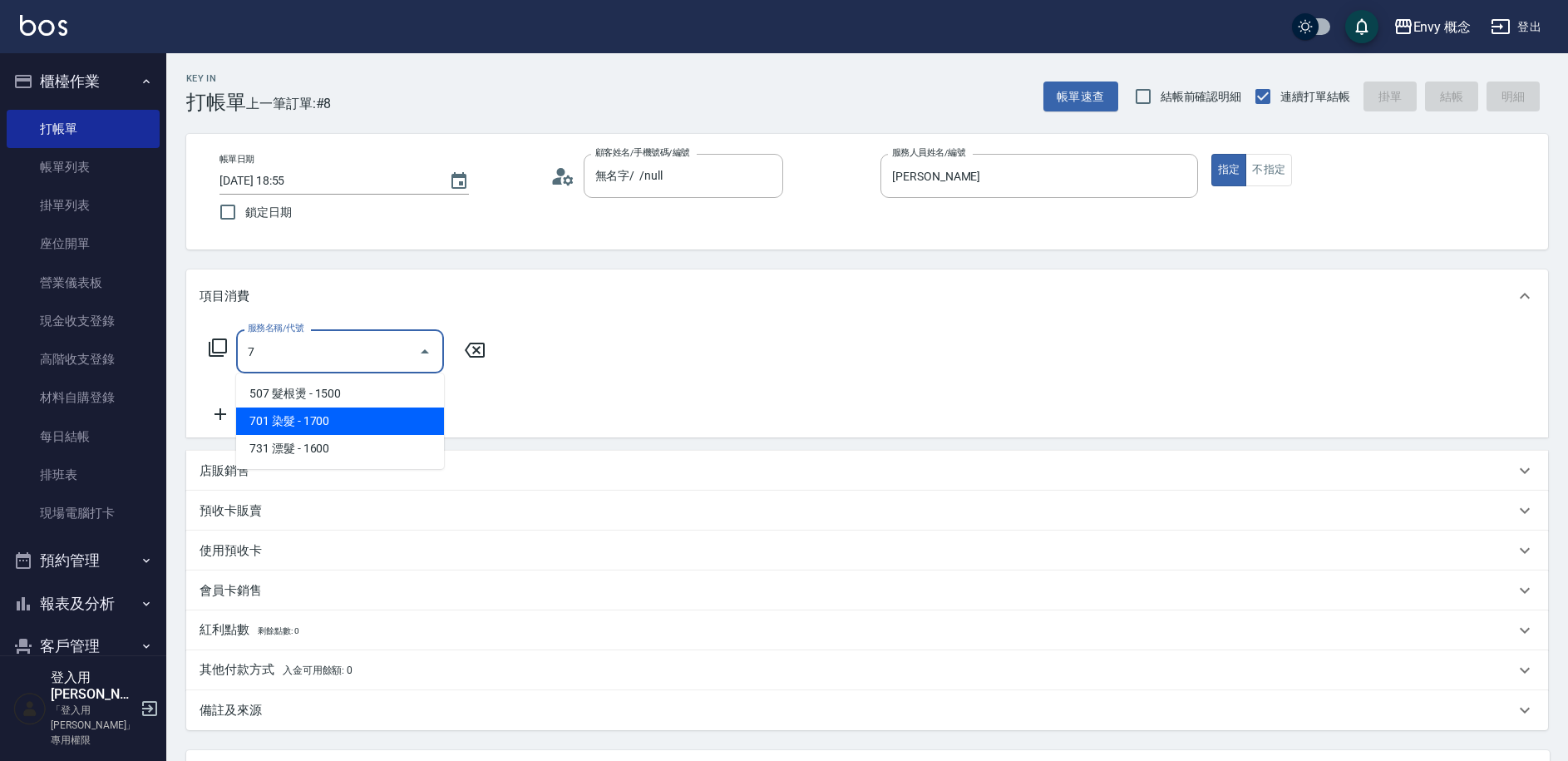
click at [306, 422] on span "701 染髮 - 1700" at bounding box center [339, 421] width 207 height 28
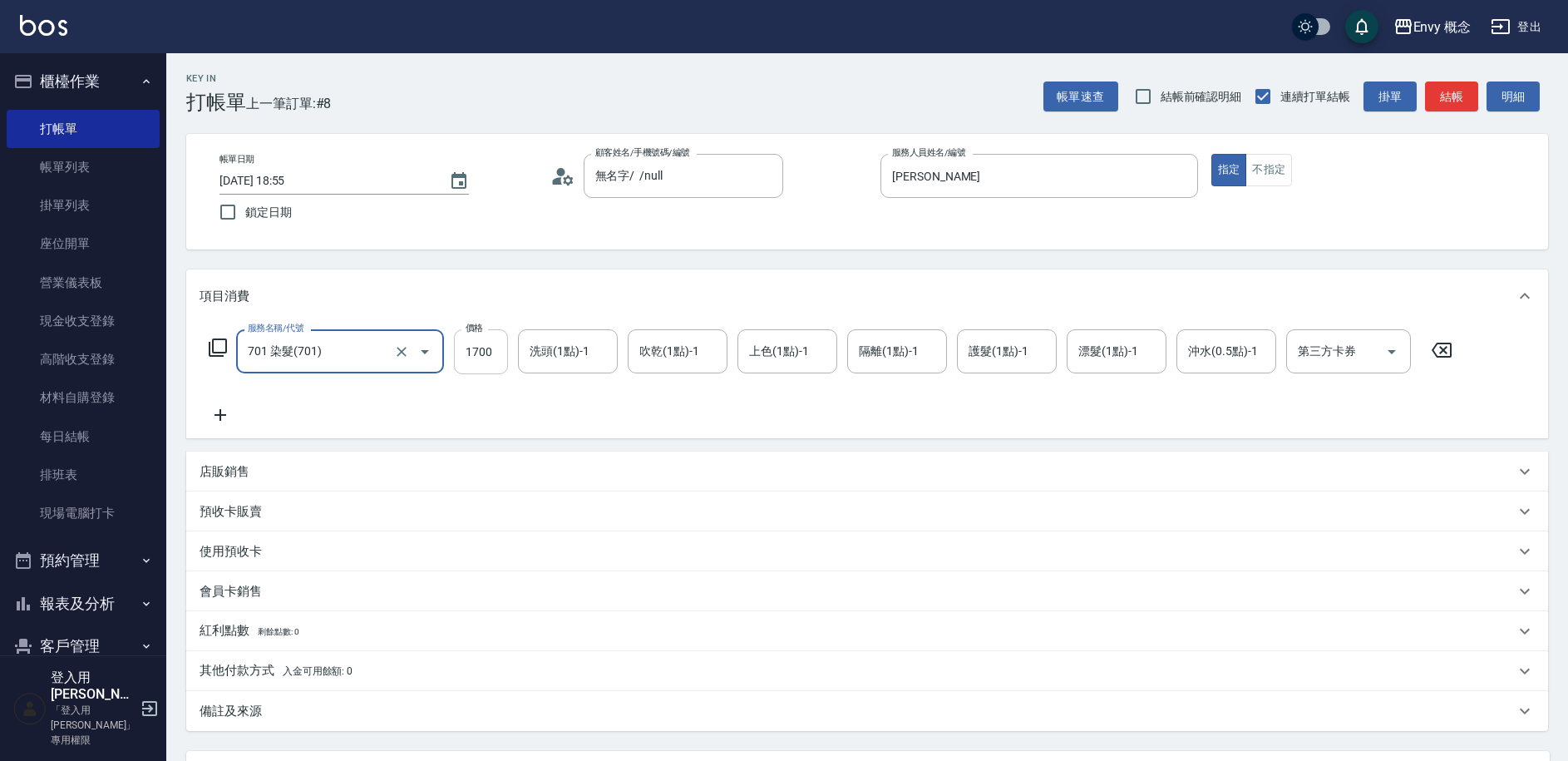
type input "701 染髮(701)"
click at [494, 353] on input "1700" at bounding box center [480, 351] width 54 height 45
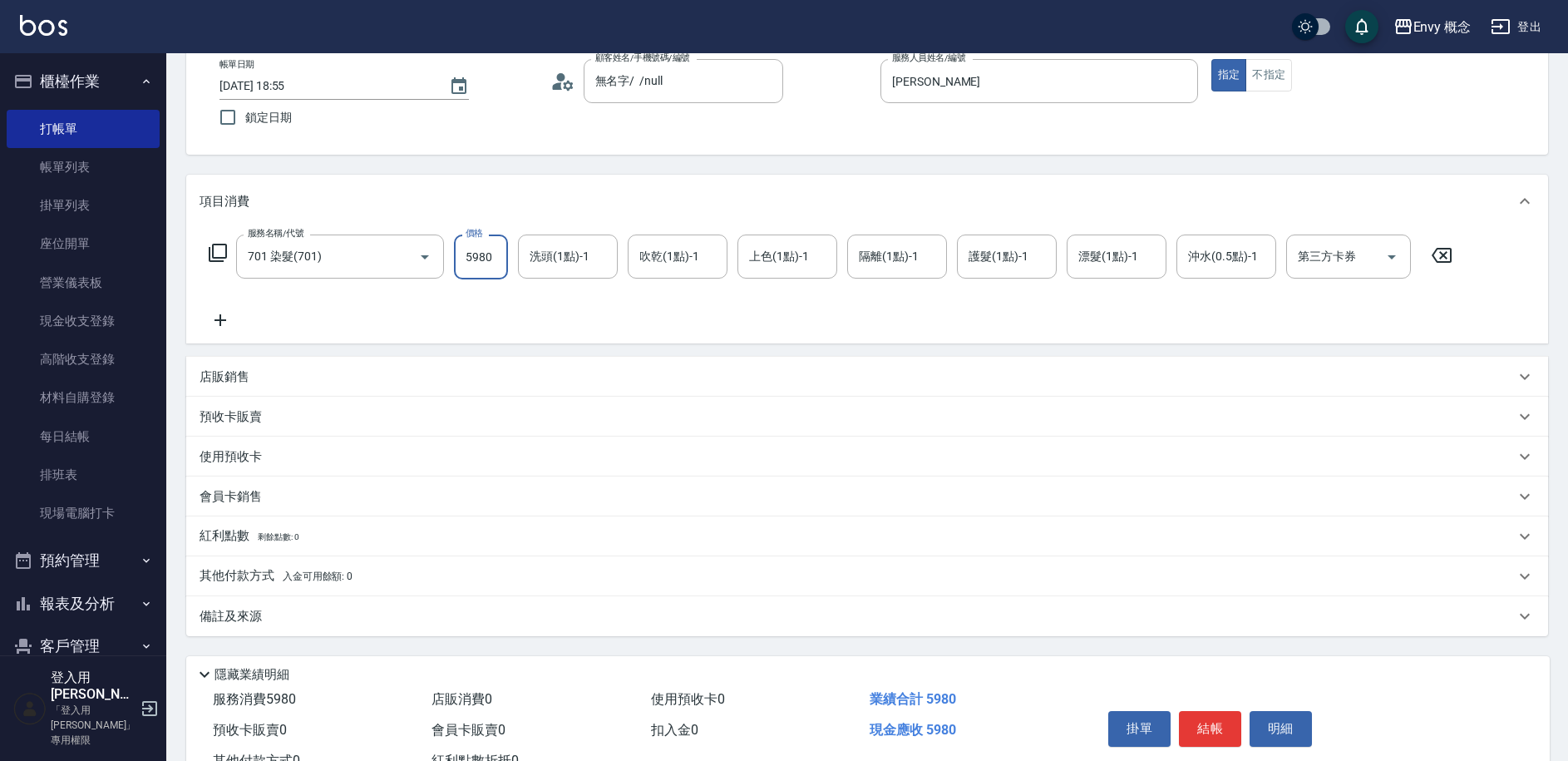
scroll to position [158, 0]
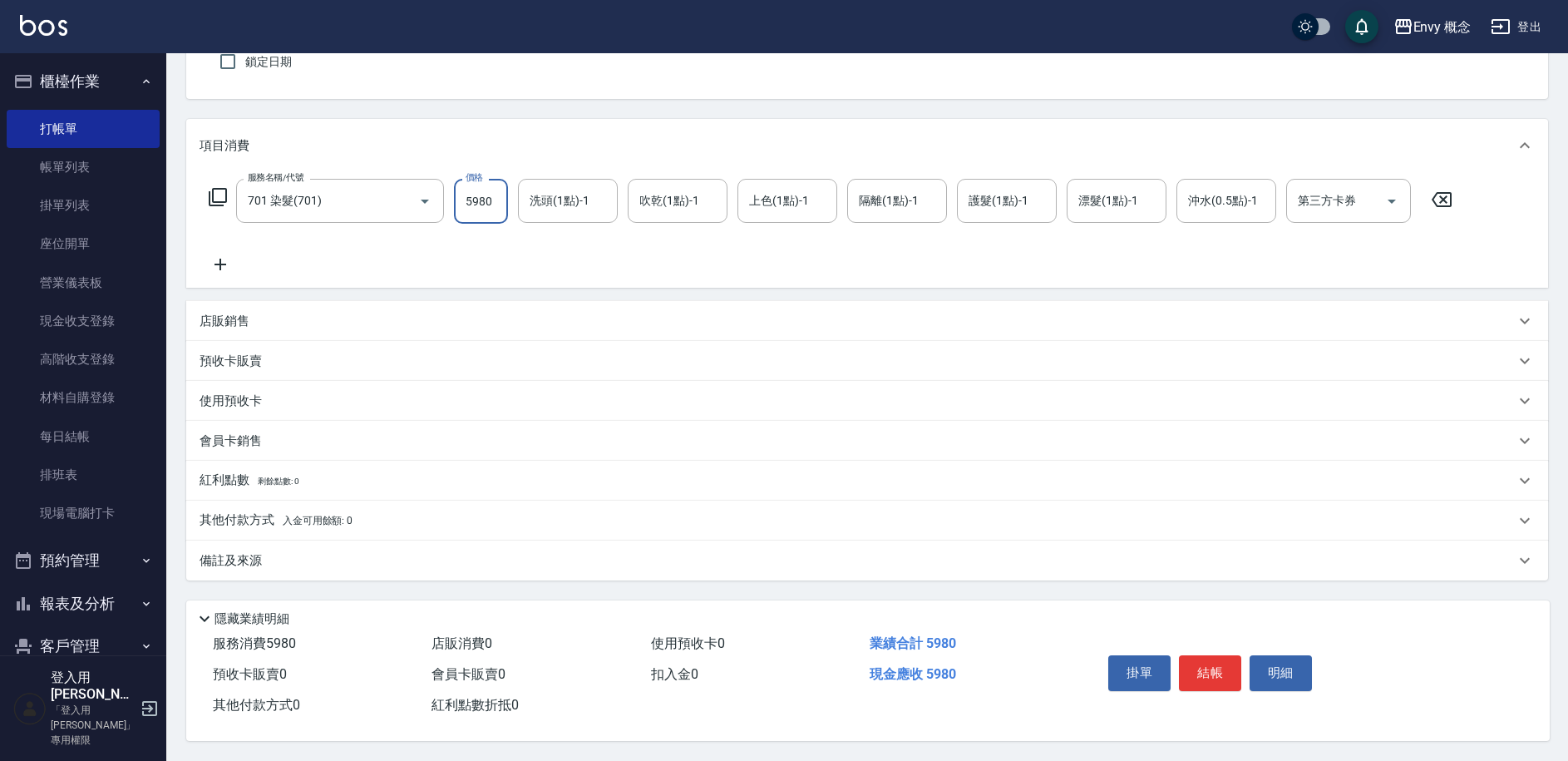
type input "5980"
click at [233, 512] on p "其他付款方式 入金可用餘額: 0" at bounding box center [276, 521] width 153 height 18
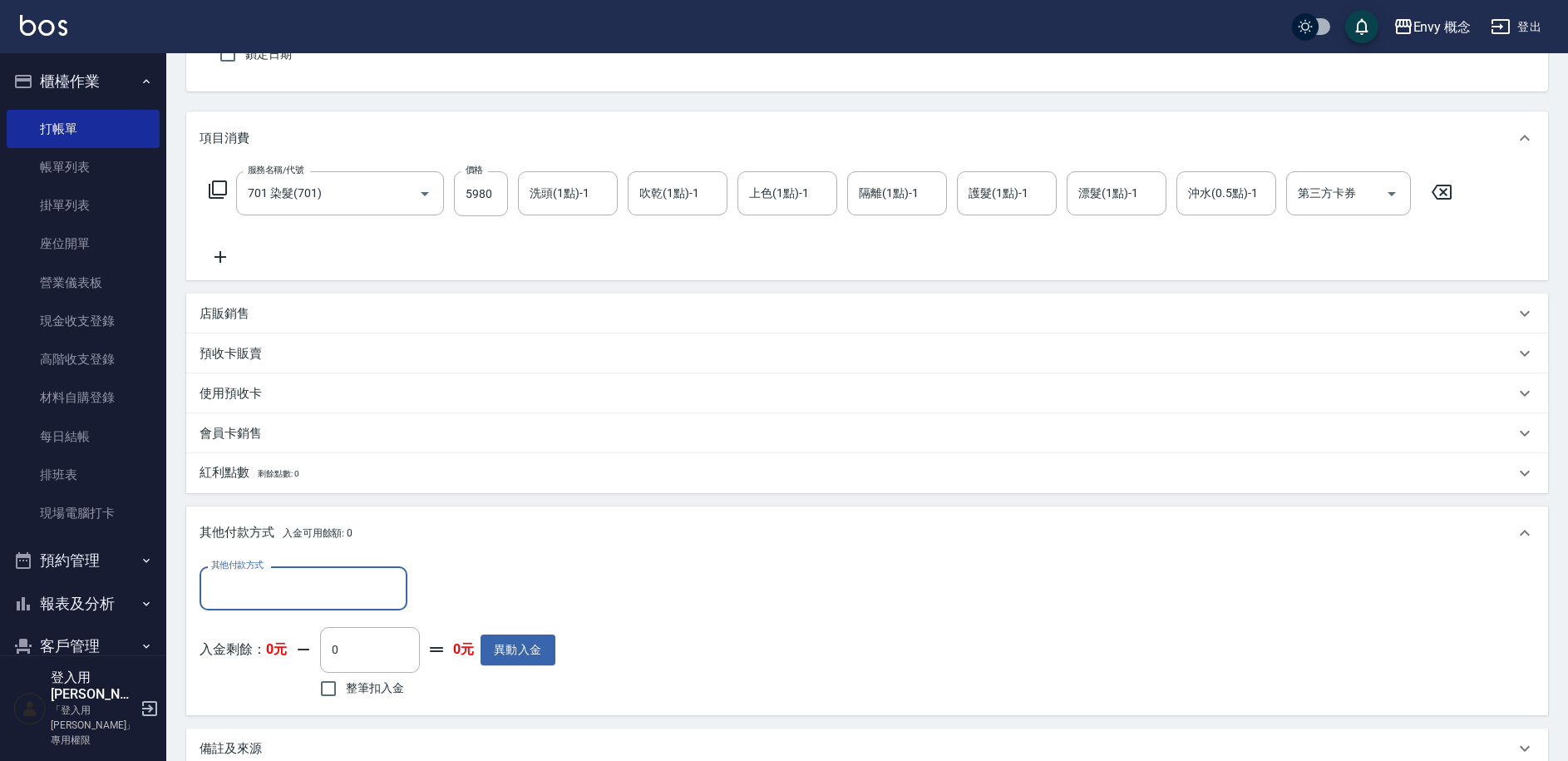
scroll to position [0, 0]
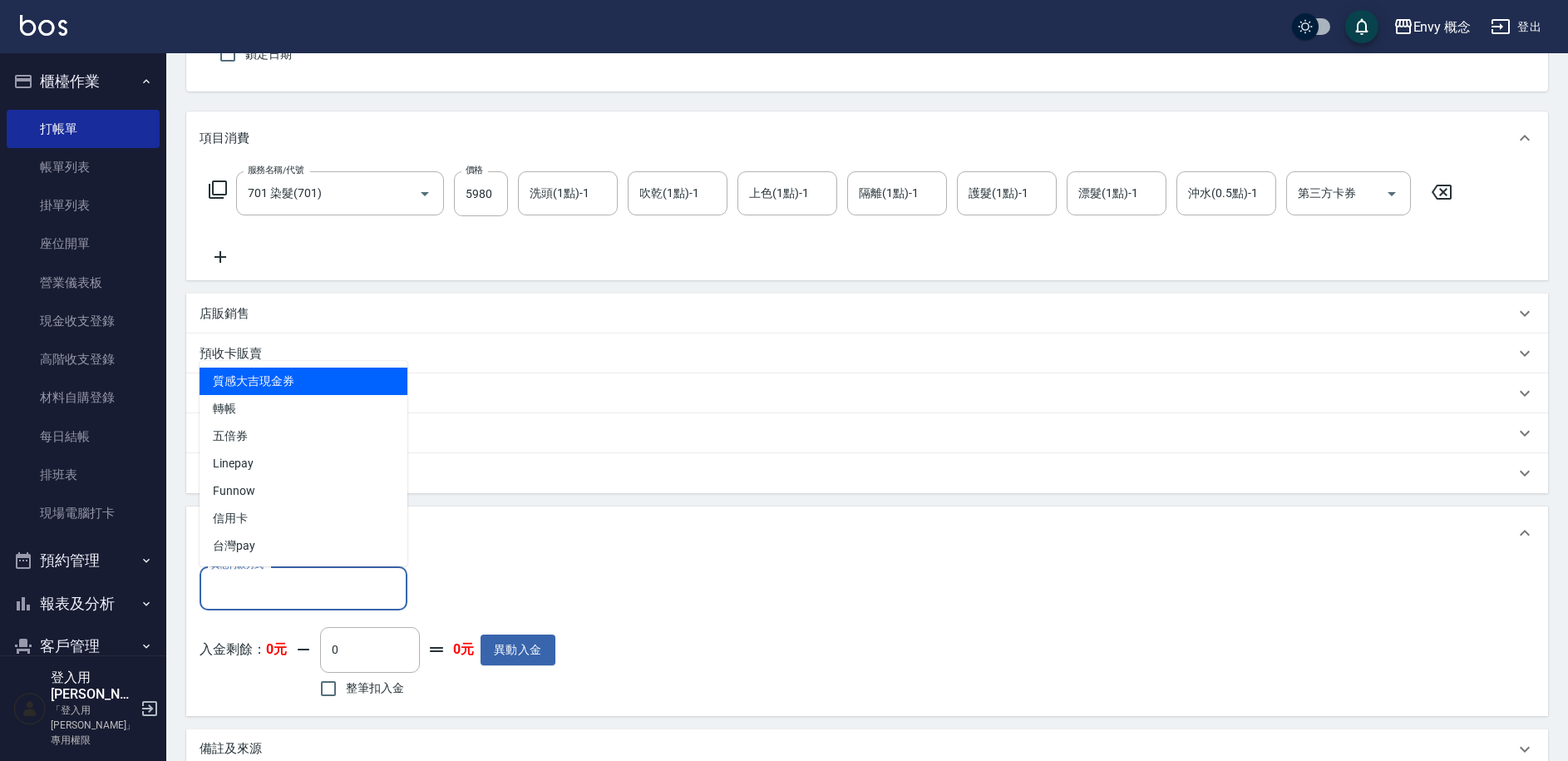
click at [279, 587] on input "其他付款方式" at bounding box center [303, 588] width 193 height 29
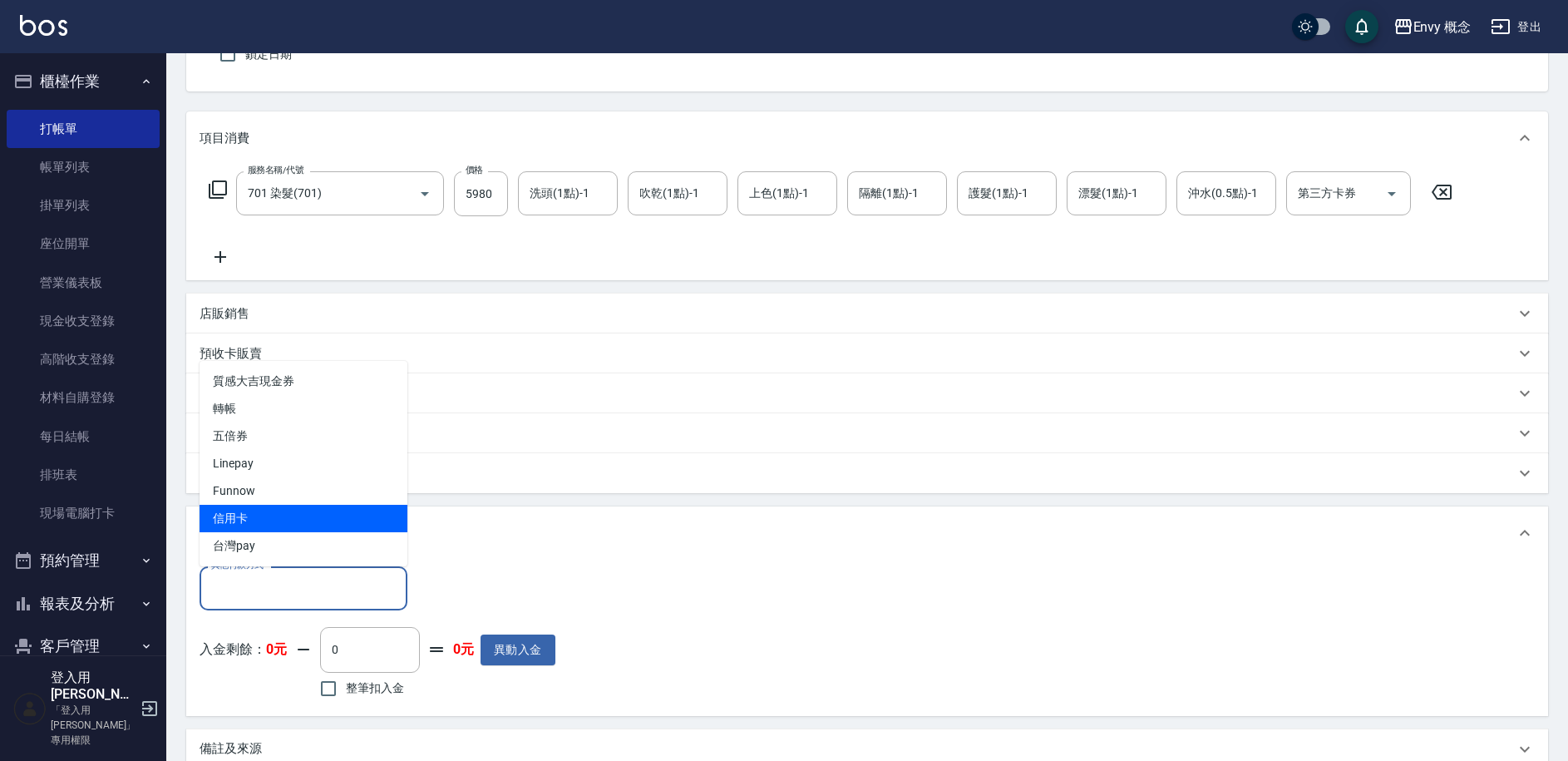
click at [302, 522] on span "信用卡" at bounding box center [303, 518] width 207 height 28
type input "信用卡"
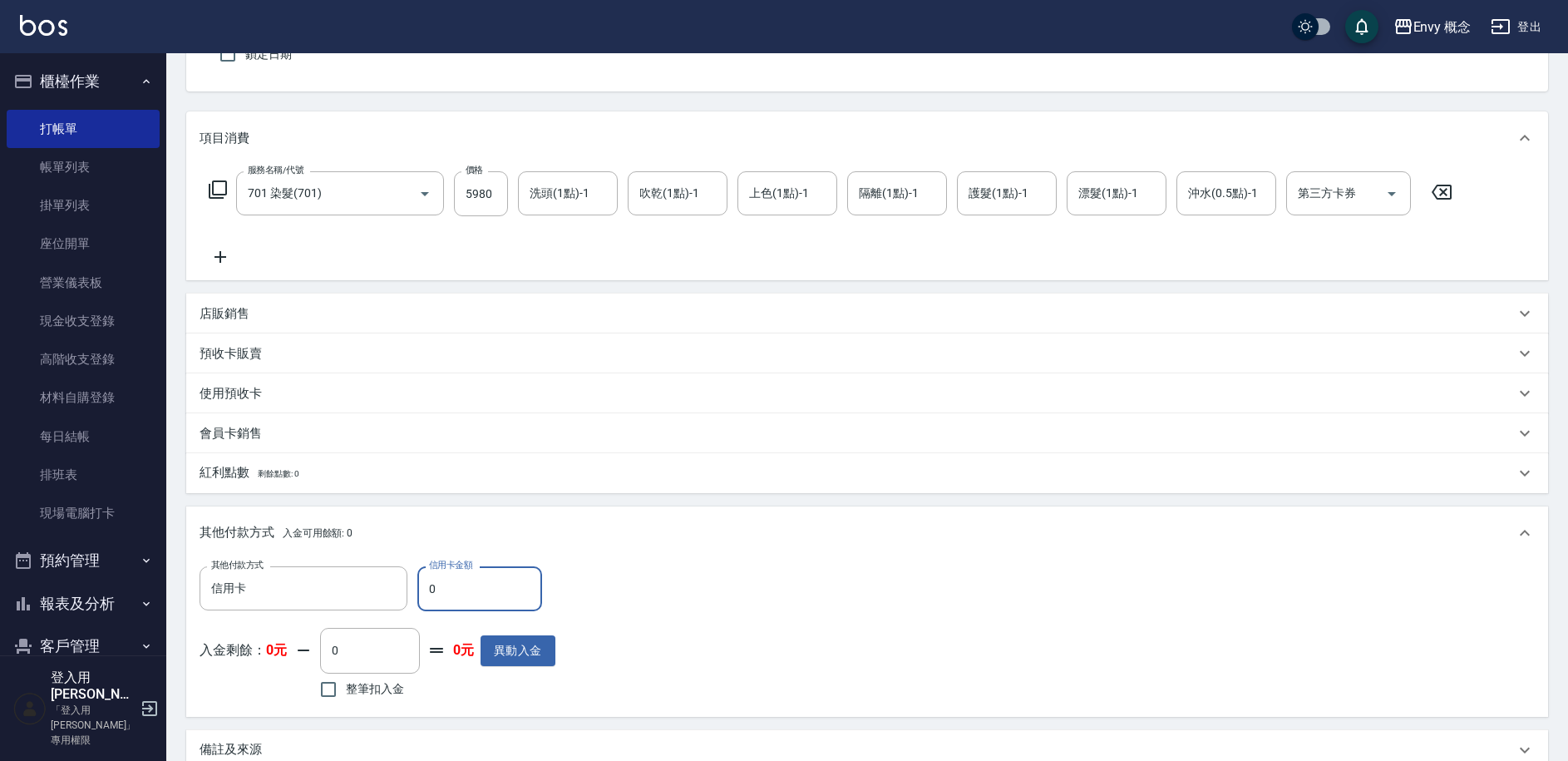
click at [427, 589] on input "0" at bounding box center [480, 588] width 124 height 45
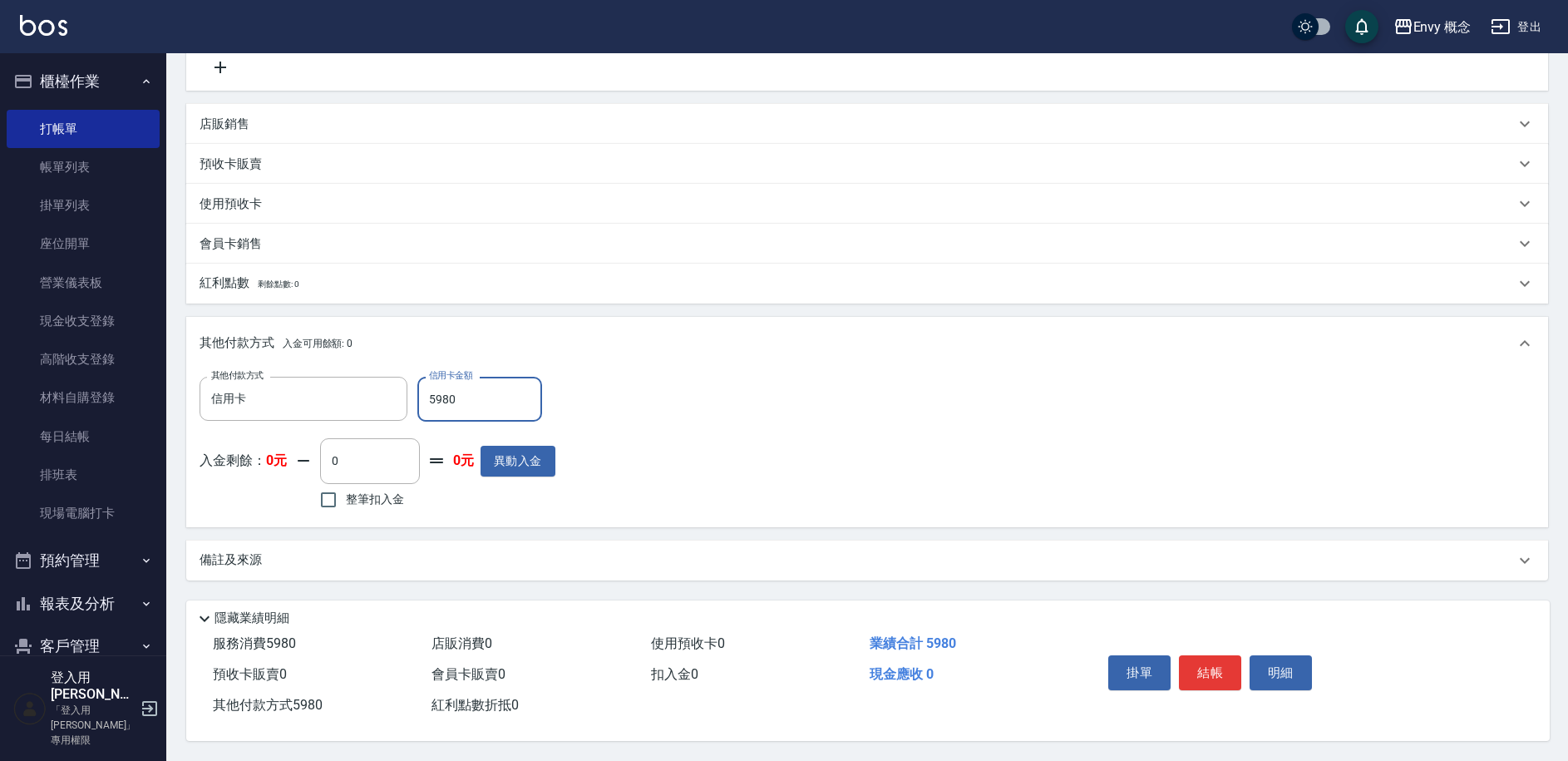
scroll to position [355, 0]
type input "5980"
click at [1205, 664] on button "結帳" at bounding box center [1210, 673] width 62 height 35
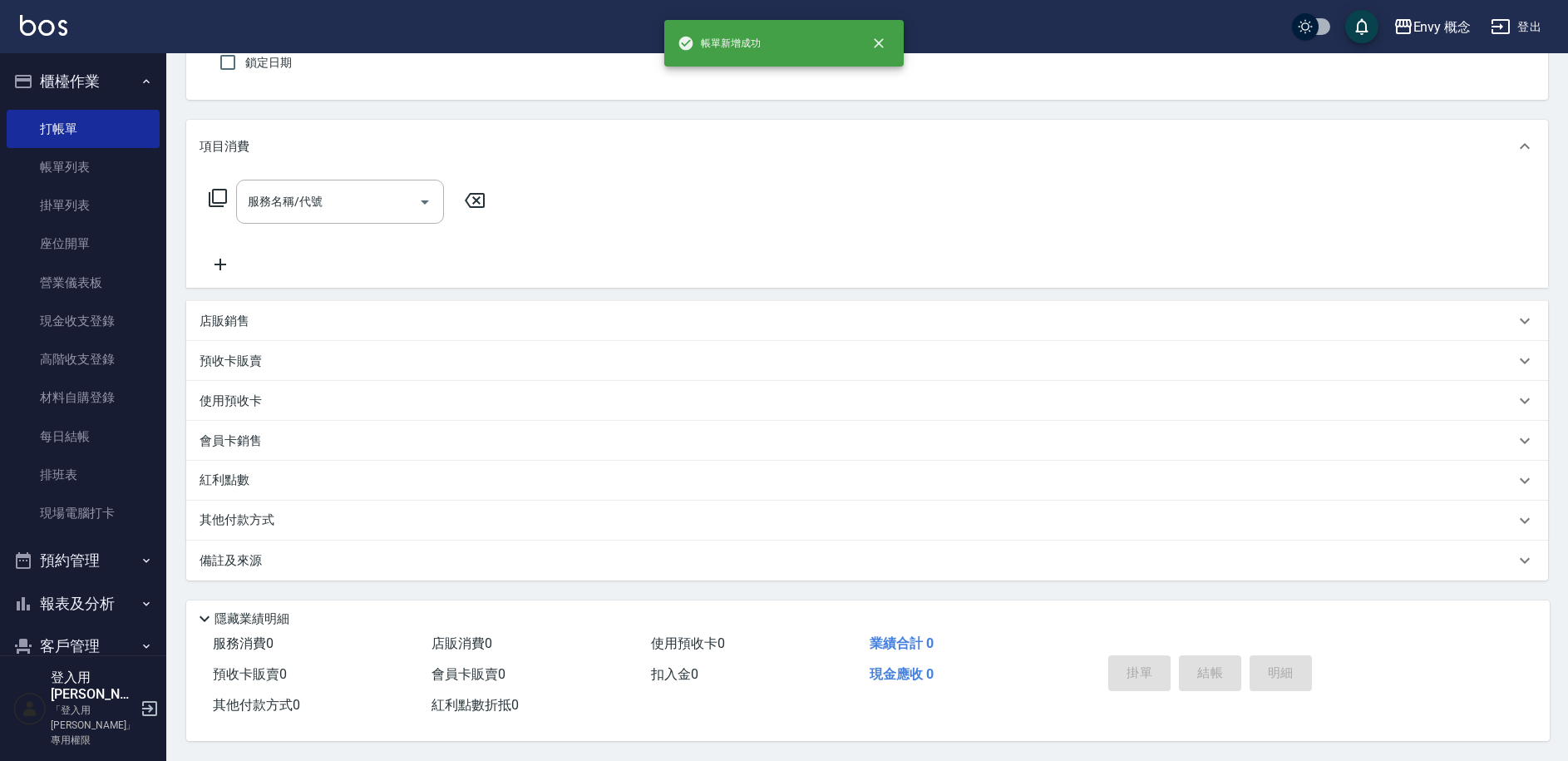
scroll to position [0, 0]
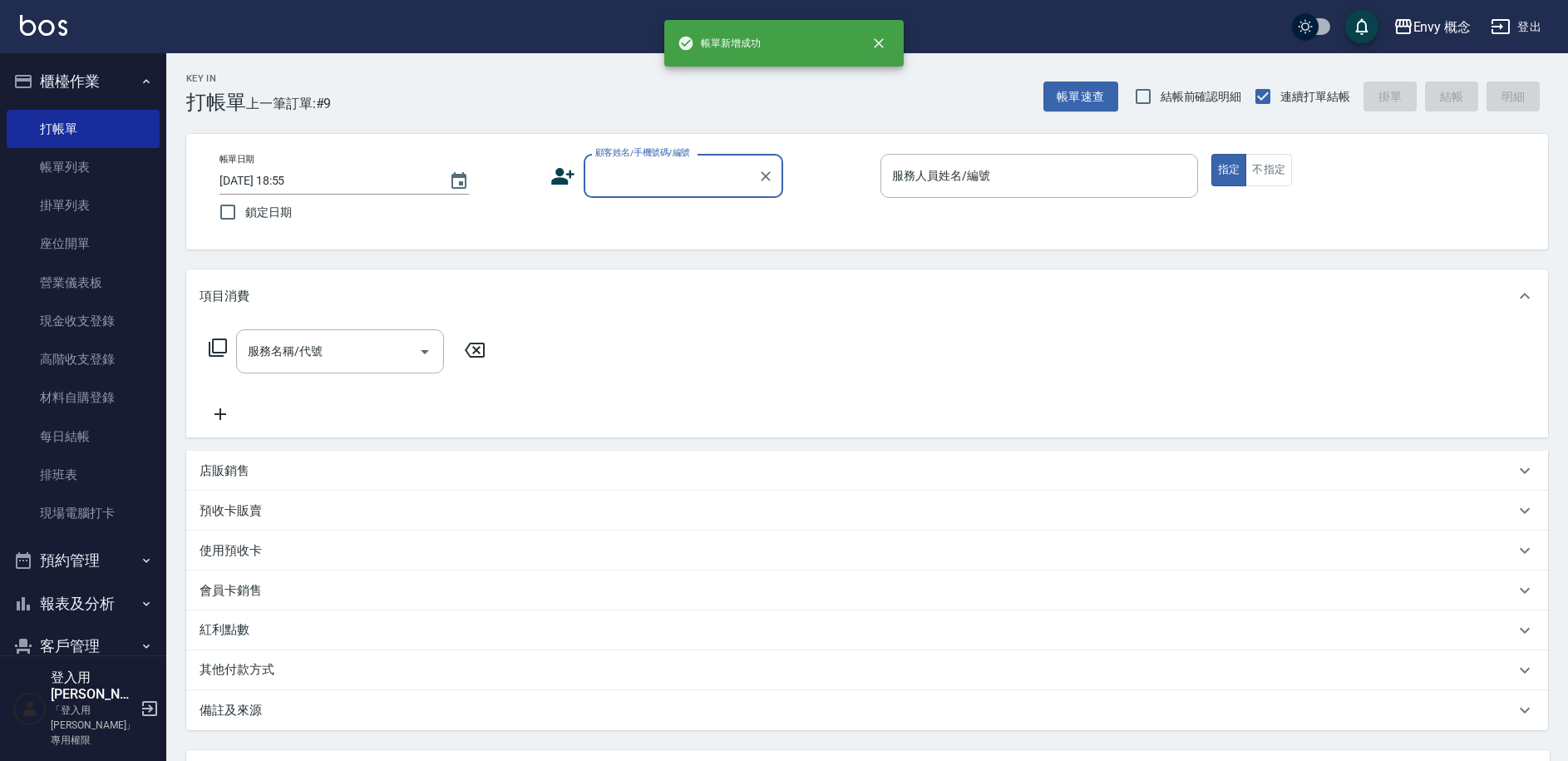
click at [664, 174] on input "顧客姓名/手機號碼/編號" at bounding box center [671, 176] width 160 height 29
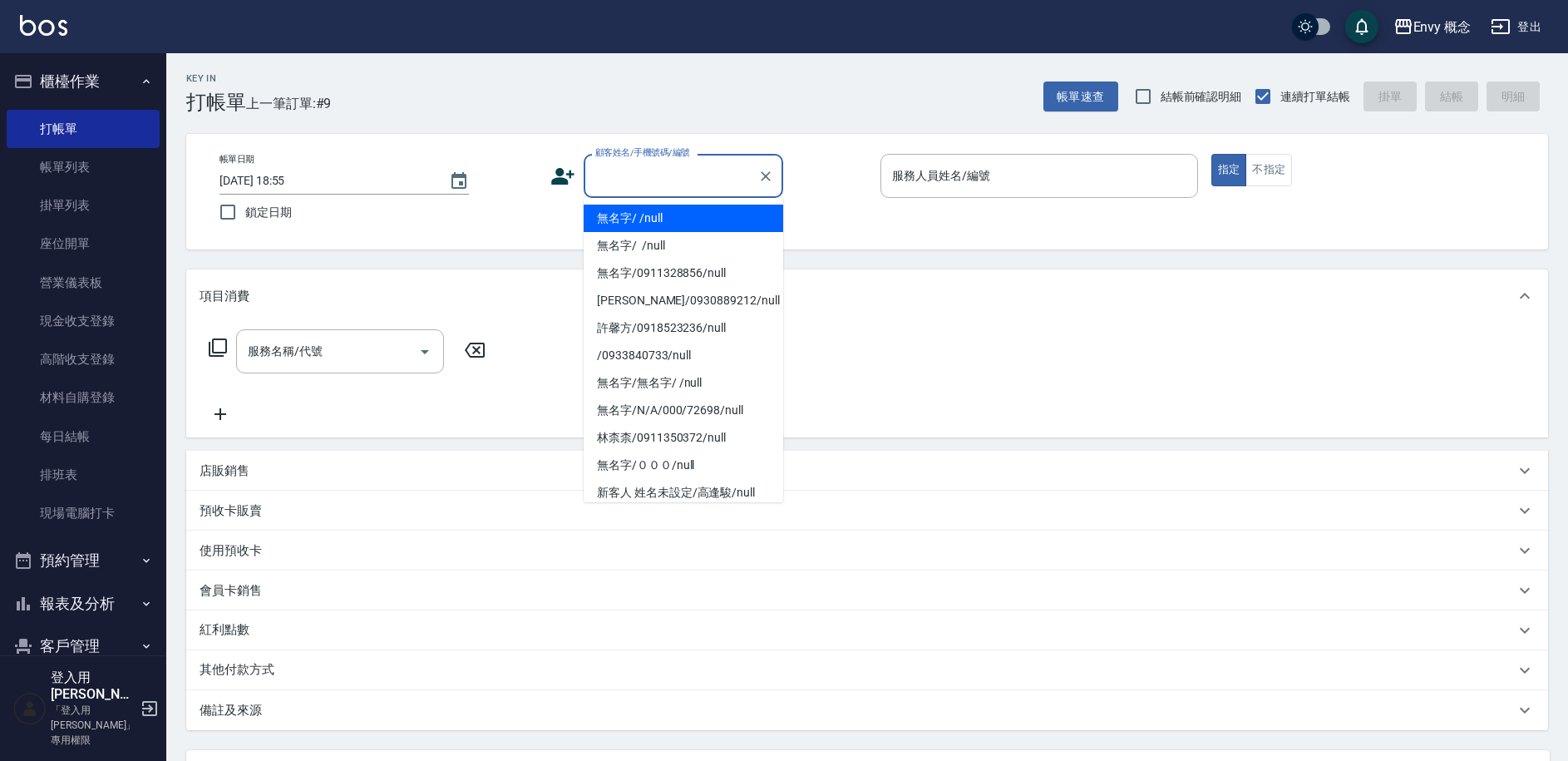
click at [653, 223] on li "無名字/ /null" at bounding box center [684, 218] width 200 height 28
type input "無名字/ /null"
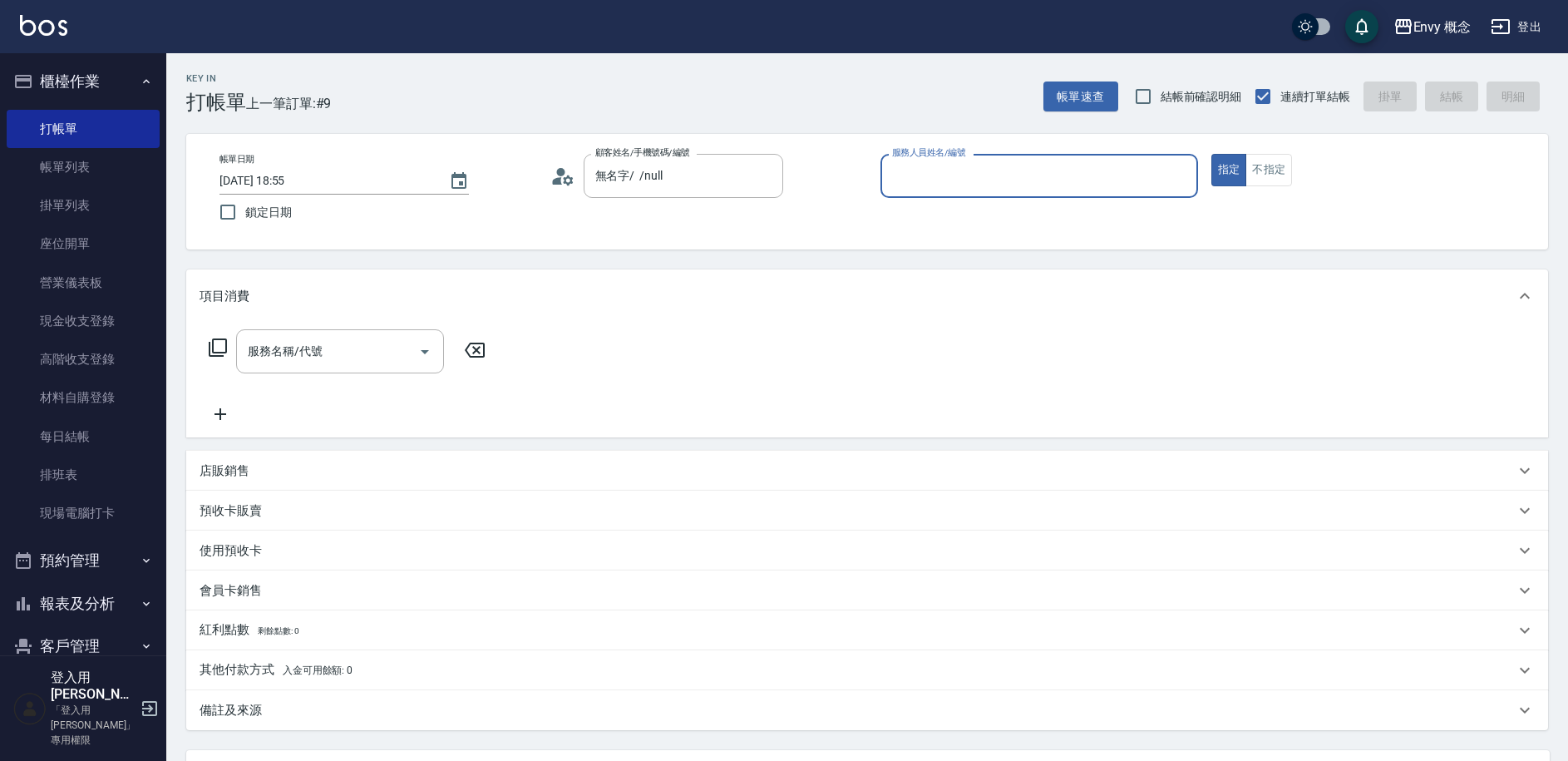
click at [934, 179] on input "服務人員姓名/編號" at bounding box center [1039, 176] width 302 height 29
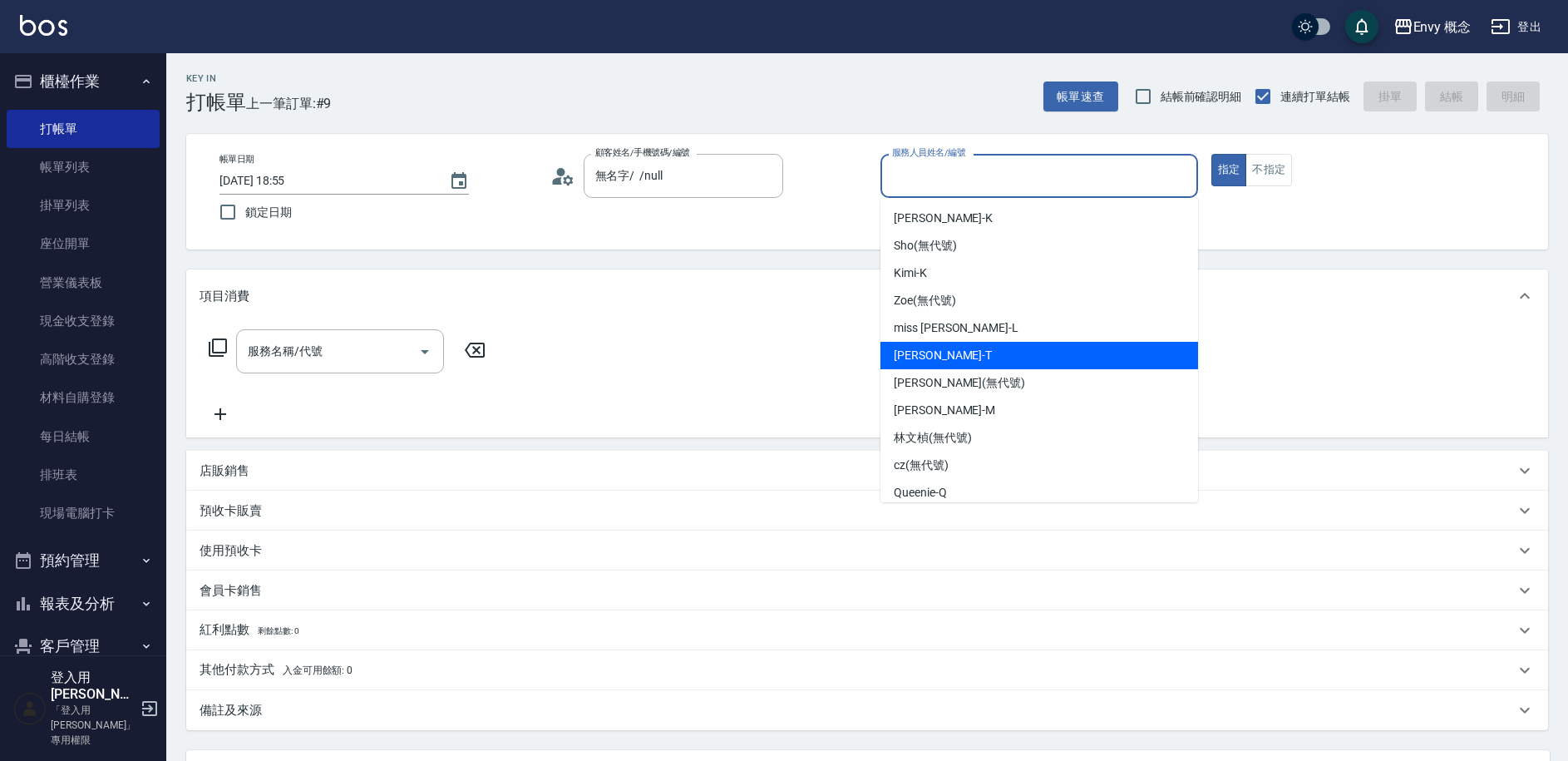
click at [943, 355] on div "[PERSON_NAME]" at bounding box center [1039, 355] width 317 height 28
type input "[PERSON_NAME]"
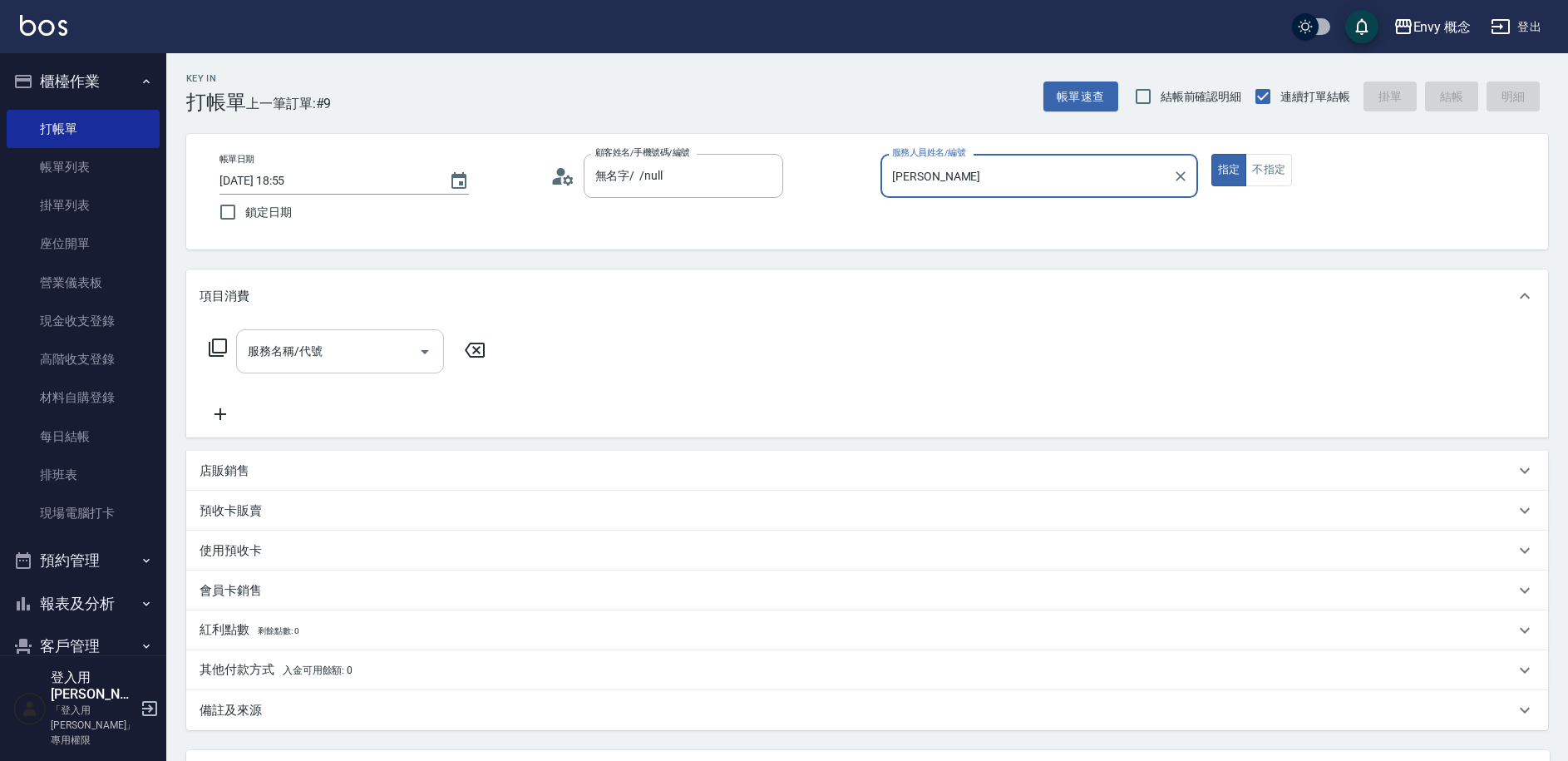
click at [292, 344] on div "服務名稱/代號 服務名稱/代號" at bounding box center [339, 351] width 207 height 44
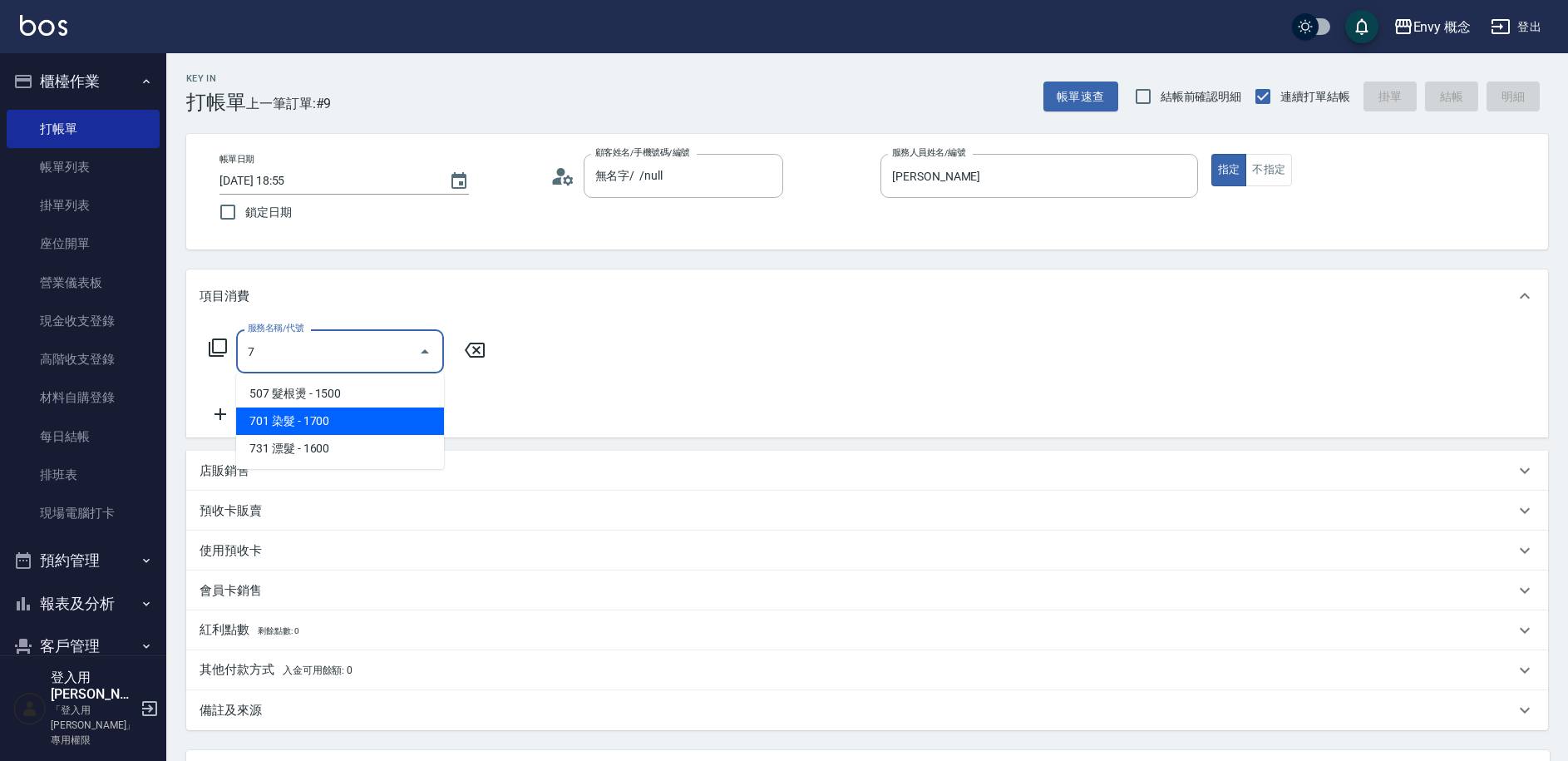
click at [319, 424] on span "701 染髮 - 1700" at bounding box center [339, 421] width 207 height 28
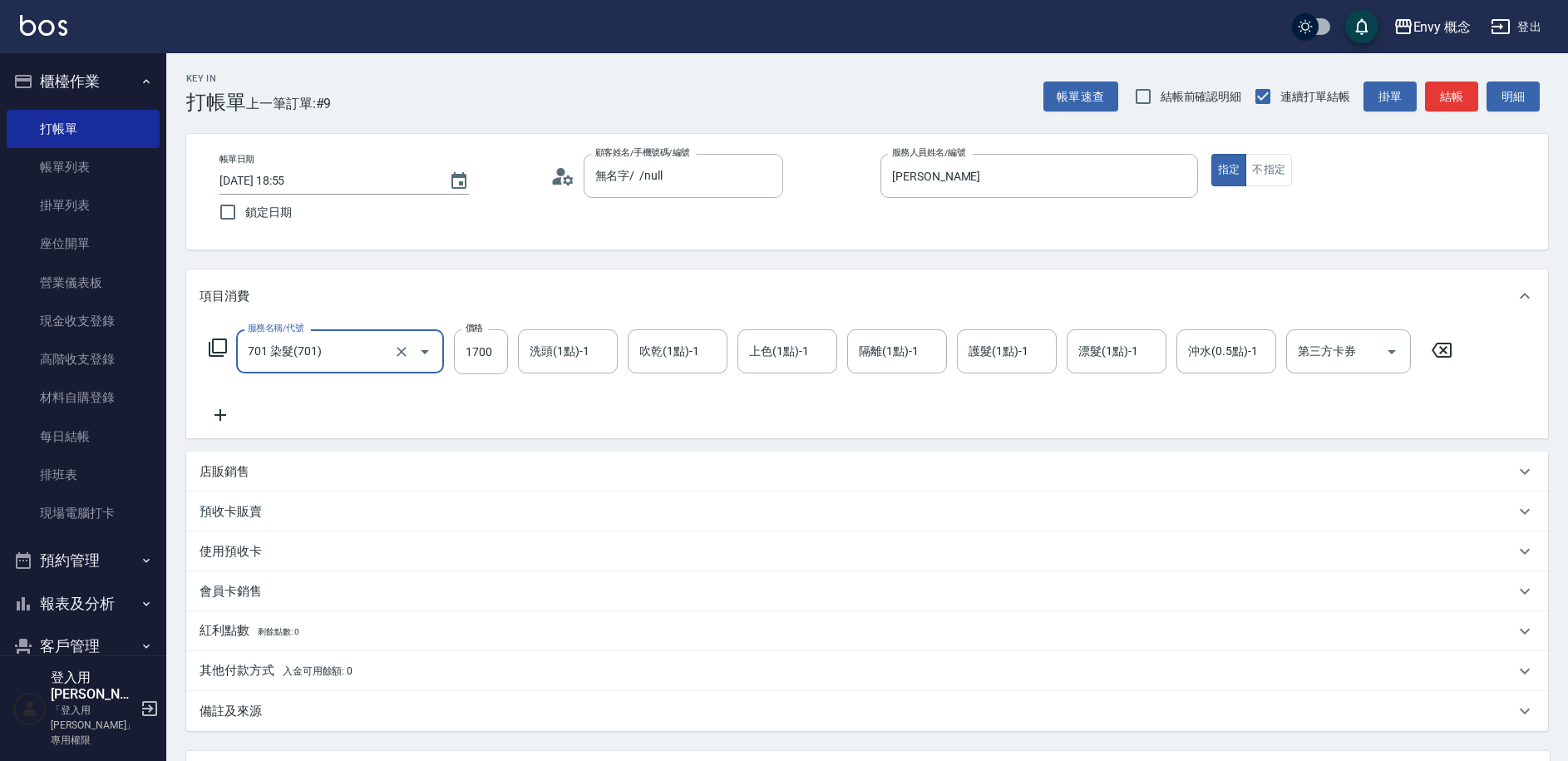
type input "701 染髮(701)"
click at [493, 346] on input "1700" at bounding box center [480, 351] width 54 height 45
type input "2000"
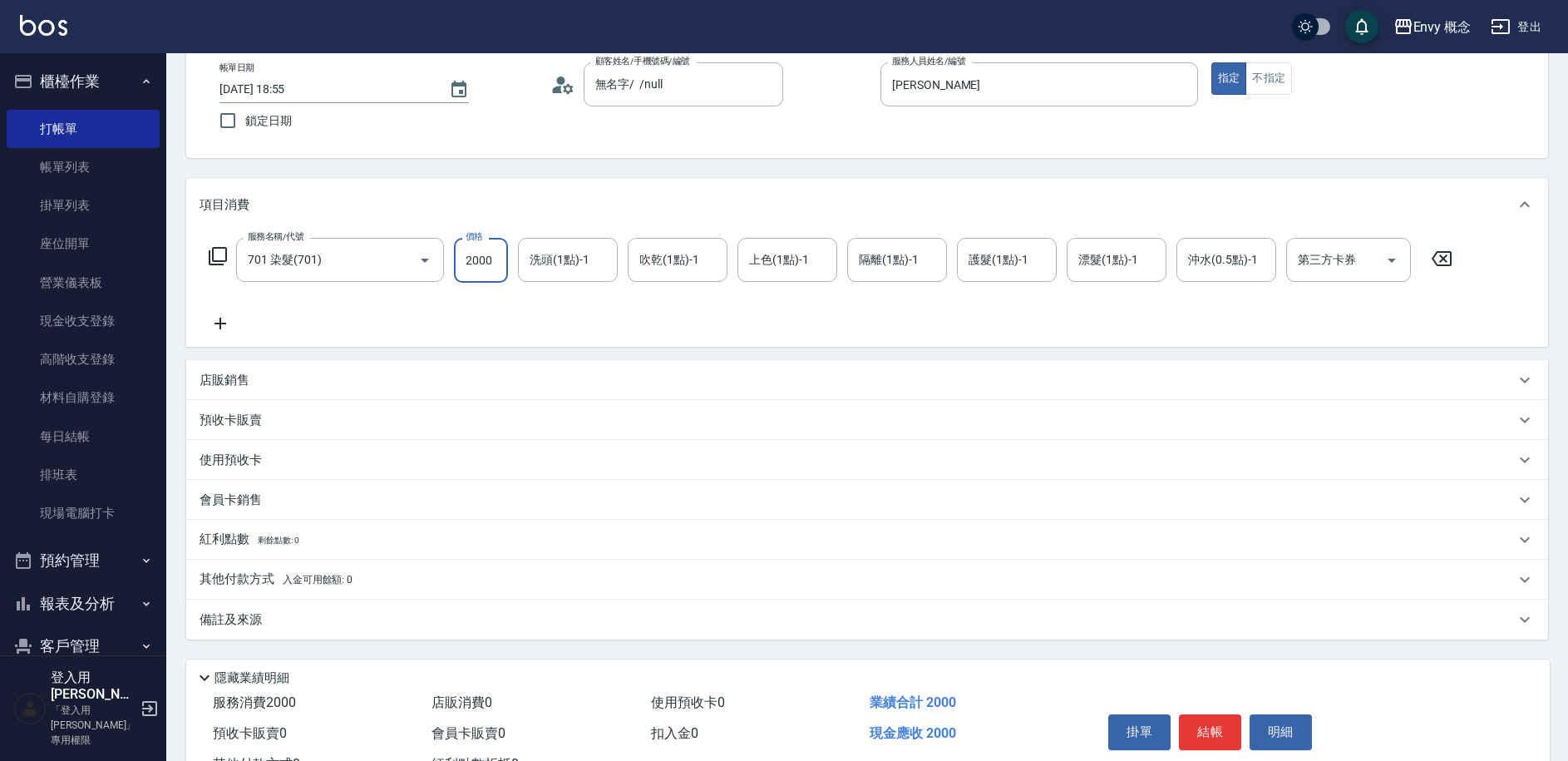
scroll to position [158, 0]
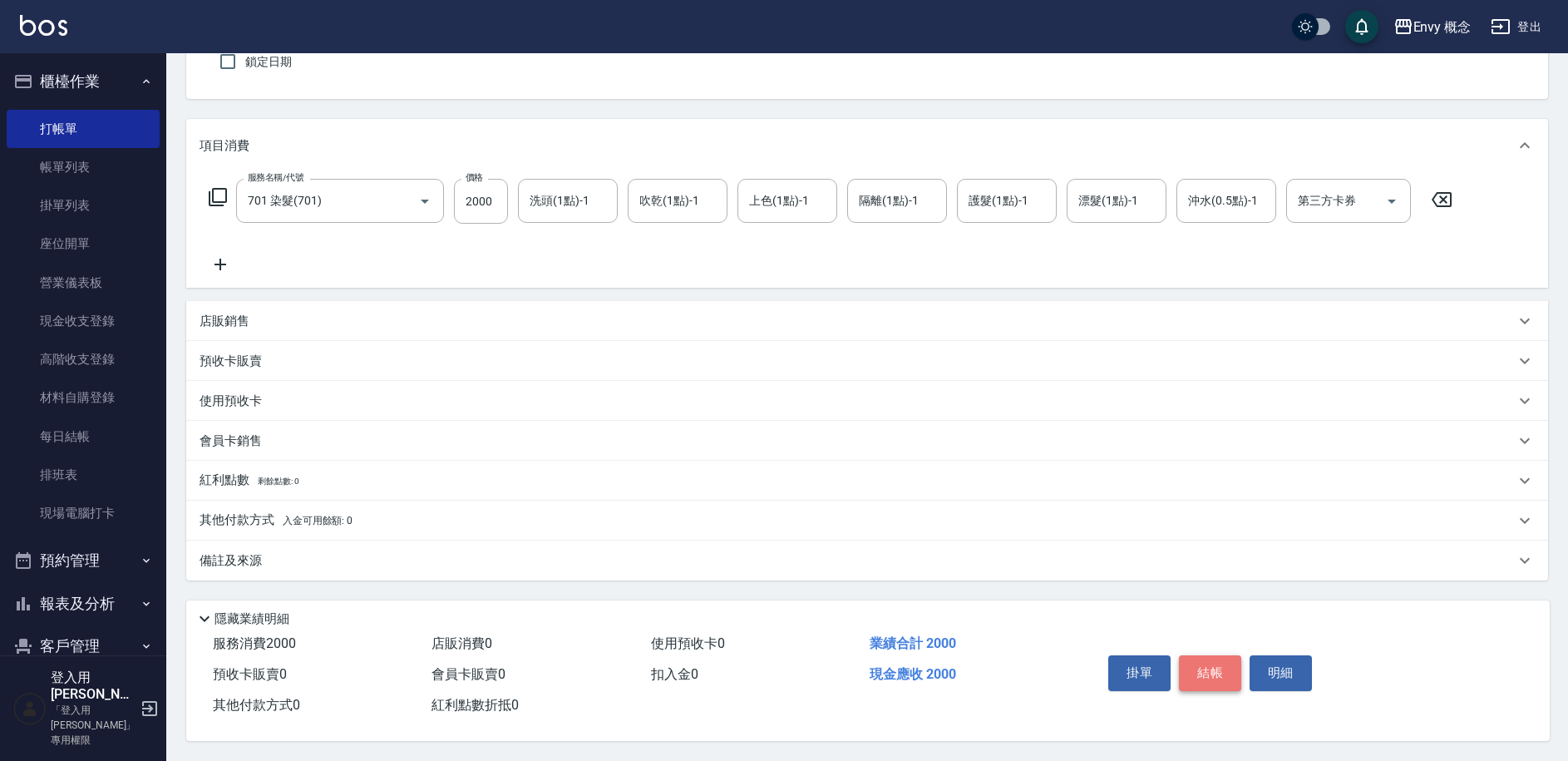
click at [1200, 664] on button "結帳" at bounding box center [1210, 673] width 62 height 35
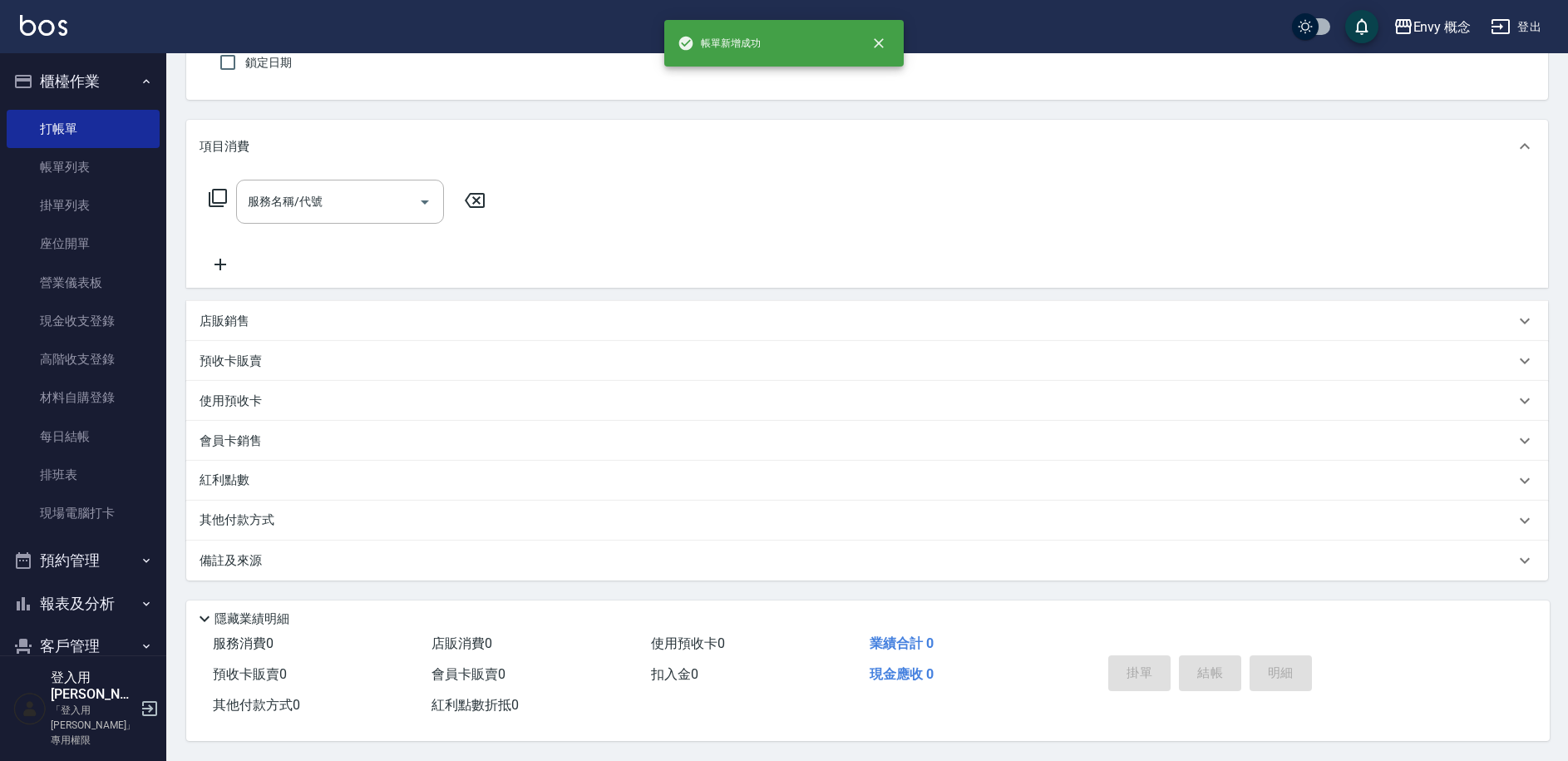
scroll to position [0, 0]
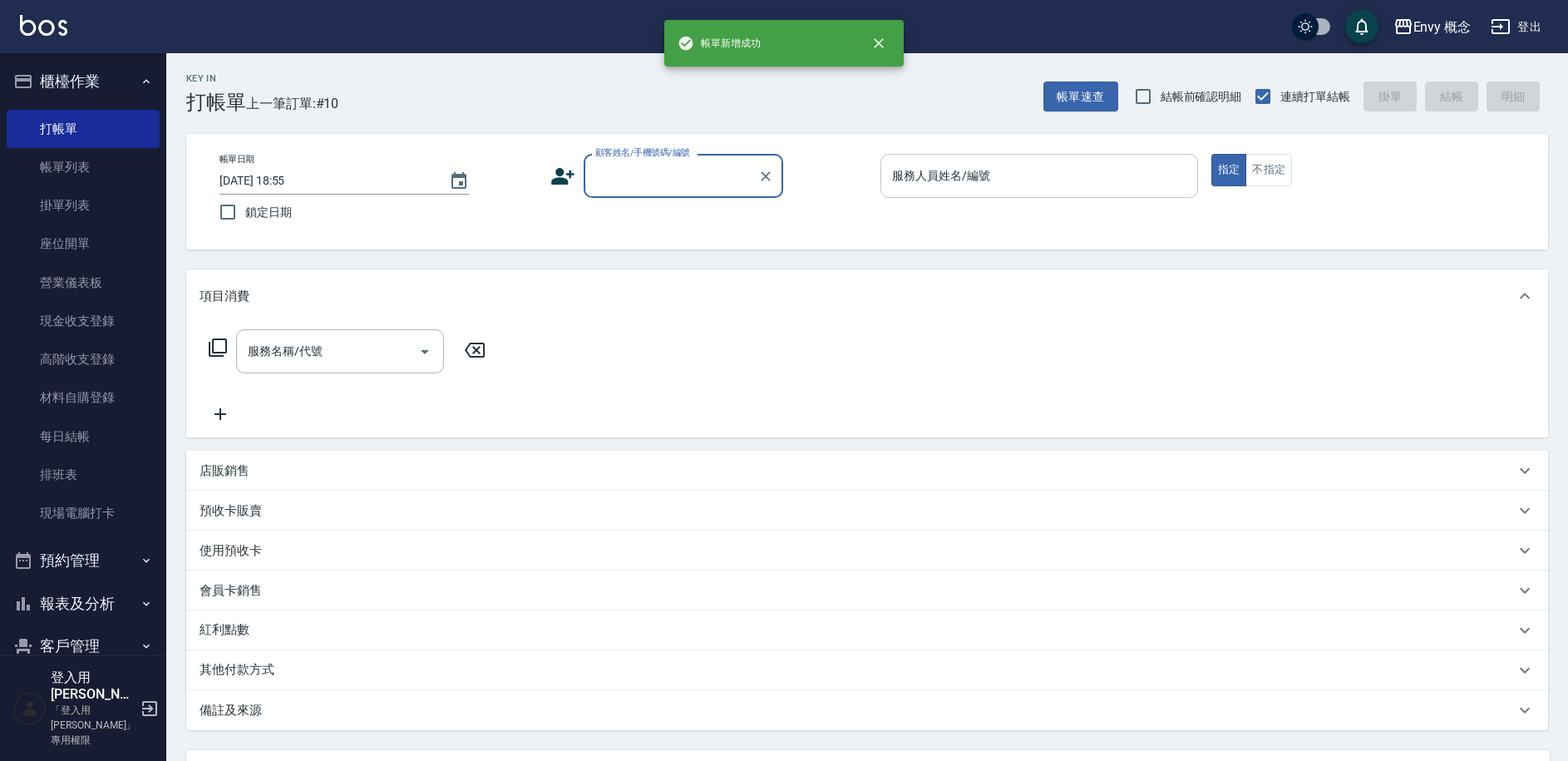
click at [936, 185] on input "服務人員姓名/編號" at bounding box center [1039, 176] width 302 height 29
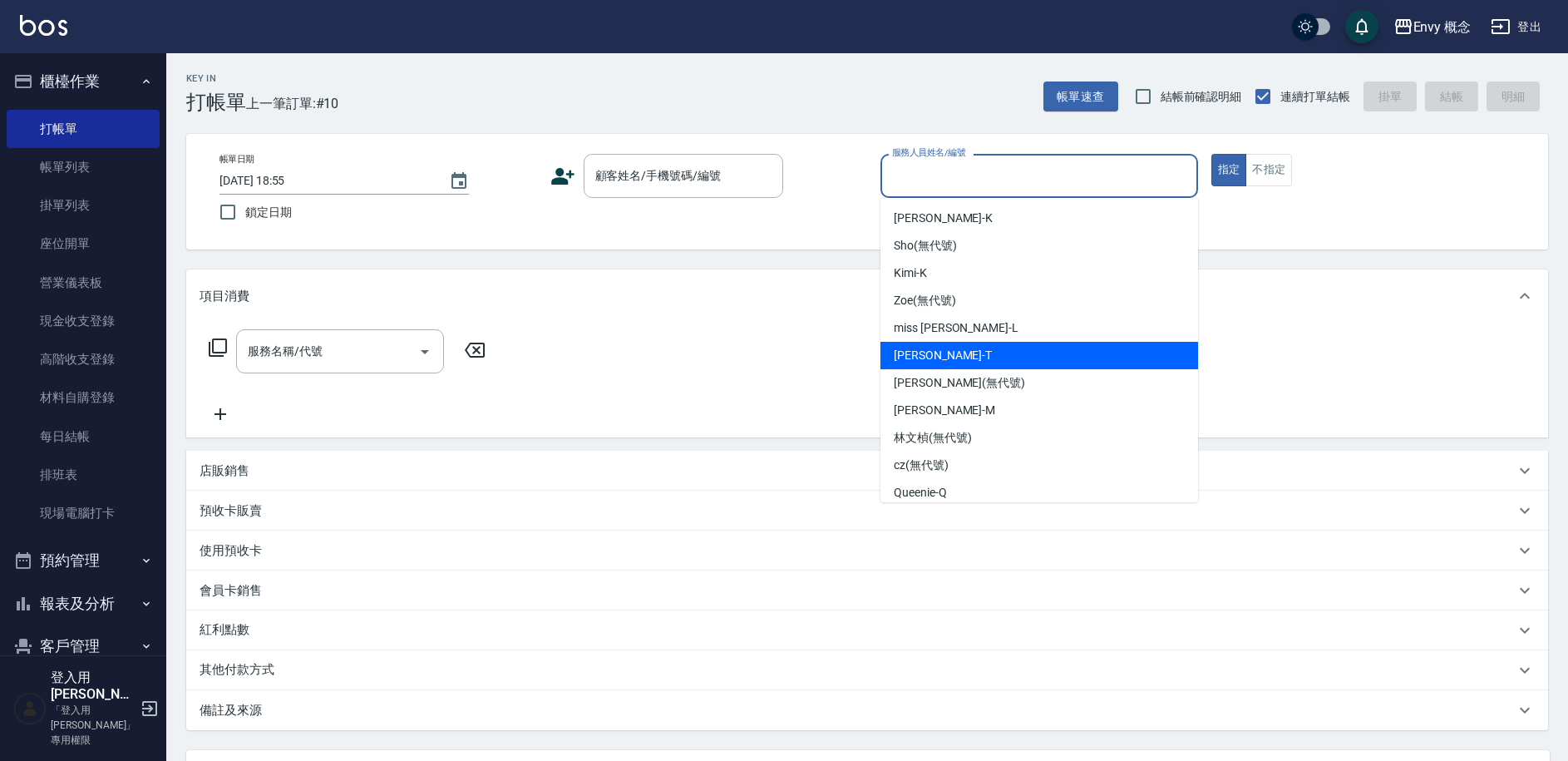
click at [944, 349] on div "[PERSON_NAME]" at bounding box center [1039, 355] width 317 height 28
type input "[PERSON_NAME]"
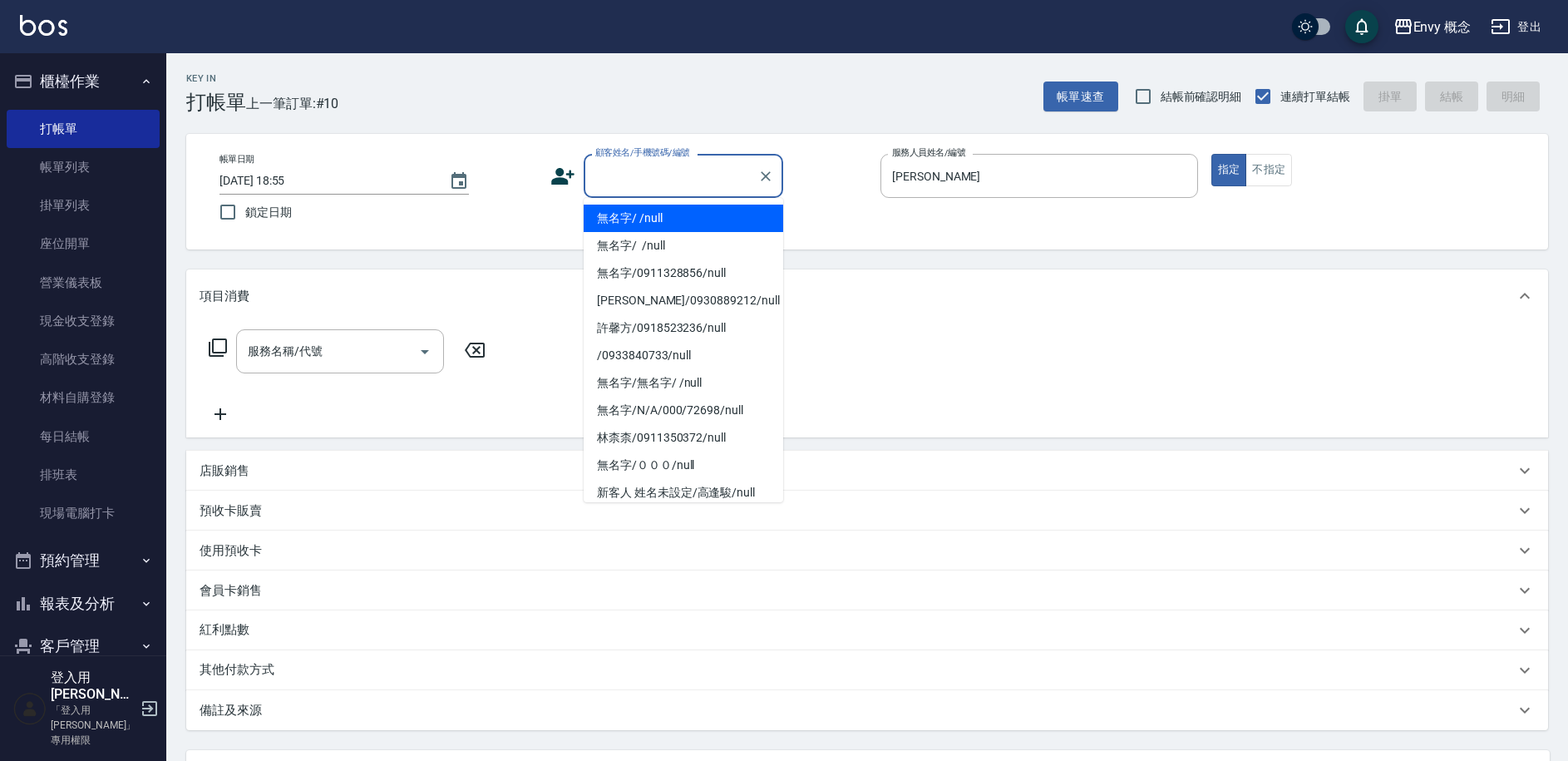
click at [668, 184] on input "顧客姓名/手機號碼/編號" at bounding box center [671, 176] width 160 height 29
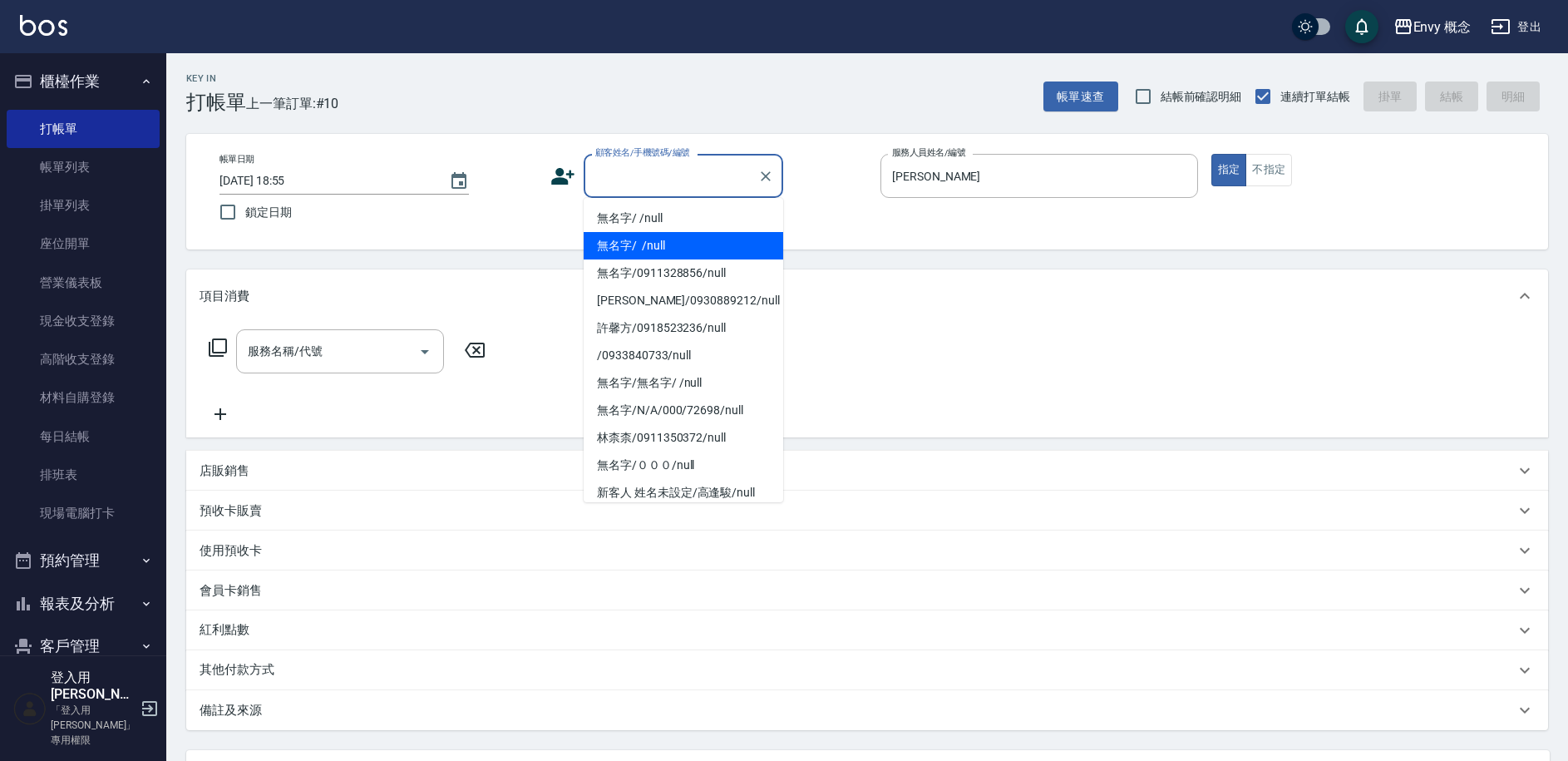
click at [674, 223] on li "無名字/ /null" at bounding box center [684, 218] width 200 height 28
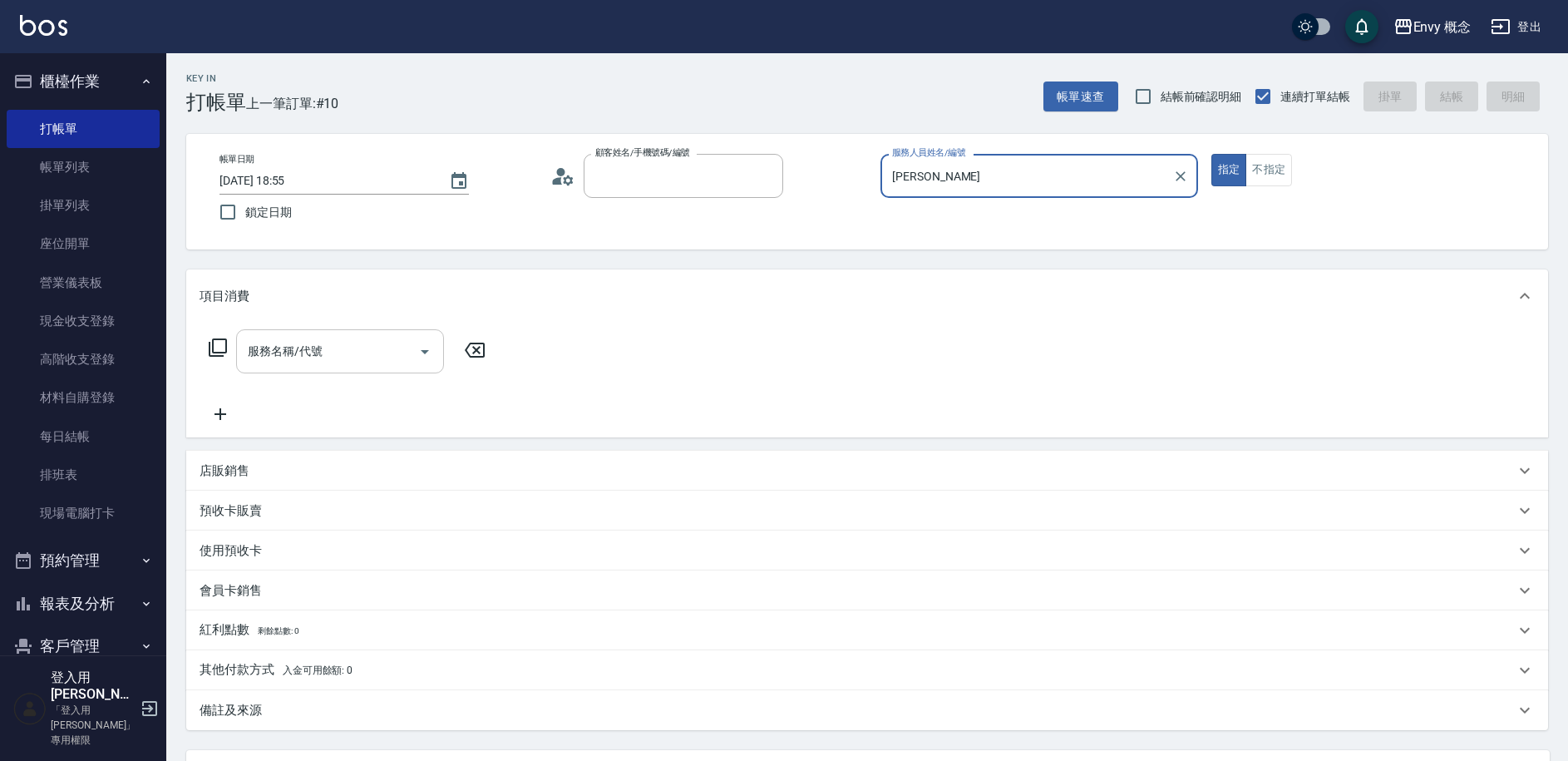
type input "無名字/ /null"
click at [343, 363] on input "服務名稱/代號" at bounding box center [328, 351] width 168 height 29
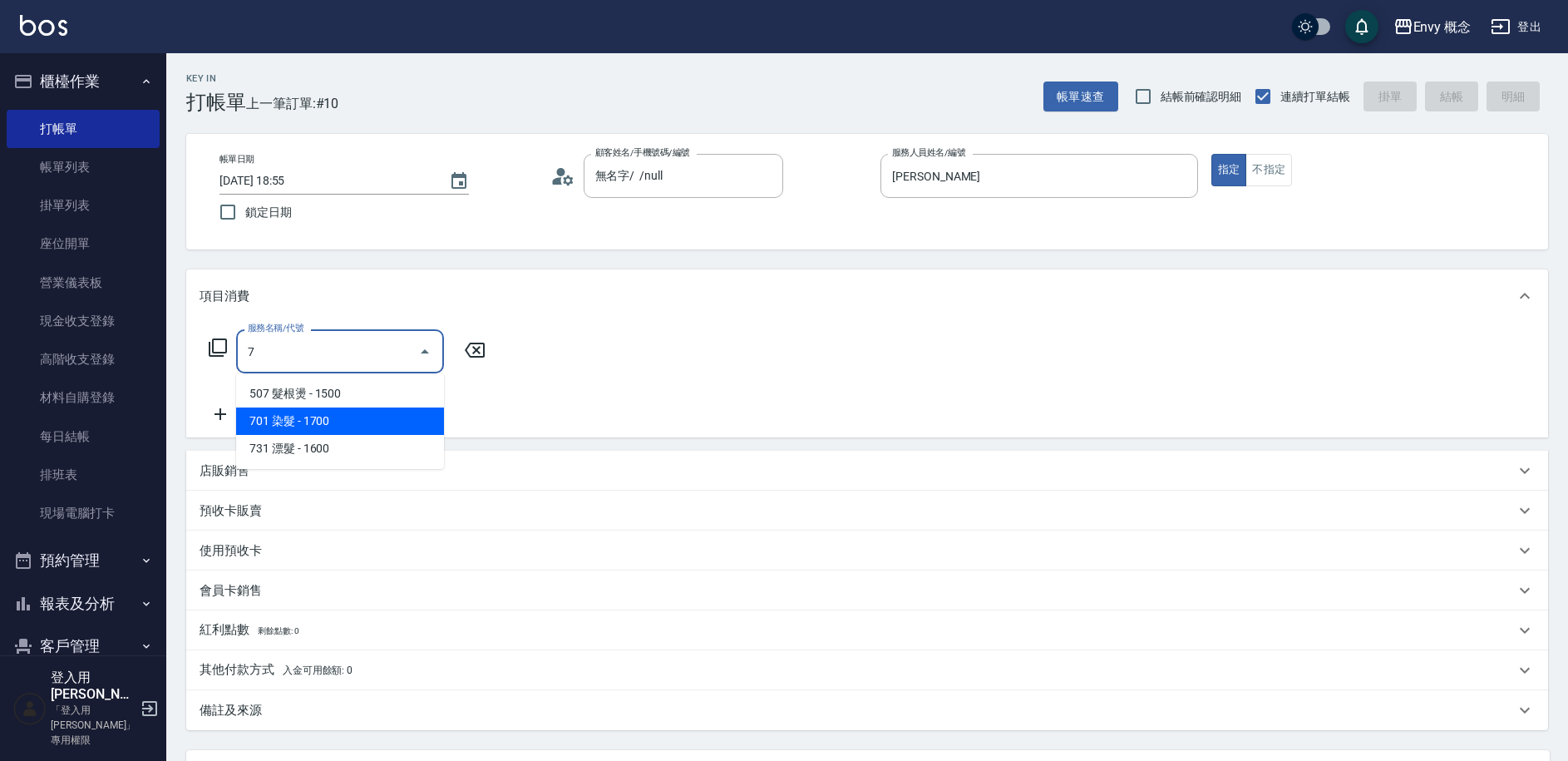
click at [346, 413] on span "701 染髮 - 1700" at bounding box center [339, 421] width 207 height 28
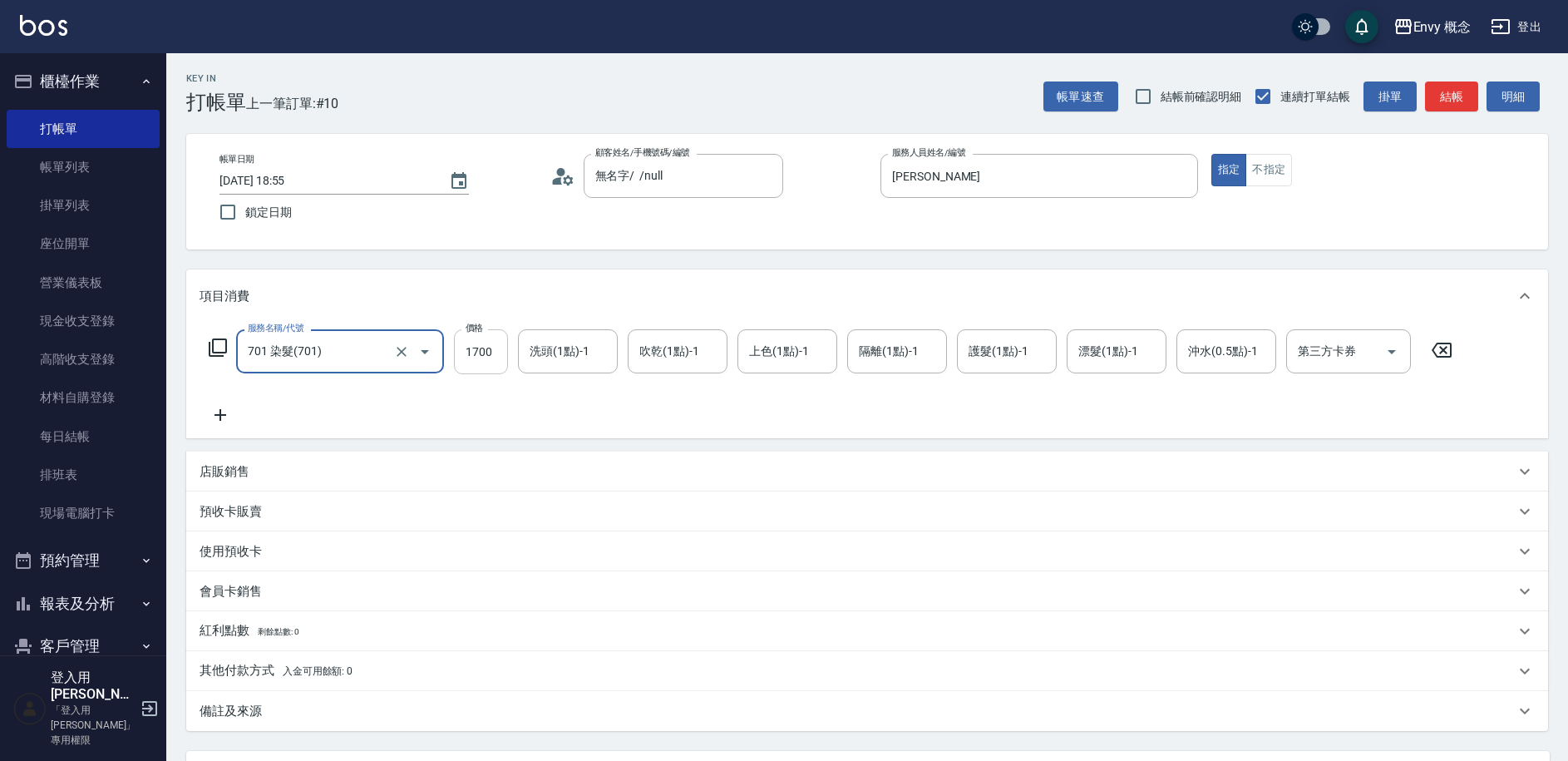
type input "701 染髮(701)"
click at [495, 352] on input "1700" at bounding box center [480, 351] width 54 height 45
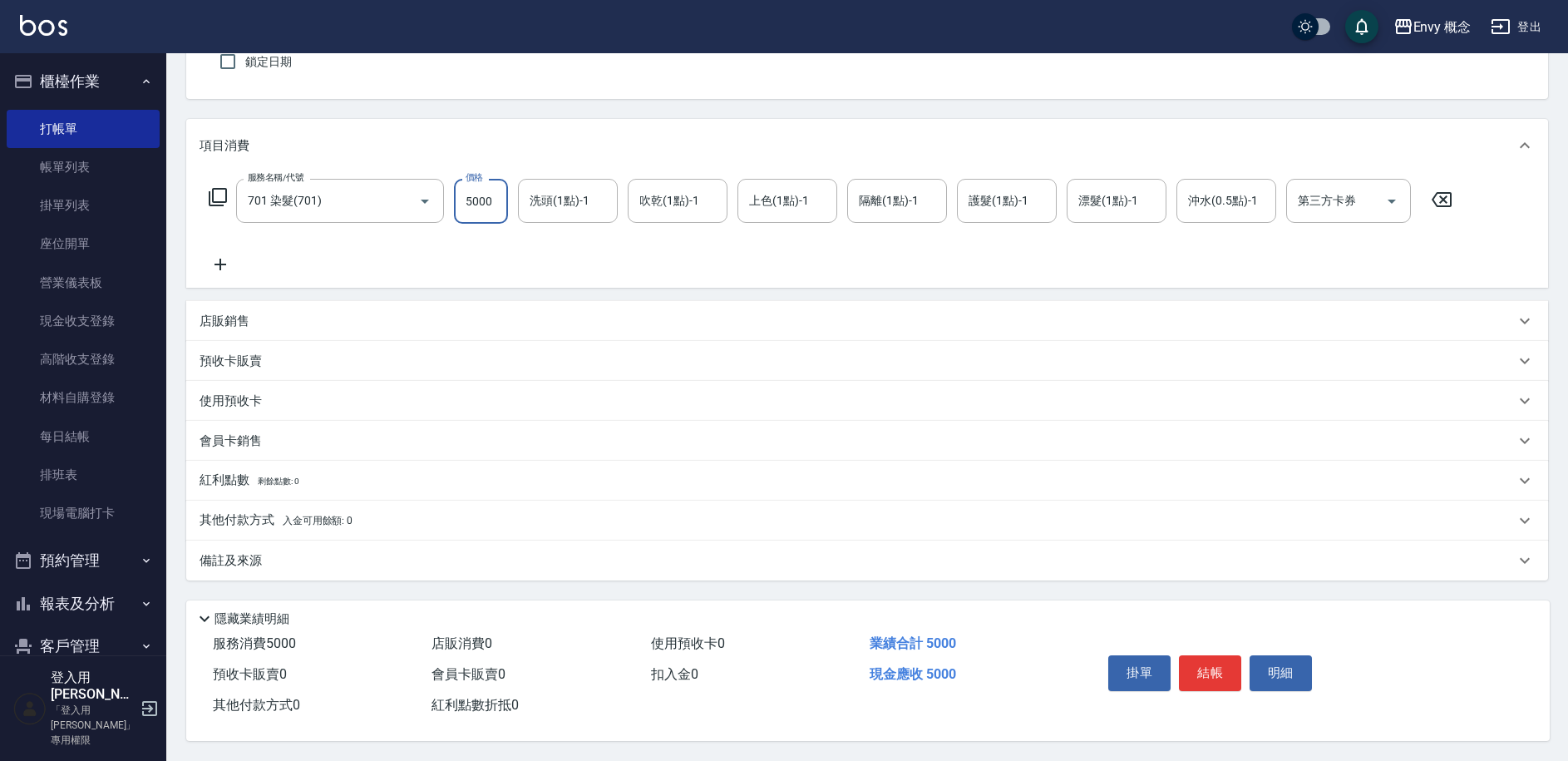
type input "5000"
click at [240, 524] on div "其他付款方式 入金可用餘額: 0" at bounding box center [867, 521] width 1361 height 40
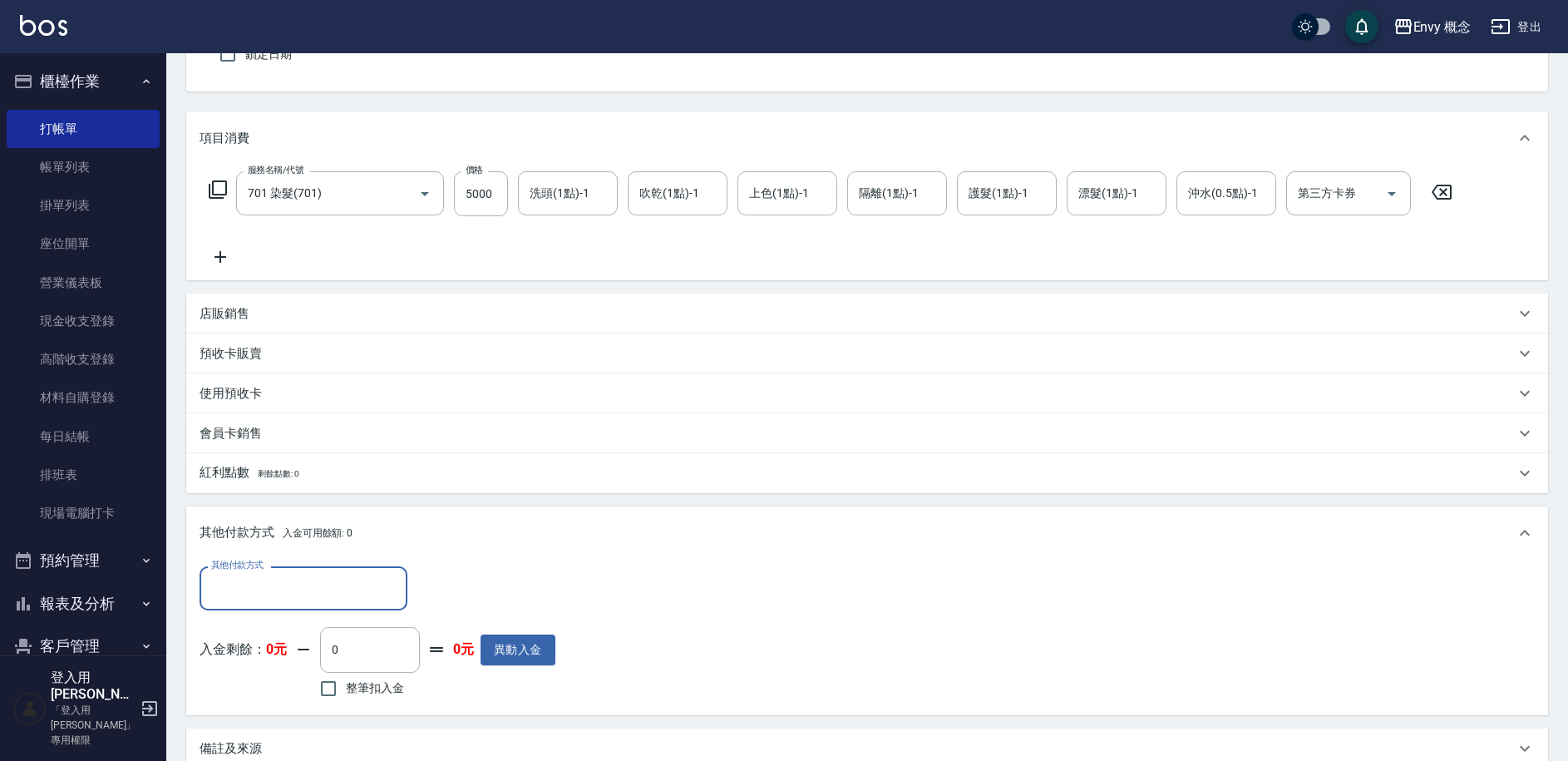
scroll to position [0, 0]
click at [282, 587] on input "其他付款方式" at bounding box center [303, 588] width 193 height 29
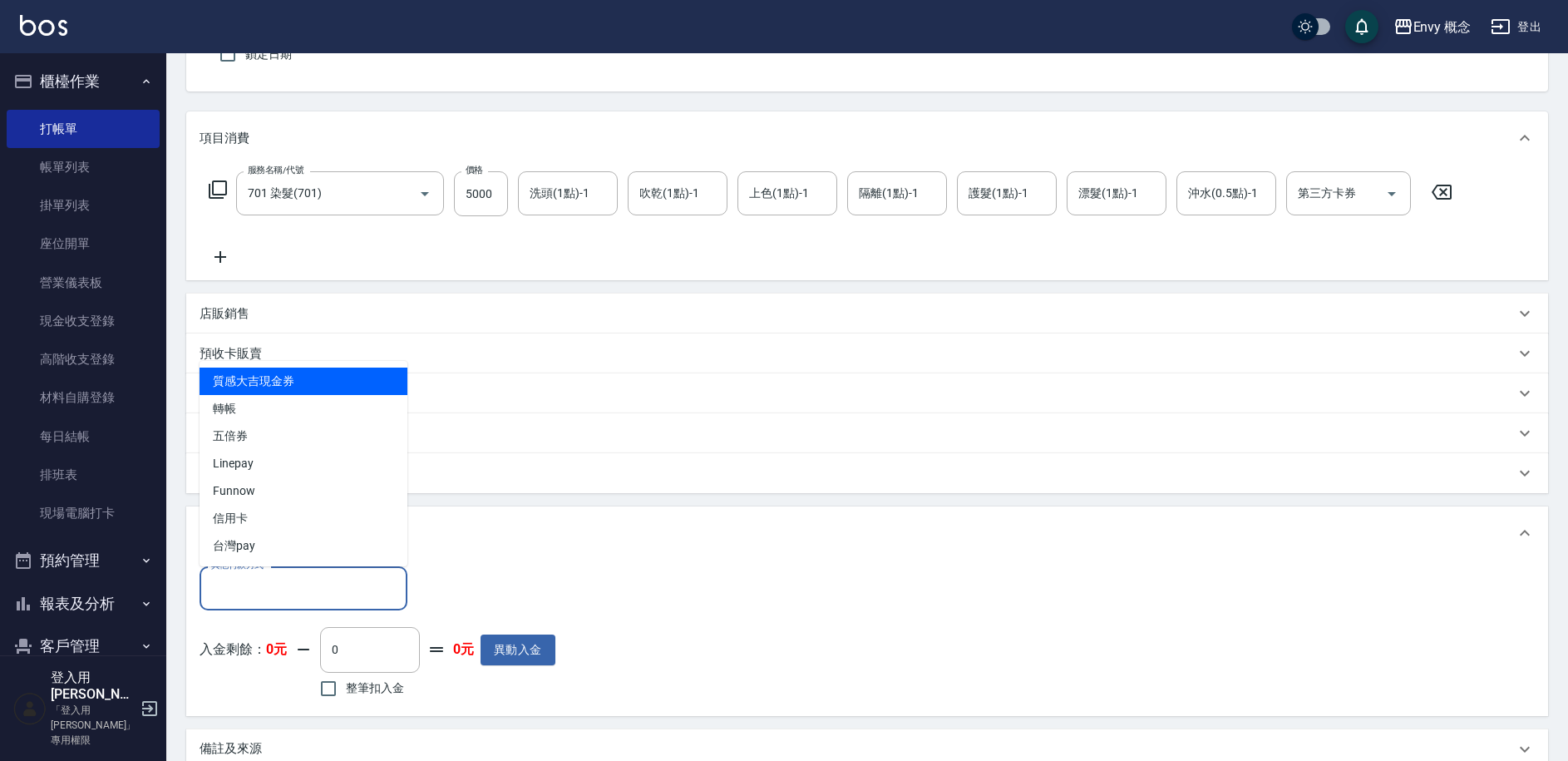
click at [639, 564] on div "其他付款方式 其他付款方式 入金剩餘： 0元 0 ​ 整筆扣入金 0元 異動入金" at bounding box center [867, 637] width 1361 height 155
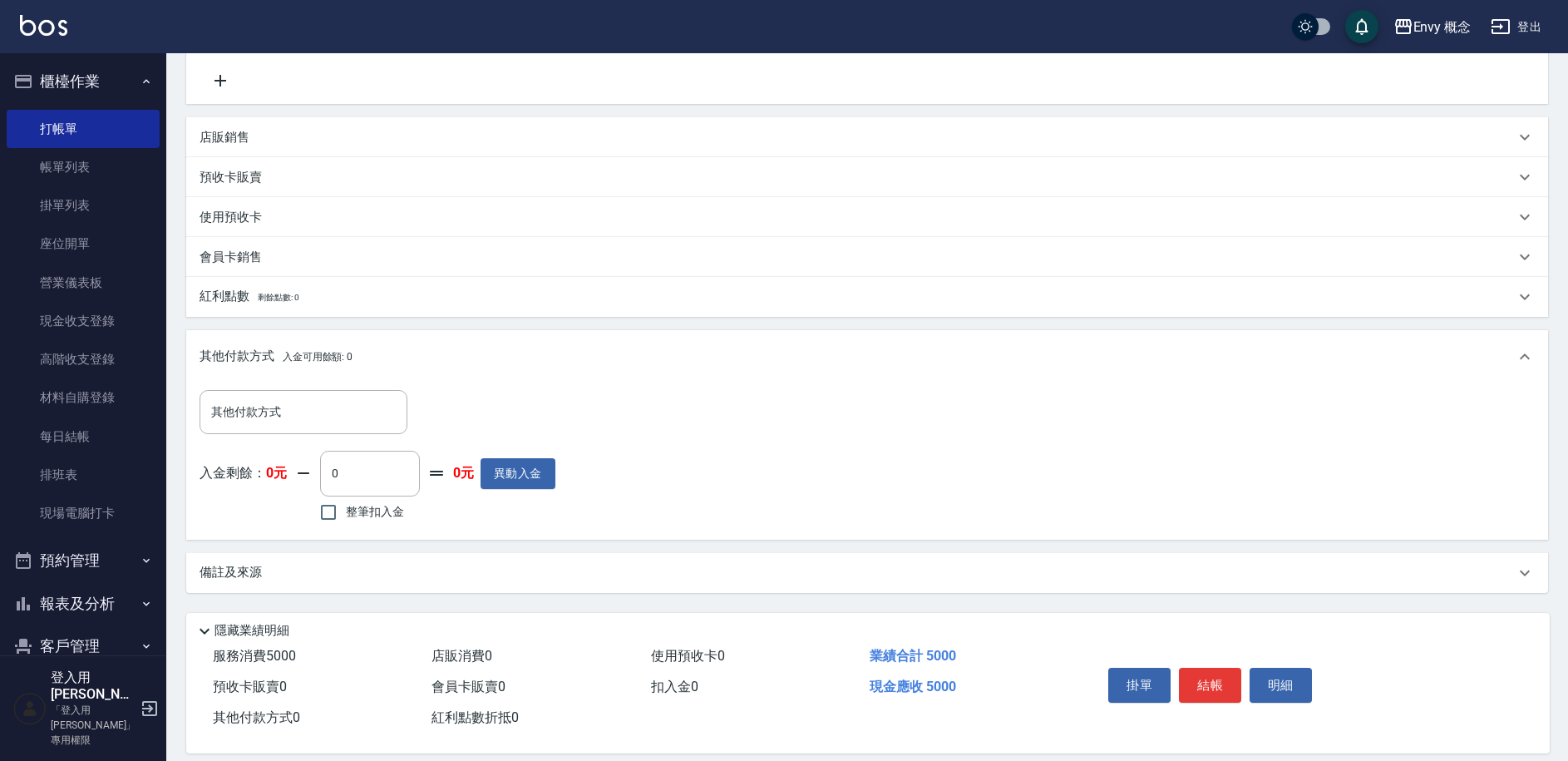
scroll to position [354, 0]
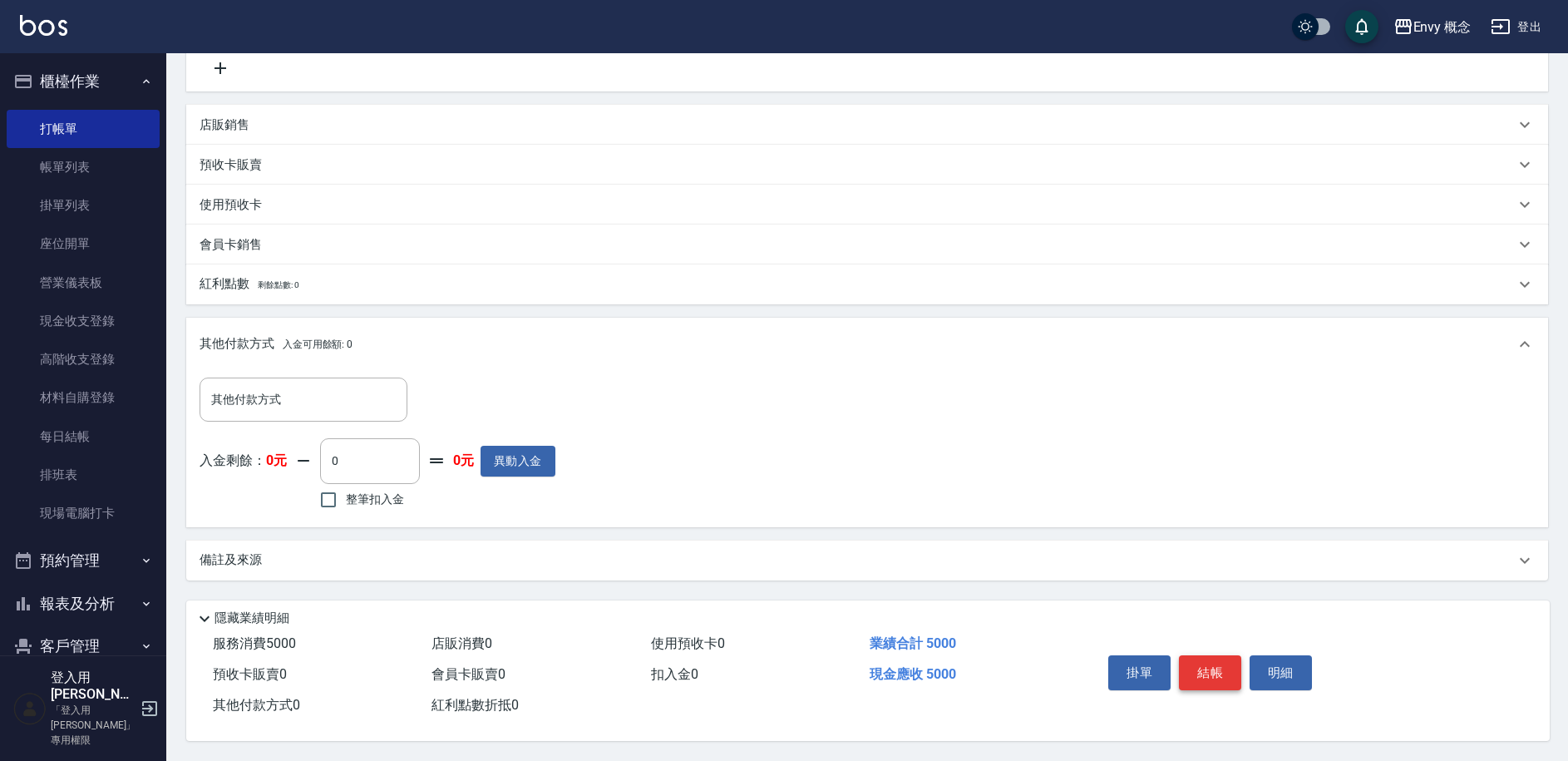
click at [1215, 667] on button "結帳" at bounding box center [1210, 673] width 62 height 35
type input "[DATE] 18:56"
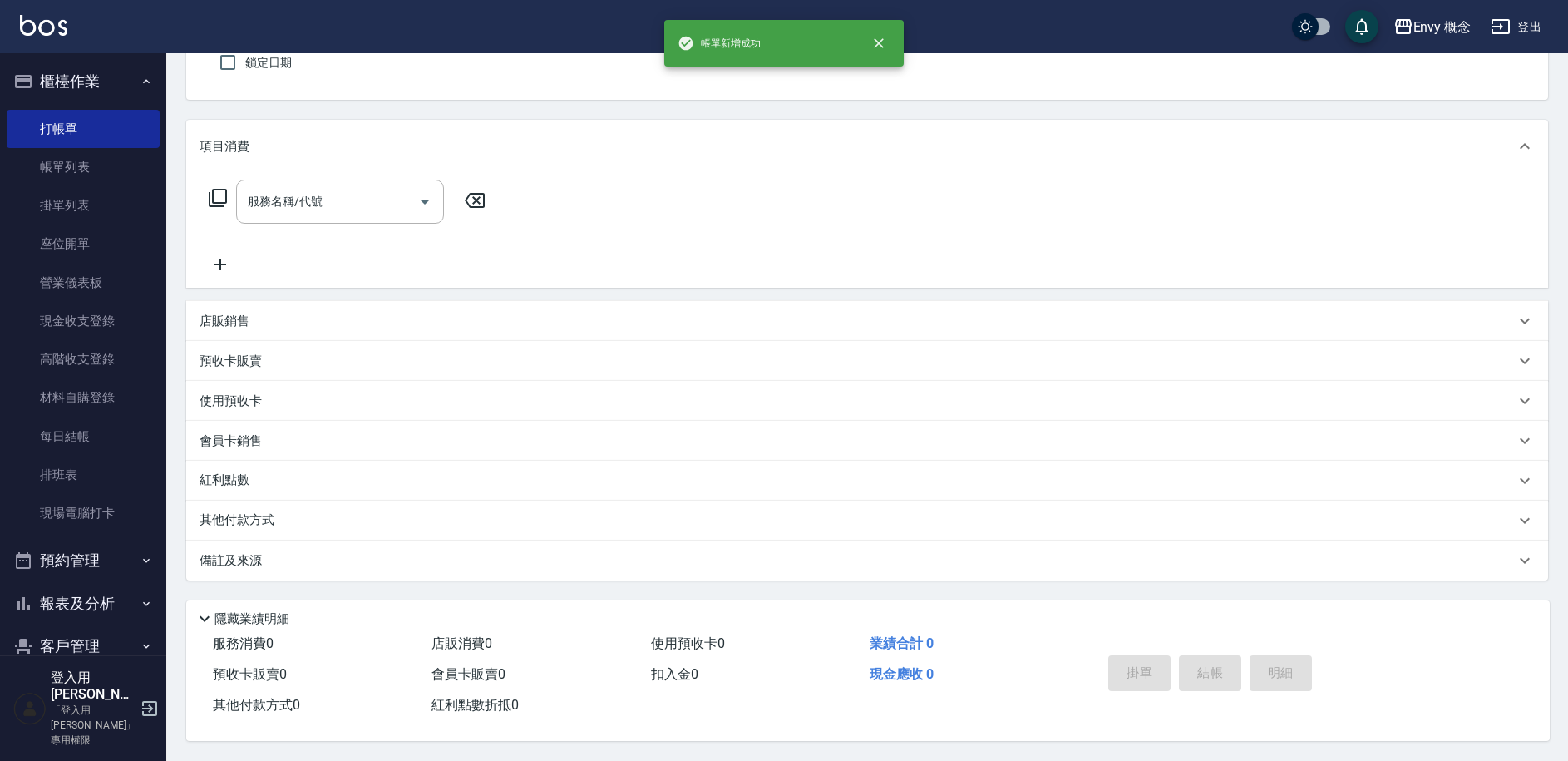
scroll to position [0, 0]
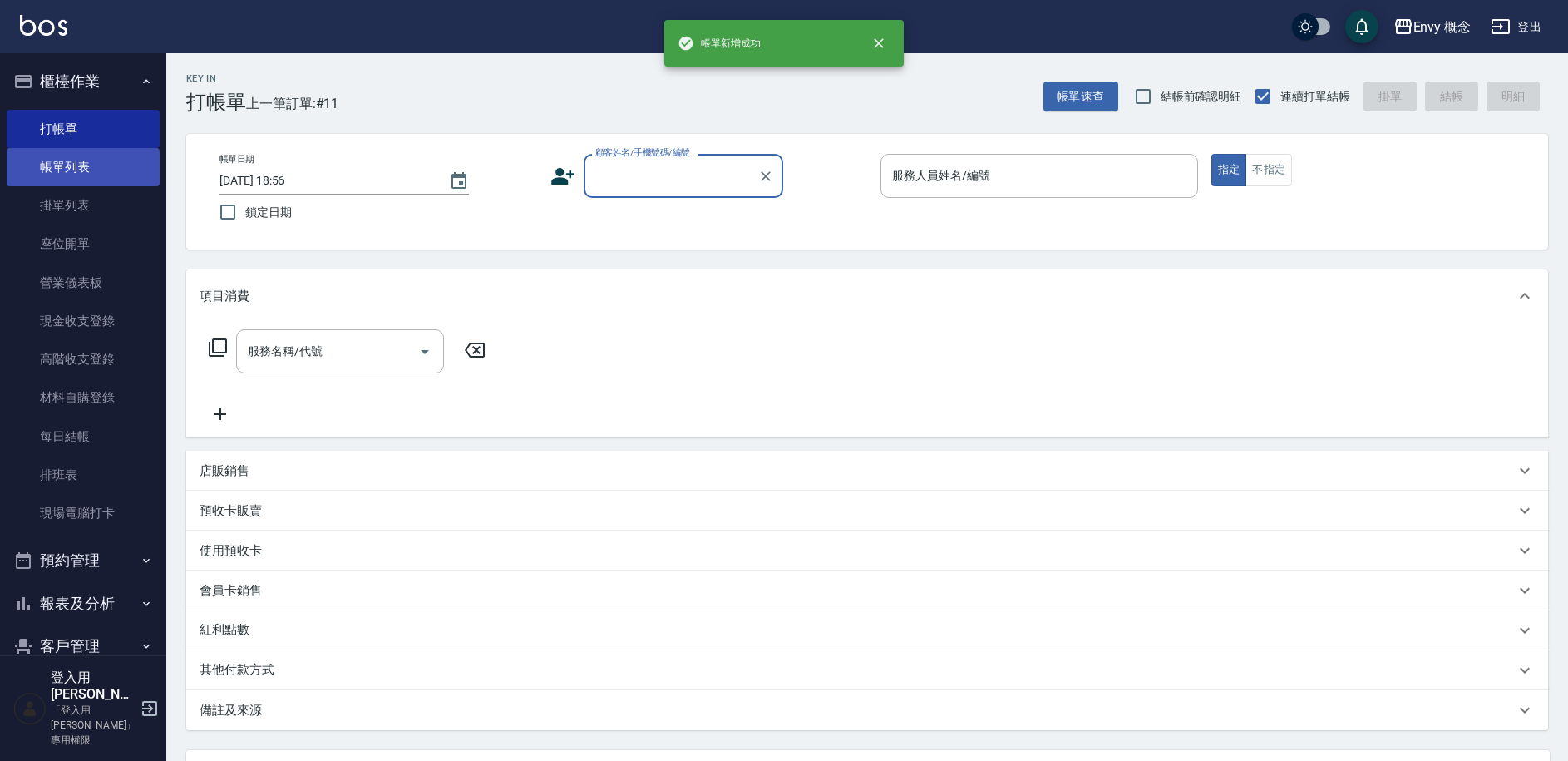
click at [84, 169] on link "帳單列表" at bounding box center [83, 167] width 153 height 39
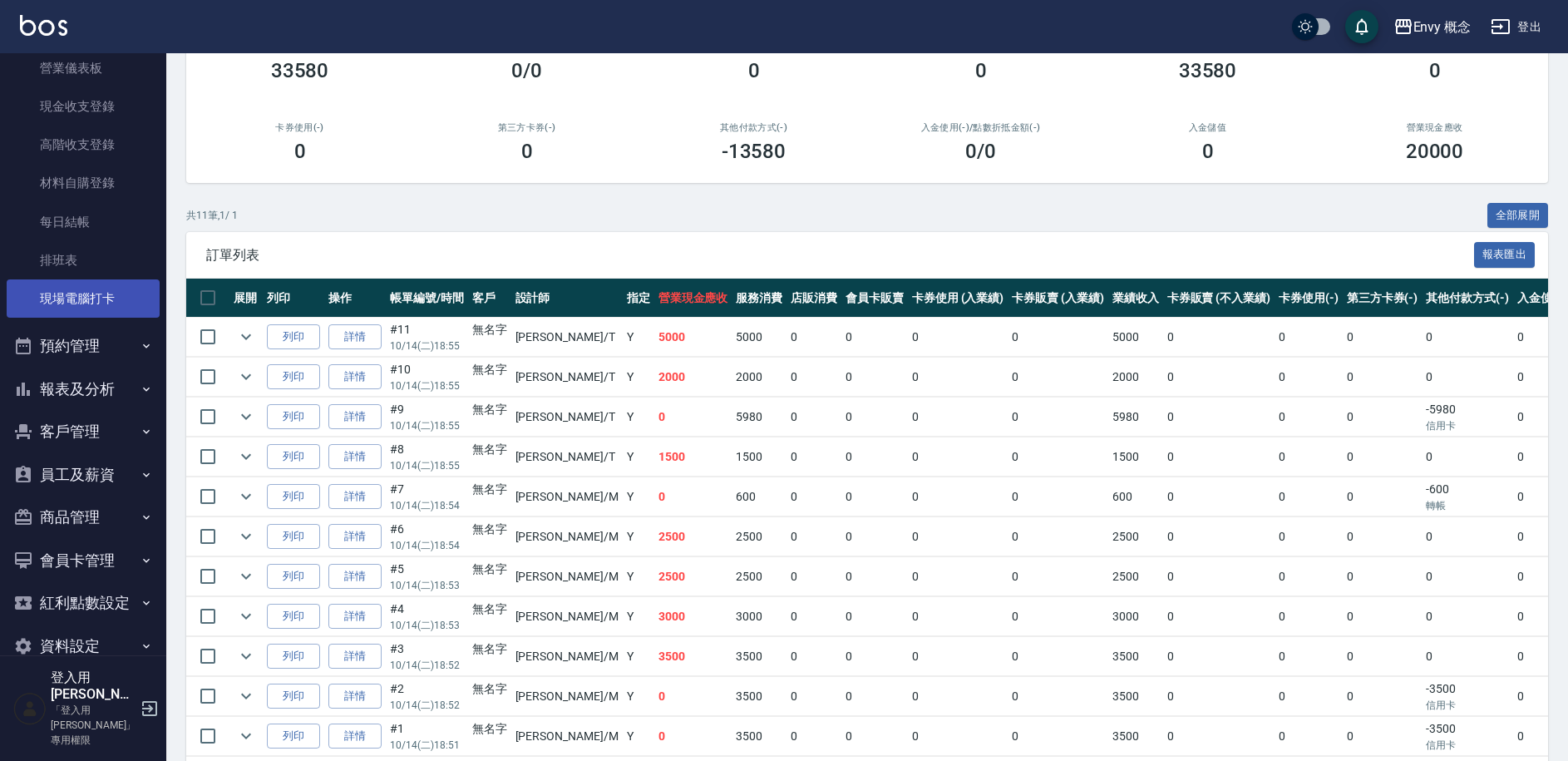
scroll to position [256, 0]
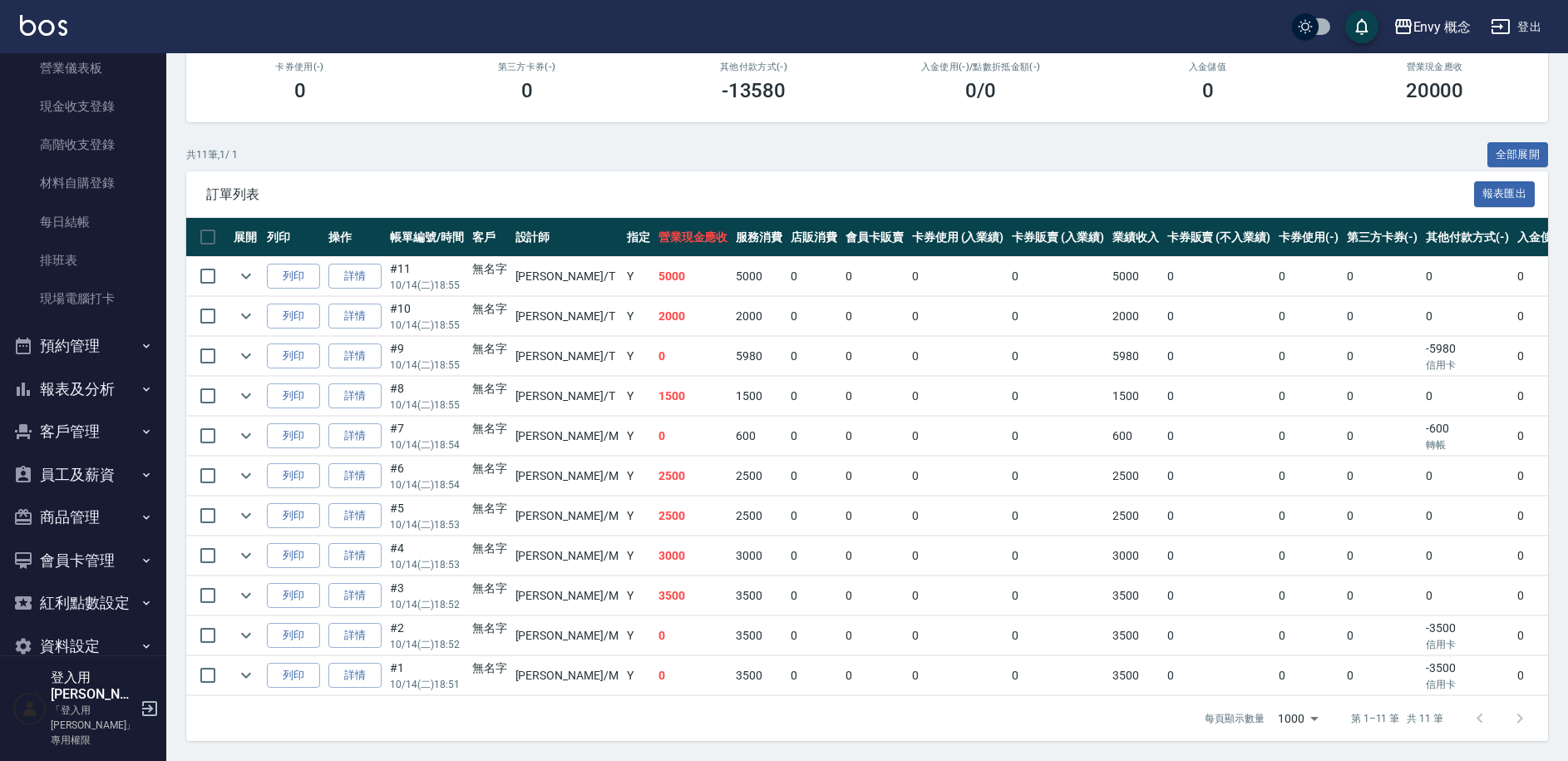
click at [100, 391] on button "報表及分析" at bounding box center [83, 389] width 153 height 43
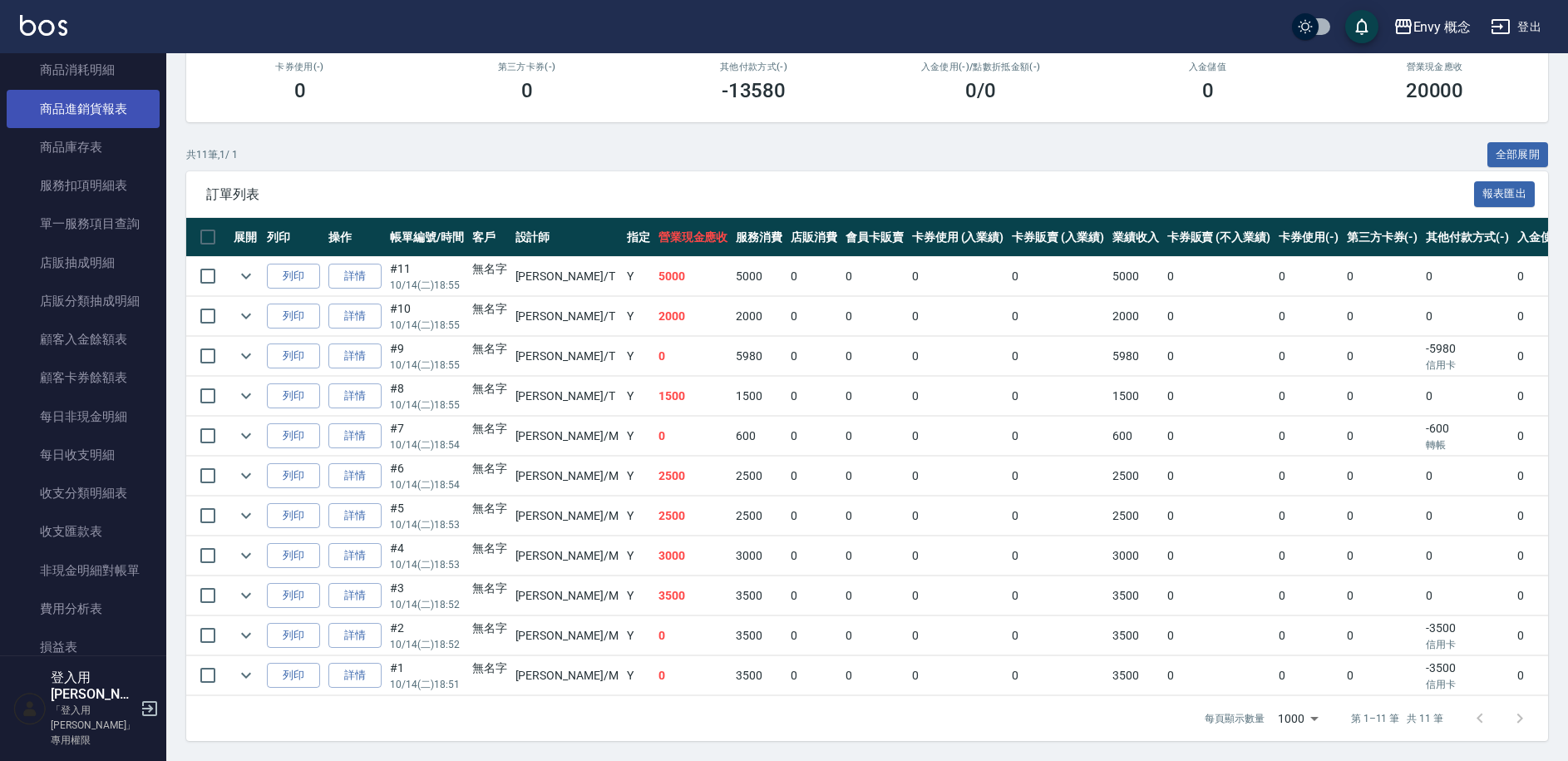
scroll to position [1144, 0]
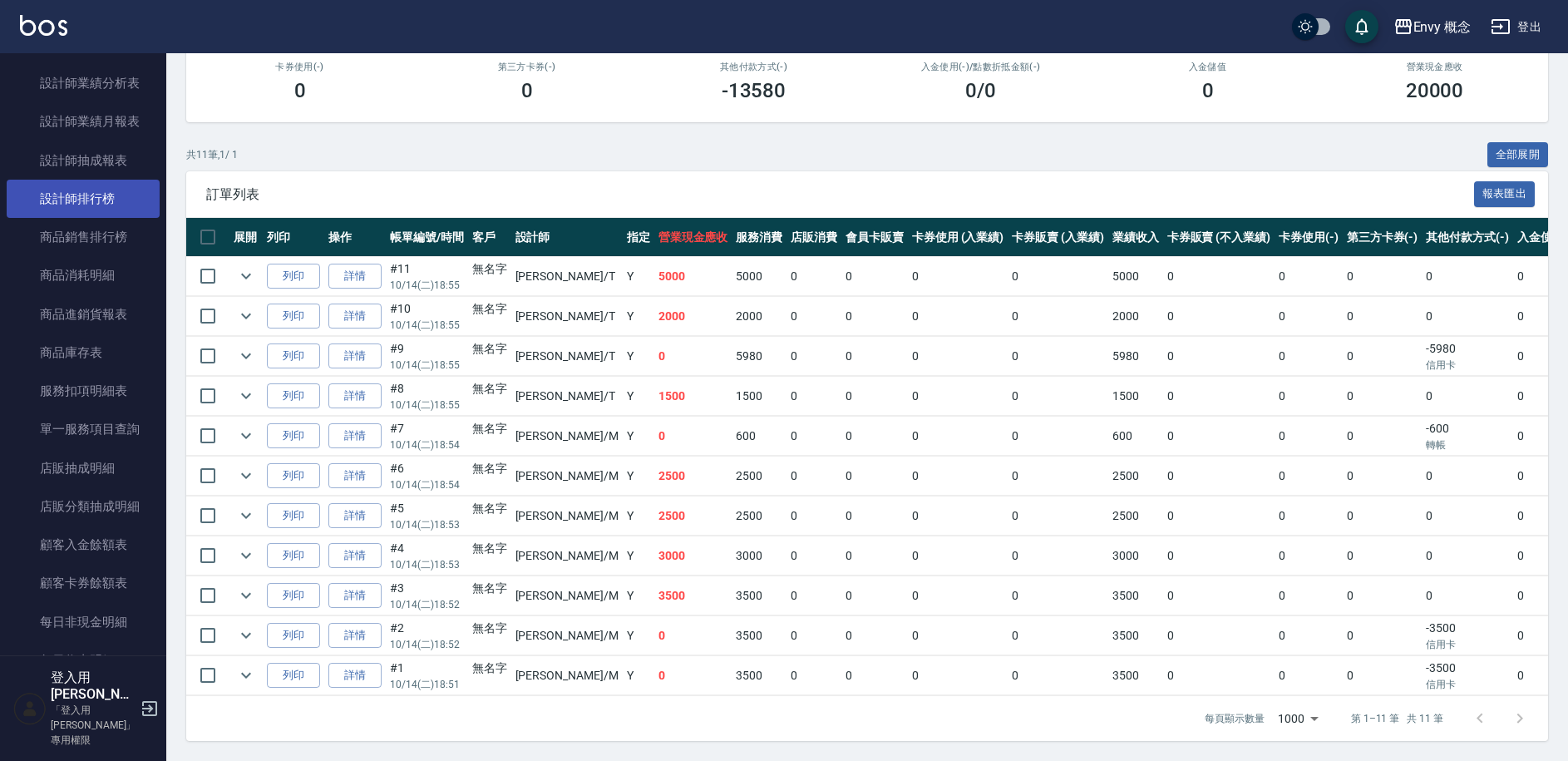
click at [111, 192] on link "設計師排行榜" at bounding box center [83, 199] width 153 height 39
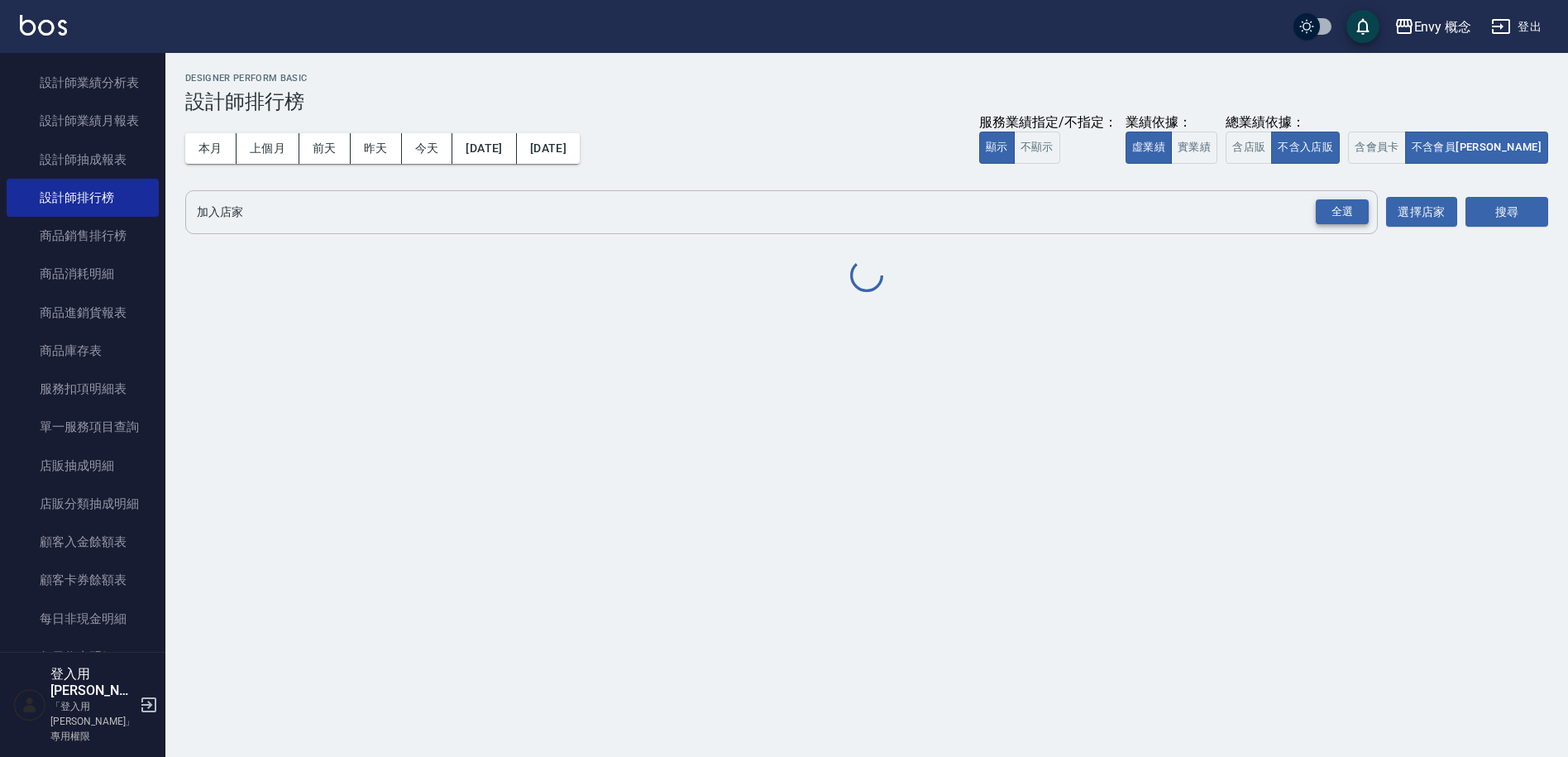
click at [1346, 215] on div "全選" at bounding box center [1342, 212] width 53 height 26
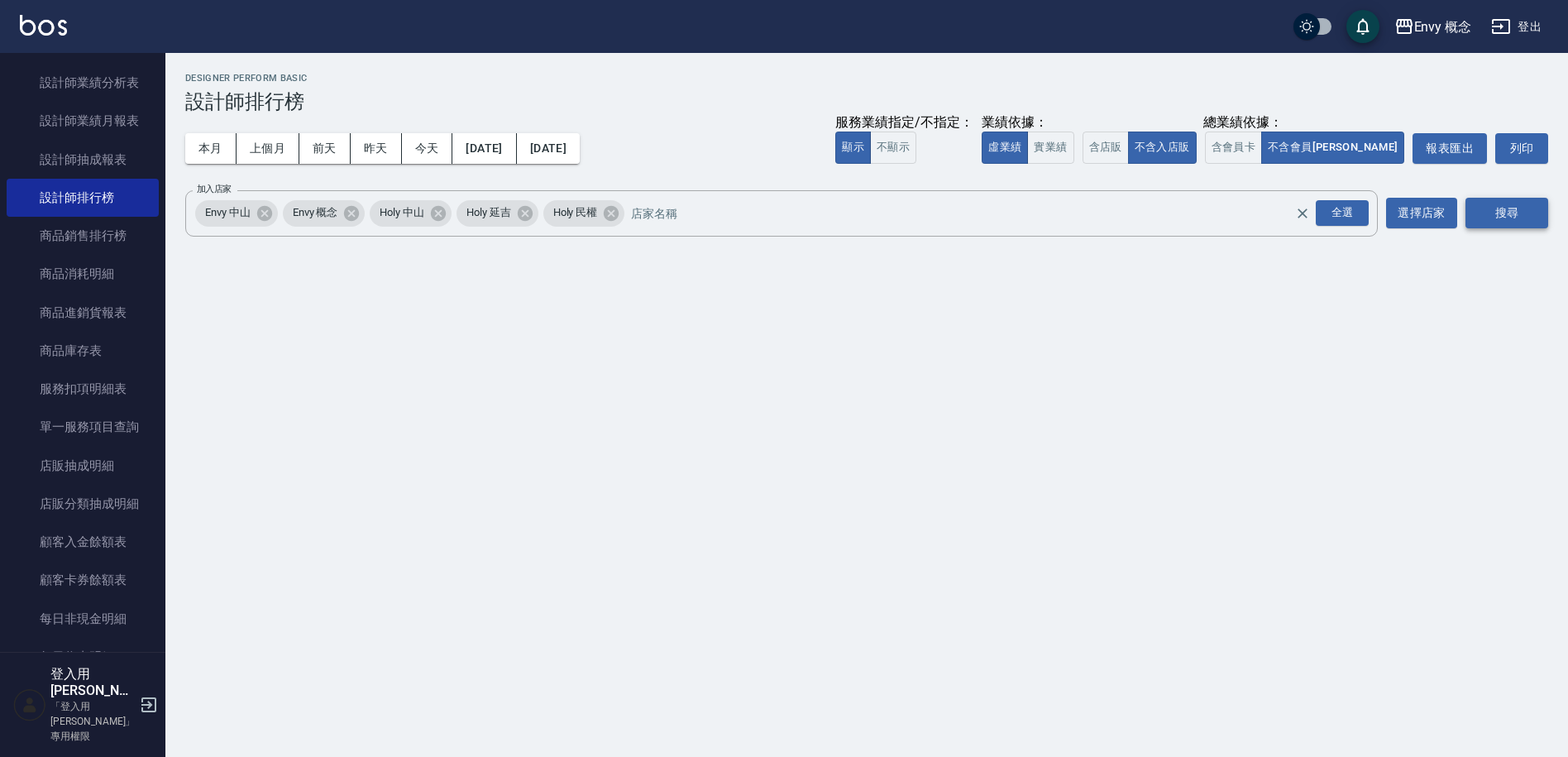
click at [1527, 214] on button "搜尋" at bounding box center [1506, 213] width 83 height 31
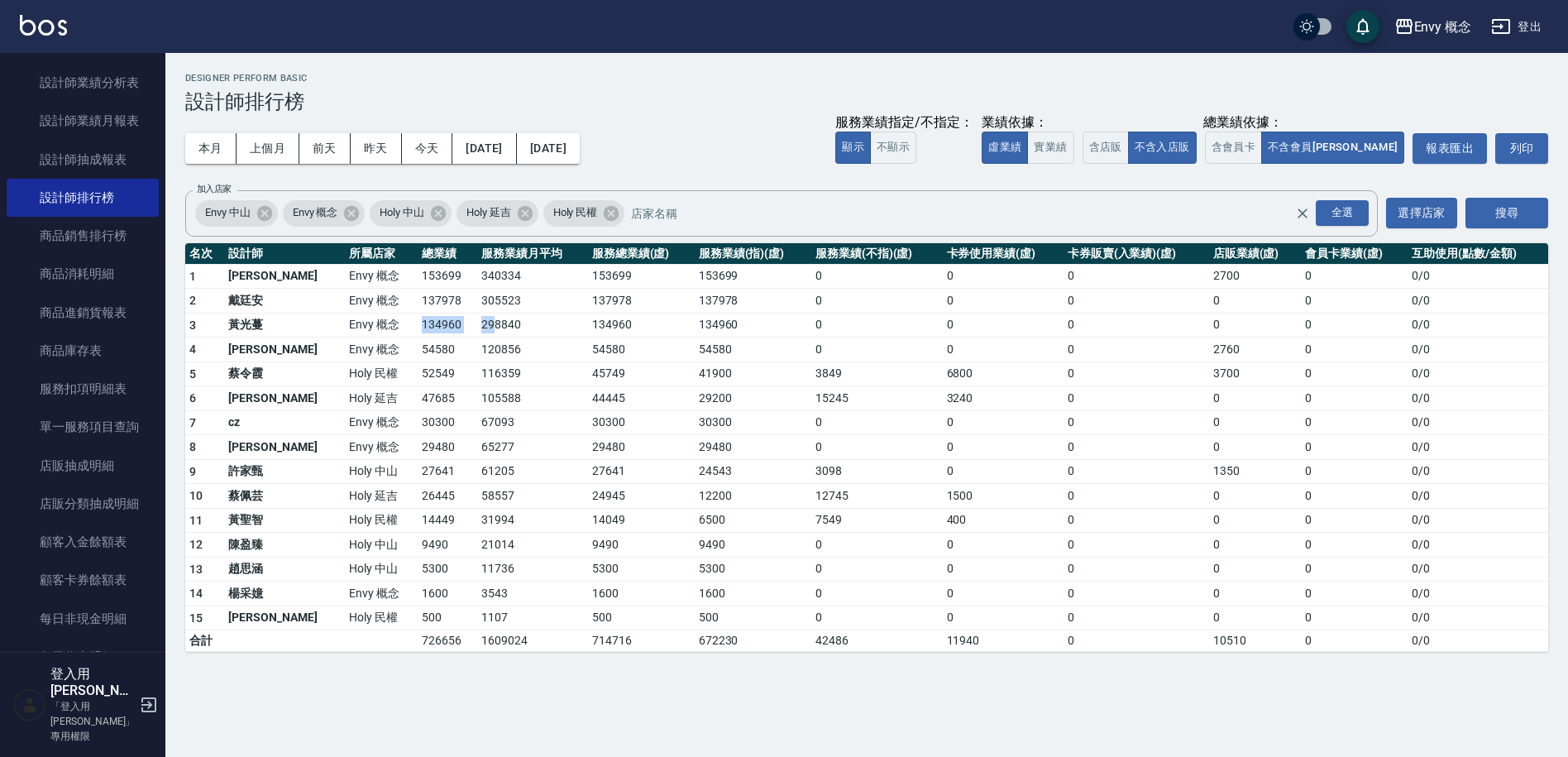
drag, startPoint x: 363, startPoint y: 326, endPoint x: 435, endPoint y: 329, distance: 72.1
click at [435, 329] on tr "3 [PERSON_NAME]Envy 概念 134960 298840 134960 134960 0 0 0 0 0 0 / 0" at bounding box center [866, 325] width 1362 height 25
click at [477, 351] on td "120856" at bounding box center [532, 350] width 111 height 25
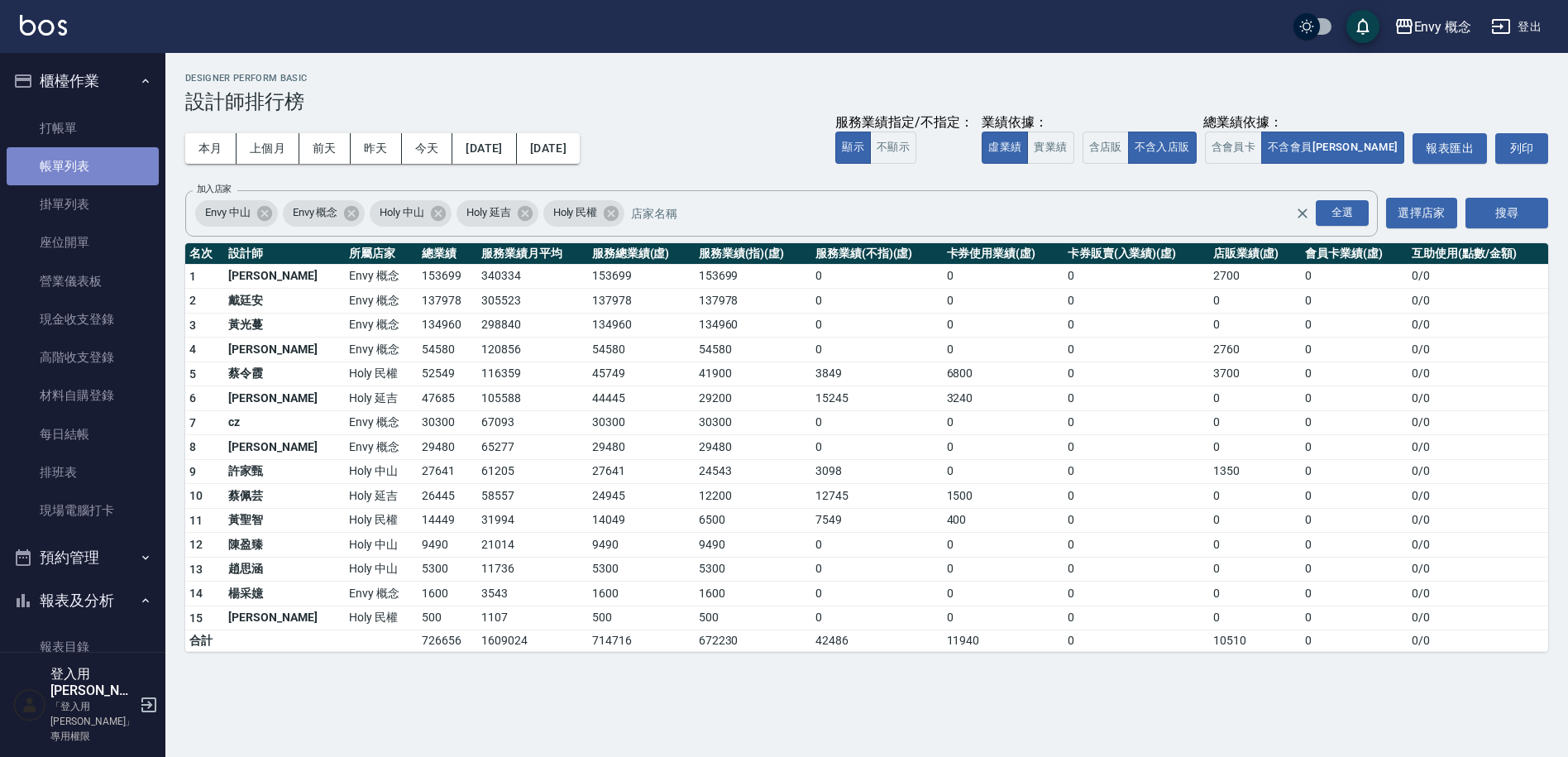
click at [89, 177] on link "帳單列表" at bounding box center [83, 166] width 152 height 38
